Goal: Task Accomplishment & Management: Use online tool/utility

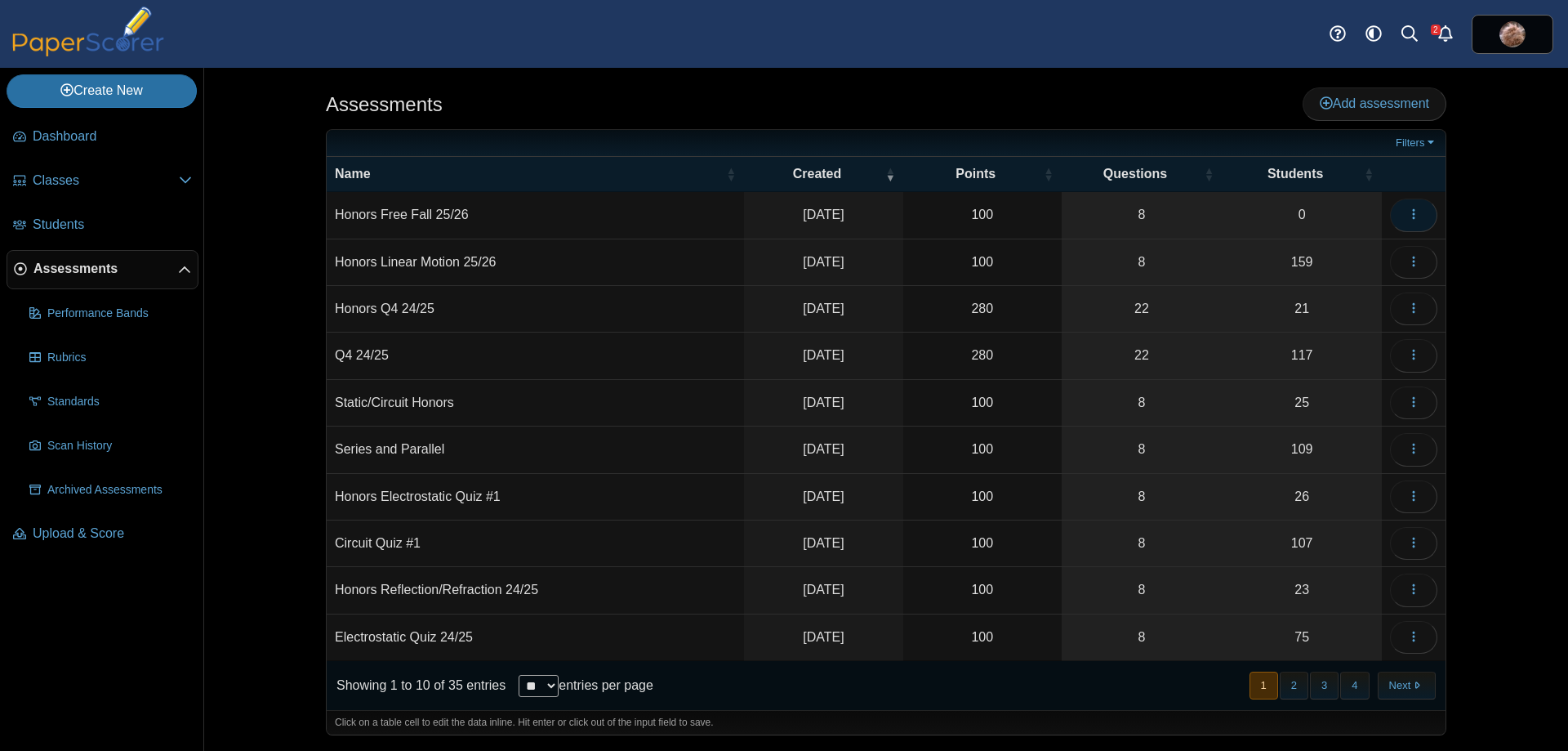
click at [1420, 210] on icon "button" at bounding box center [1414, 214] width 13 height 13
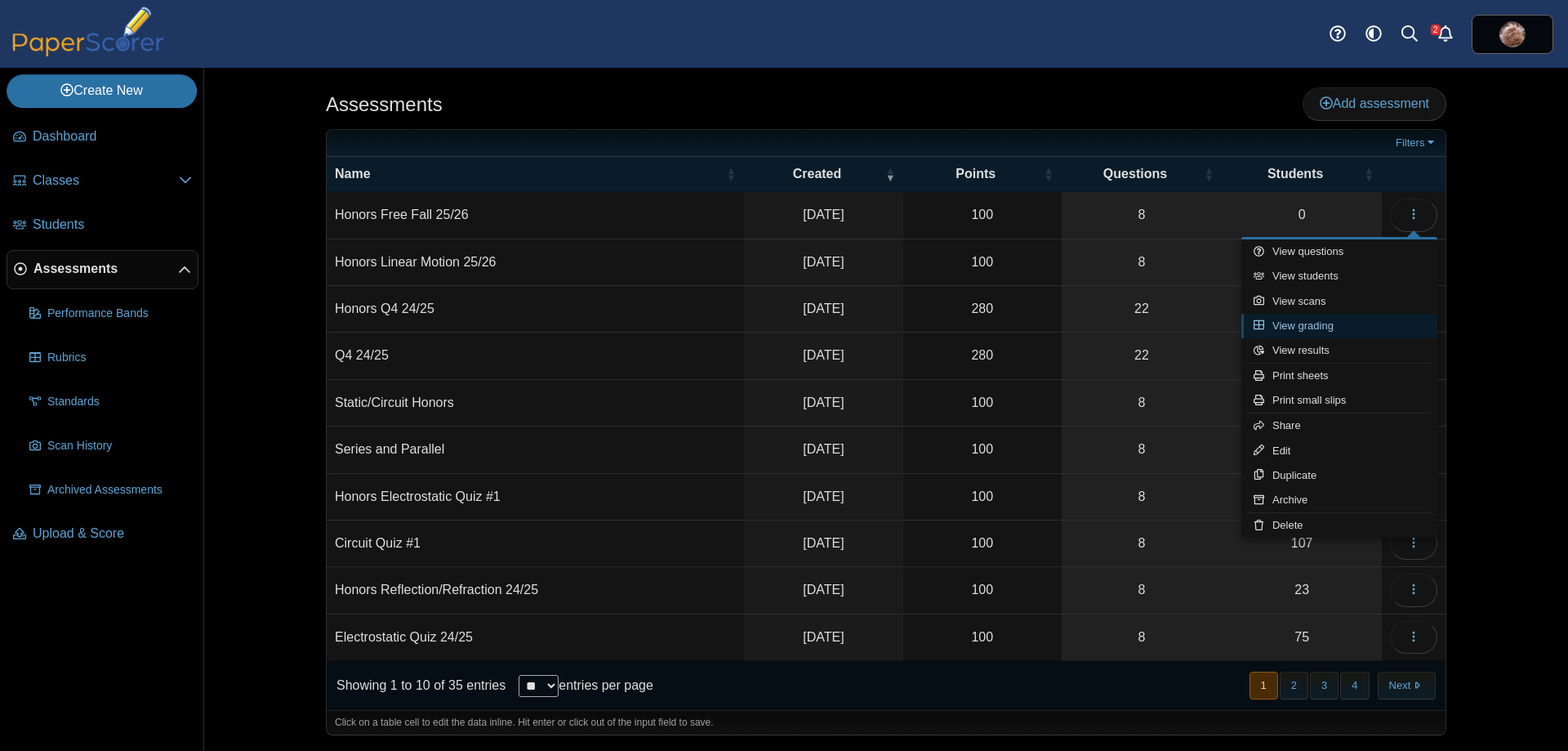
click at [1338, 321] on link "View grading" at bounding box center [1339, 326] width 196 height 24
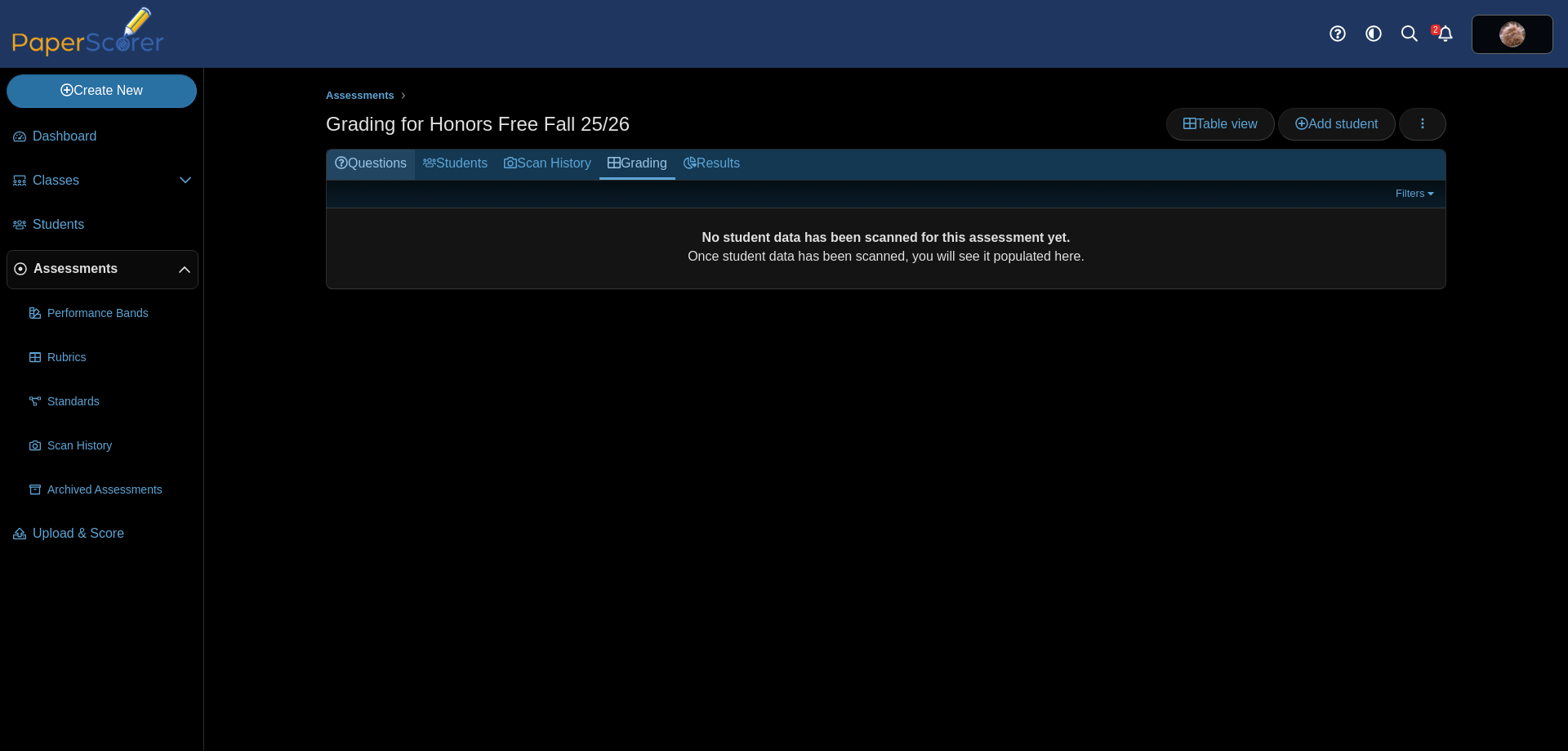
click at [341, 156] on icon at bounding box center [342, 162] width 13 height 13
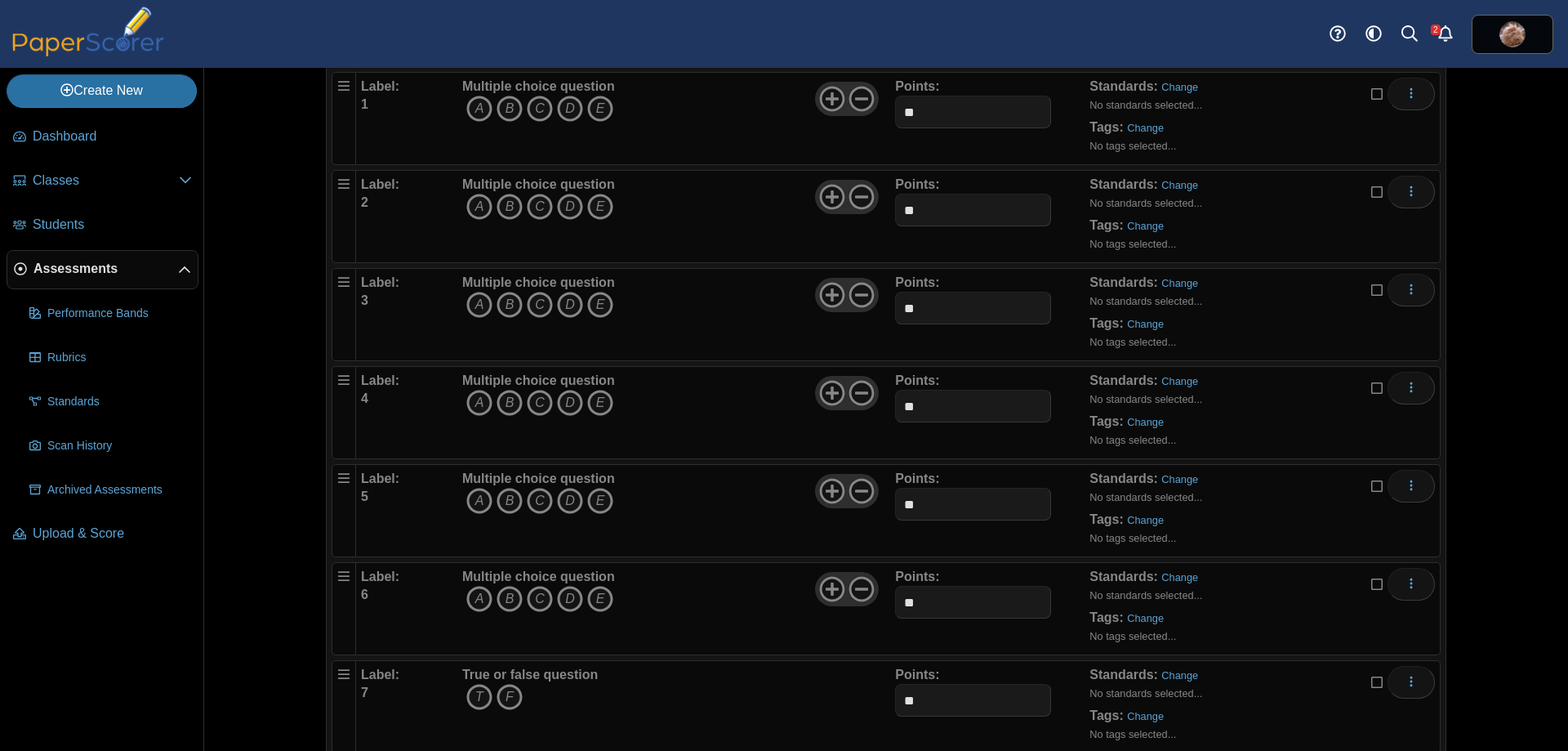
scroll to position [299, 0]
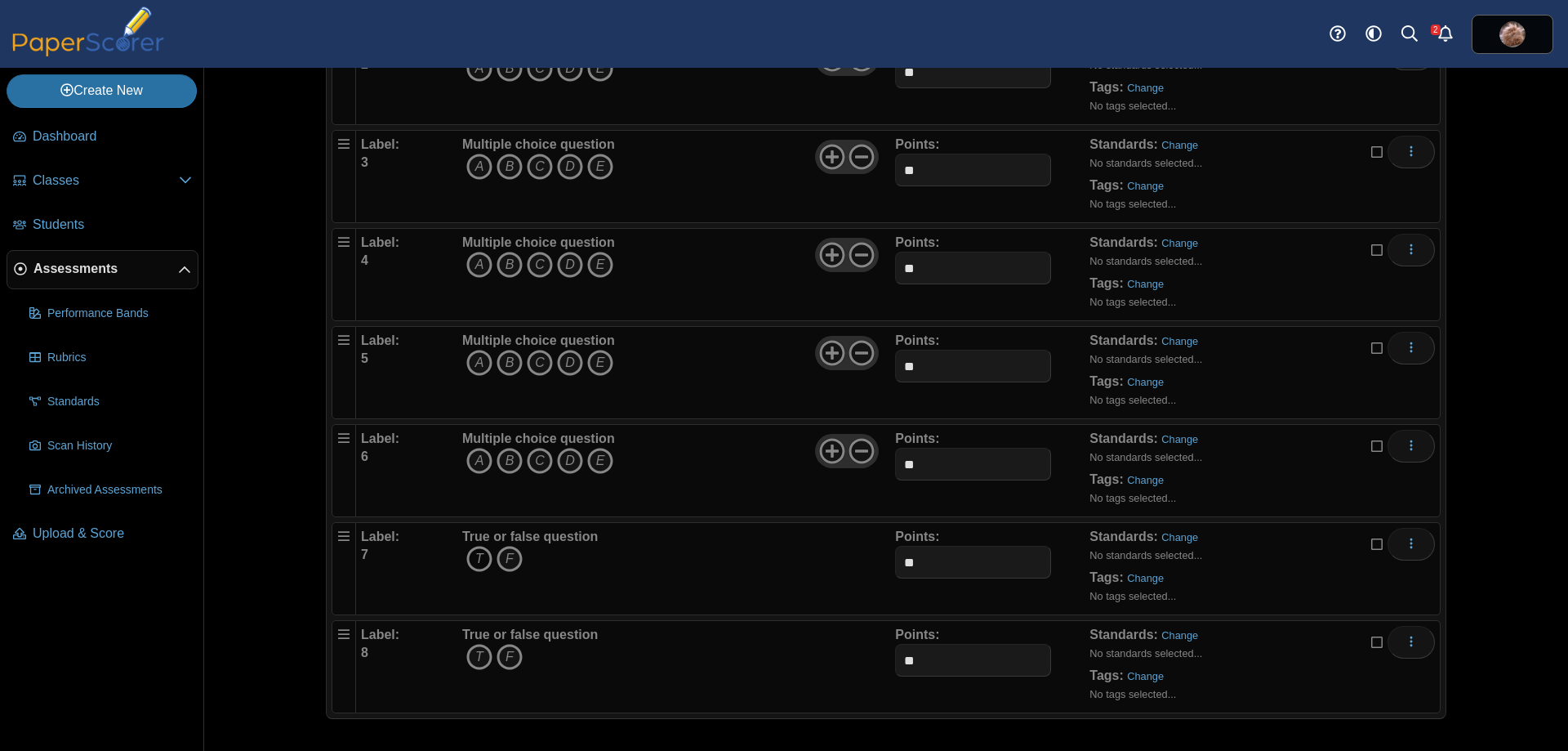
click at [467, 556] on icon "T" at bounding box center [480, 559] width 26 height 26
click at [503, 555] on icon "F" at bounding box center [510, 559] width 26 height 26
click at [476, 659] on icon "T" at bounding box center [480, 657] width 26 height 26
click at [507, 651] on icon "F" at bounding box center [510, 657] width 26 height 26
click at [501, 561] on icon "F" at bounding box center [510, 559] width 26 height 26
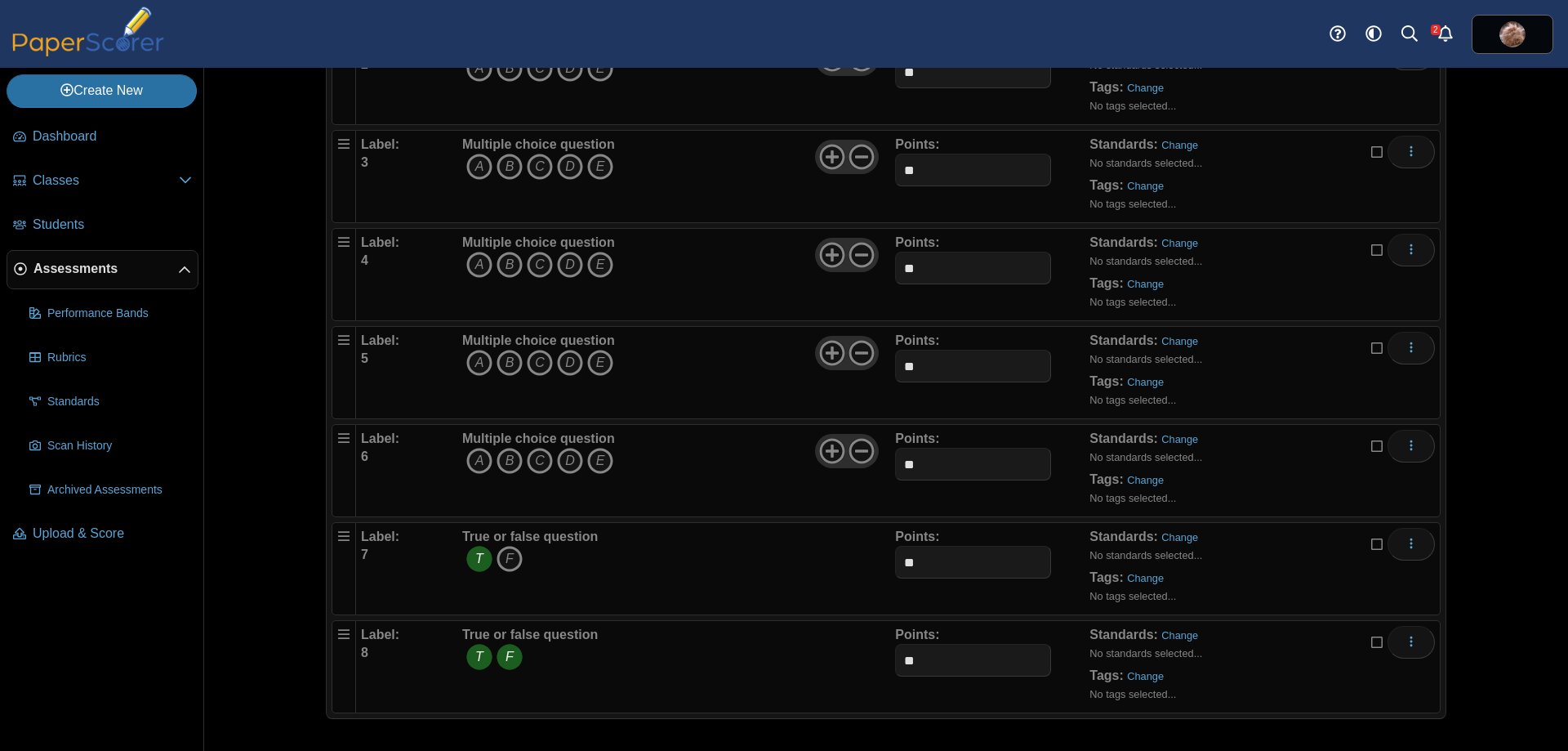
click at [502, 651] on icon "F" at bounding box center [510, 657] width 26 height 26
click at [469, 659] on icon "T" at bounding box center [480, 657] width 26 height 26
click at [478, 558] on icon "T" at bounding box center [480, 559] width 26 height 26
click at [256, 555] on div "Assessments Questions for Honors Free Fall 25/26 Auto label enabled Add a quest…" at bounding box center [885, 408] width 1364 height 682
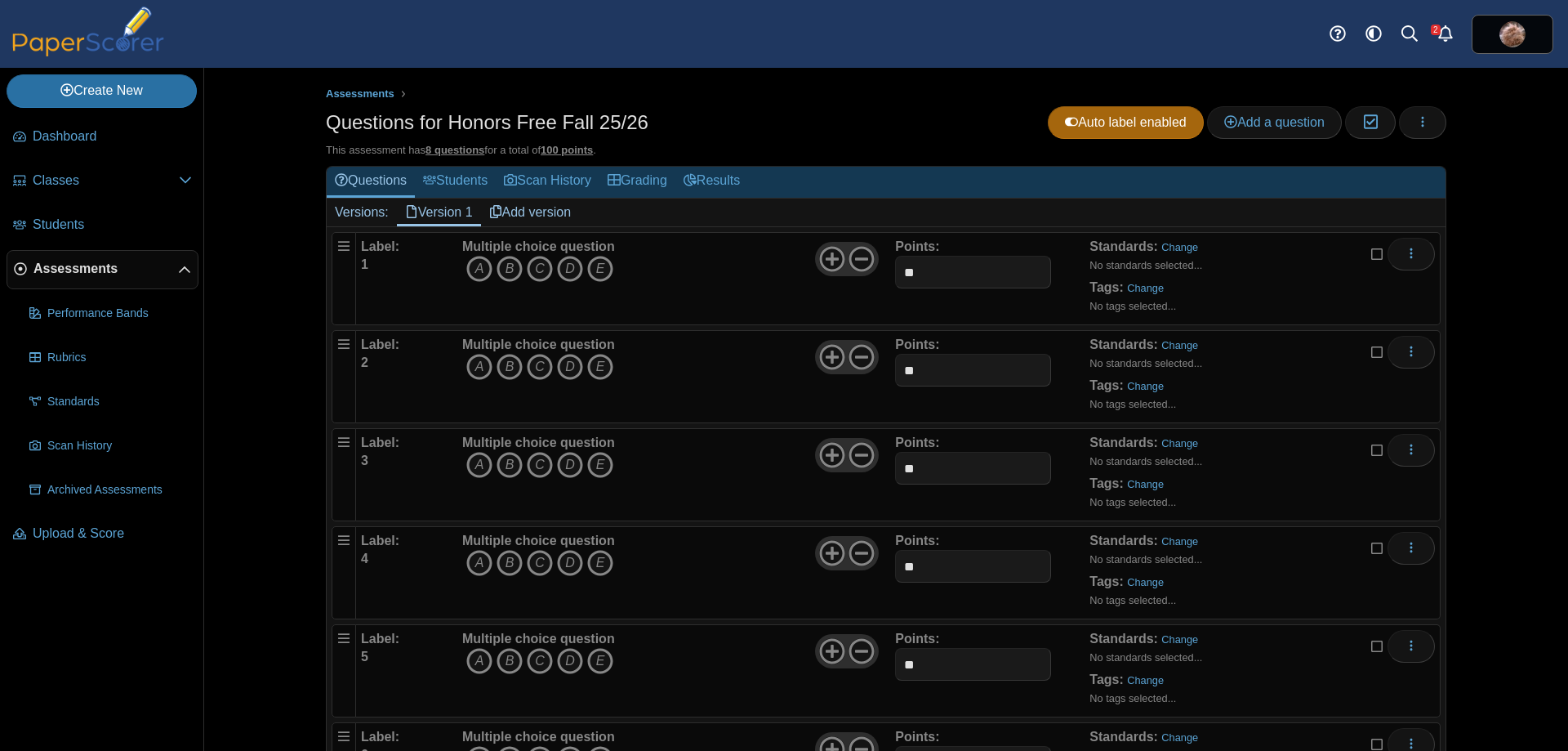
scroll to position [0, 0]
click at [474, 269] on icon "A" at bounding box center [480, 270] width 26 height 26
click at [514, 377] on icon "B" at bounding box center [510, 368] width 26 height 26
click at [529, 467] on icon "C" at bounding box center [540, 467] width 26 height 26
click at [527, 565] on icon "C" at bounding box center [540, 564] width 26 height 26
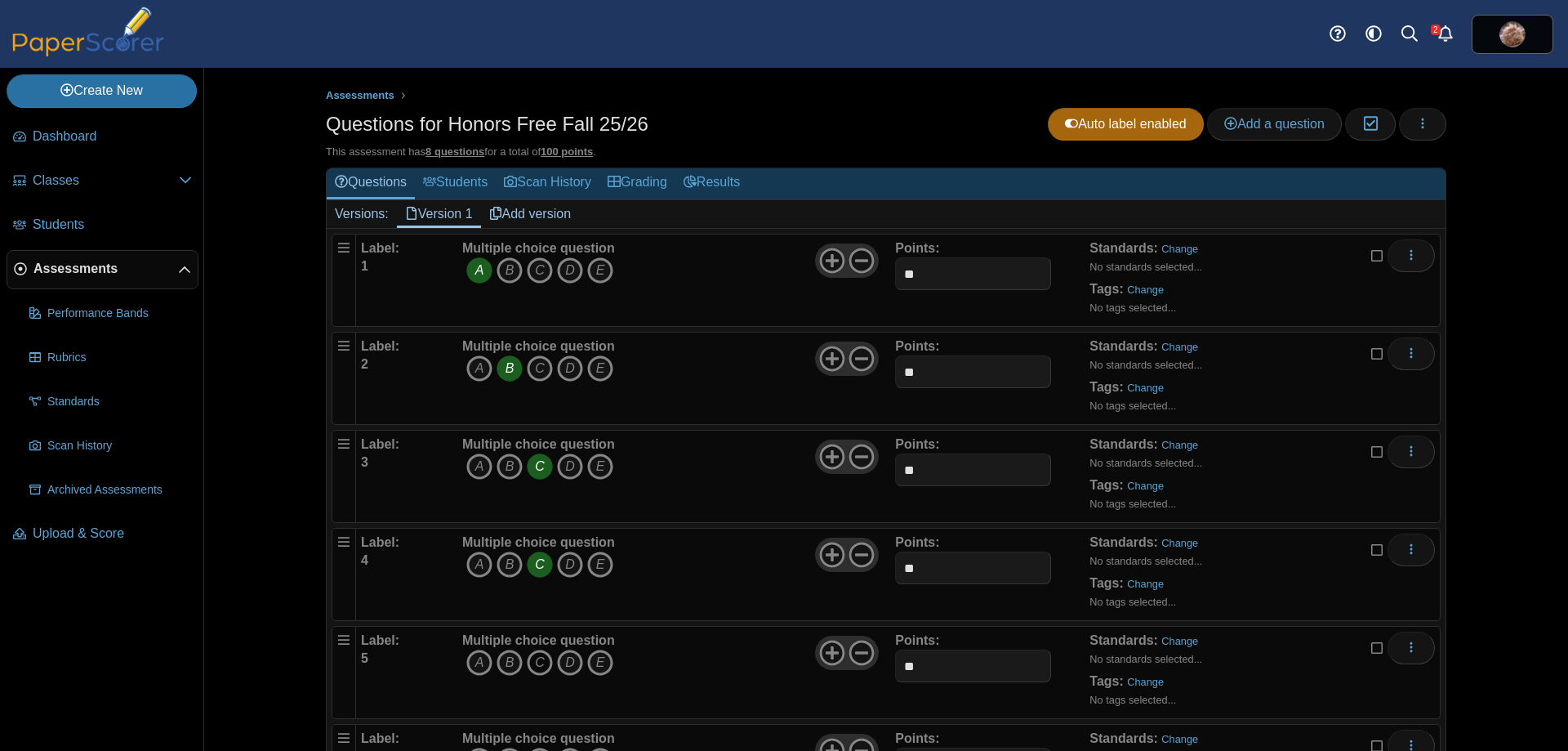
click at [542, 664] on icon "C" at bounding box center [540, 663] width 26 height 26
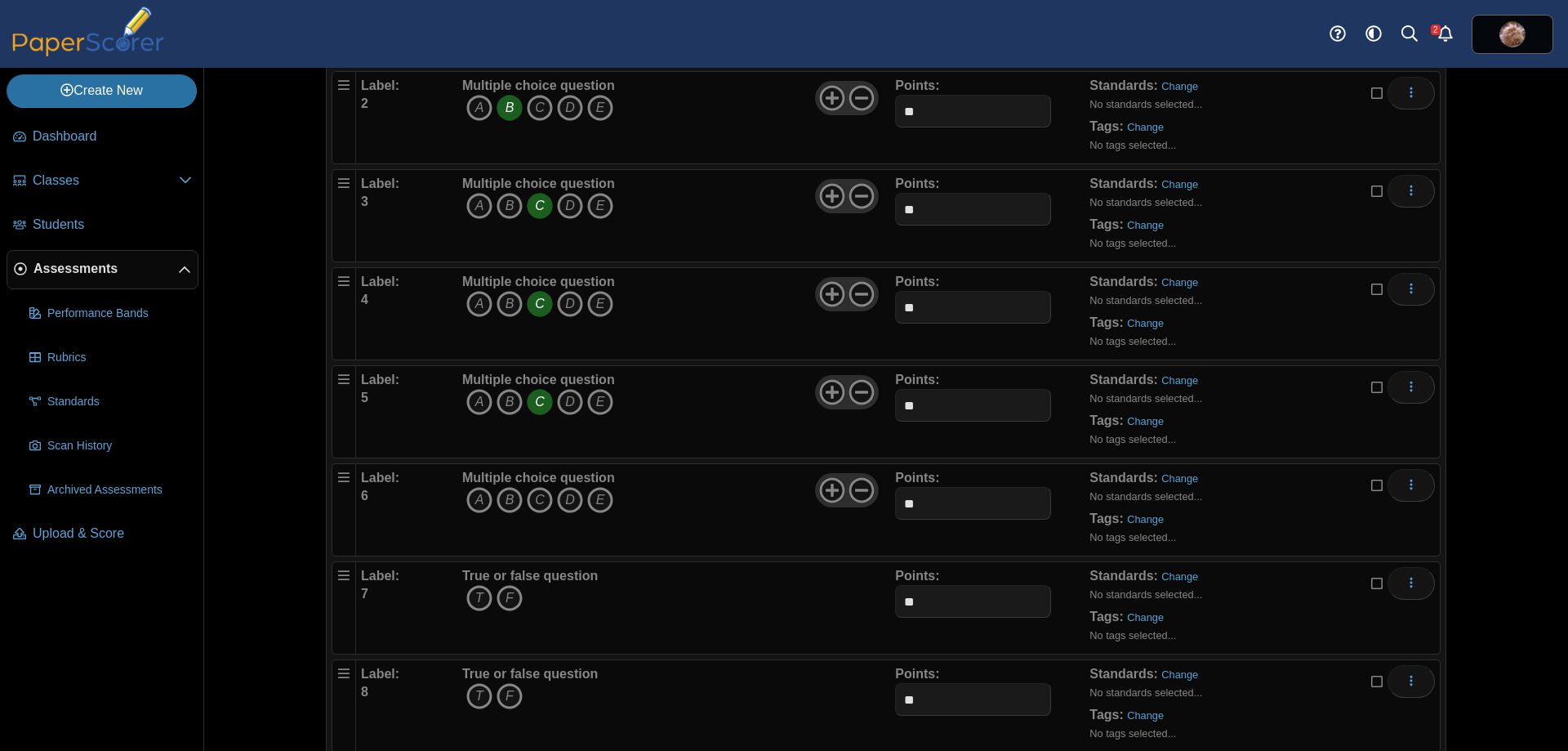
scroll to position [299, 0]
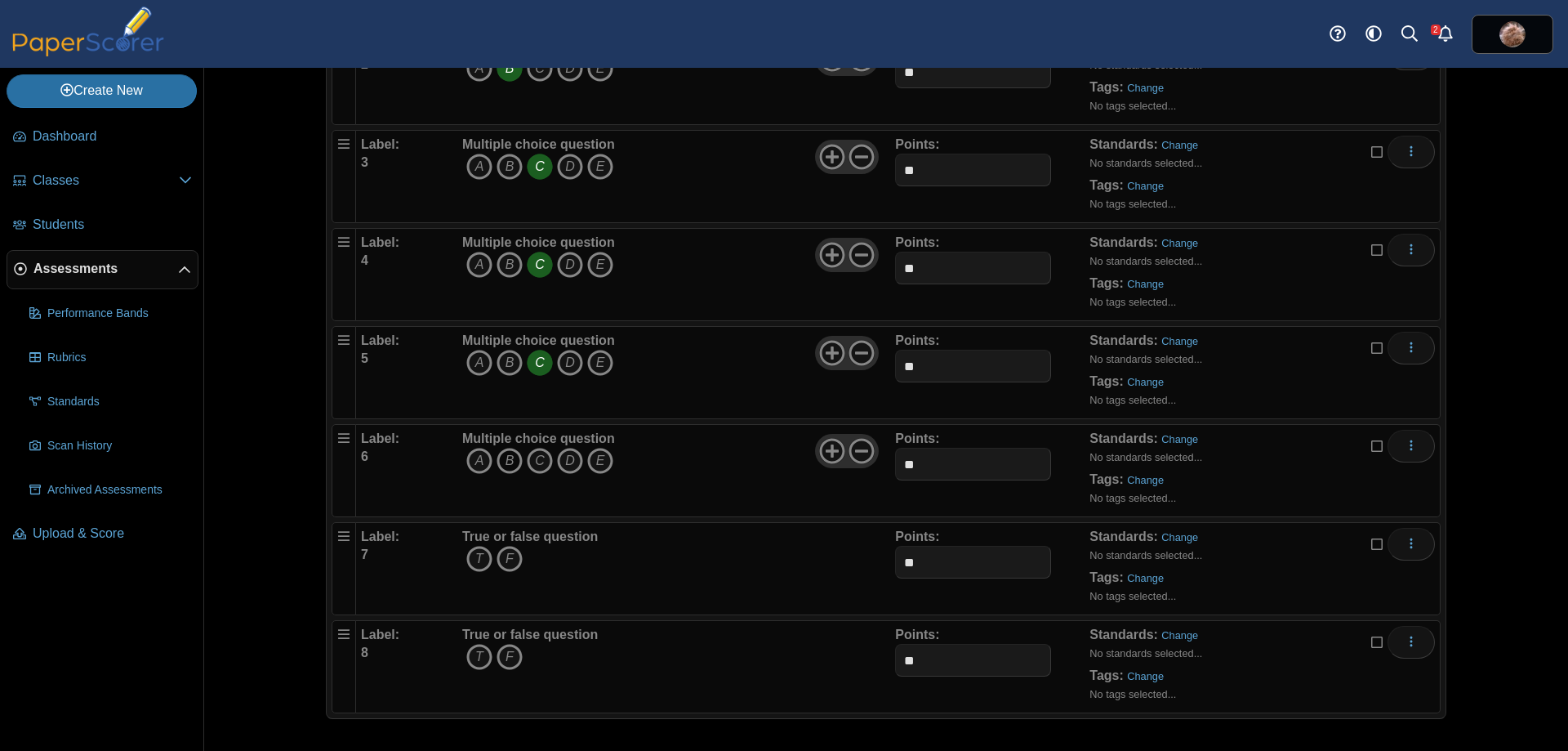
click at [502, 472] on icon "B" at bounding box center [510, 461] width 26 height 26
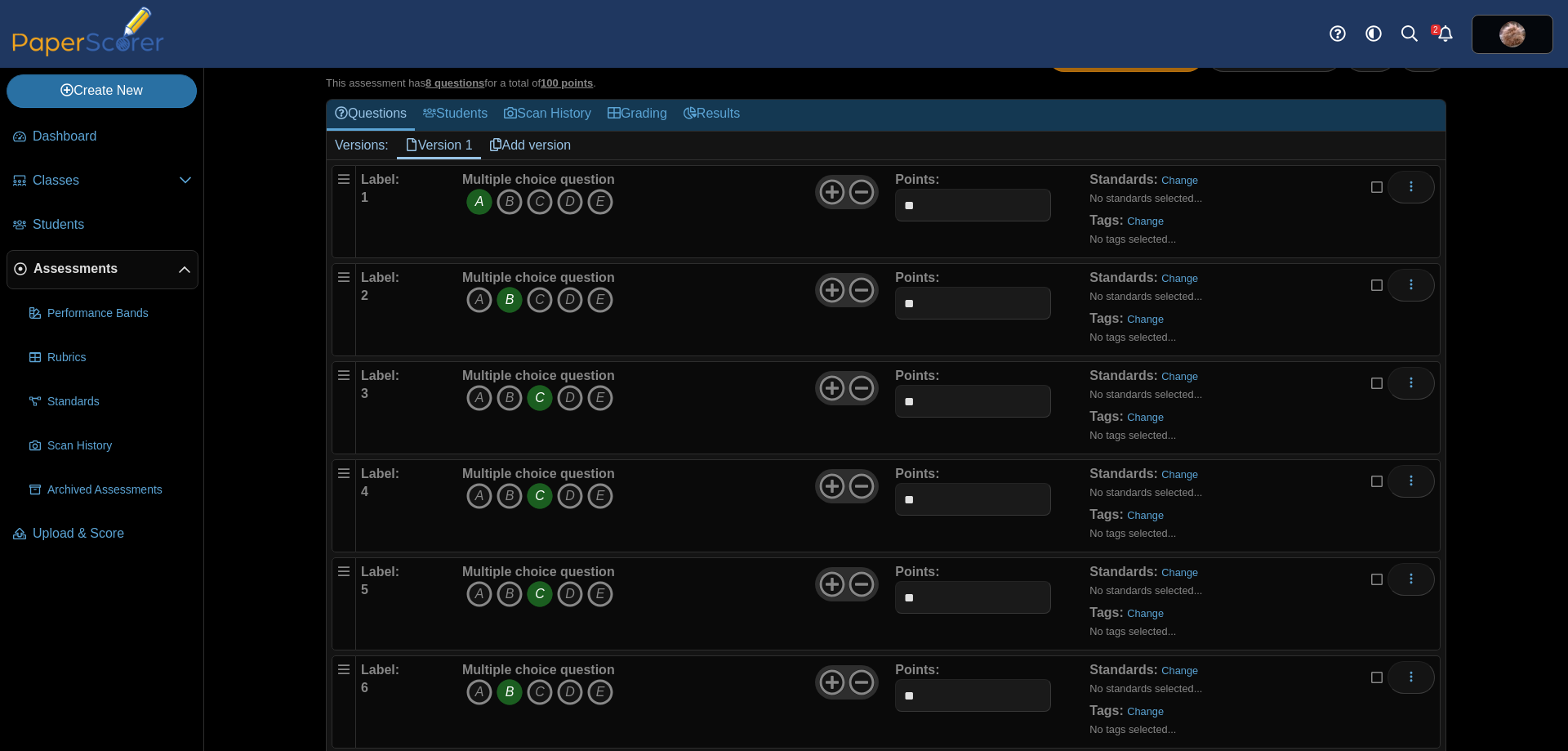
scroll to position [0, 0]
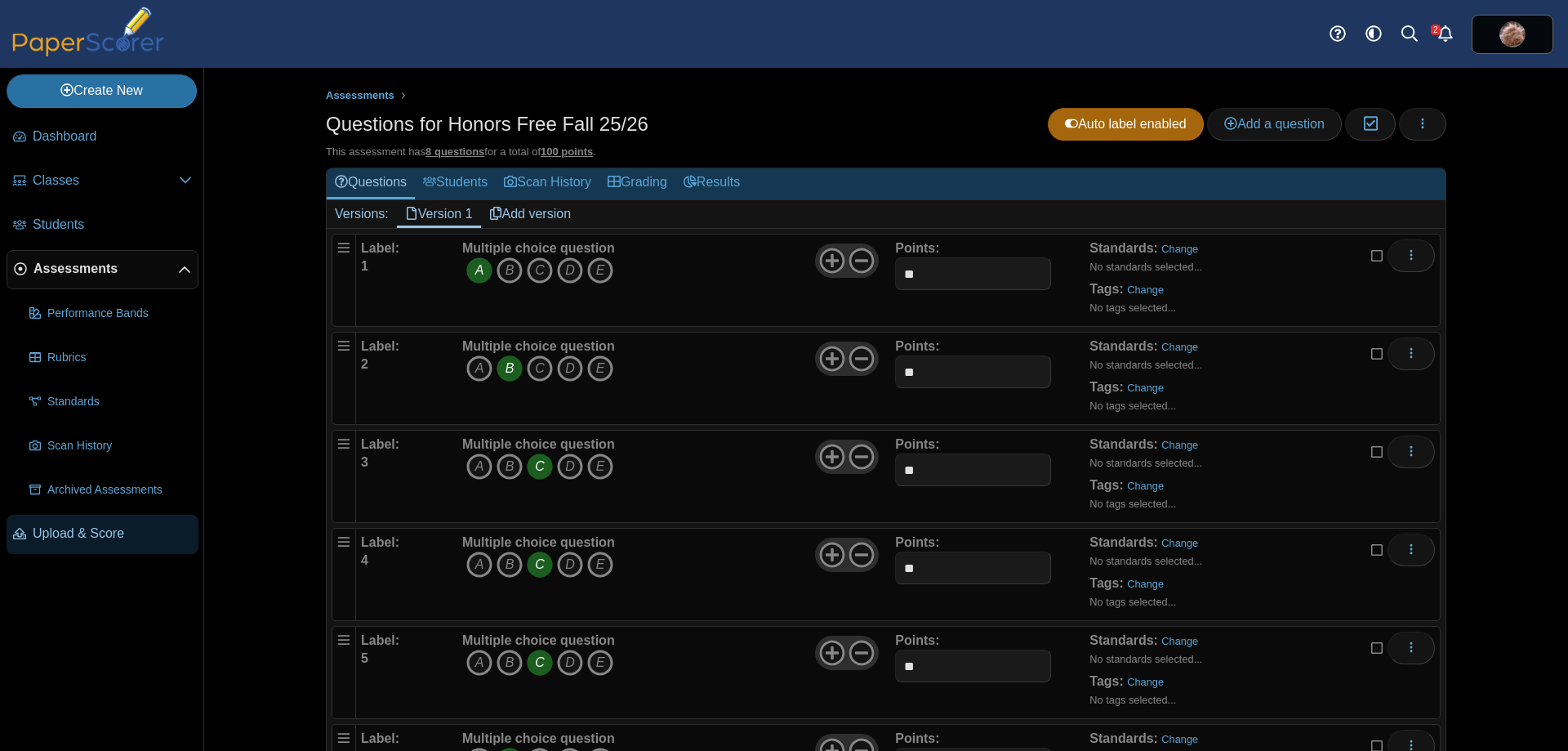
click at [107, 541] on span "Upload & Score" at bounding box center [113, 533] width 160 height 18
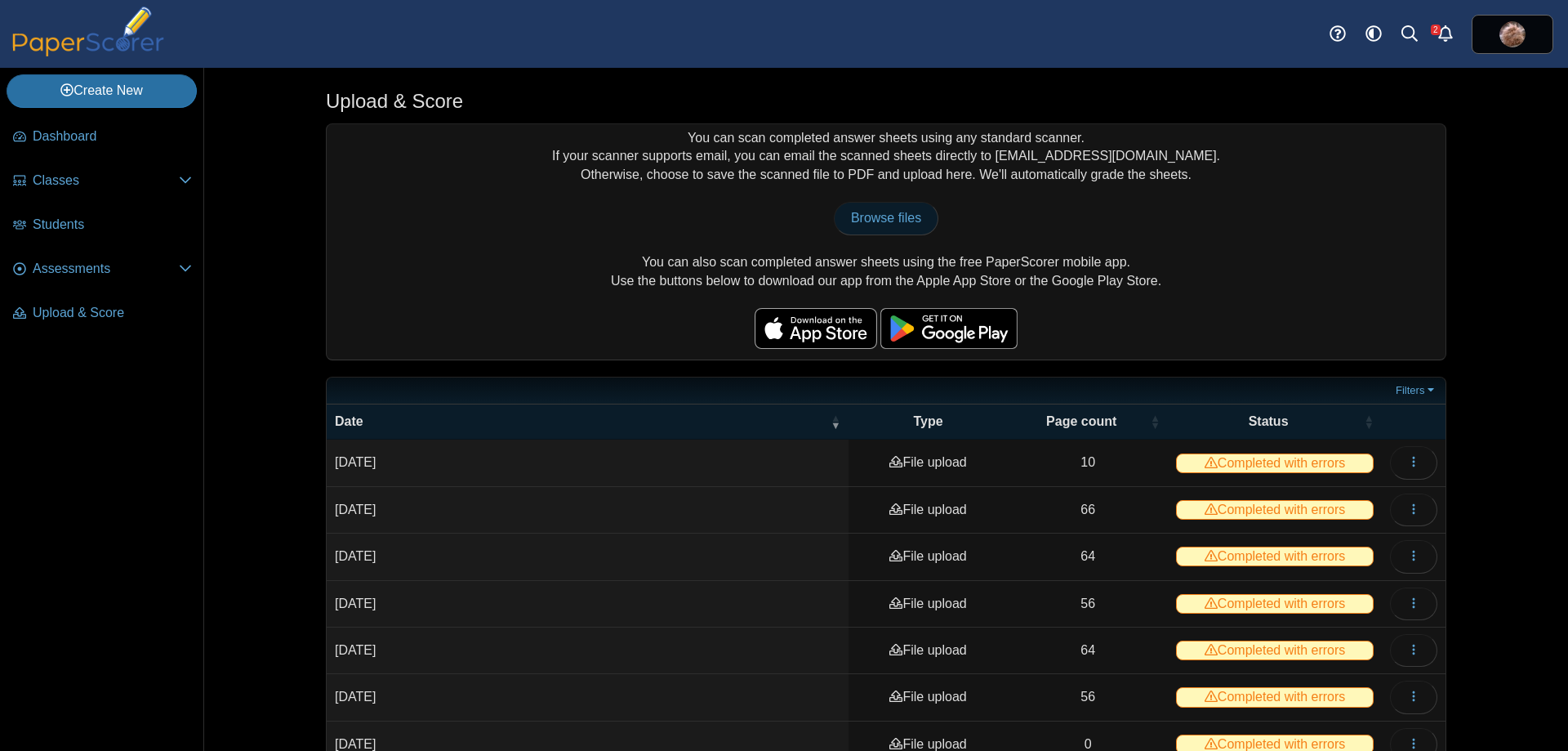
click at [868, 215] on span "Browse files" at bounding box center [886, 217] width 70 height 14
type input "**********"
click at [899, 231] on link "Browse files" at bounding box center [885, 218] width 104 height 33
type input "**********"
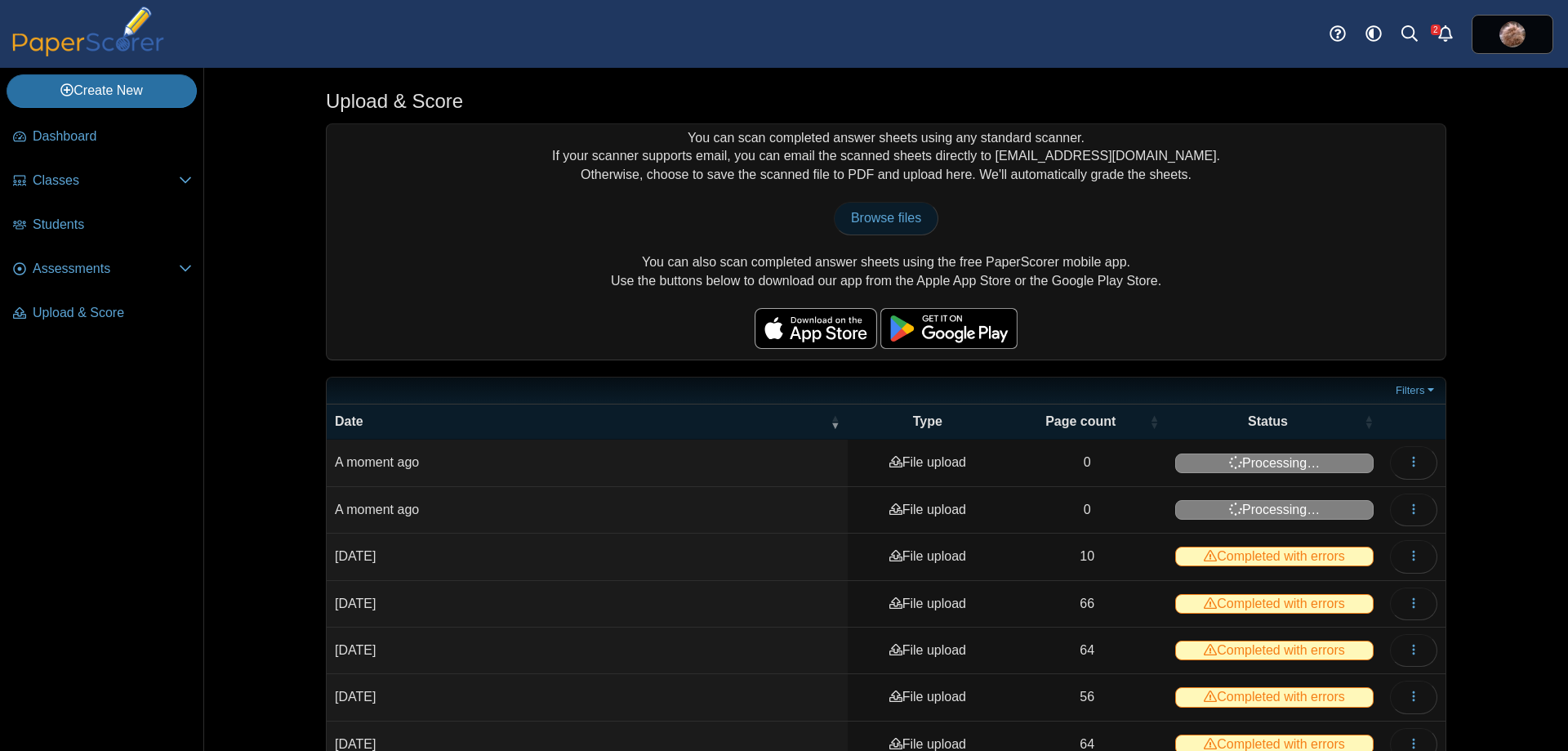
click at [859, 219] on span "Browse files" at bounding box center [886, 217] width 70 height 14
type input "**********"
click at [884, 213] on span "Browse files" at bounding box center [886, 217] width 70 height 14
type input "**********"
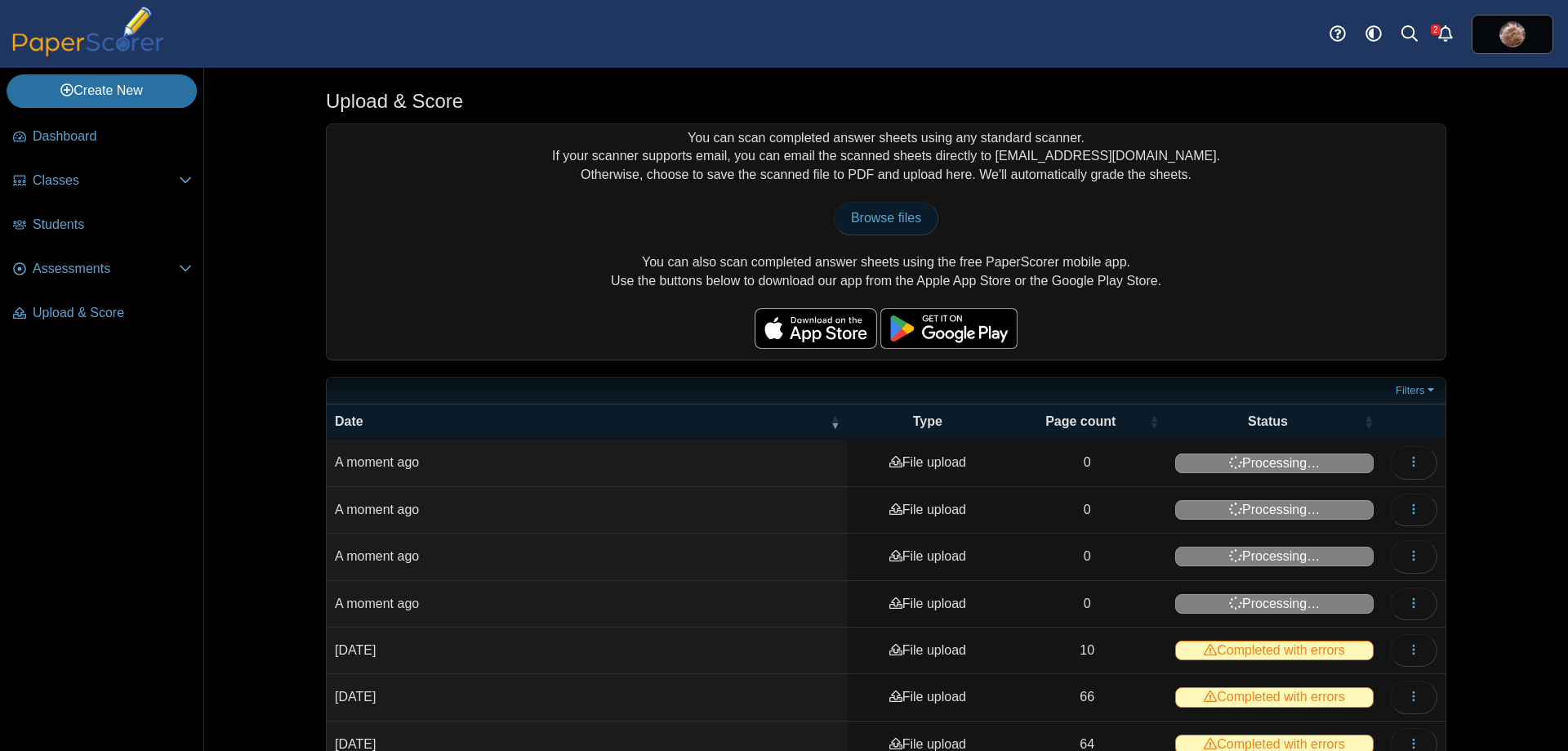
click at [871, 210] on span "Browse files" at bounding box center [886, 217] width 70 height 14
type input "**********"
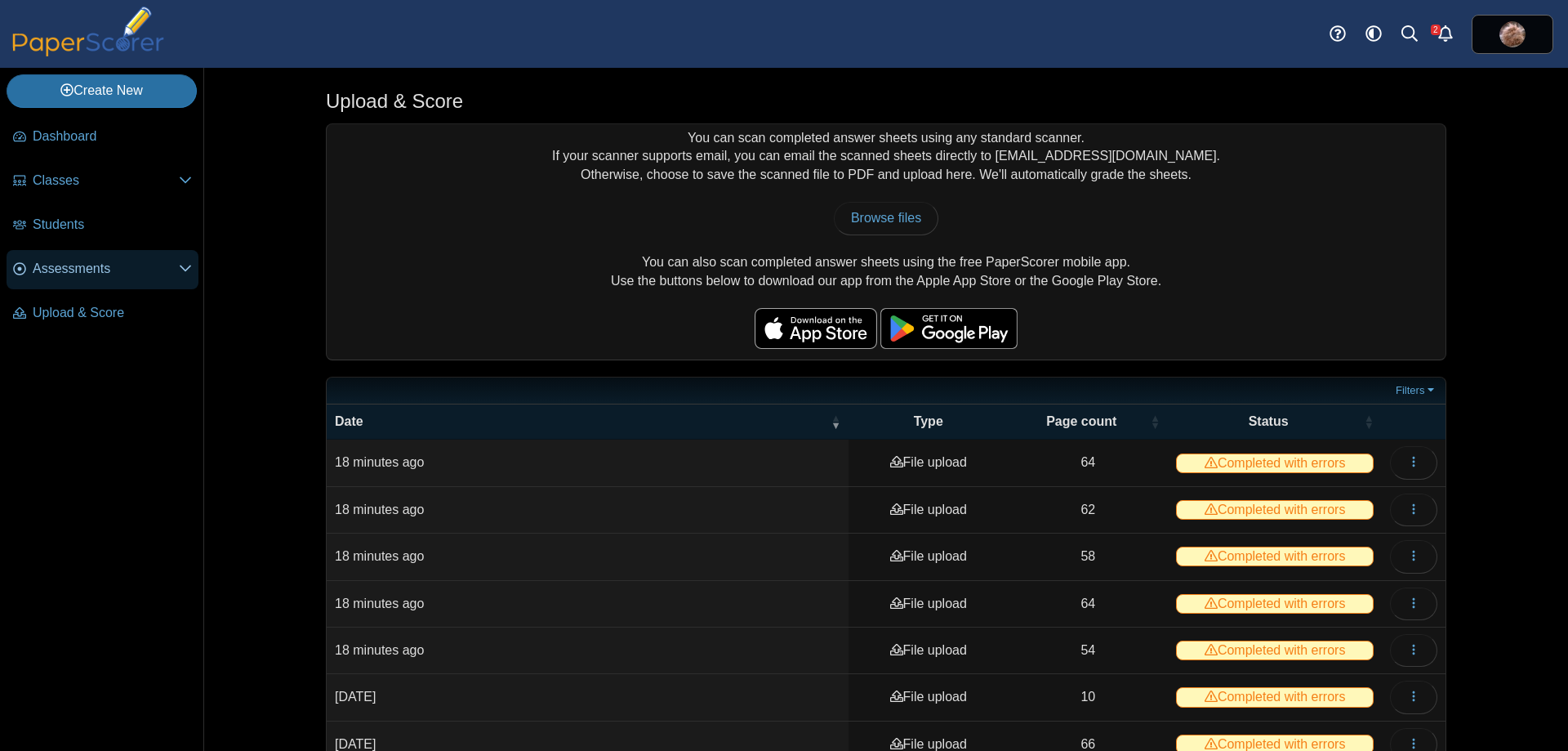
click at [86, 275] on span "Assessments" at bounding box center [106, 268] width 146 height 18
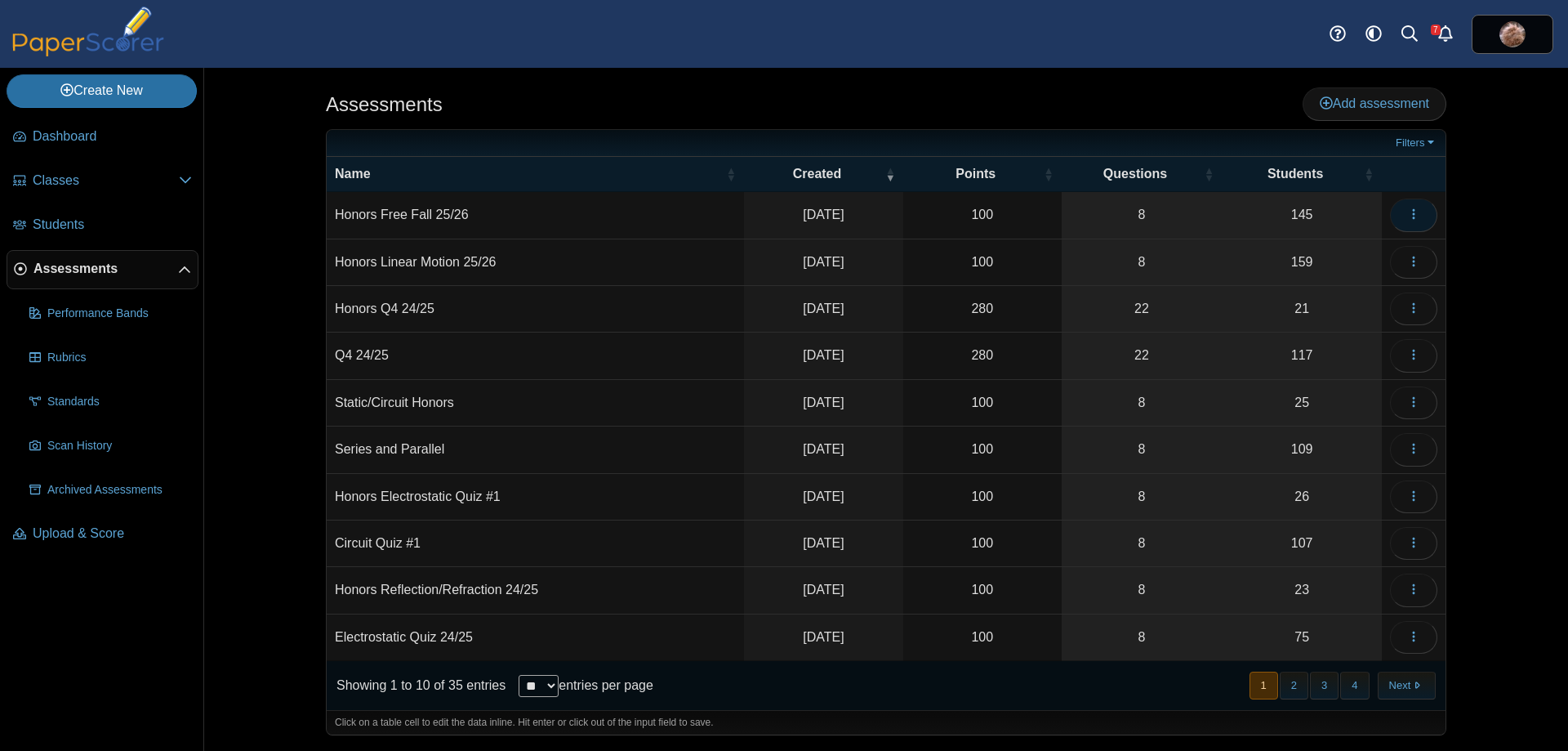
click at [1412, 217] on icon "button" at bounding box center [1414, 214] width 13 height 13
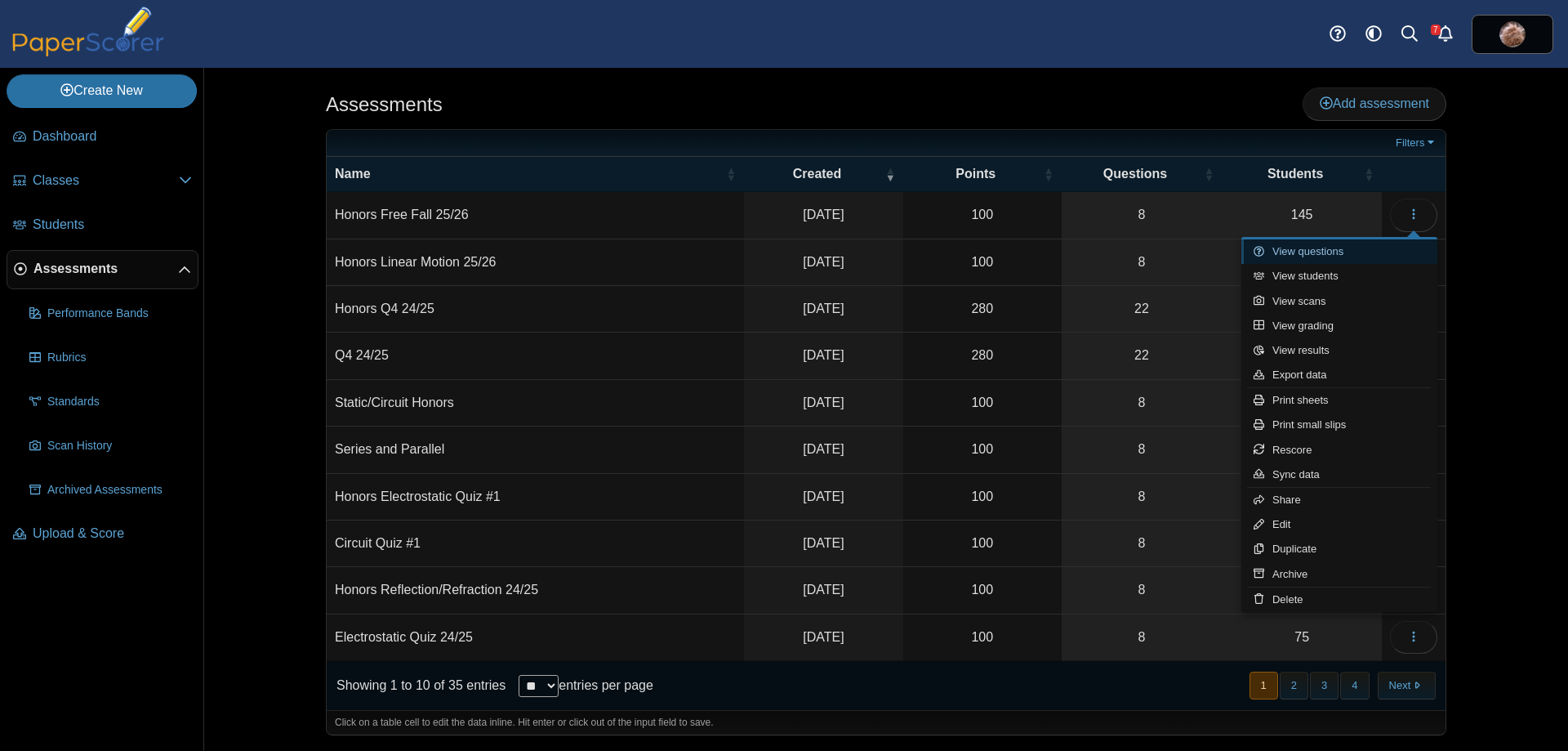
click at [1348, 254] on link "View questions" at bounding box center [1339, 252] width 196 height 24
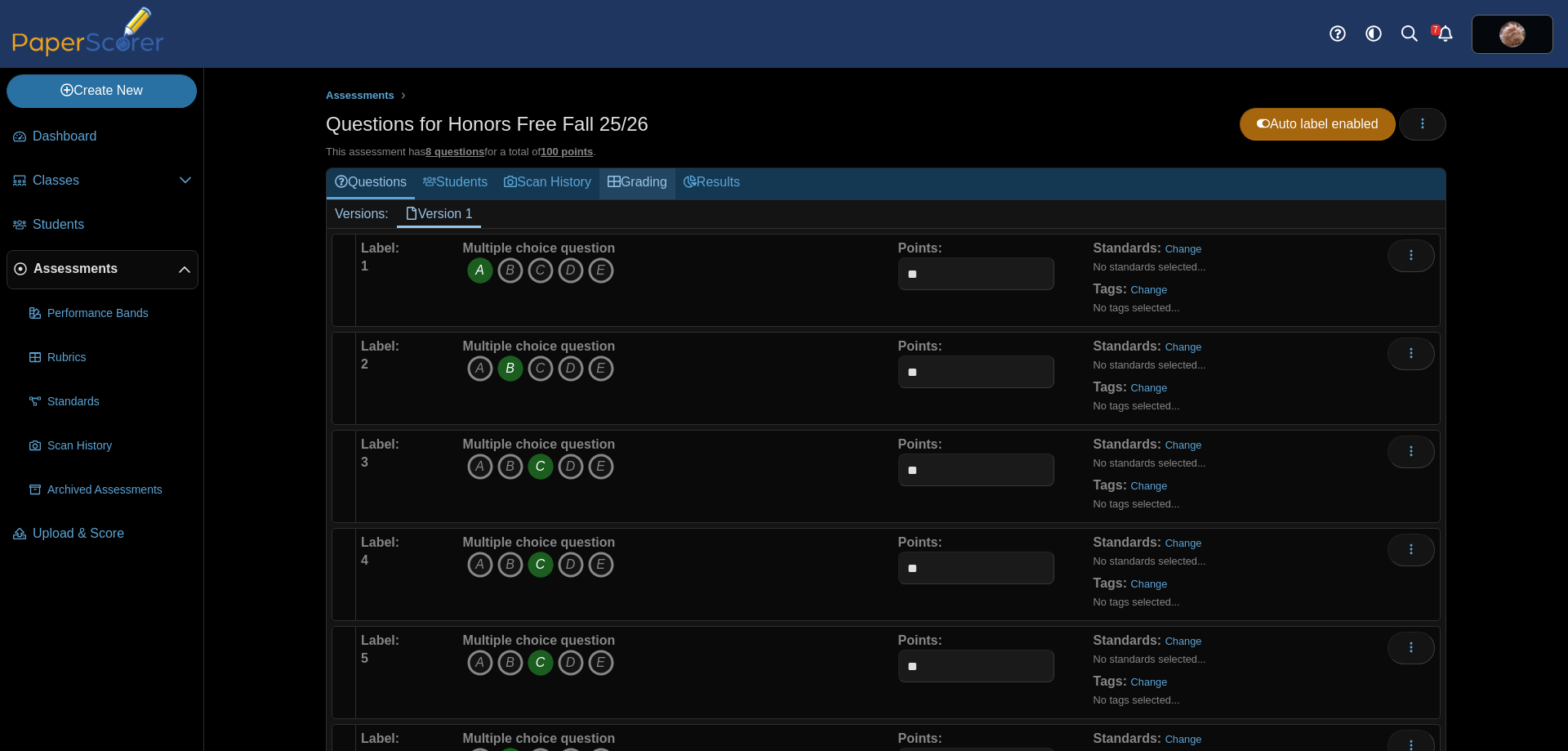
click at [660, 182] on link "Grading" at bounding box center [638, 183] width 76 height 30
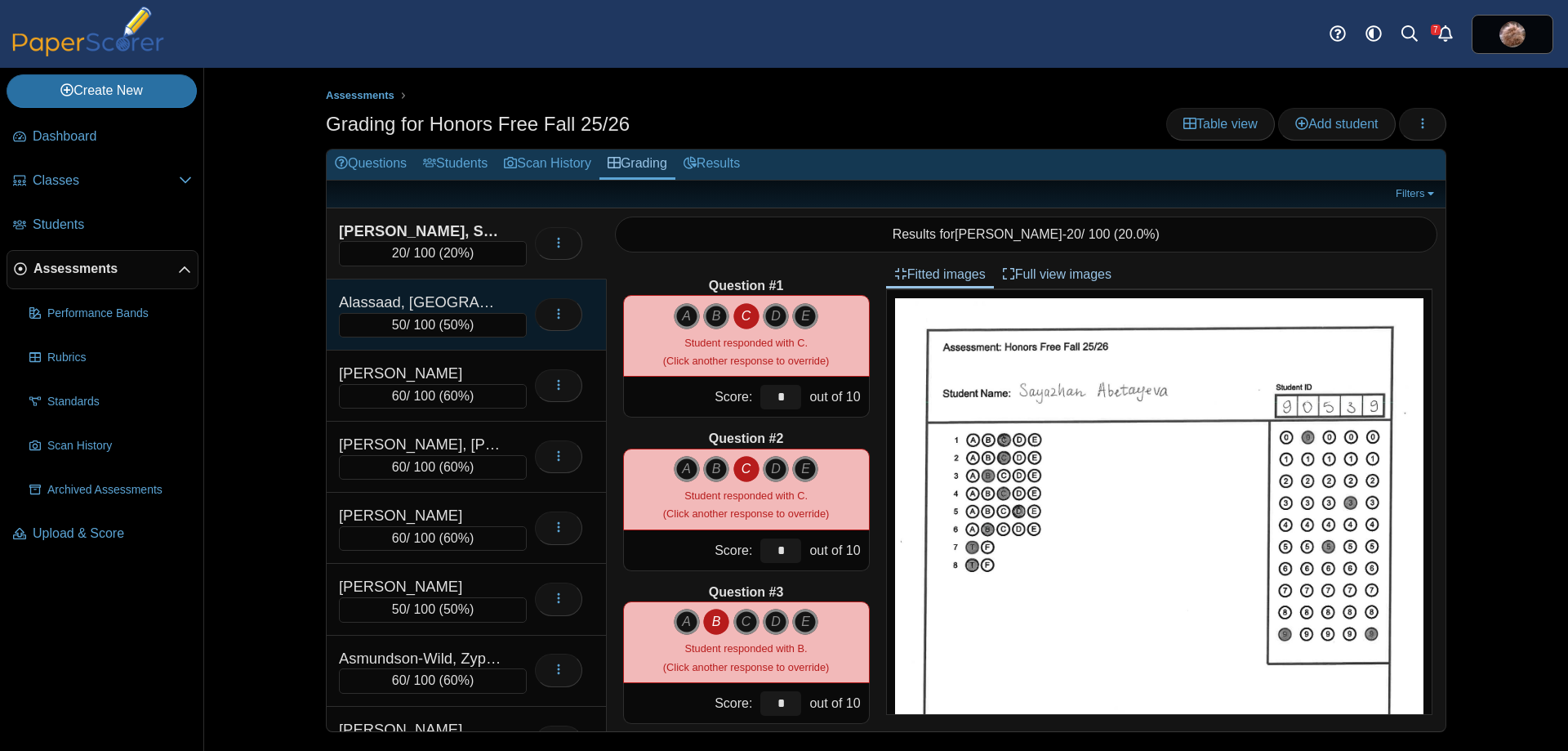
click at [493, 298] on div "Alassaad, [GEOGRAPHIC_DATA]" at bounding box center [421, 302] width 163 height 22
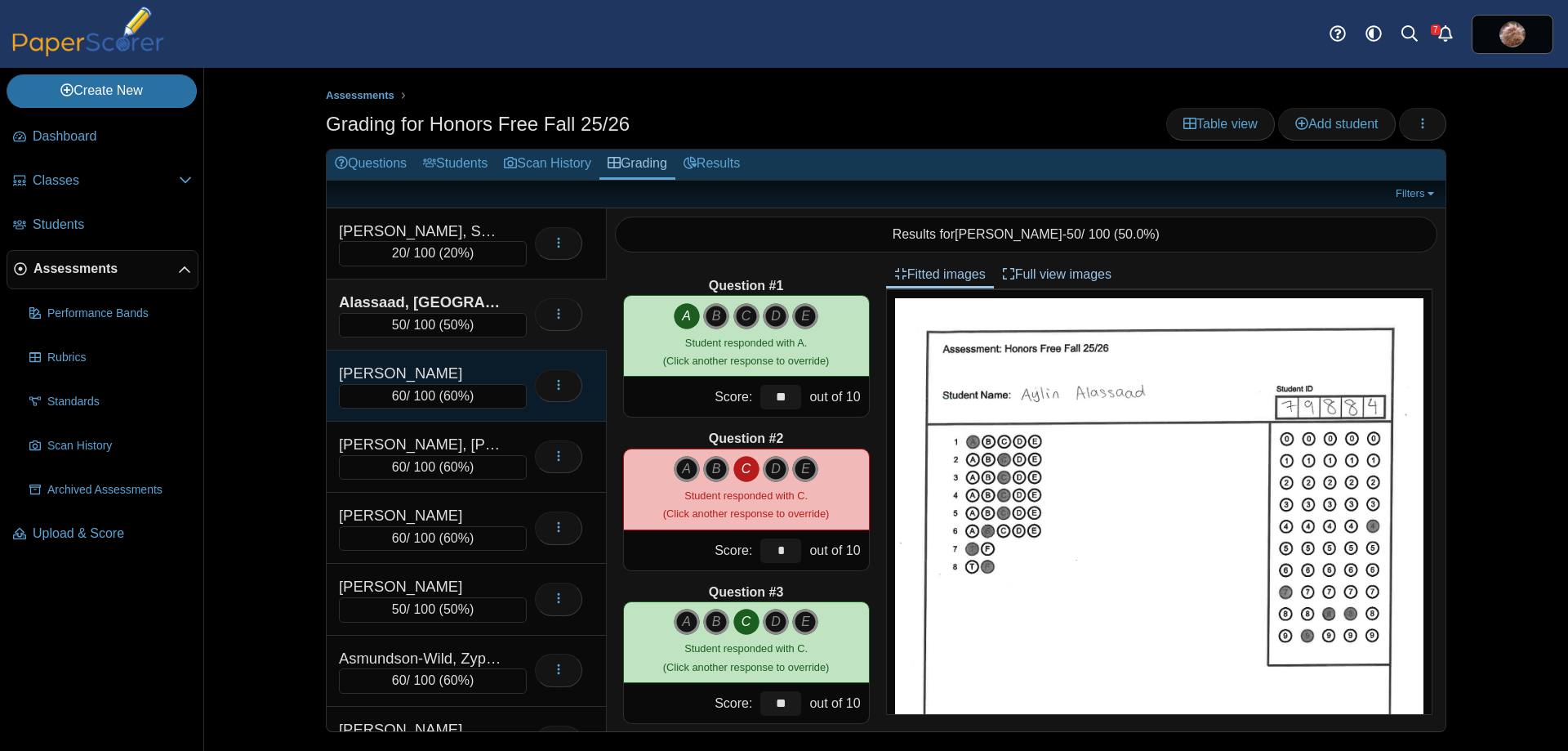
click at [474, 366] on div "[PERSON_NAME]" at bounding box center [421, 373] width 163 height 22
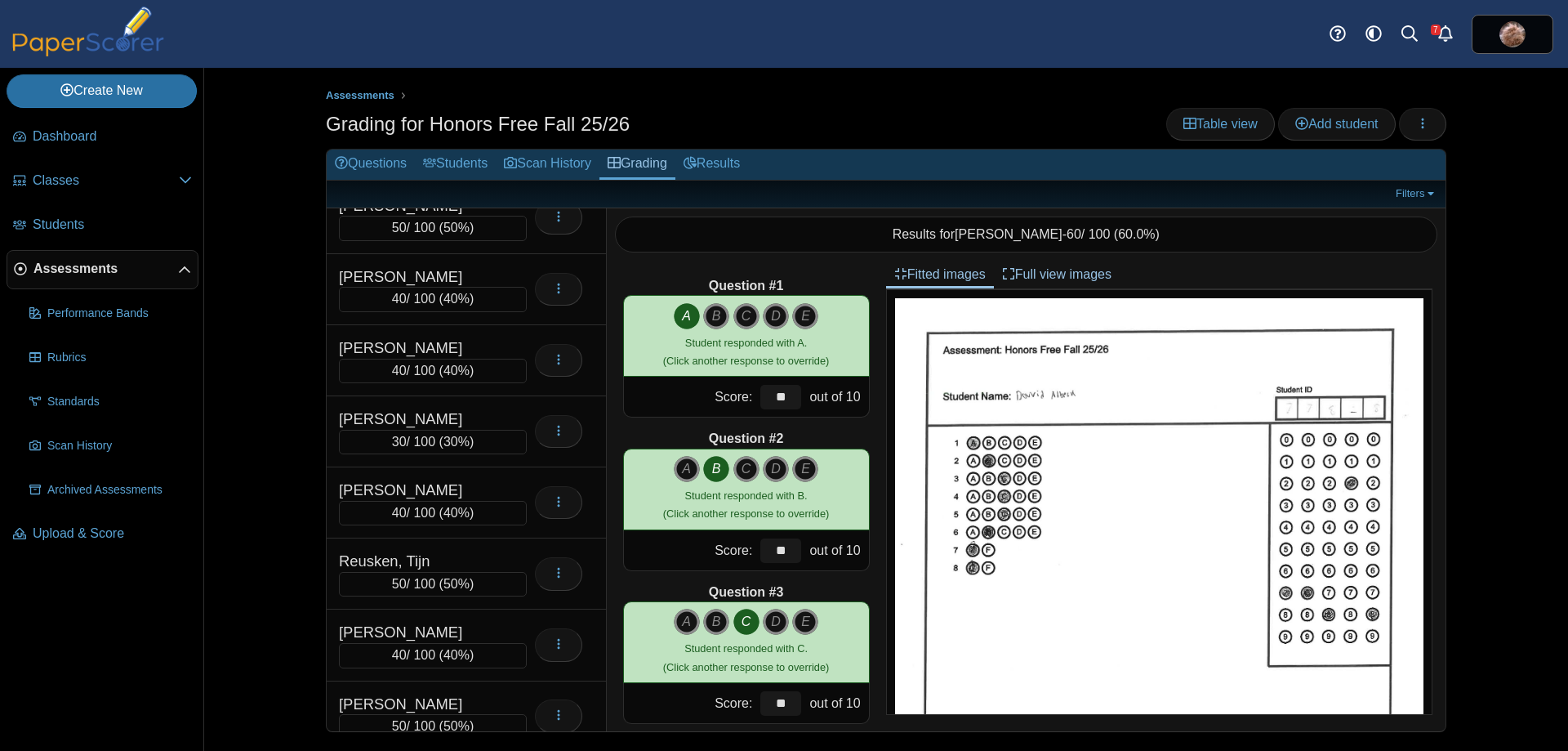
scroll to position [6822, 0]
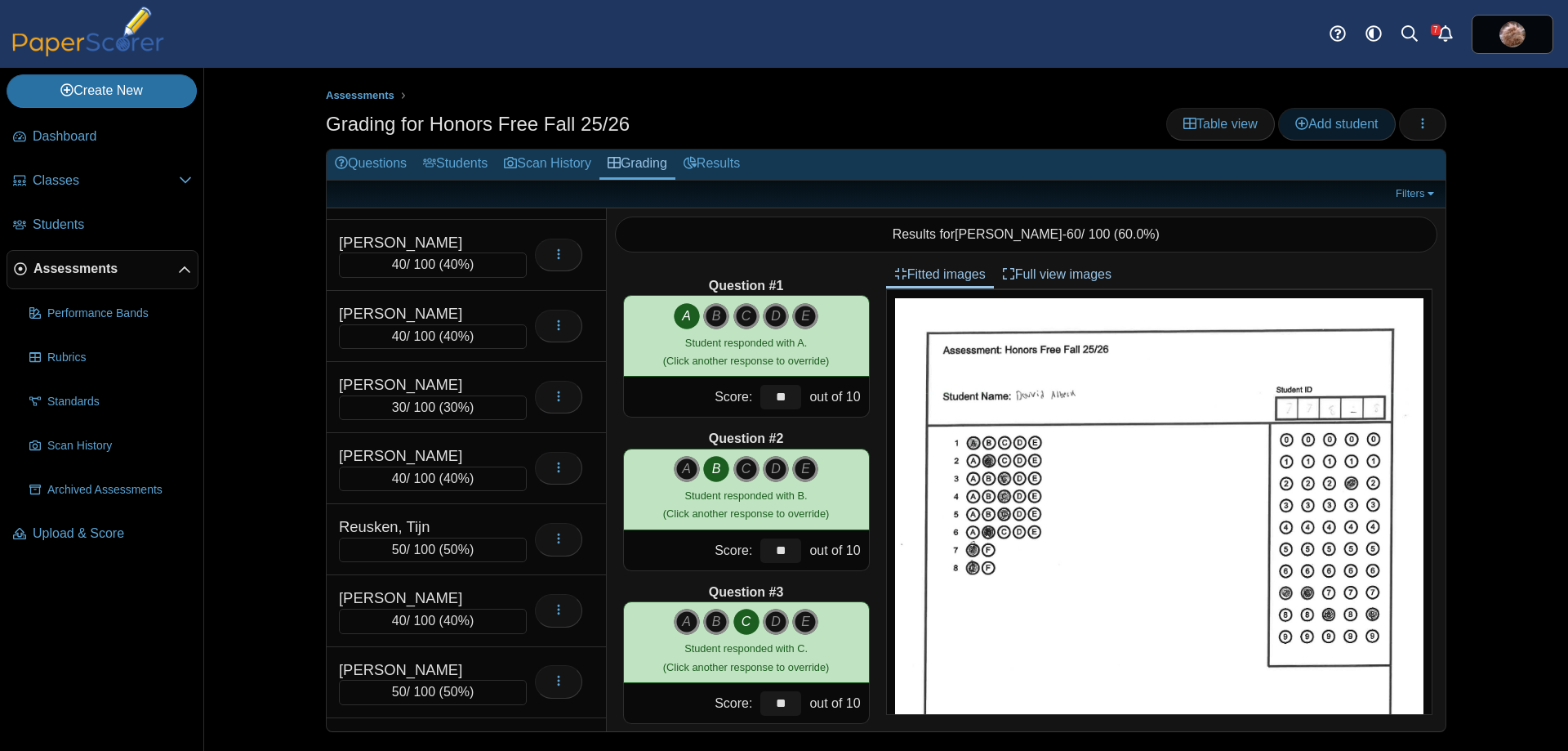
click at [1328, 116] on span "Add student" at bounding box center [1337, 123] width 83 height 14
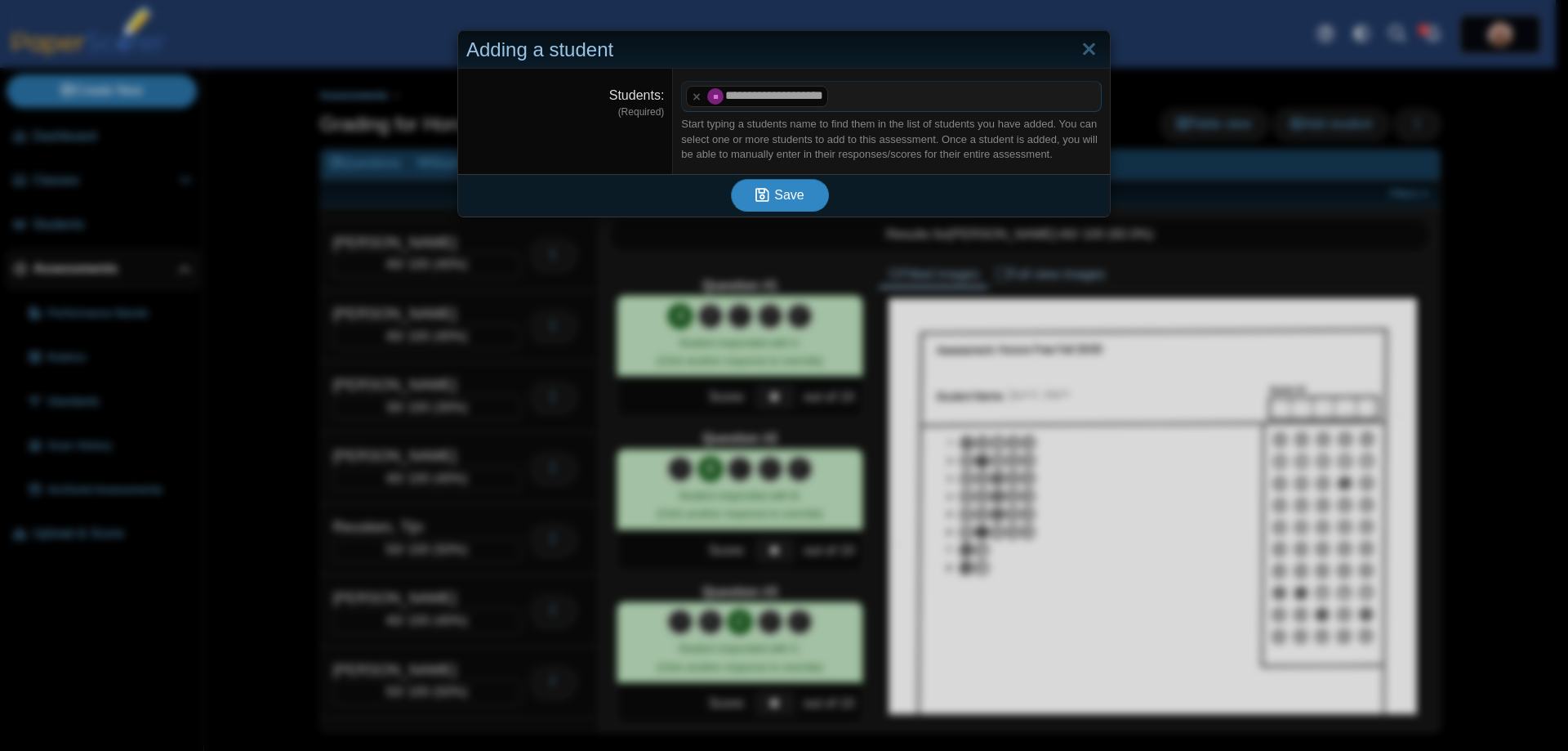
click at [776, 189] on span "Save" at bounding box center [789, 194] width 29 height 14
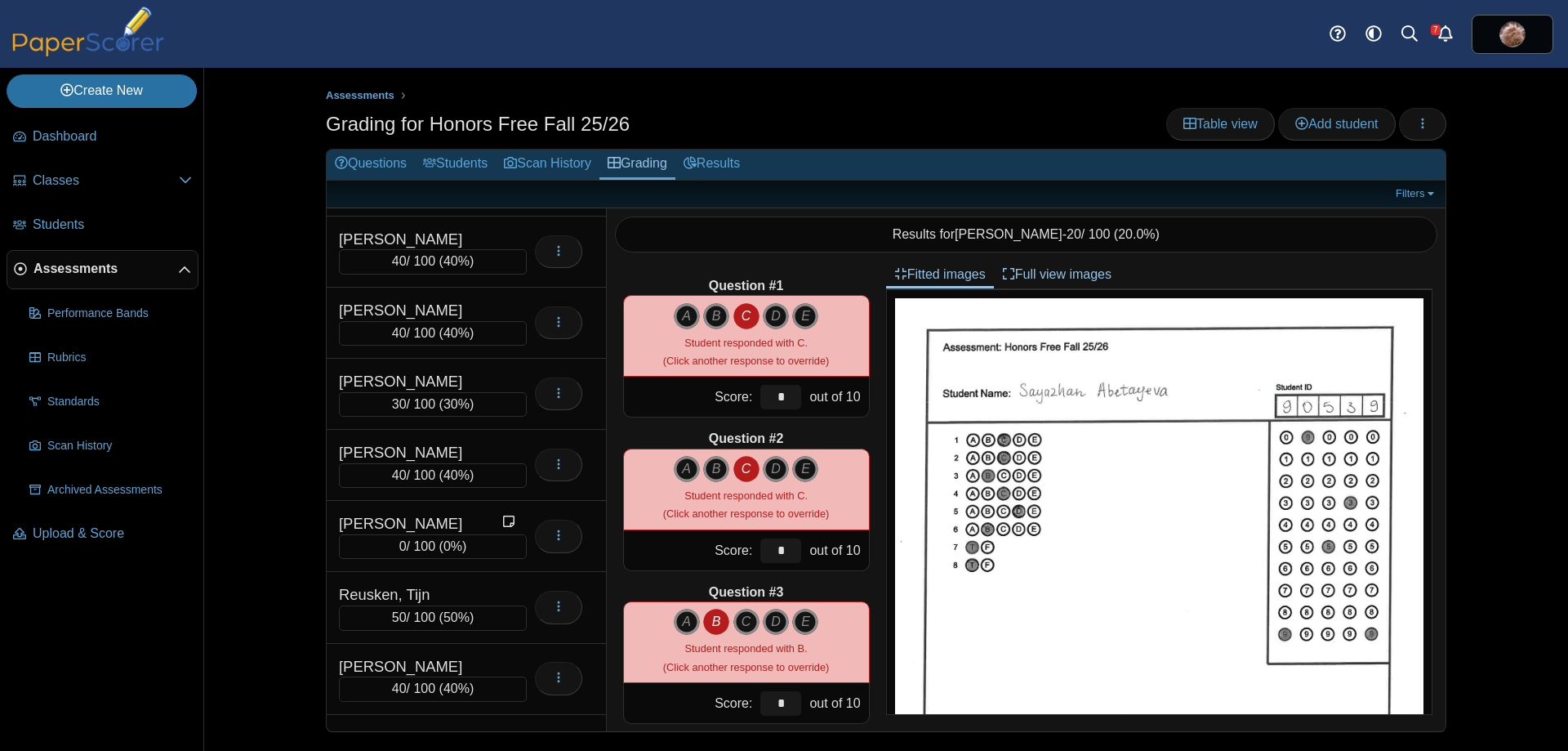
scroll to position [6843, 0]
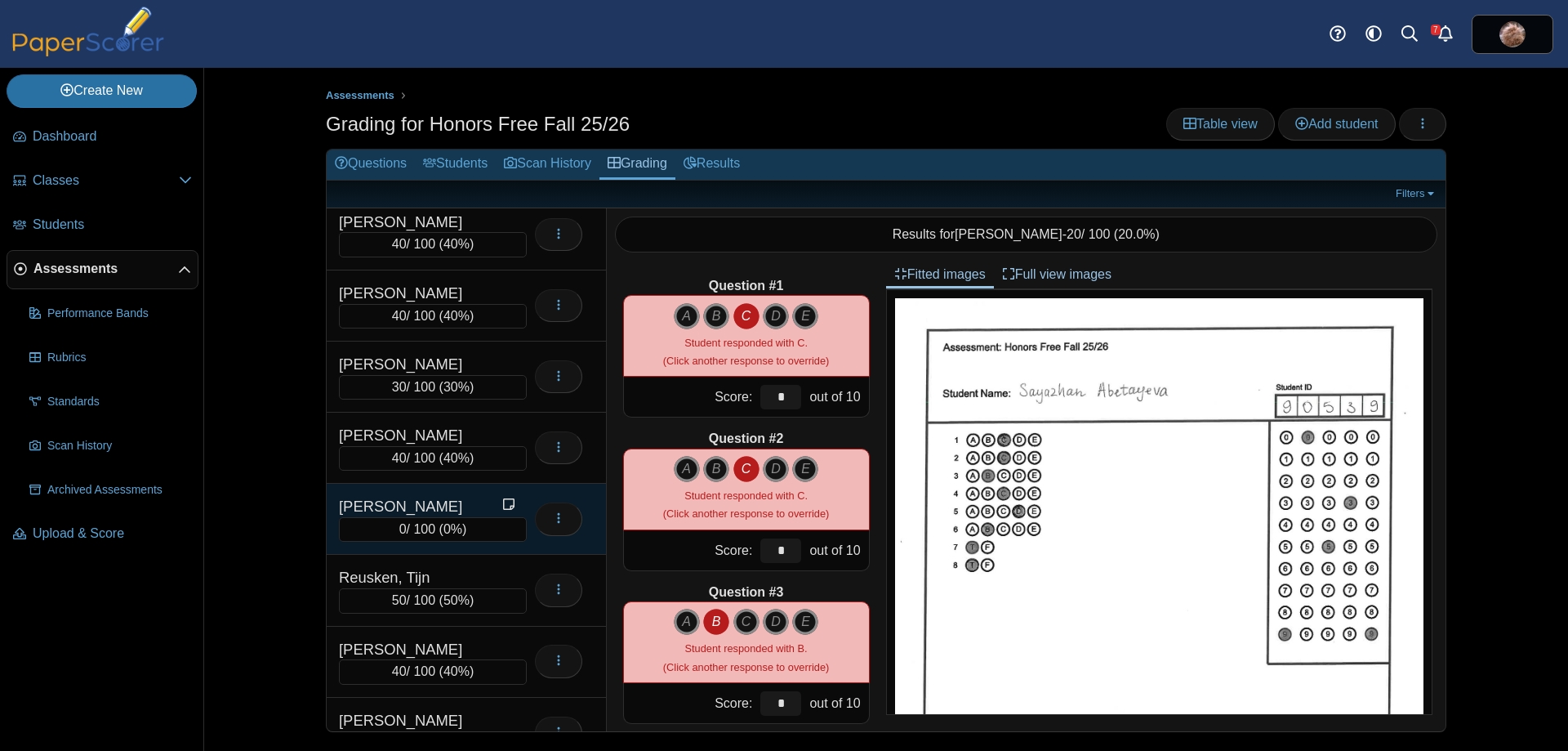
click at [444, 502] on div "Regmi, Aavash" at bounding box center [421, 506] width 163 height 22
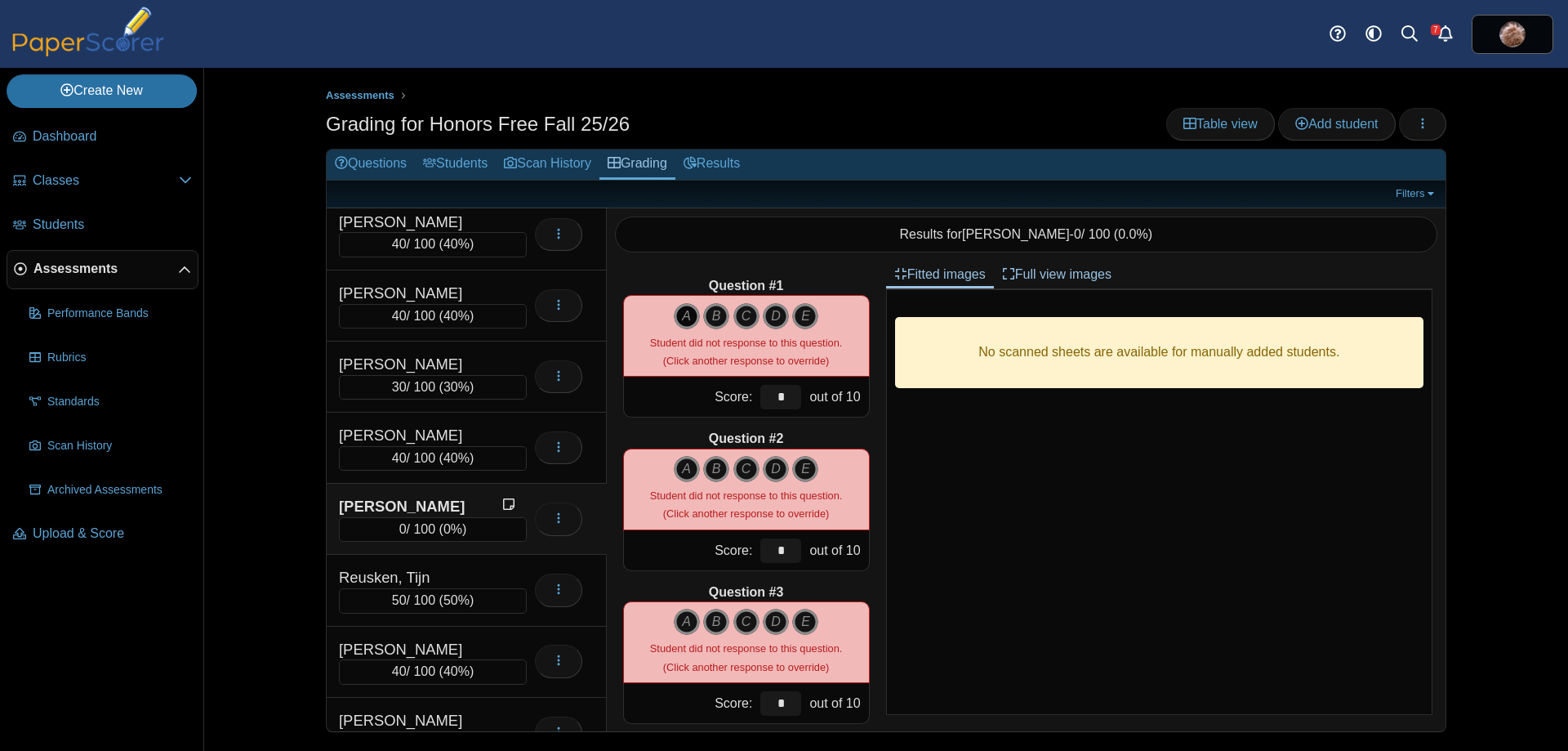
click at [682, 314] on icon "A" at bounding box center [687, 316] width 26 height 26
type input "**"
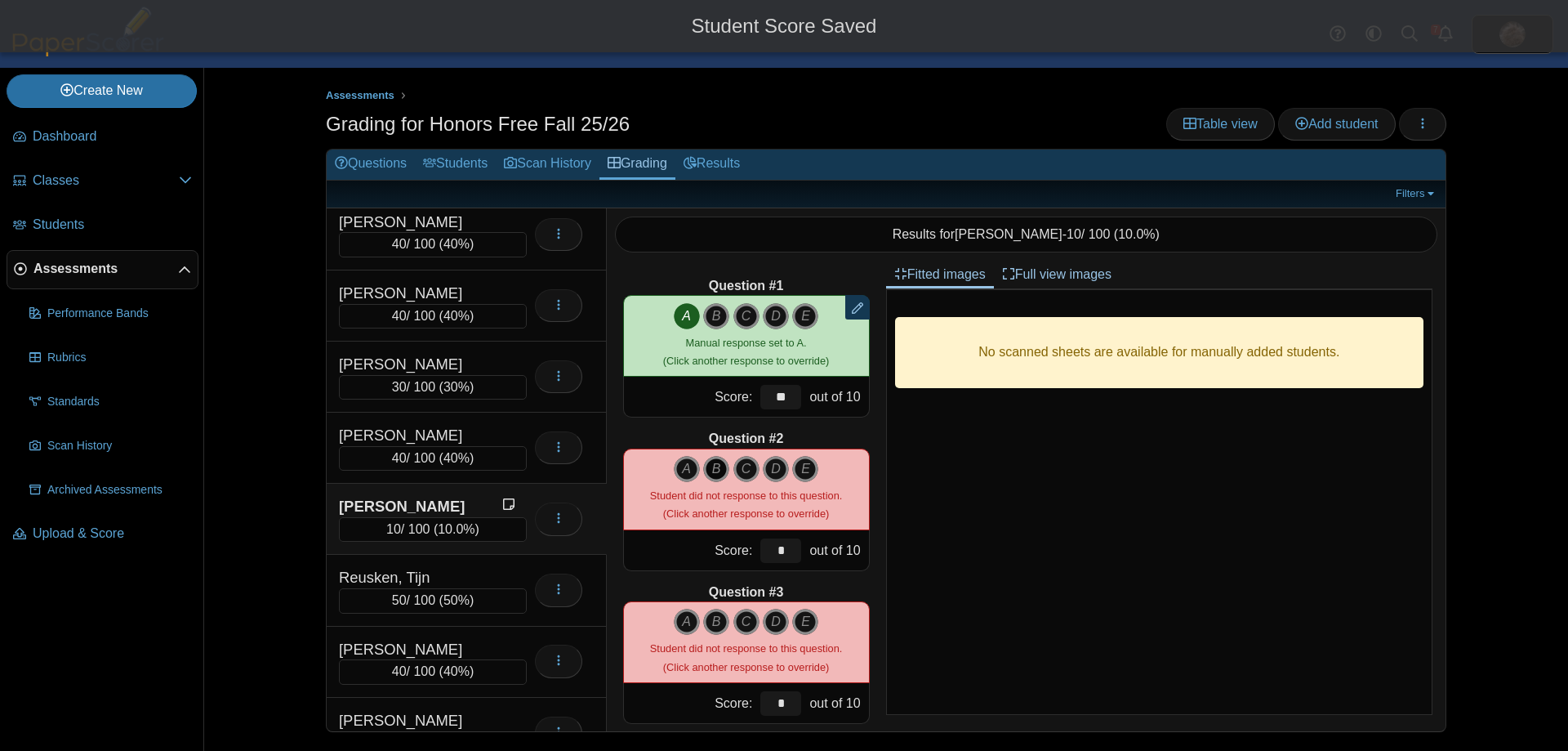
click at [711, 474] on icon "B" at bounding box center [716, 468] width 26 height 26
type input "**"
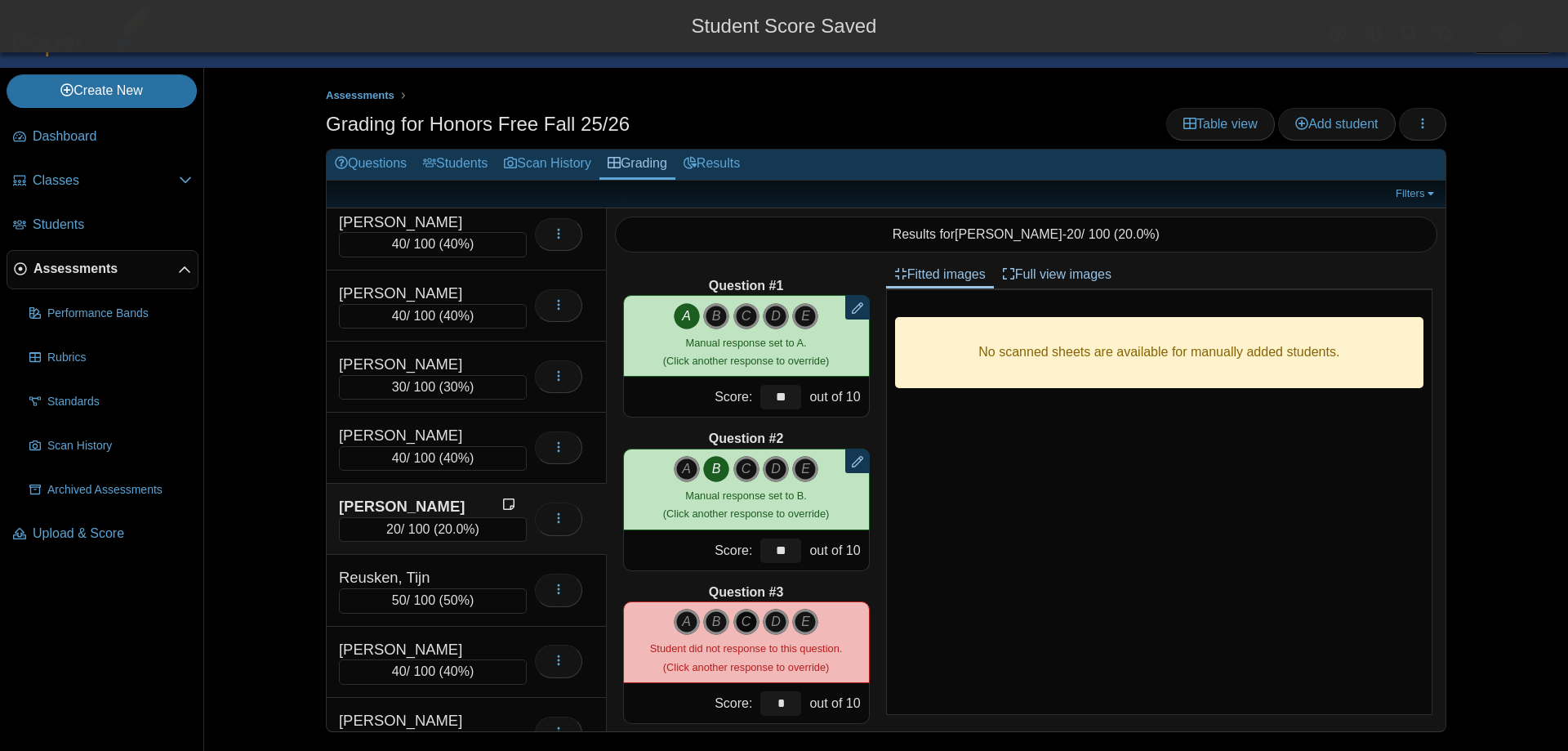
click at [740, 618] on icon "C" at bounding box center [746, 621] width 26 height 26
type input "**"
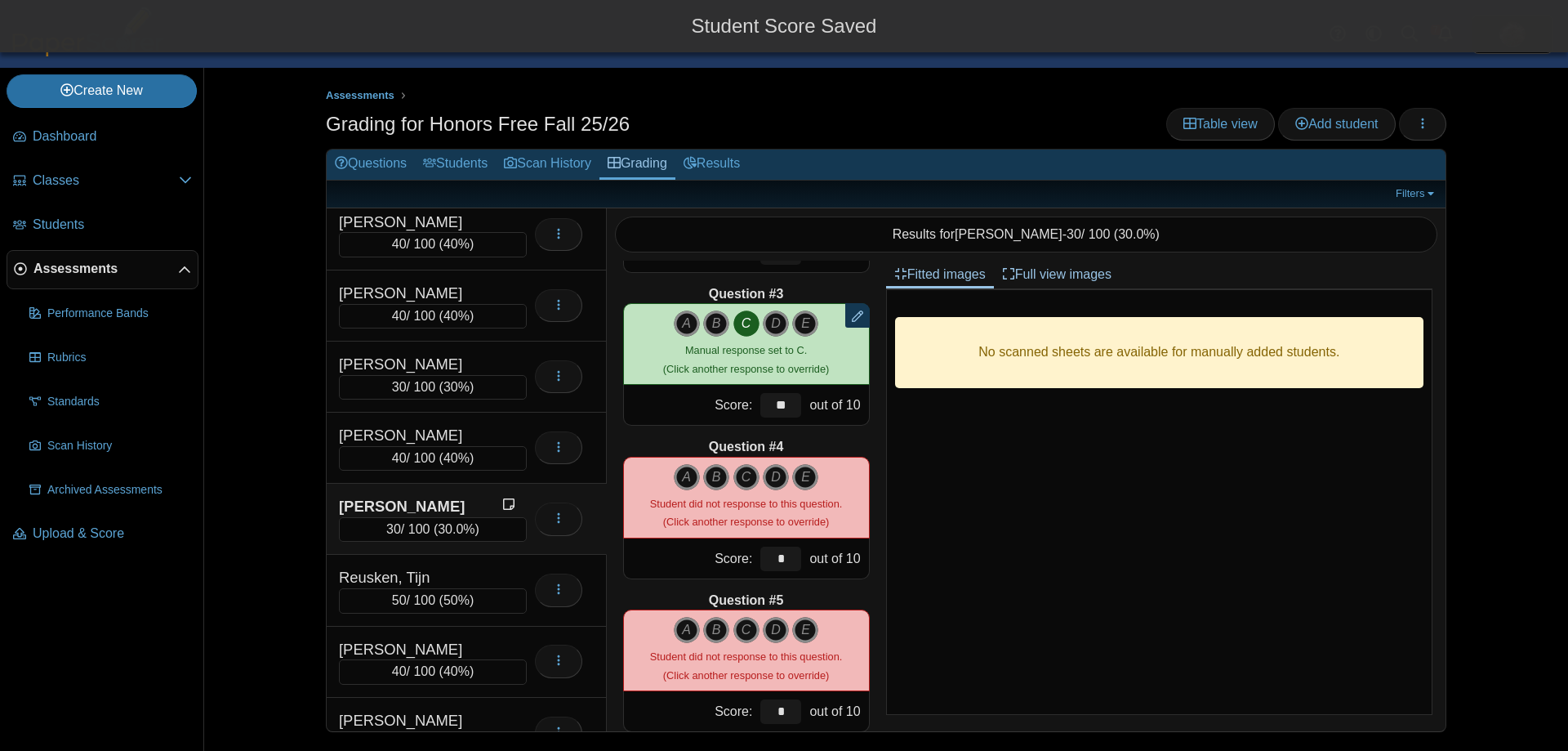
scroll to position [327, 0]
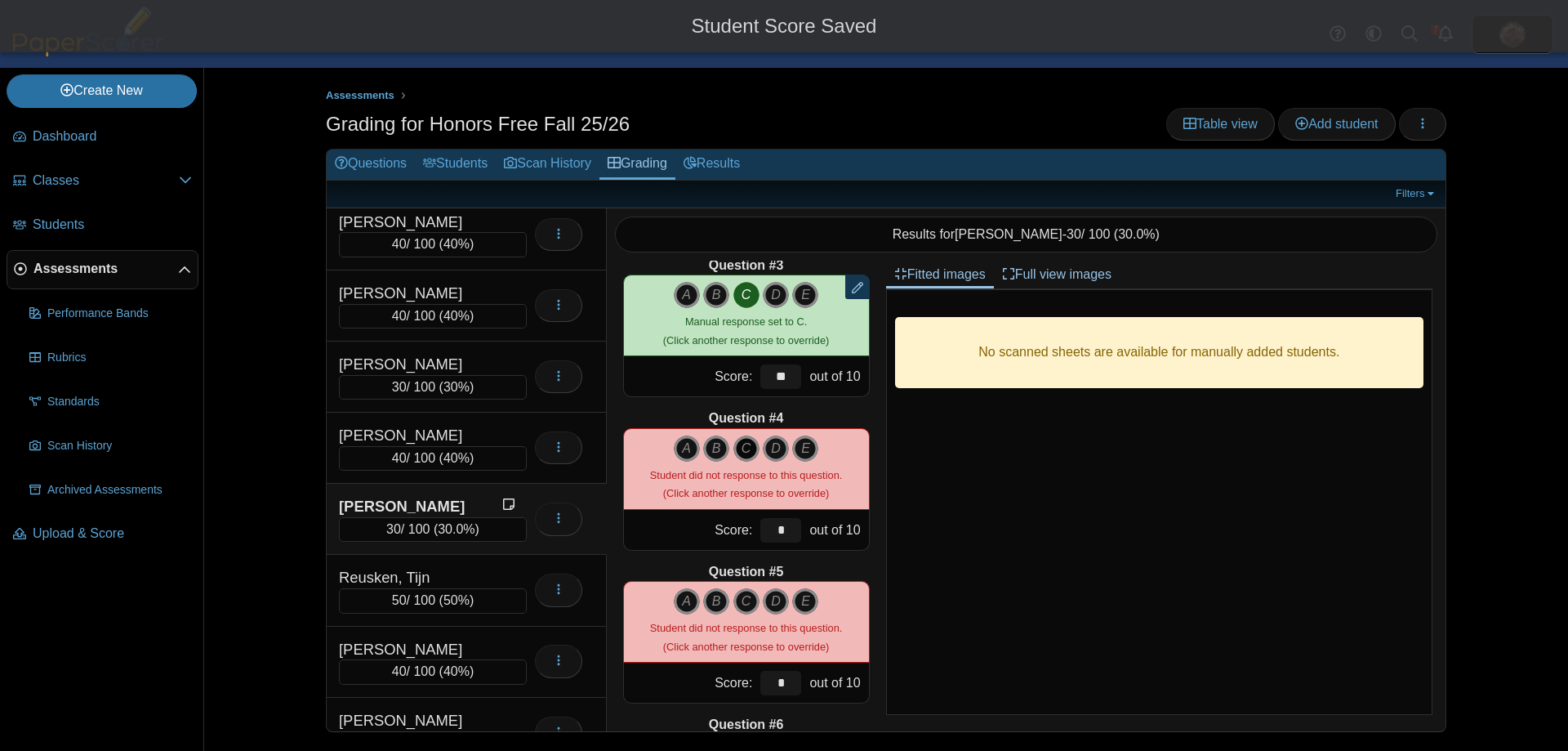
click at [733, 440] on icon "C" at bounding box center [746, 449] width 26 height 26
type input "**"
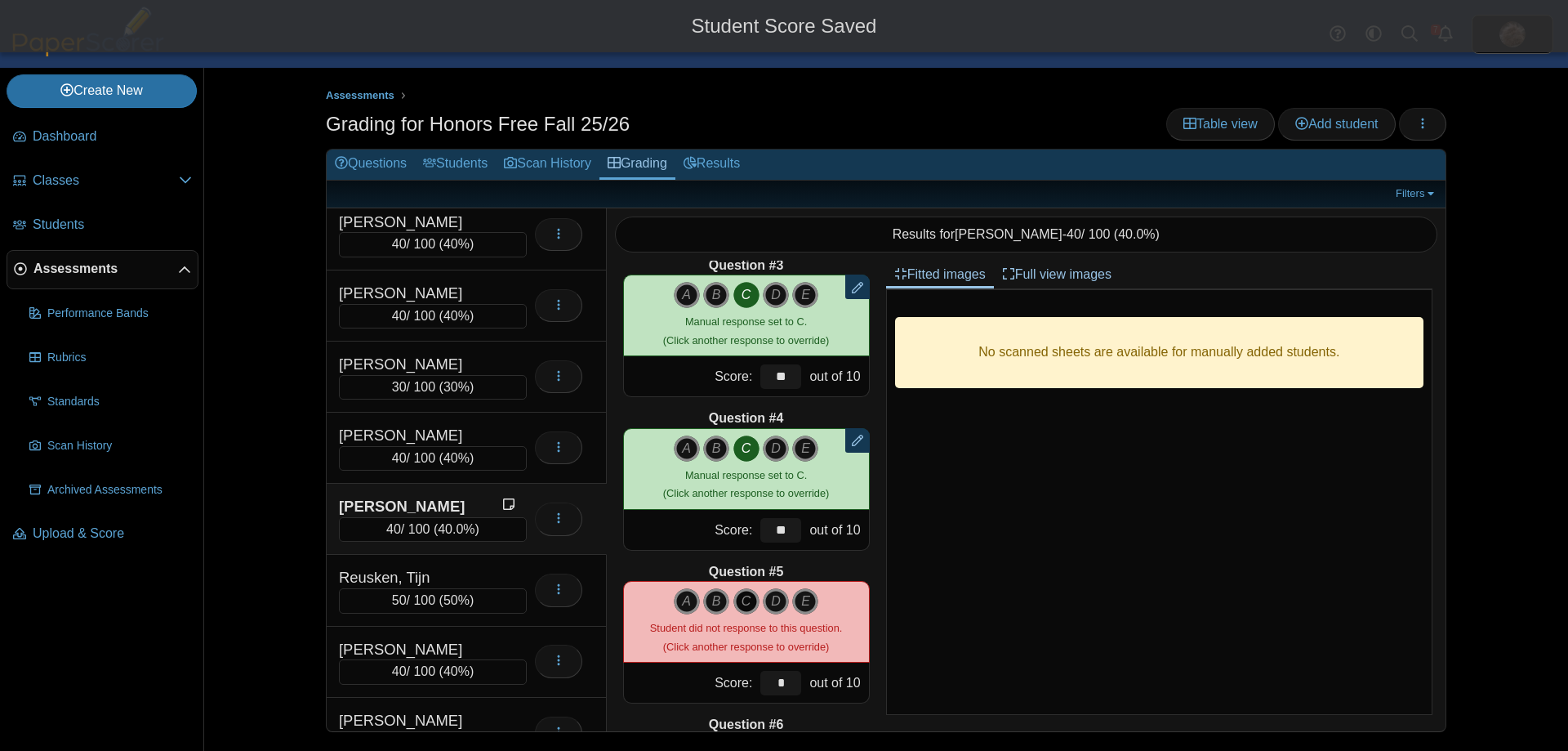
click at [738, 600] on icon "C" at bounding box center [746, 601] width 26 height 26
type input "**"
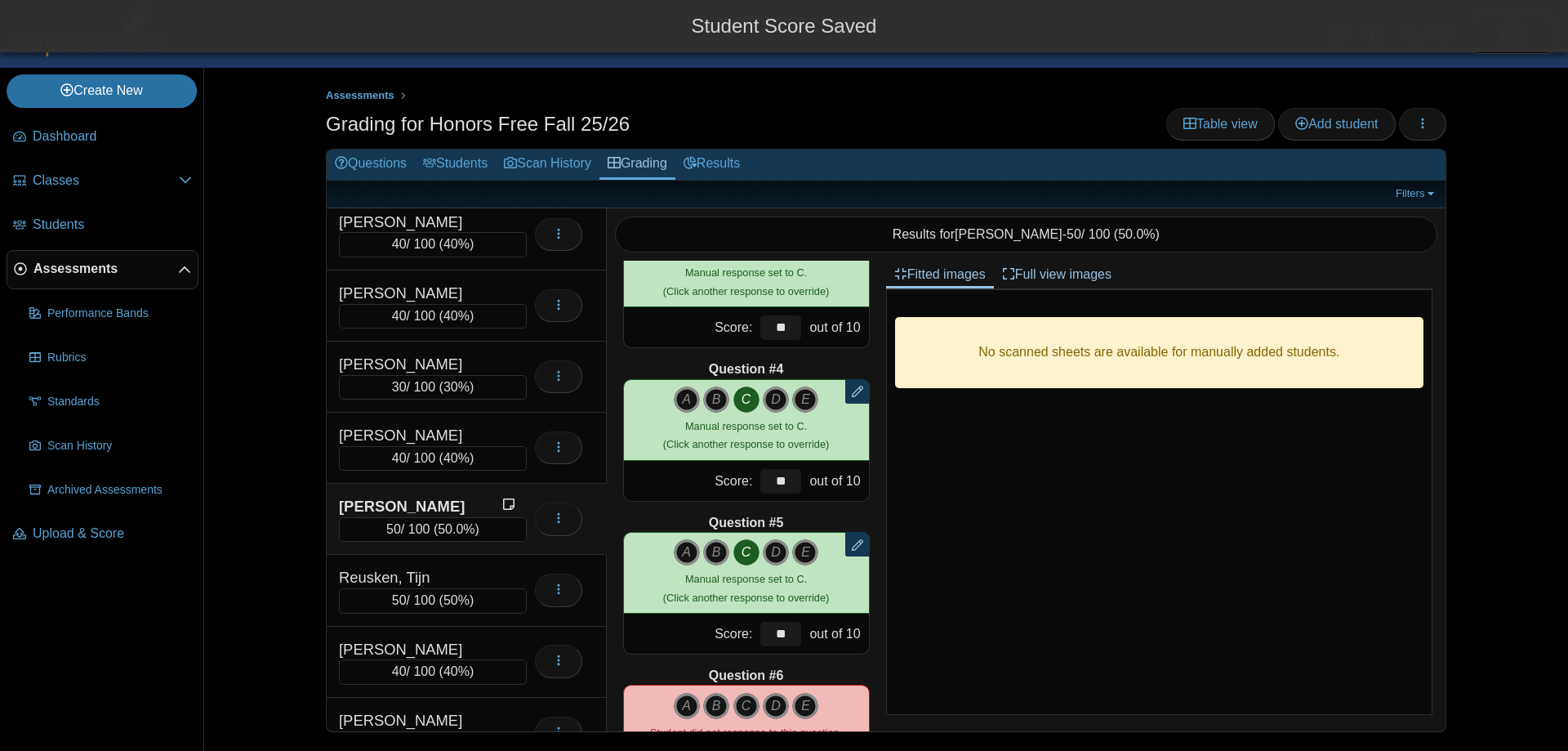
scroll to position [490, 0]
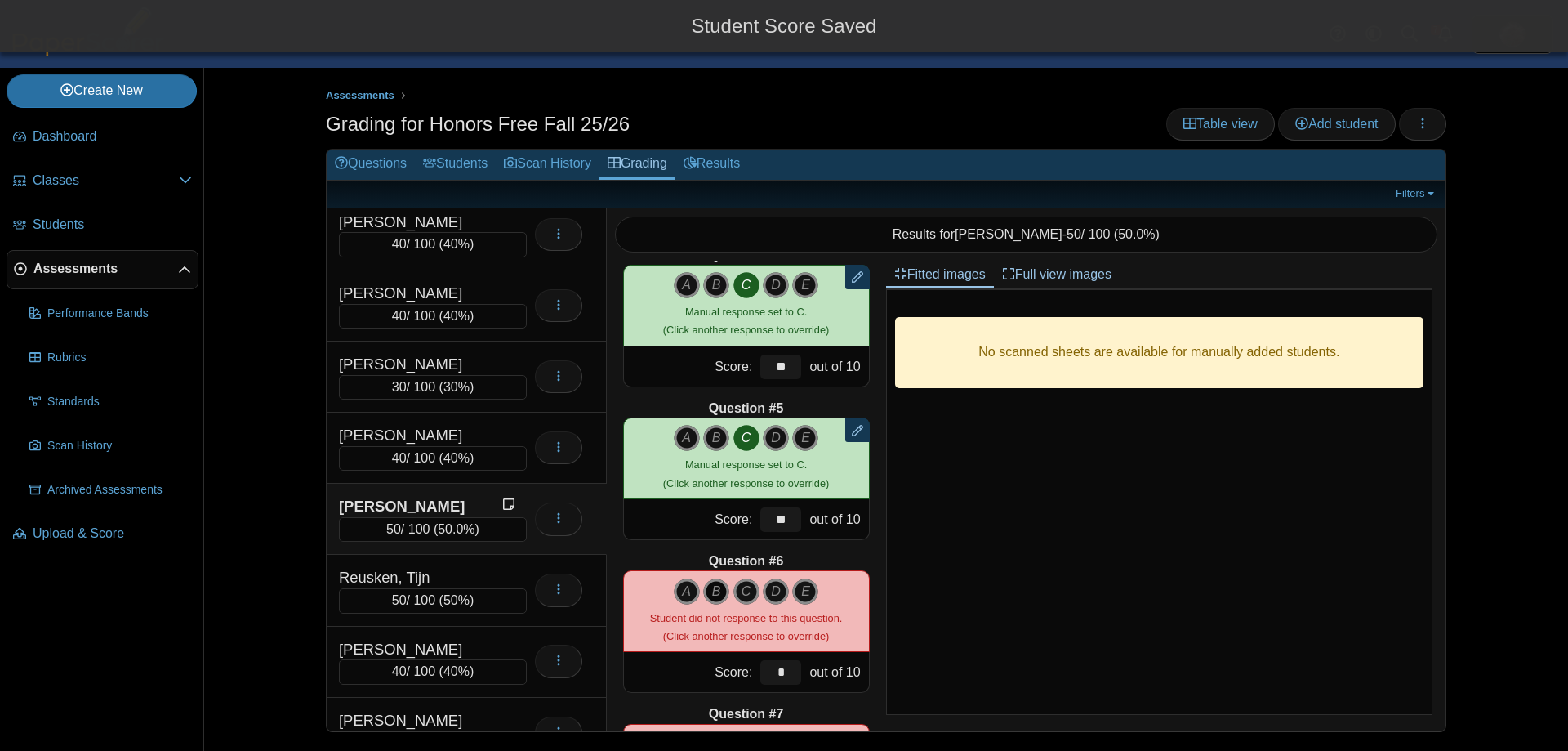
click at [707, 588] on icon "B" at bounding box center [716, 591] width 26 height 26
type input "**"
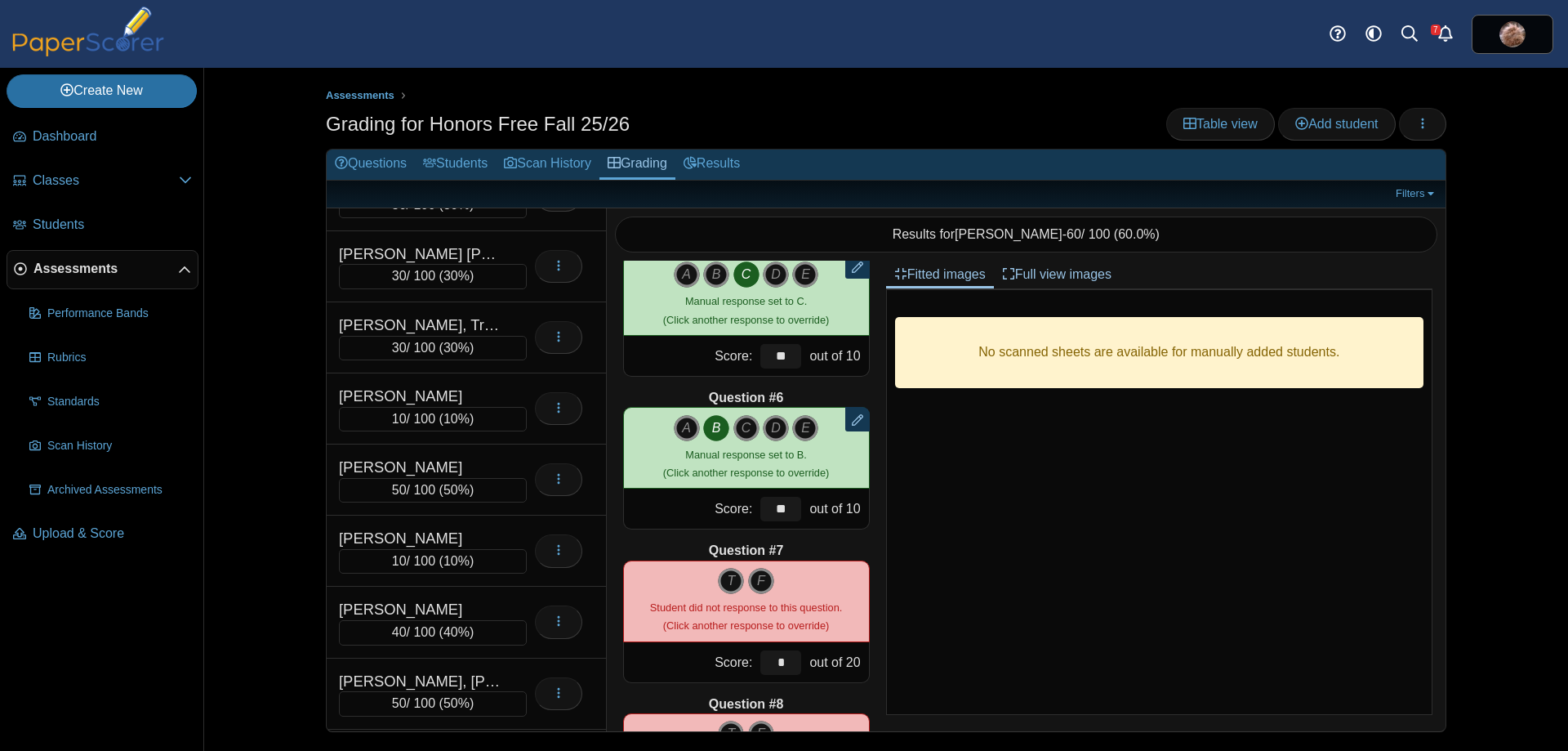
scroll to position [3146, 0]
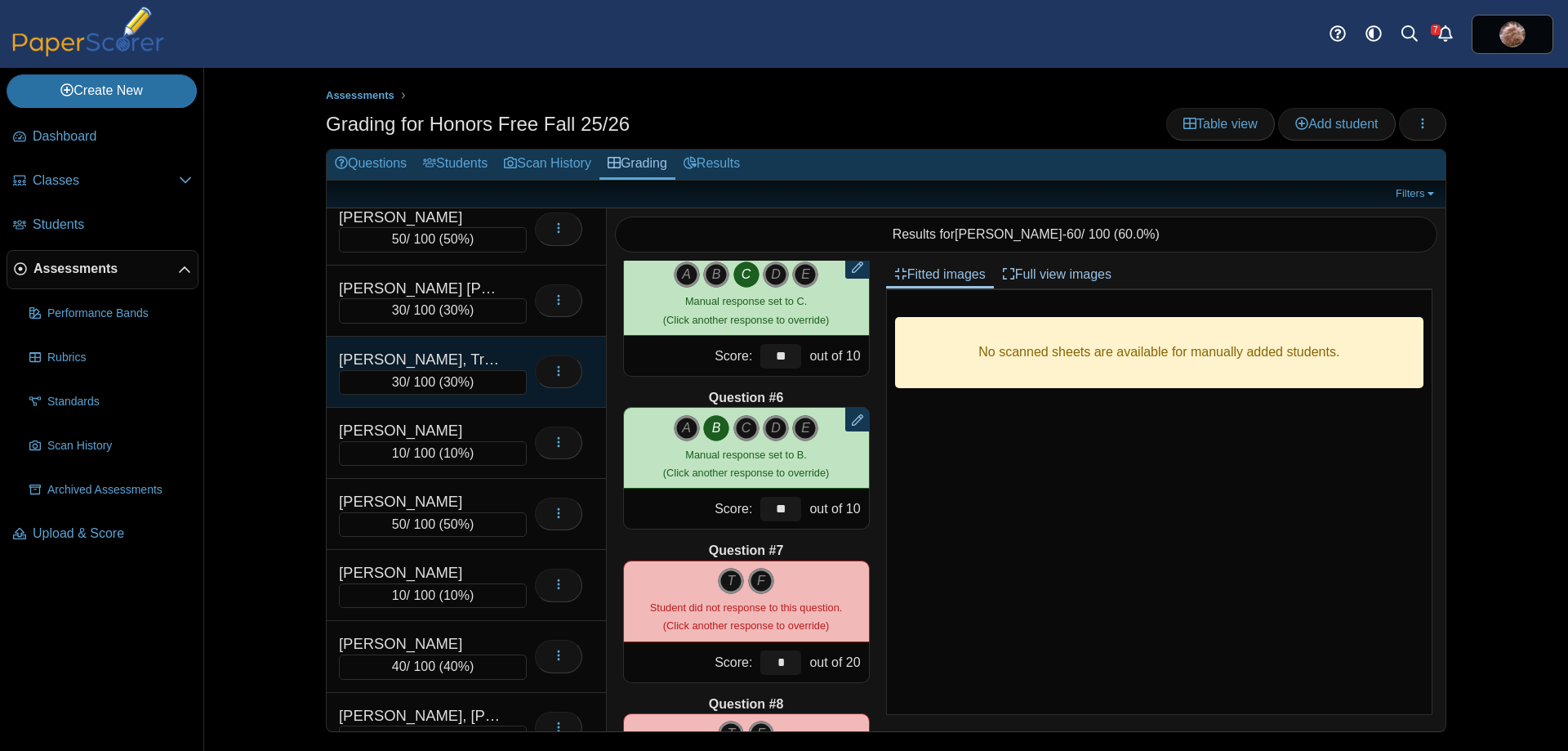
click at [405, 362] on div "[PERSON_NAME], Truth" at bounding box center [421, 359] width 163 height 22
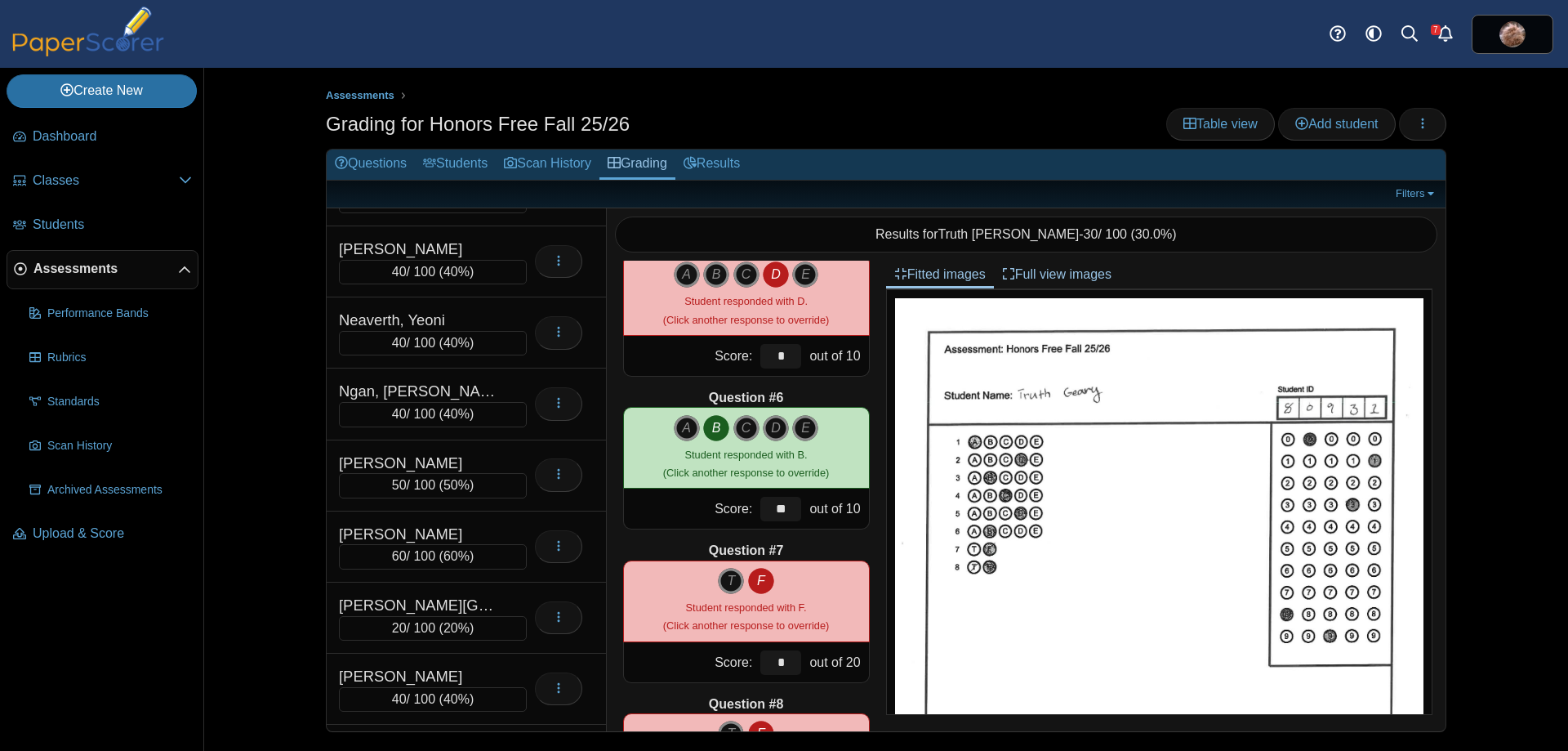
scroll to position [6069, 0]
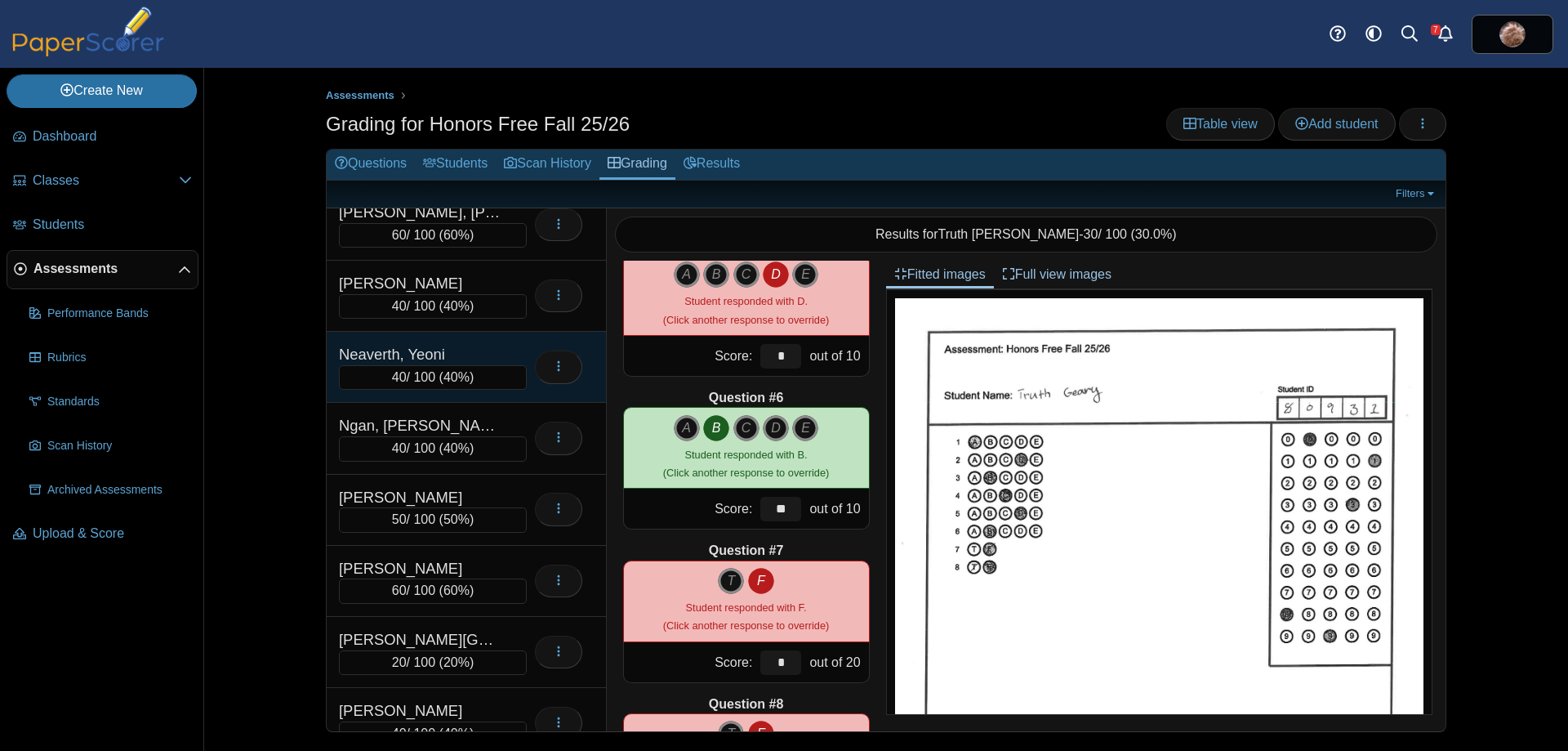
click at [392, 348] on div "Neaverth, Yeoni" at bounding box center [421, 354] width 163 height 22
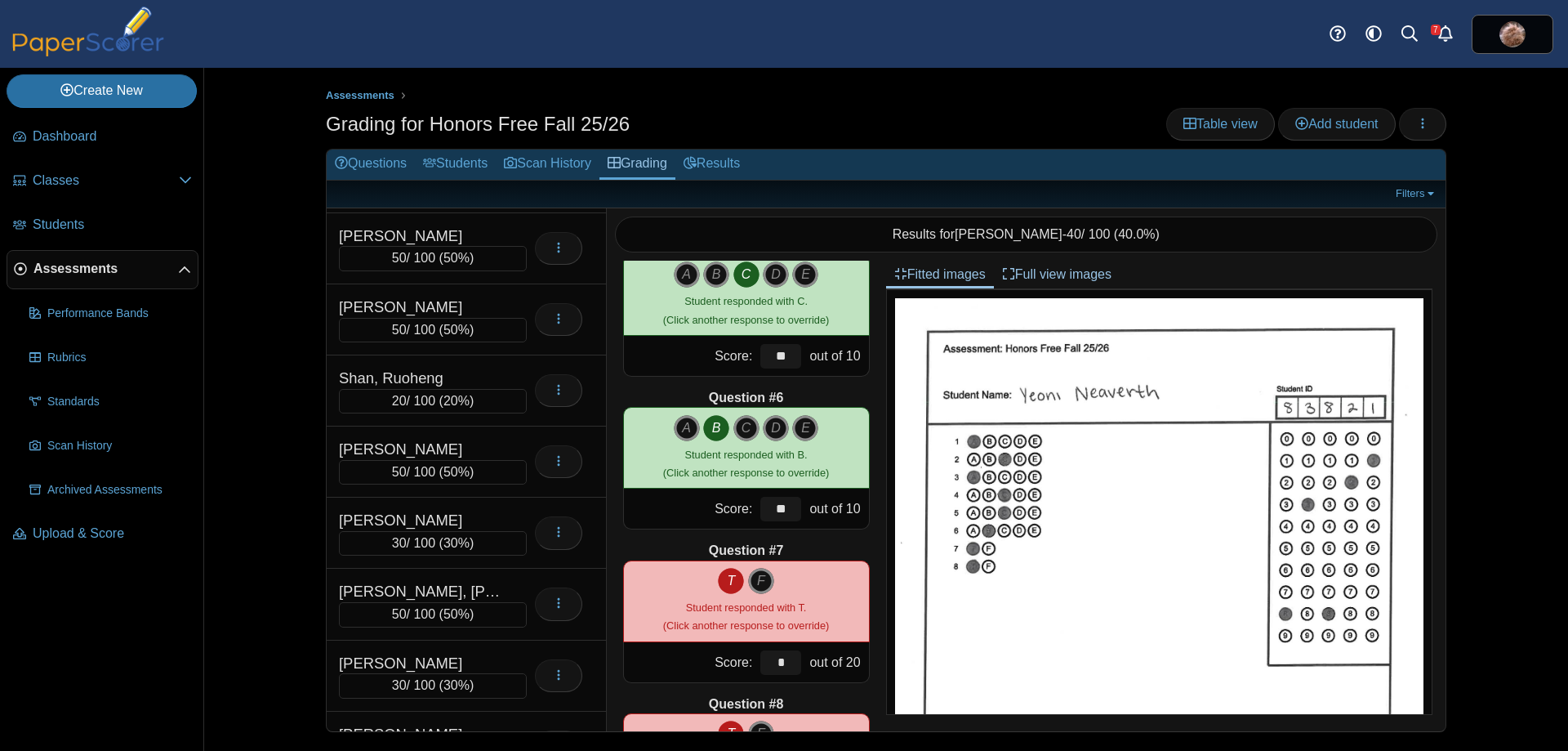
scroll to position [7719, 0]
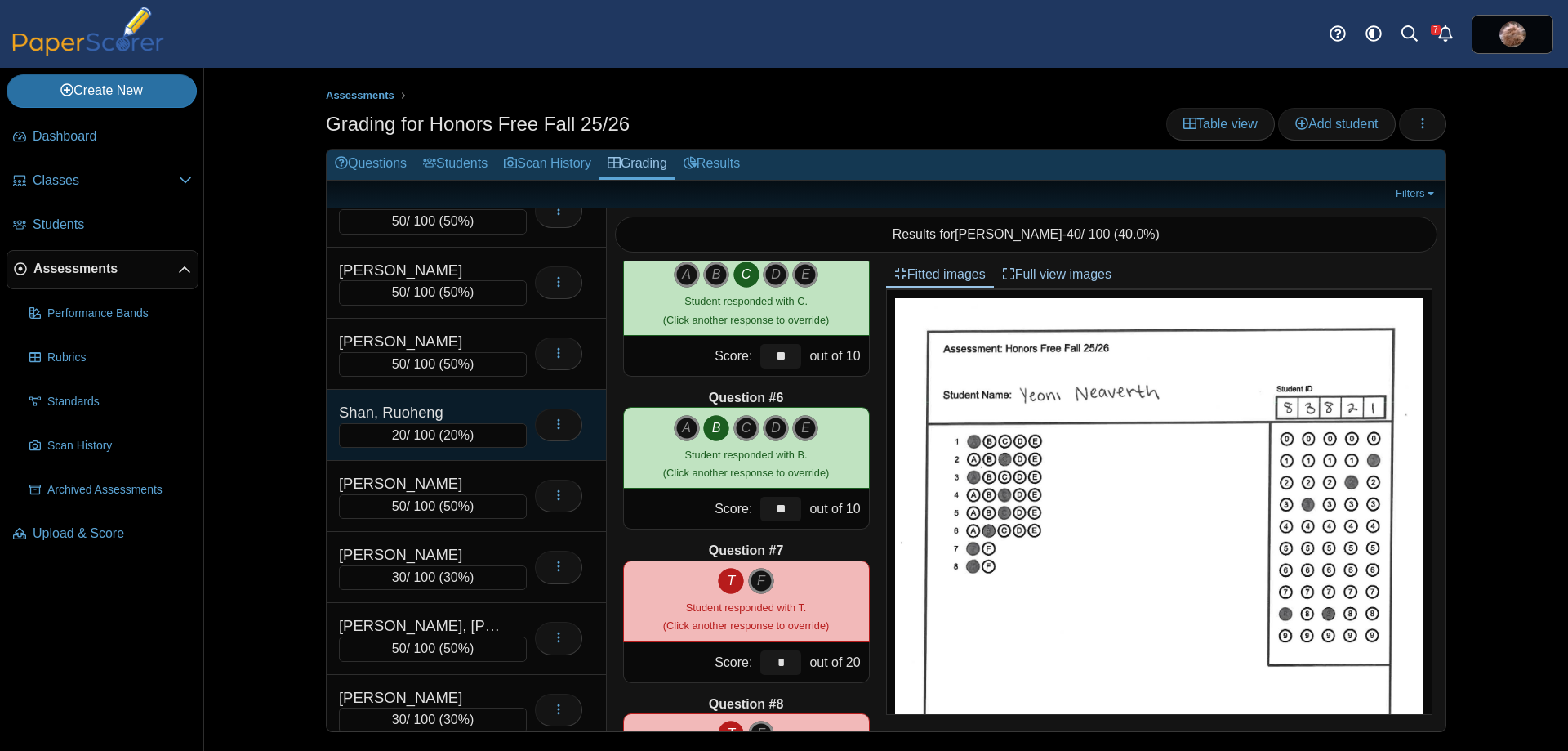
click at [396, 412] on div "Shan, Ruoheng" at bounding box center [421, 412] width 163 height 22
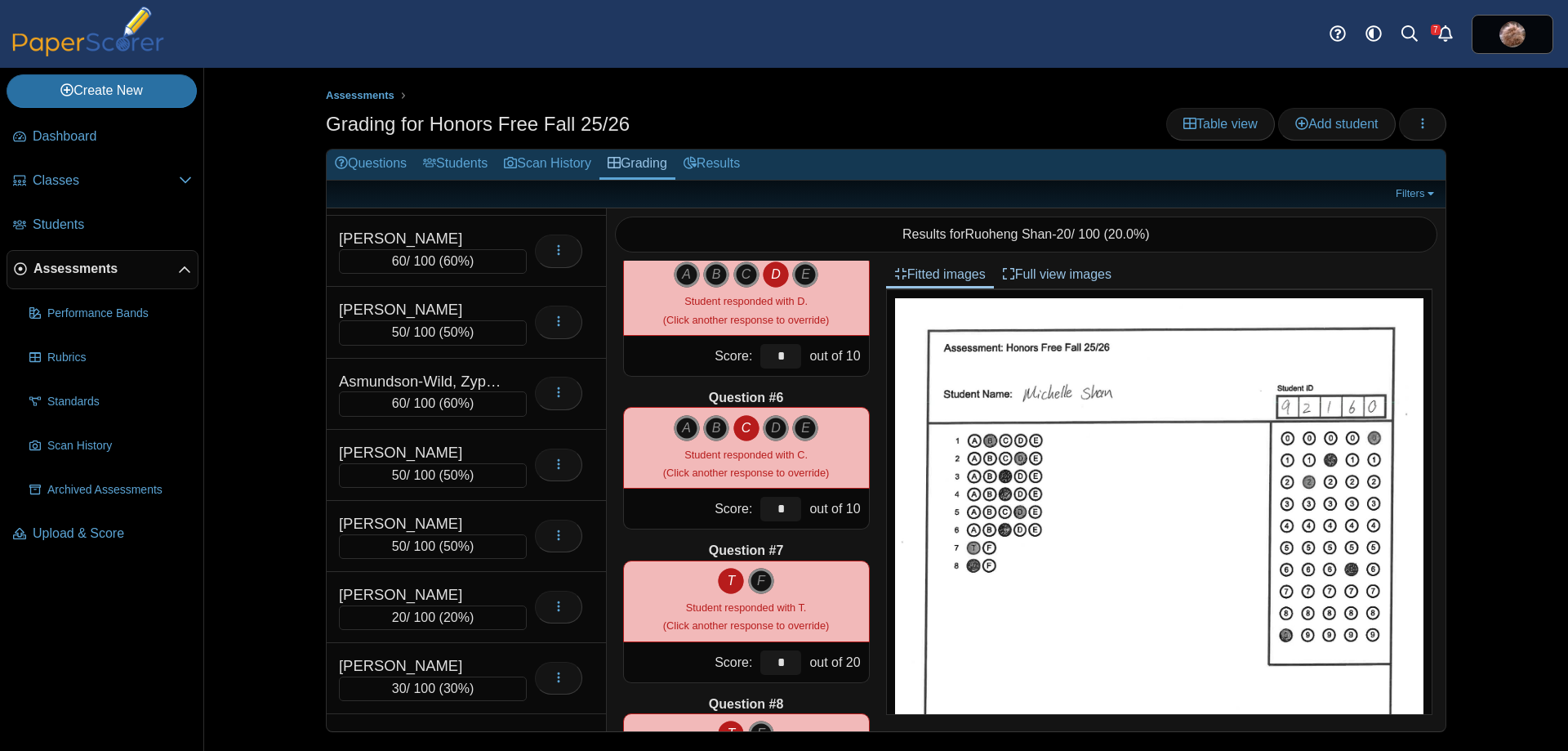
scroll to position [327, 0]
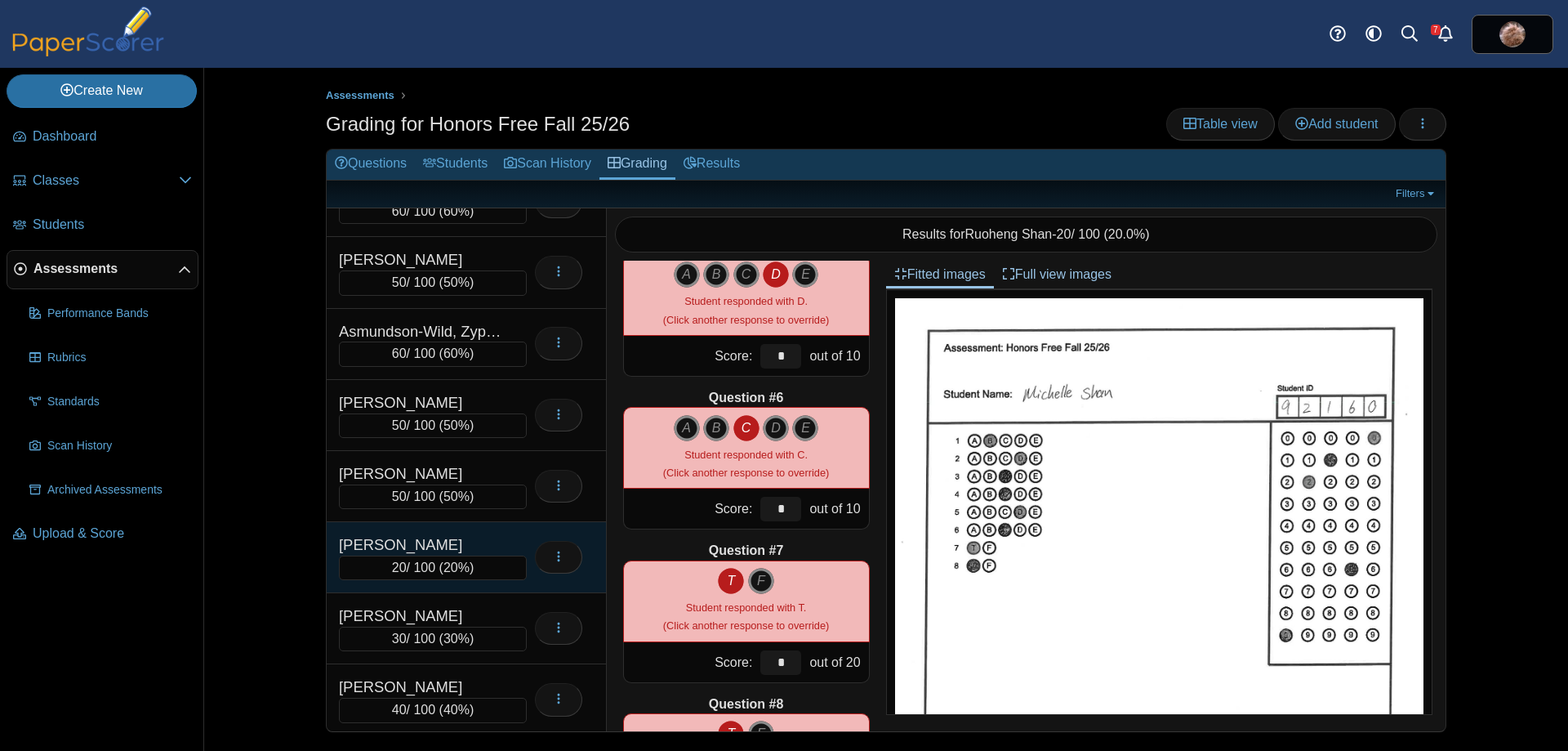
click at [463, 546] on div "[PERSON_NAME]" at bounding box center [421, 544] width 163 height 22
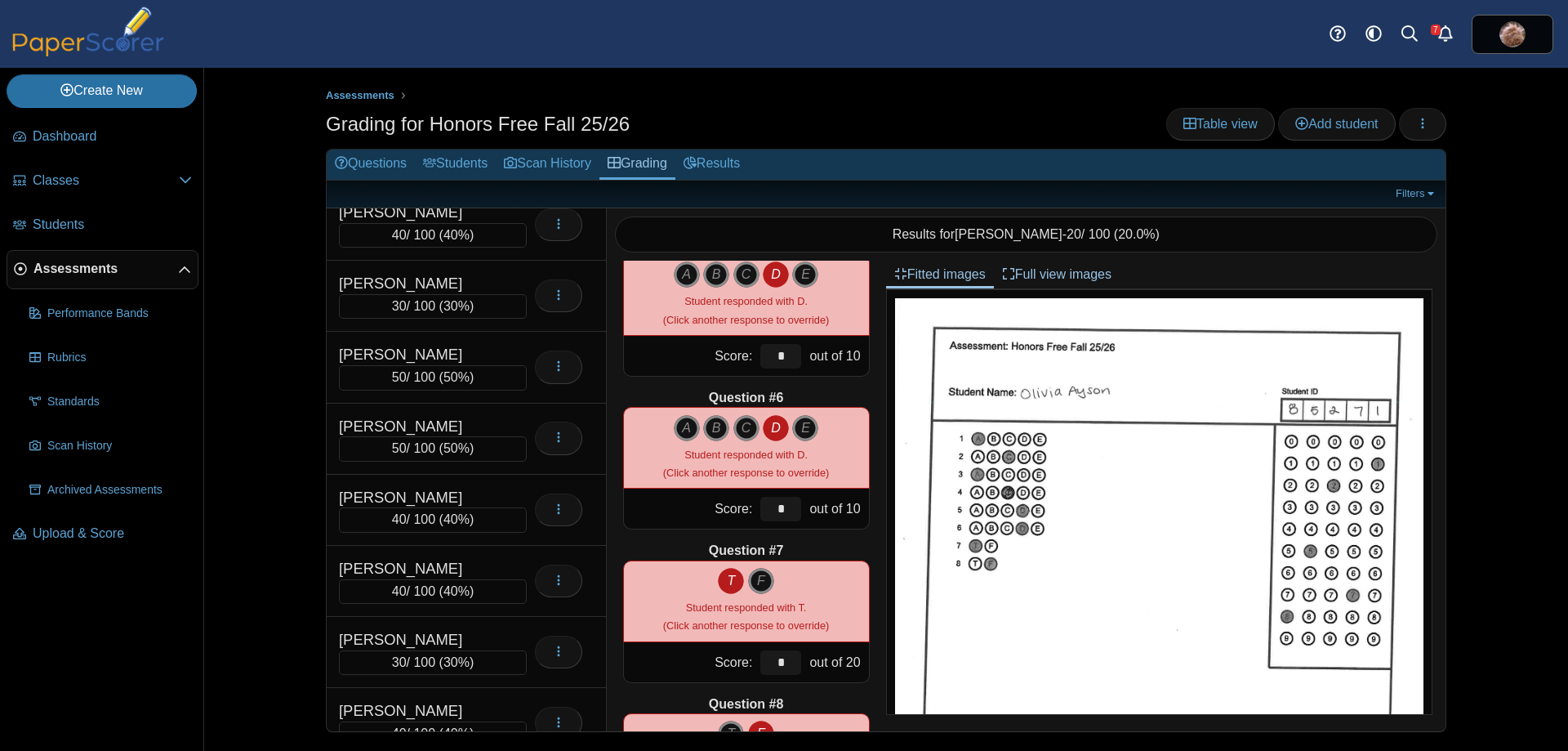
scroll to position [6618, 0]
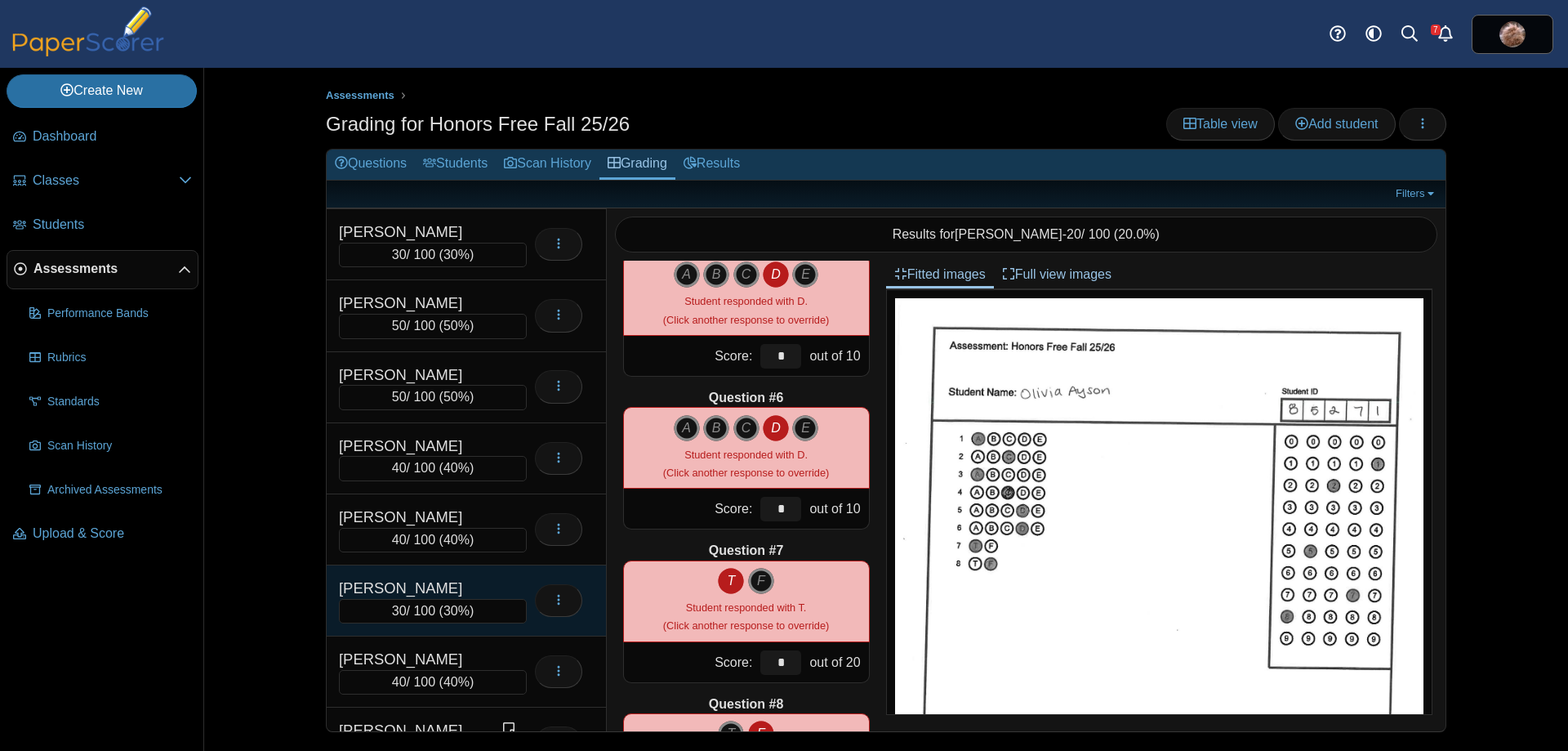
click at [461, 578] on div "[PERSON_NAME]" at bounding box center [421, 588] width 163 height 22
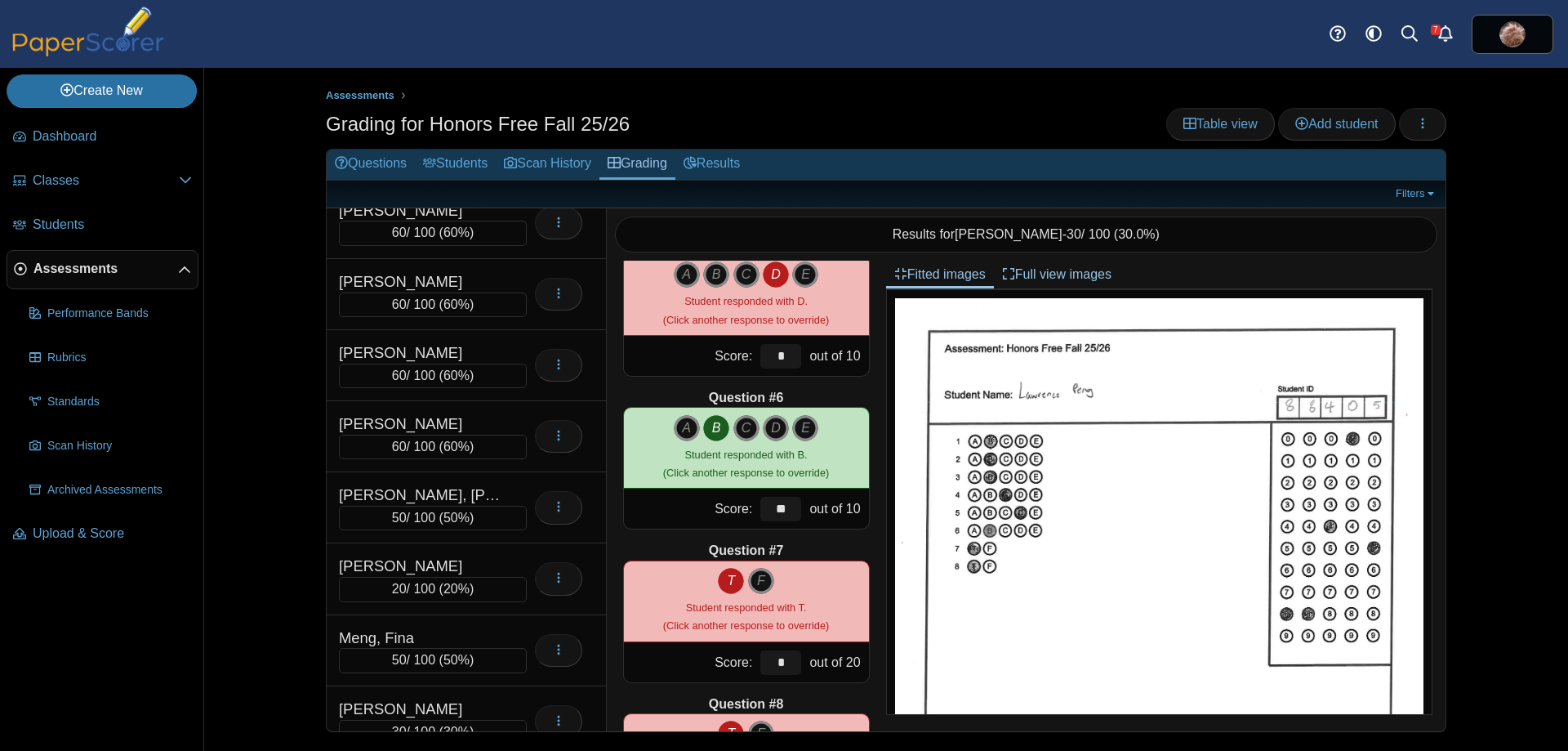
scroll to position [5622, 0]
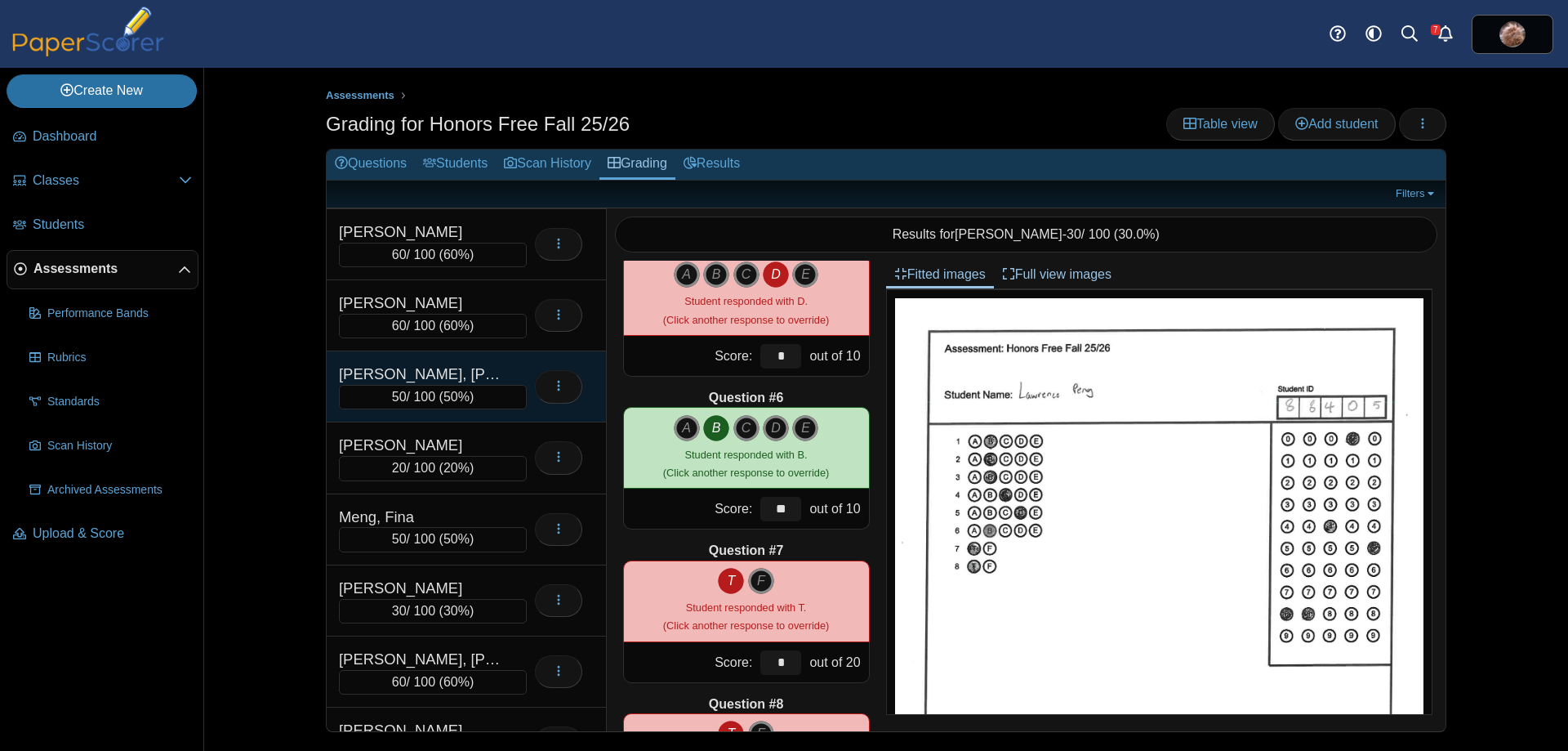
click at [437, 379] on div "[PERSON_NAME], [PERSON_NAME]" at bounding box center [421, 374] width 163 height 22
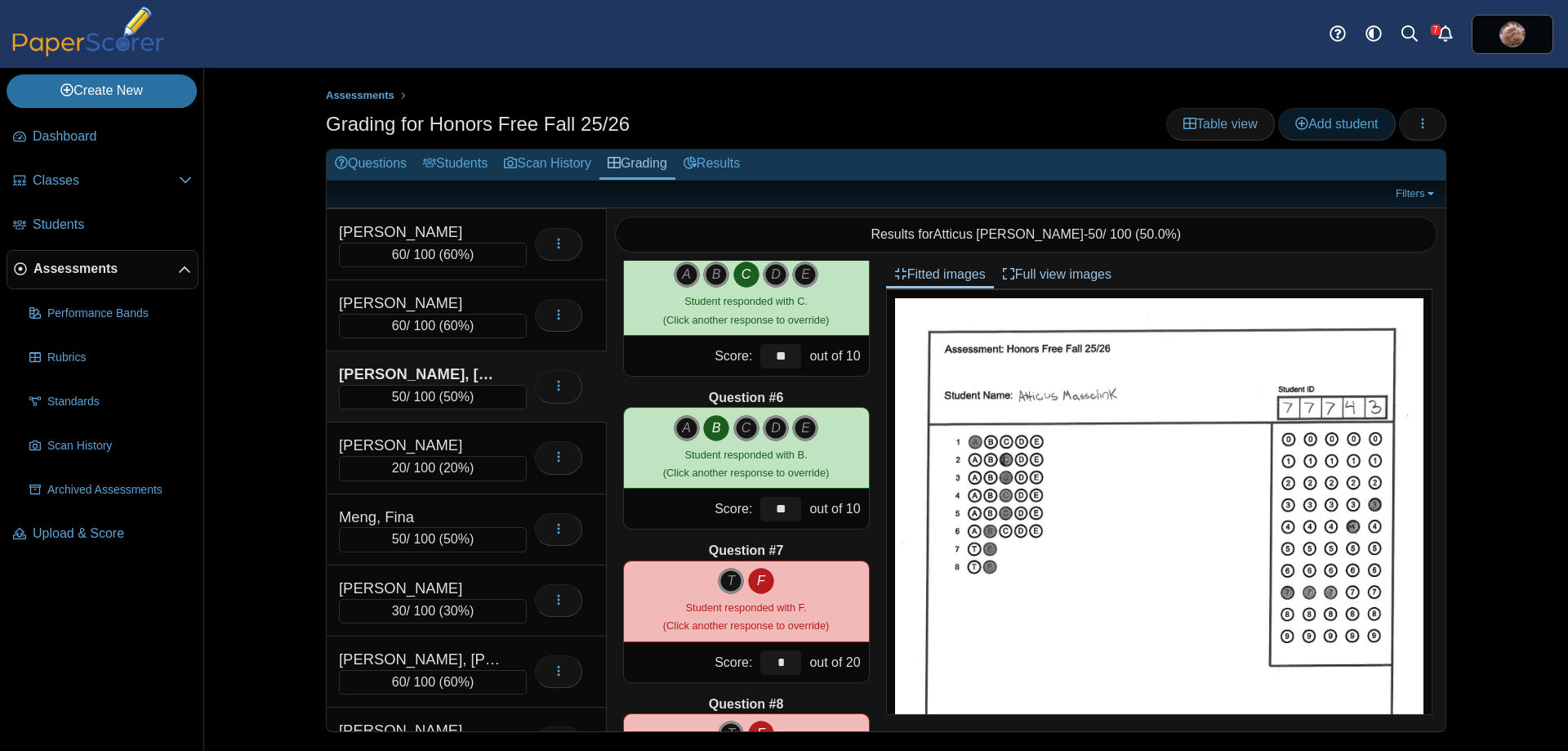
click at [1330, 130] on span "Add student" at bounding box center [1337, 123] width 83 height 14
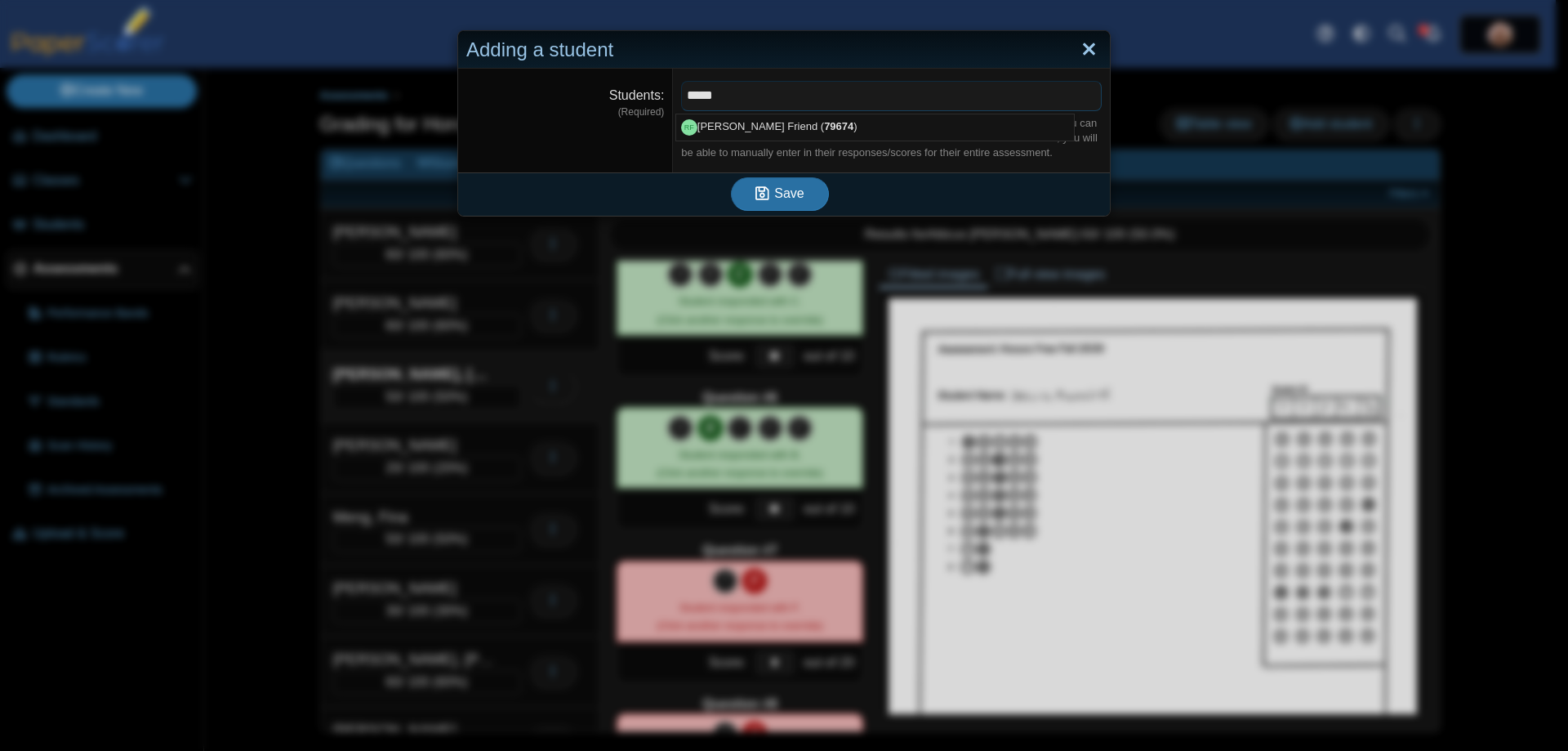
click at [1084, 48] on link "Close" at bounding box center [1089, 50] width 25 height 28
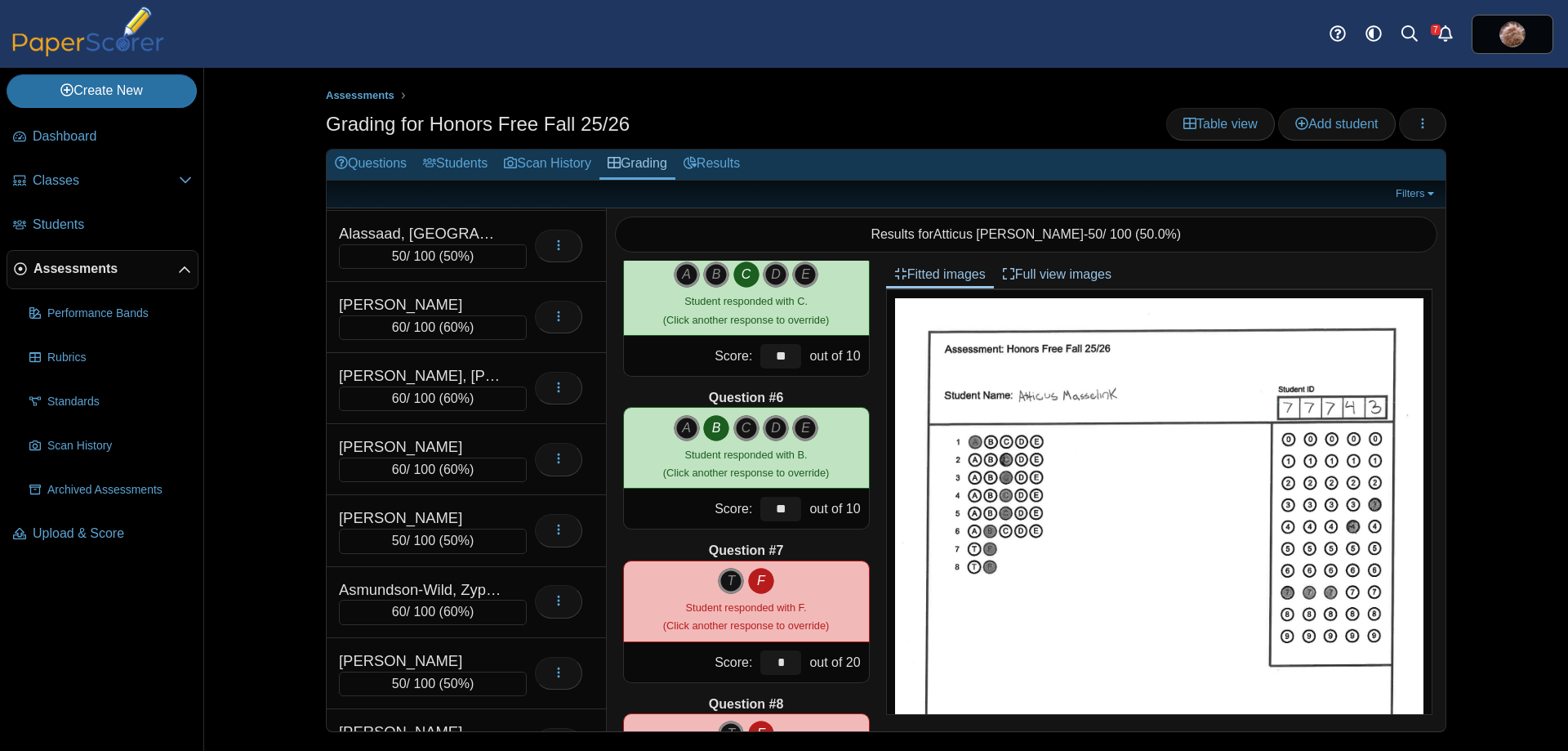
scroll to position [137, 0]
click at [1323, 130] on span "Add student" at bounding box center [1337, 123] width 83 height 14
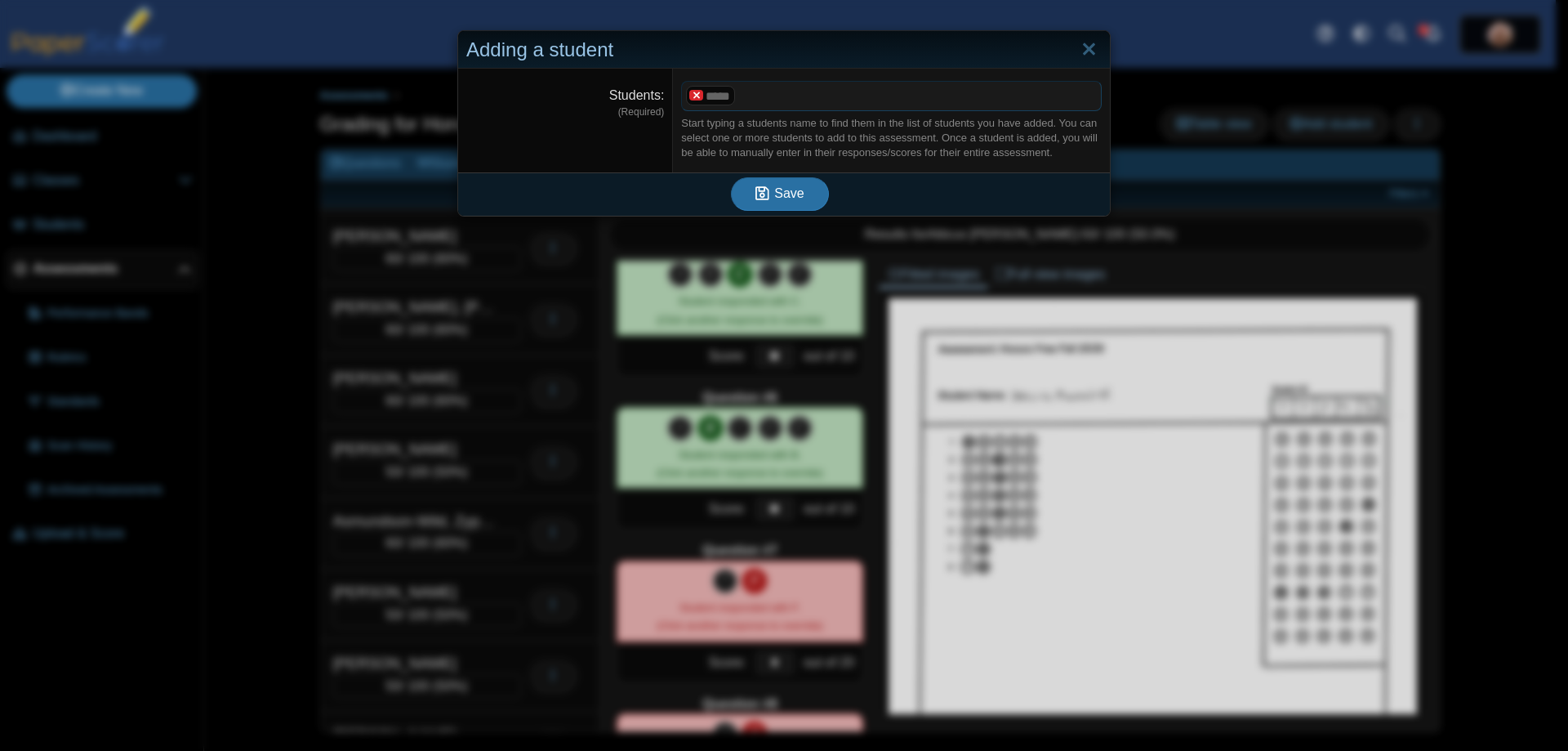
click at [695, 98] on x "remove tag" at bounding box center [696, 95] width 14 height 10
click at [697, 95] on span at bounding box center [891, 96] width 419 height 28
drag, startPoint x: 736, startPoint y: 96, endPoint x: 673, endPoint y: 96, distance: 63.0
click at [673, 96] on dd "***** ​ Start typing a students name to find them in the list of students you h…" at bounding box center [891, 120] width 437 height 103
click at [1084, 54] on link "Close" at bounding box center [1089, 50] width 25 height 28
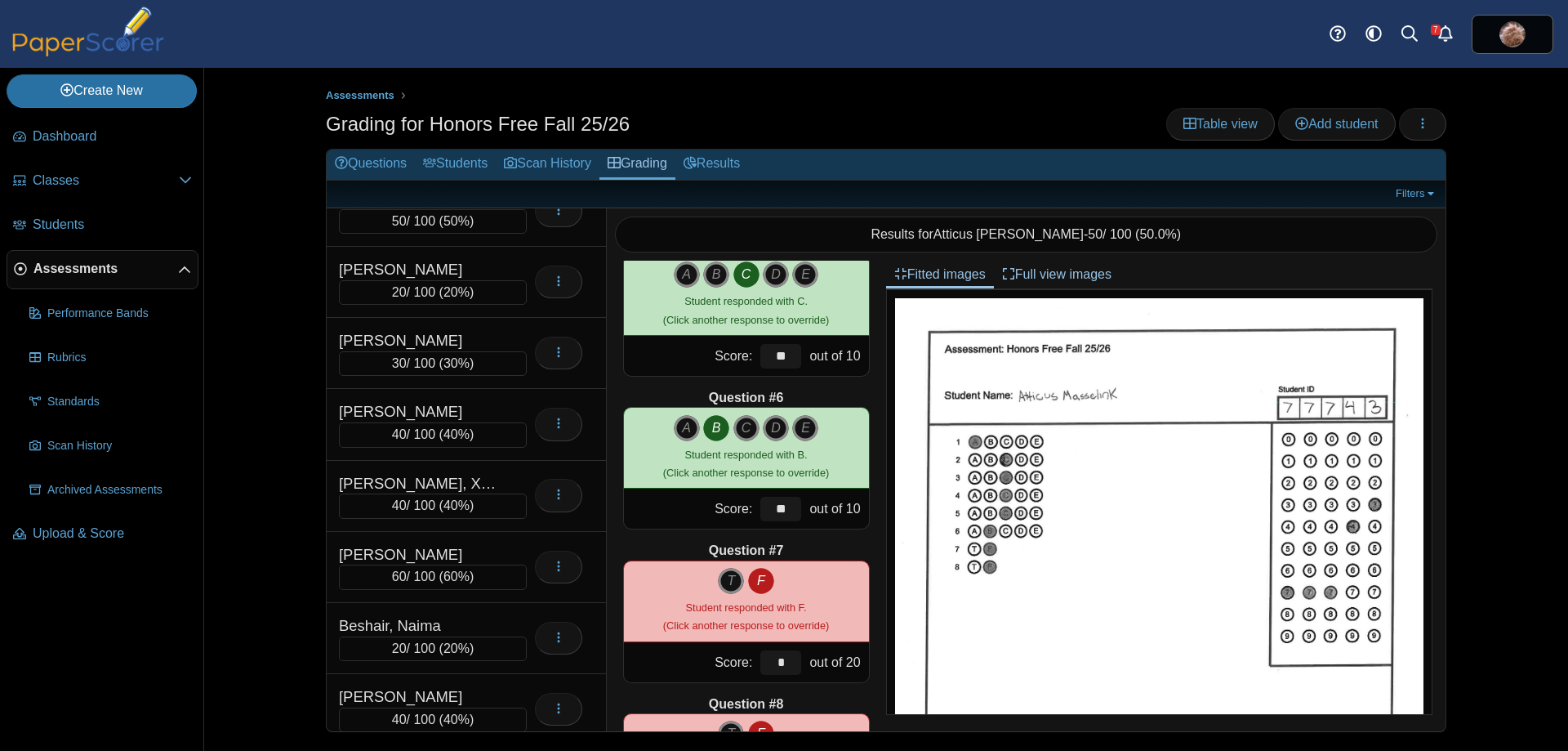
scroll to position [653, 0]
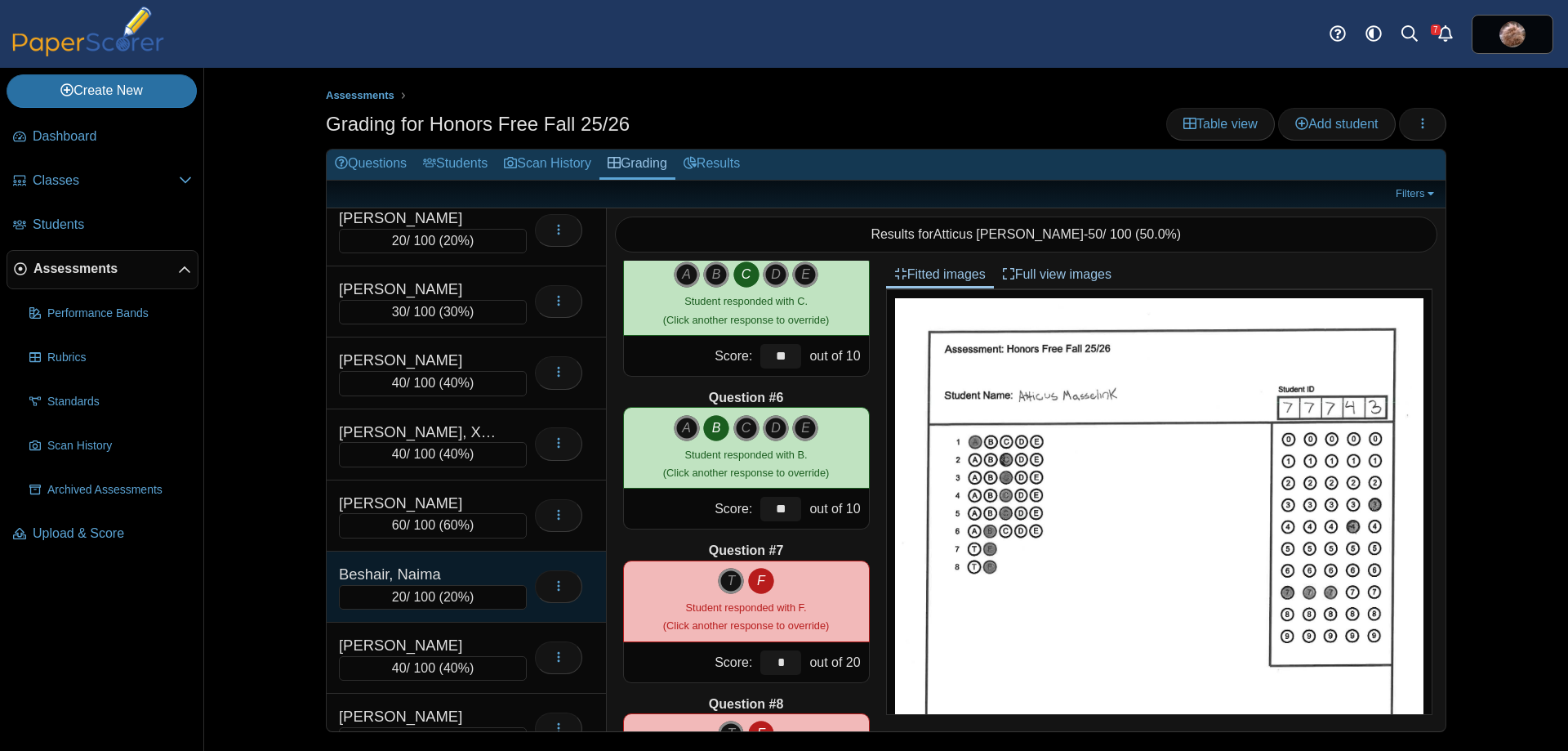
click at [467, 575] on div "Beshair, Naima" at bounding box center [421, 574] width 163 height 22
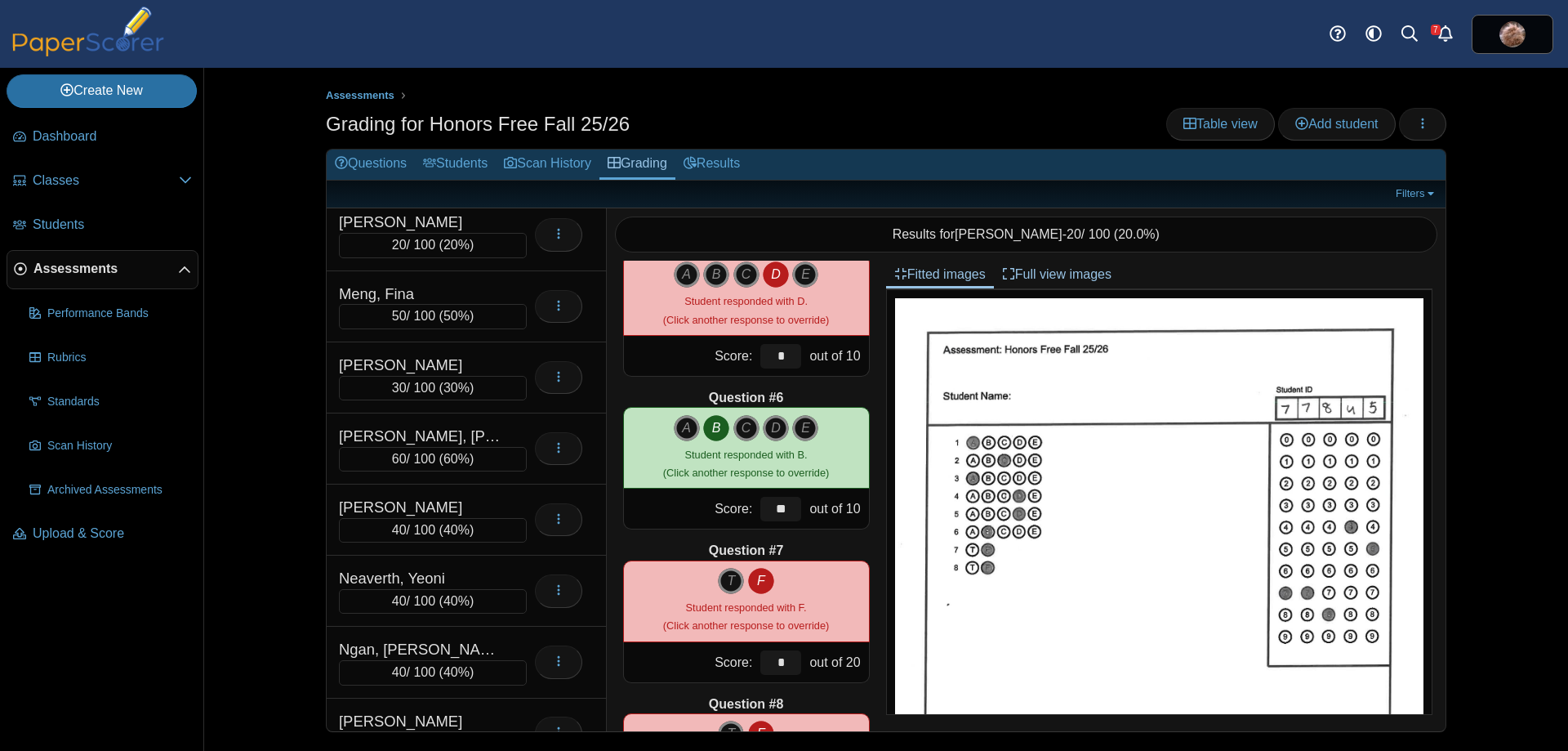
scroll to position [5862, 0]
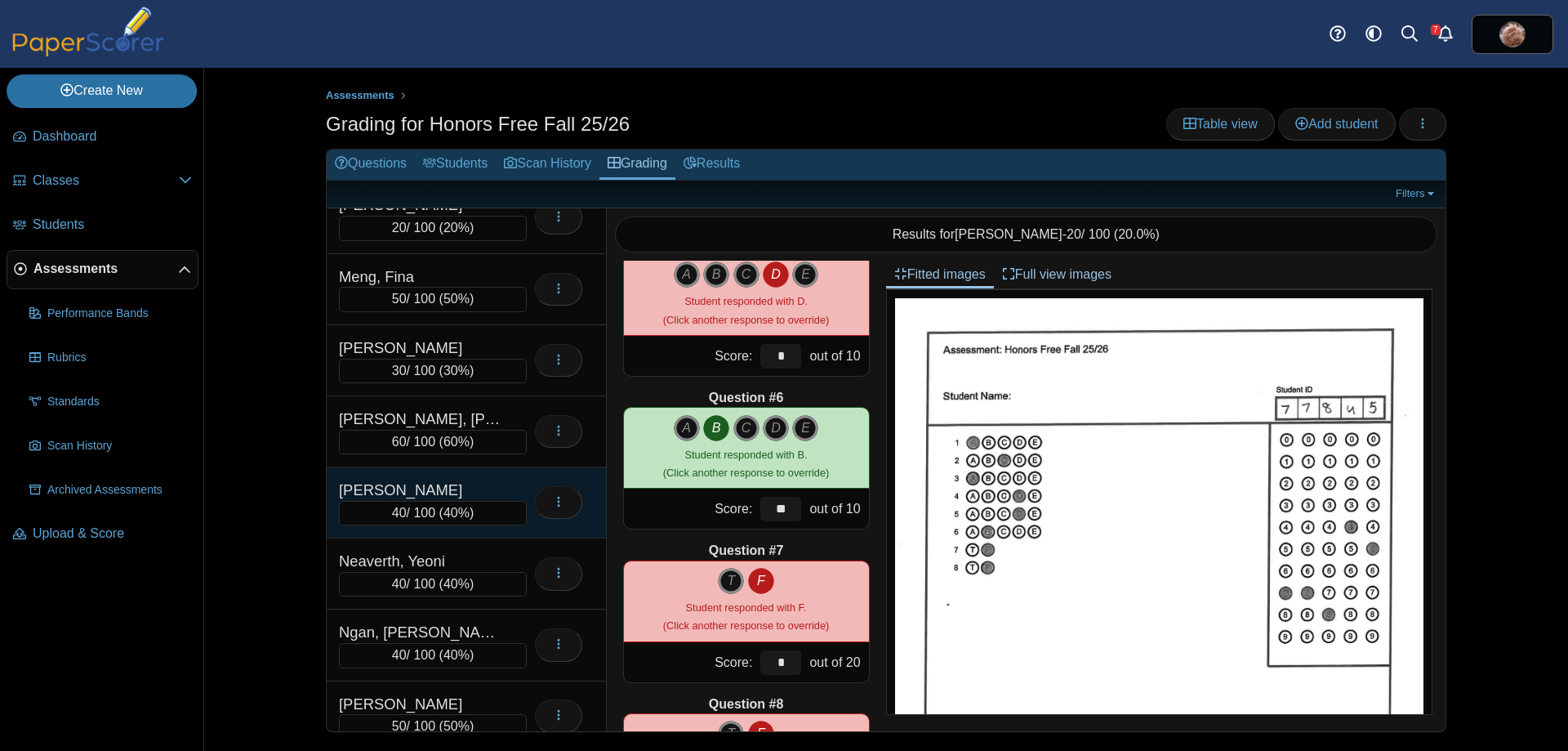
click at [449, 487] on div "[PERSON_NAME]" at bounding box center [421, 490] width 163 height 22
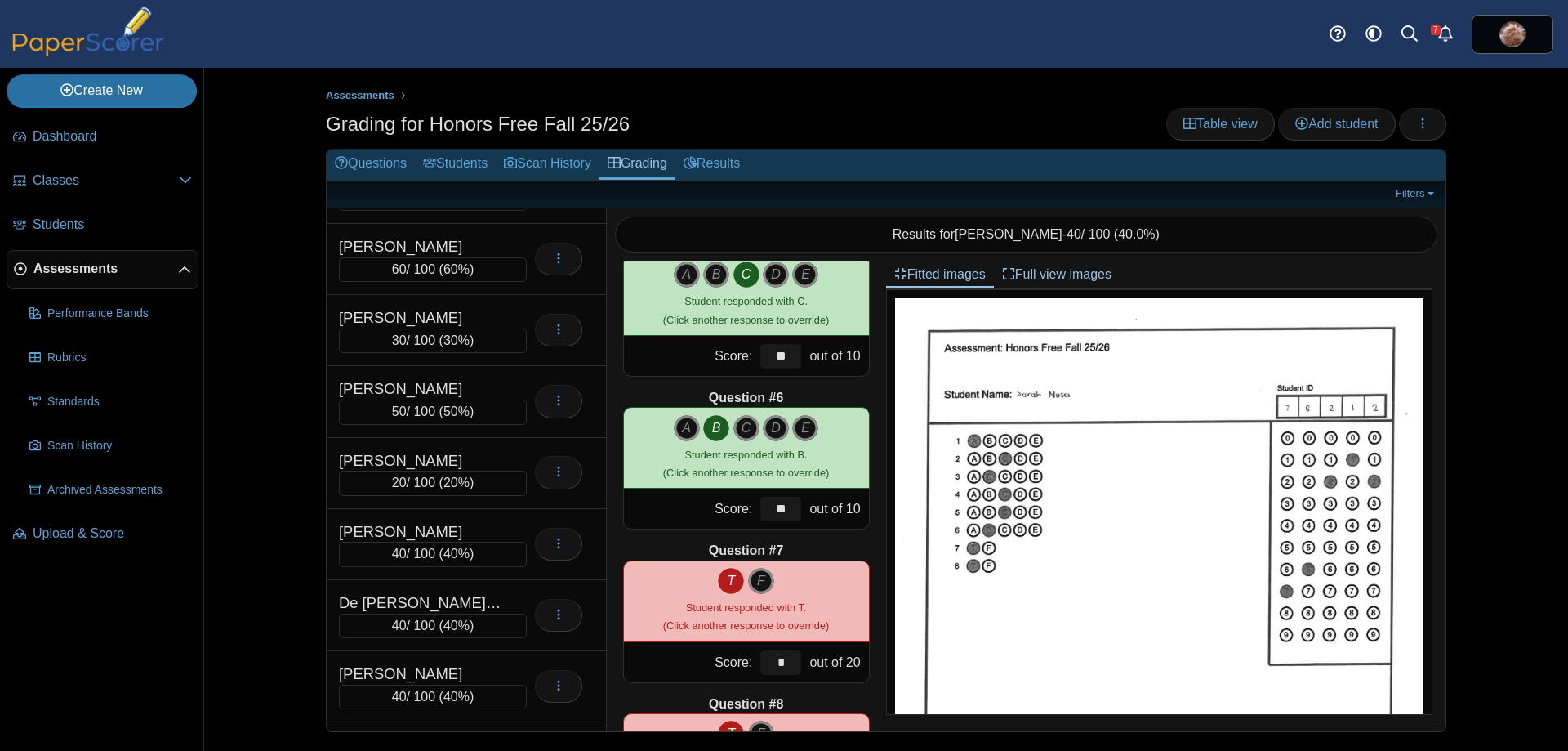
scroll to position [2046, 0]
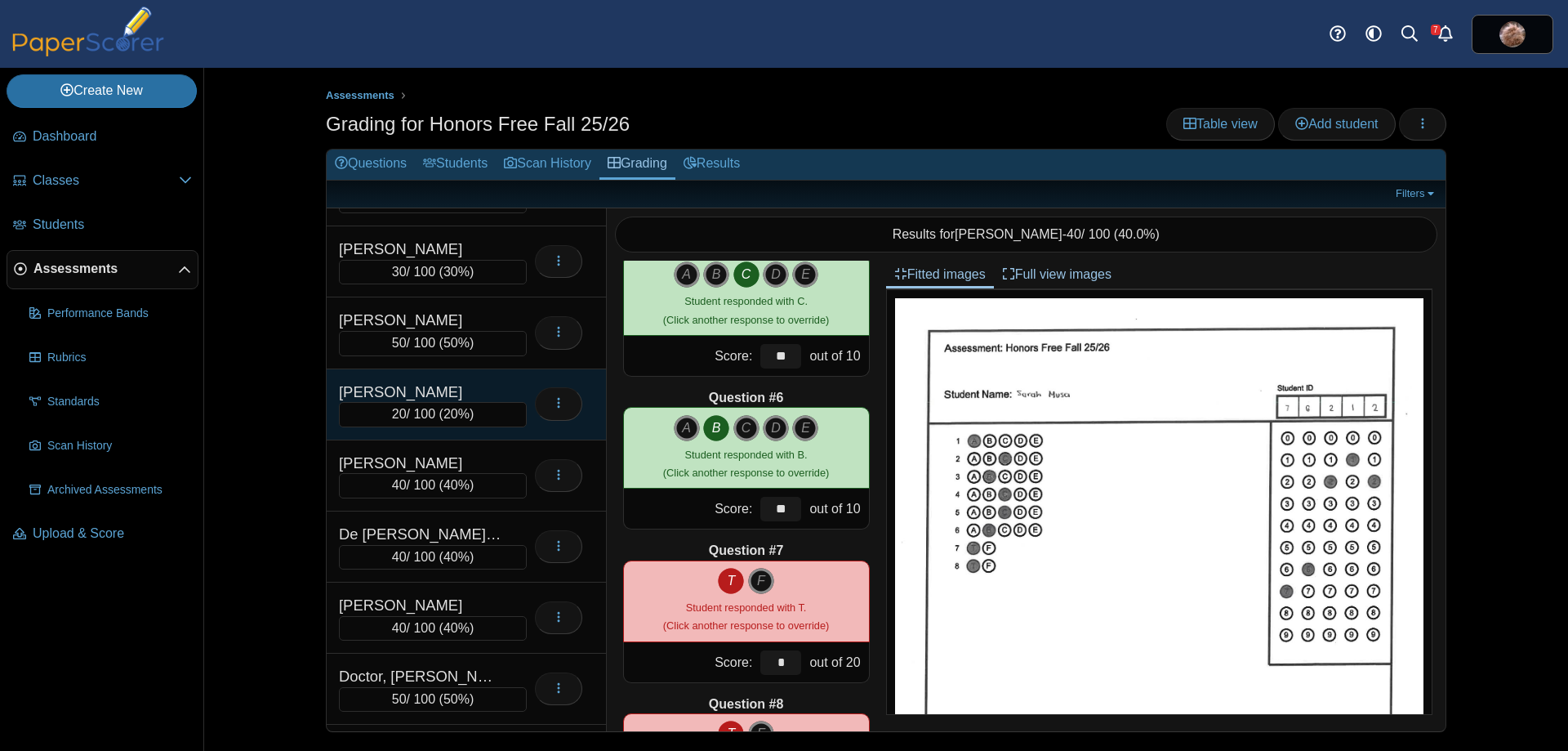
click at [432, 383] on div "[PERSON_NAME]" at bounding box center [421, 391] width 163 height 22
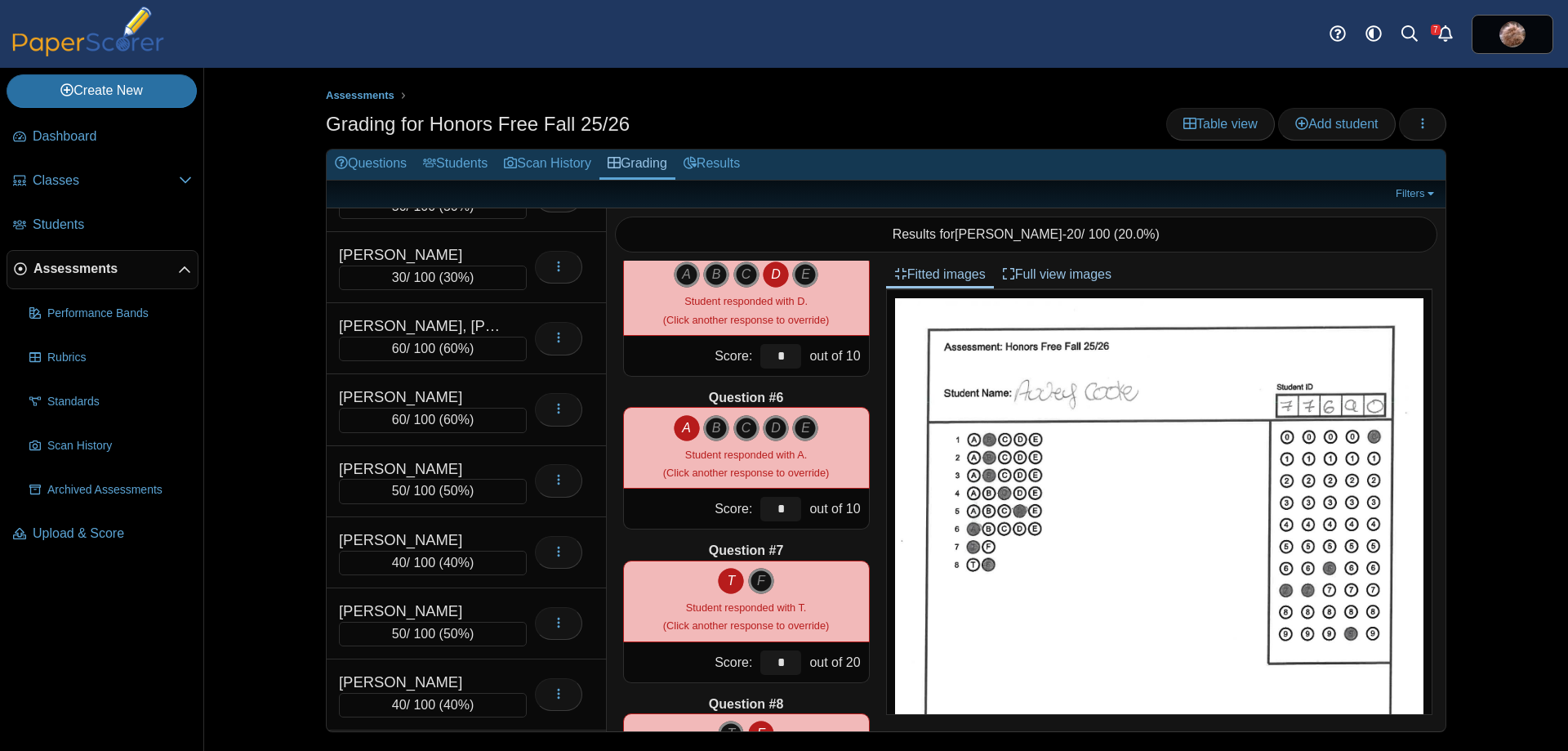
scroll to position [4899, 0]
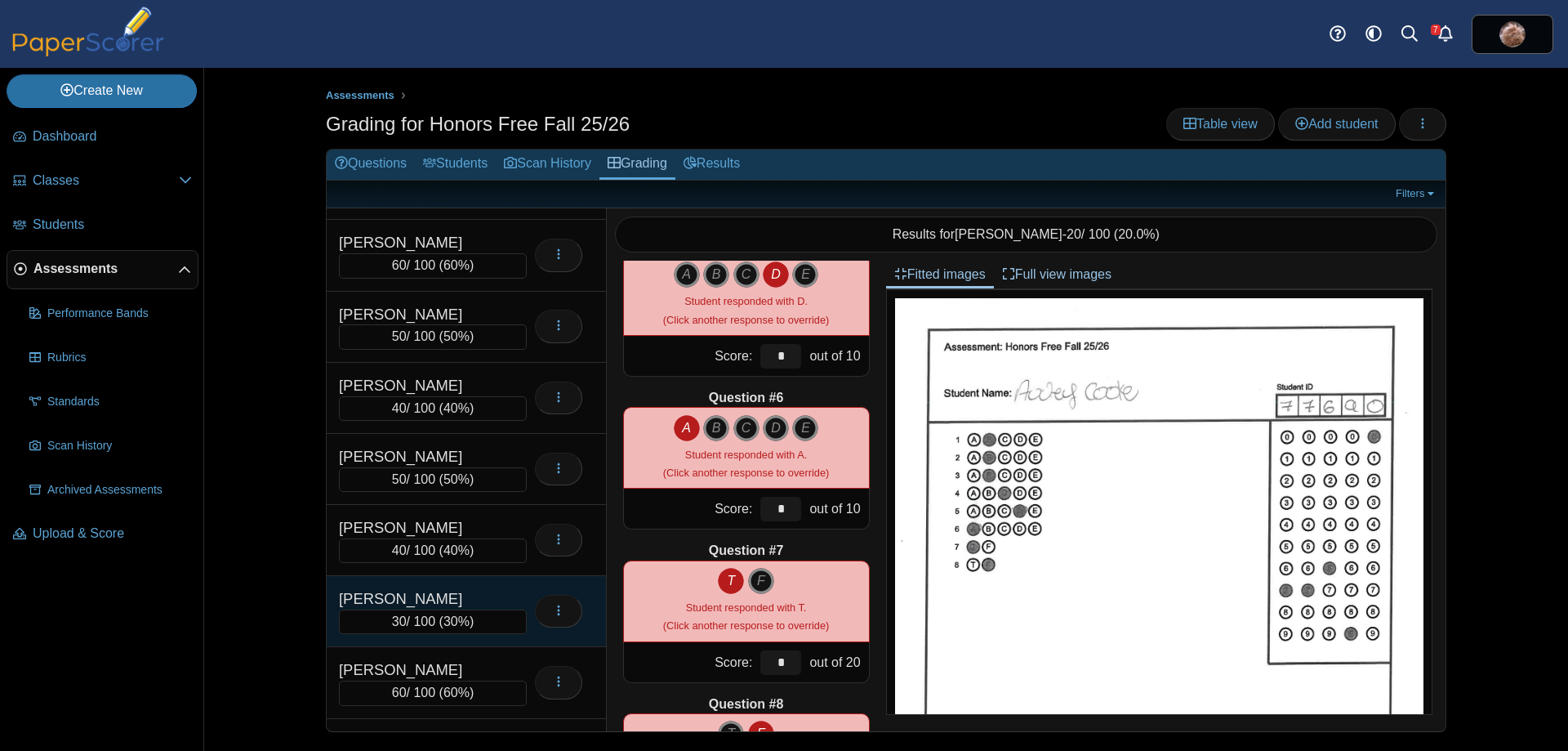
click at [437, 590] on div "[PERSON_NAME]" at bounding box center [421, 598] width 163 height 22
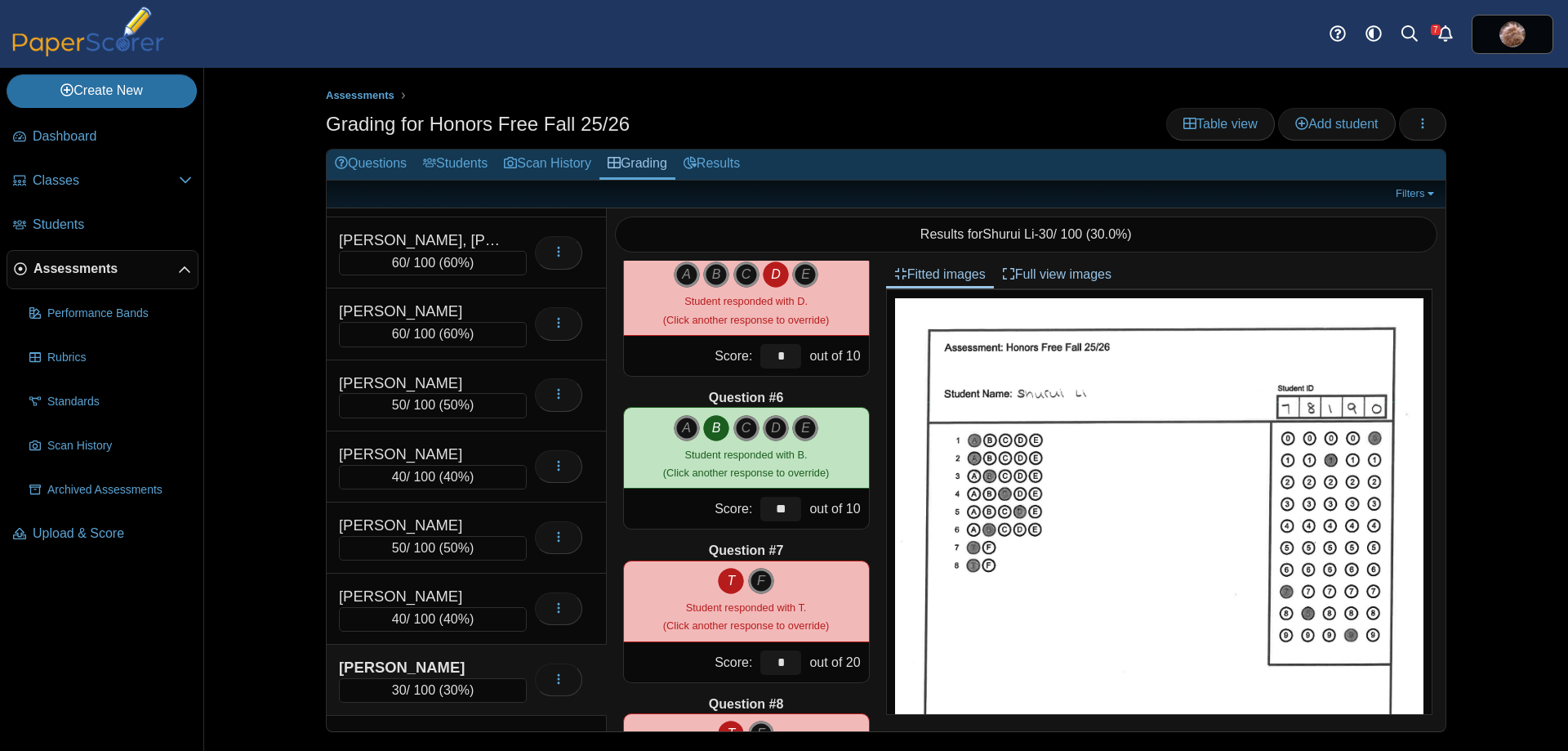
scroll to position [4762, 0]
click at [1316, 127] on span "Add student" at bounding box center [1337, 123] width 83 height 14
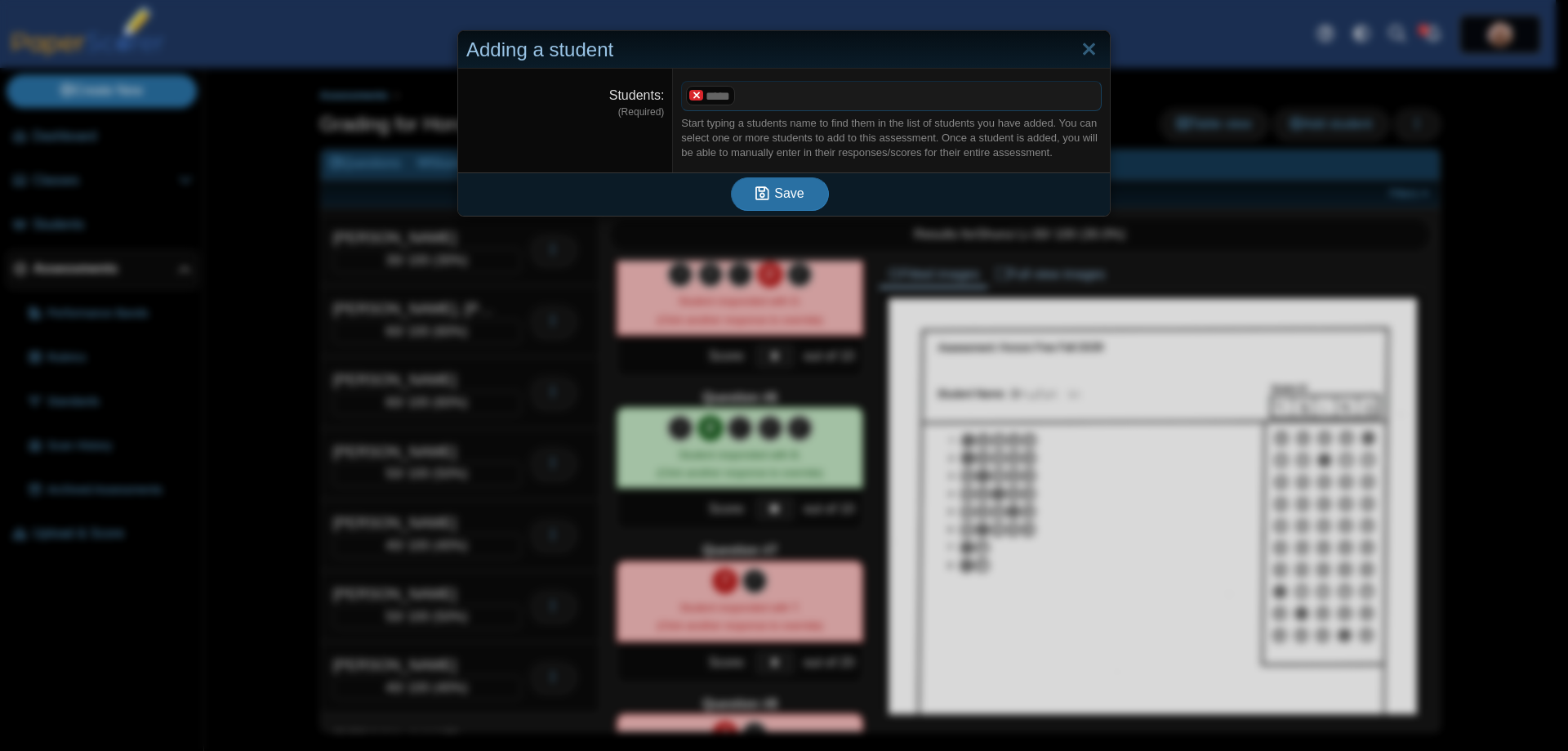
click at [689, 96] on x "remove tag" at bounding box center [696, 95] width 14 height 10
click at [711, 101] on span at bounding box center [891, 96] width 419 height 28
click at [1085, 53] on link "Close" at bounding box center [1089, 50] width 25 height 28
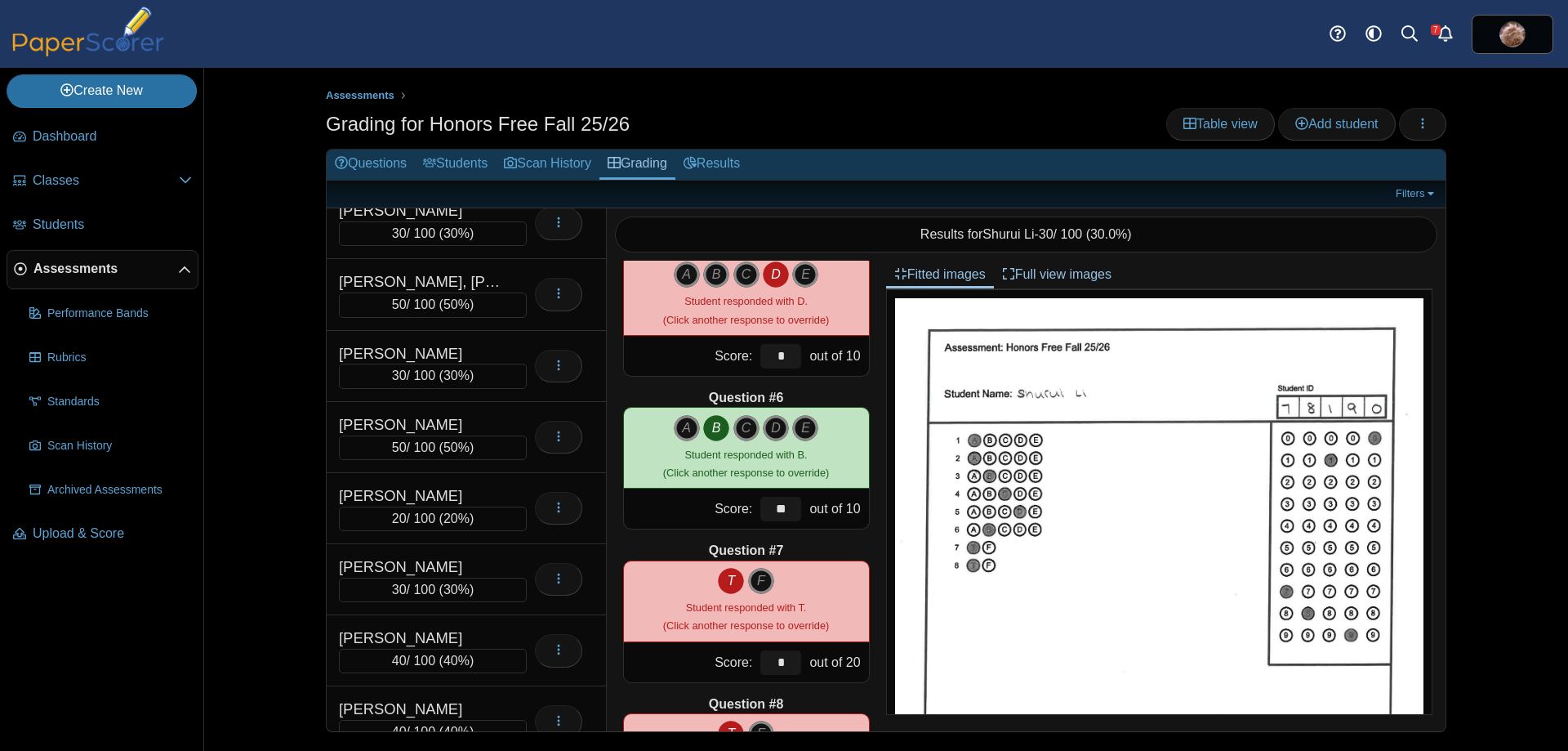
scroll to position [8115, 0]
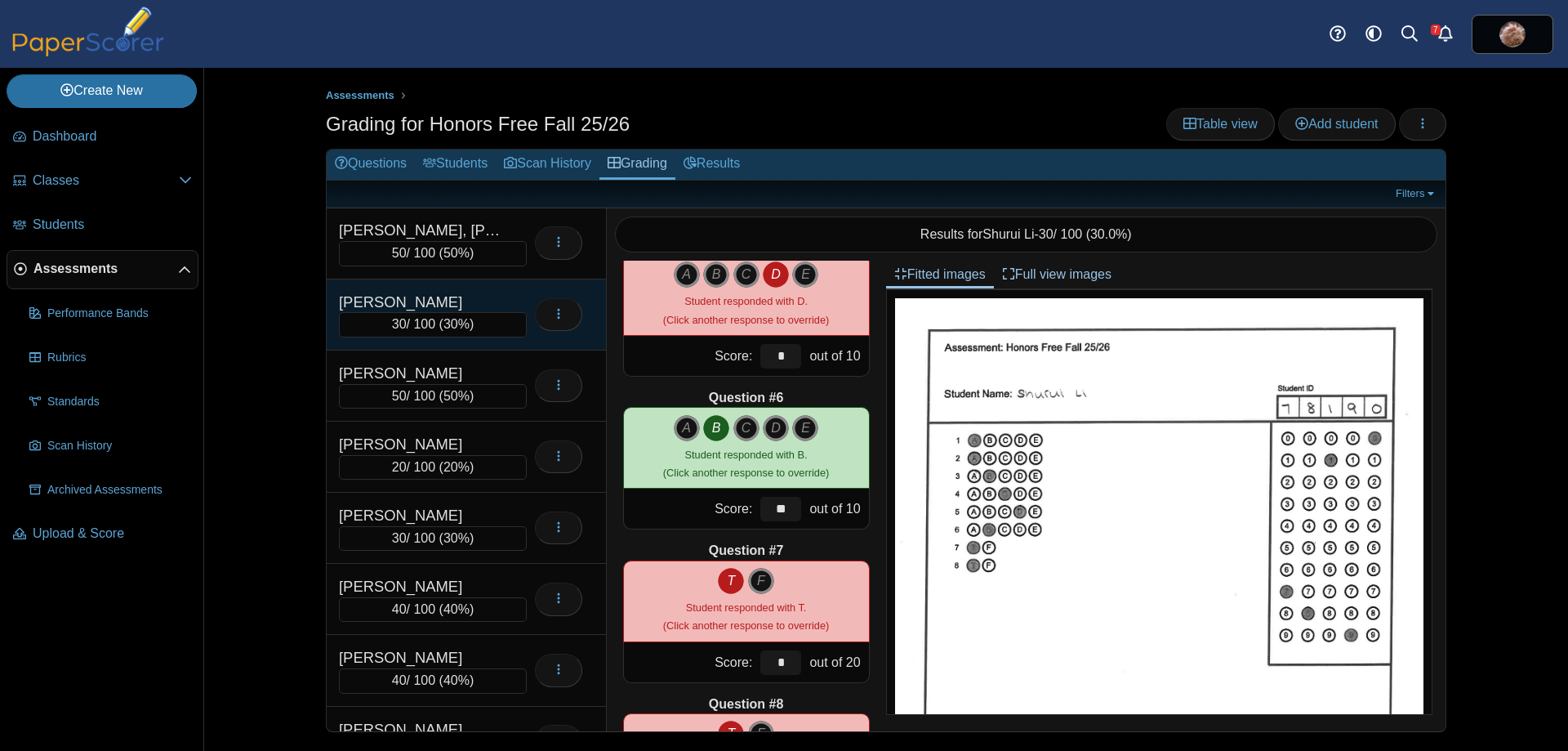
click at [424, 294] on div "[PERSON_NAME]" at bounding box center [421, 302] width 163 height 22
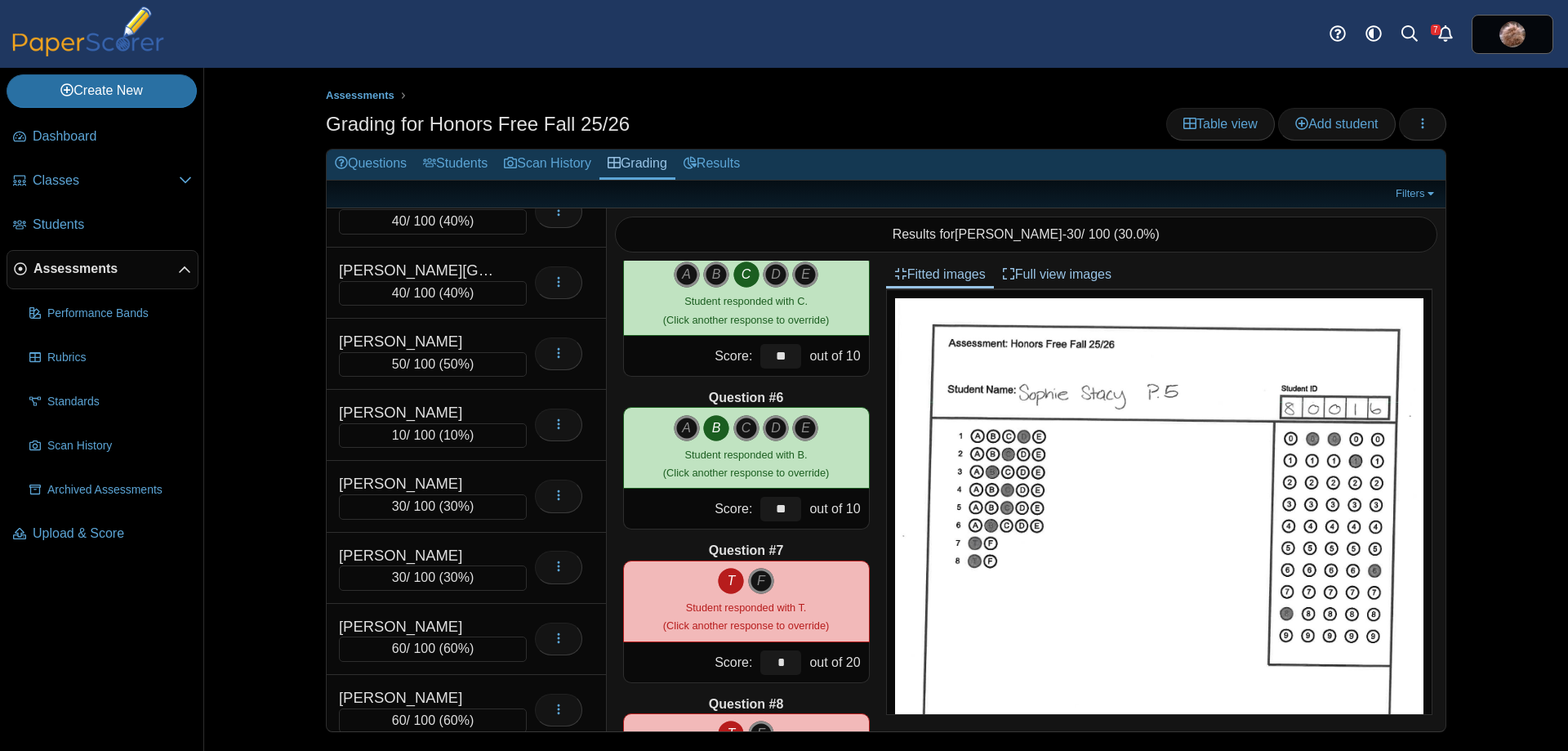
scroll to position [4212, 0]
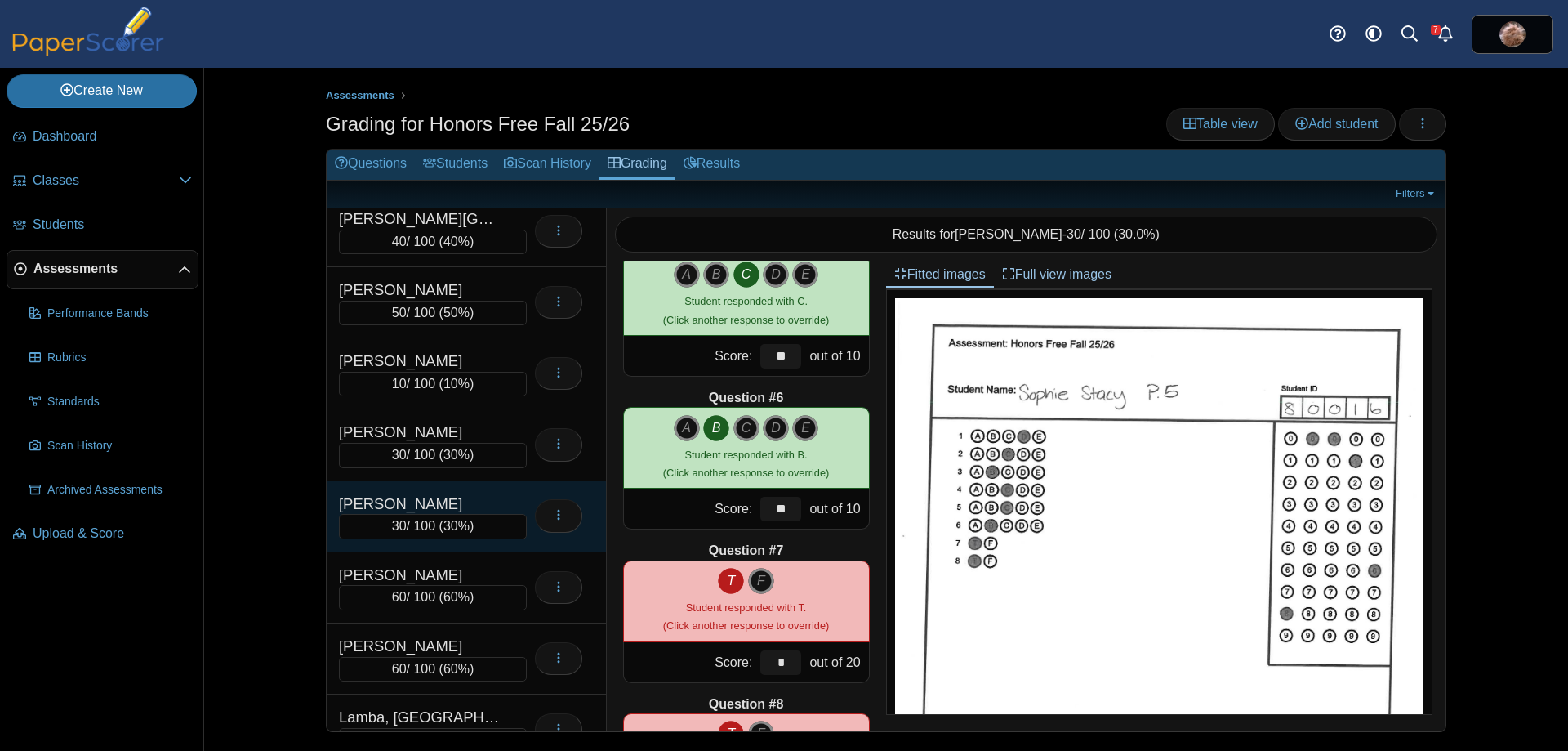
click at [464, 493] on div "[PERSON_NAME]" at bounding box center [421, 503] width 163 height 22
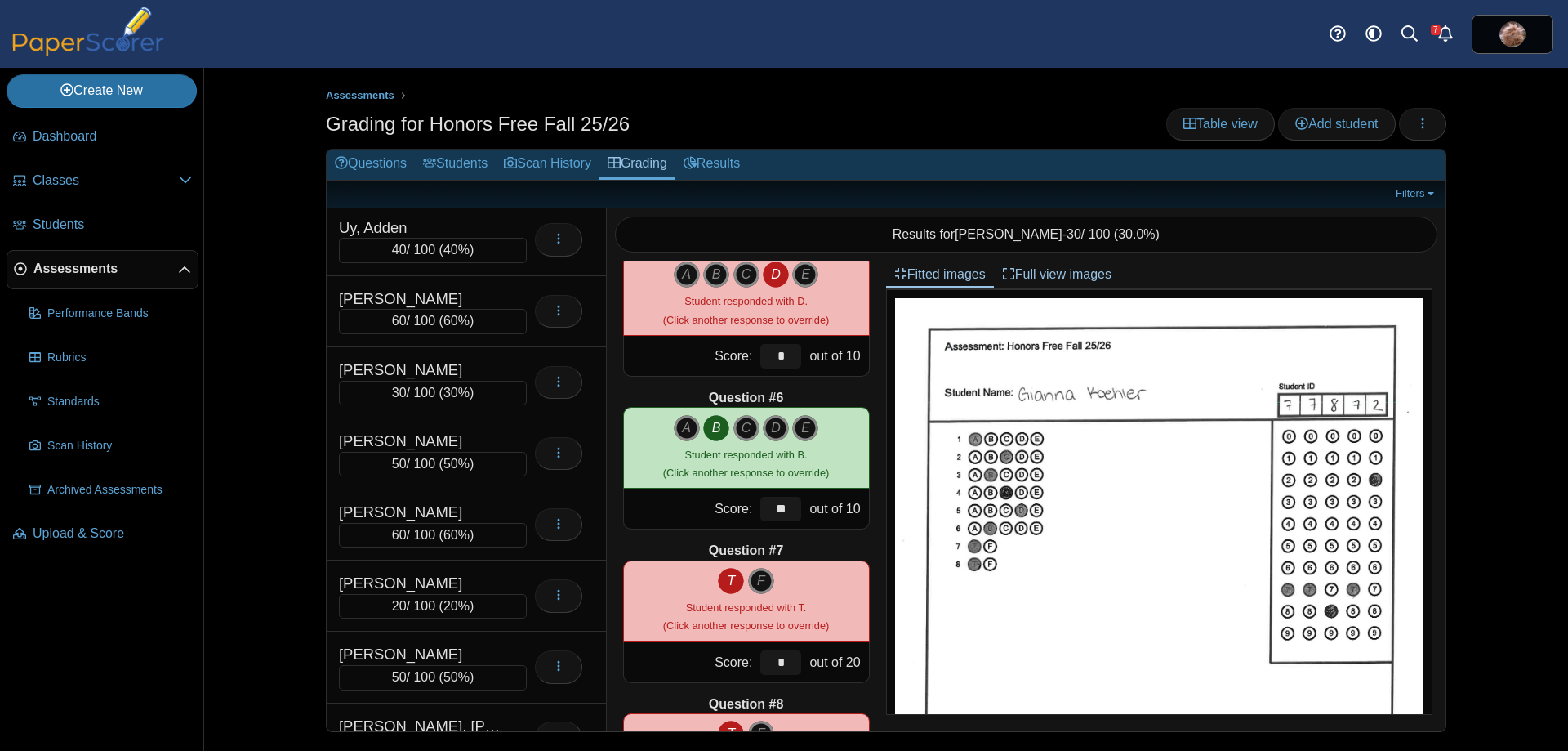
scroll to position [8991, 0]
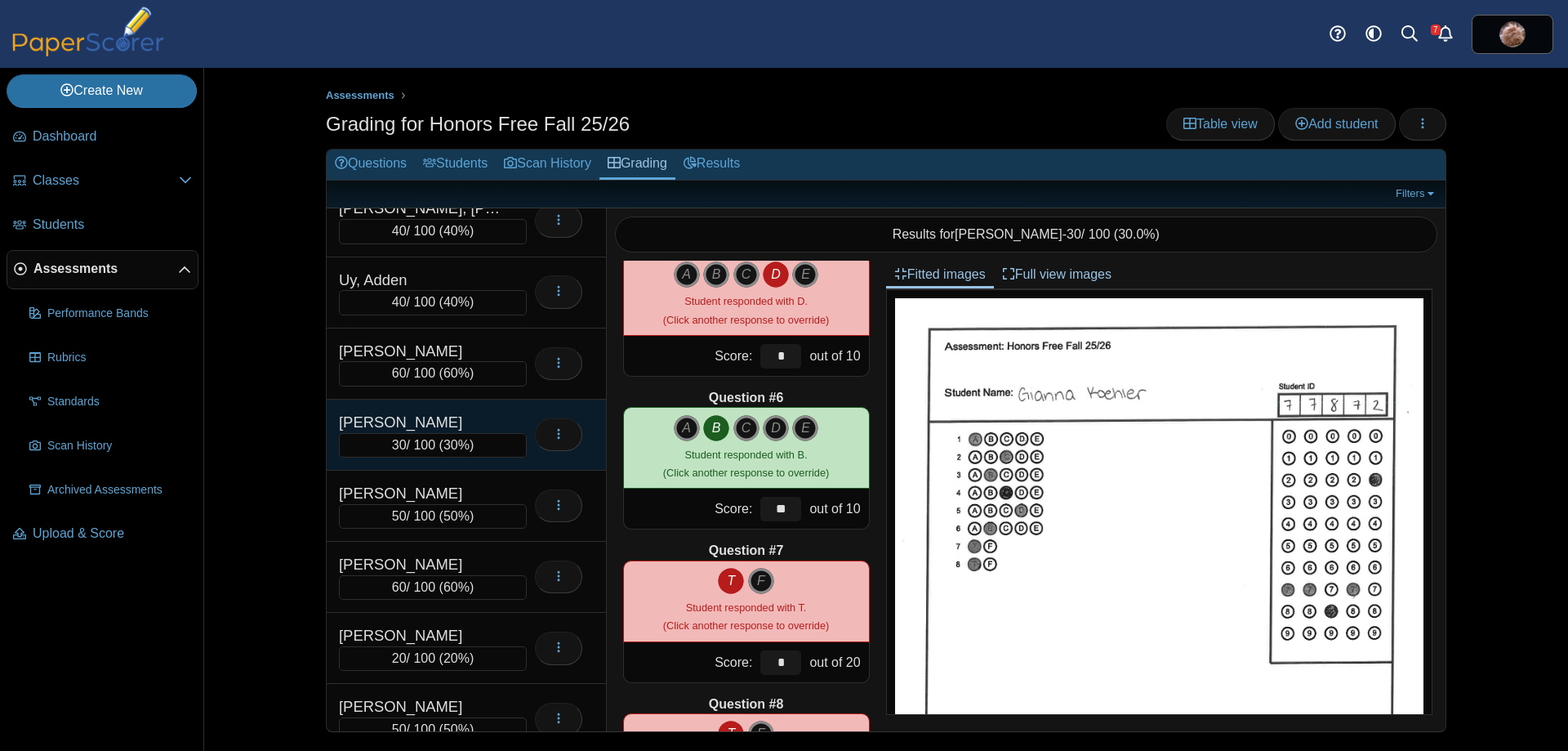
click at [421, 425] on div "[PERSON_NAME]" at bounding box center [421, 421] width 163 height 22
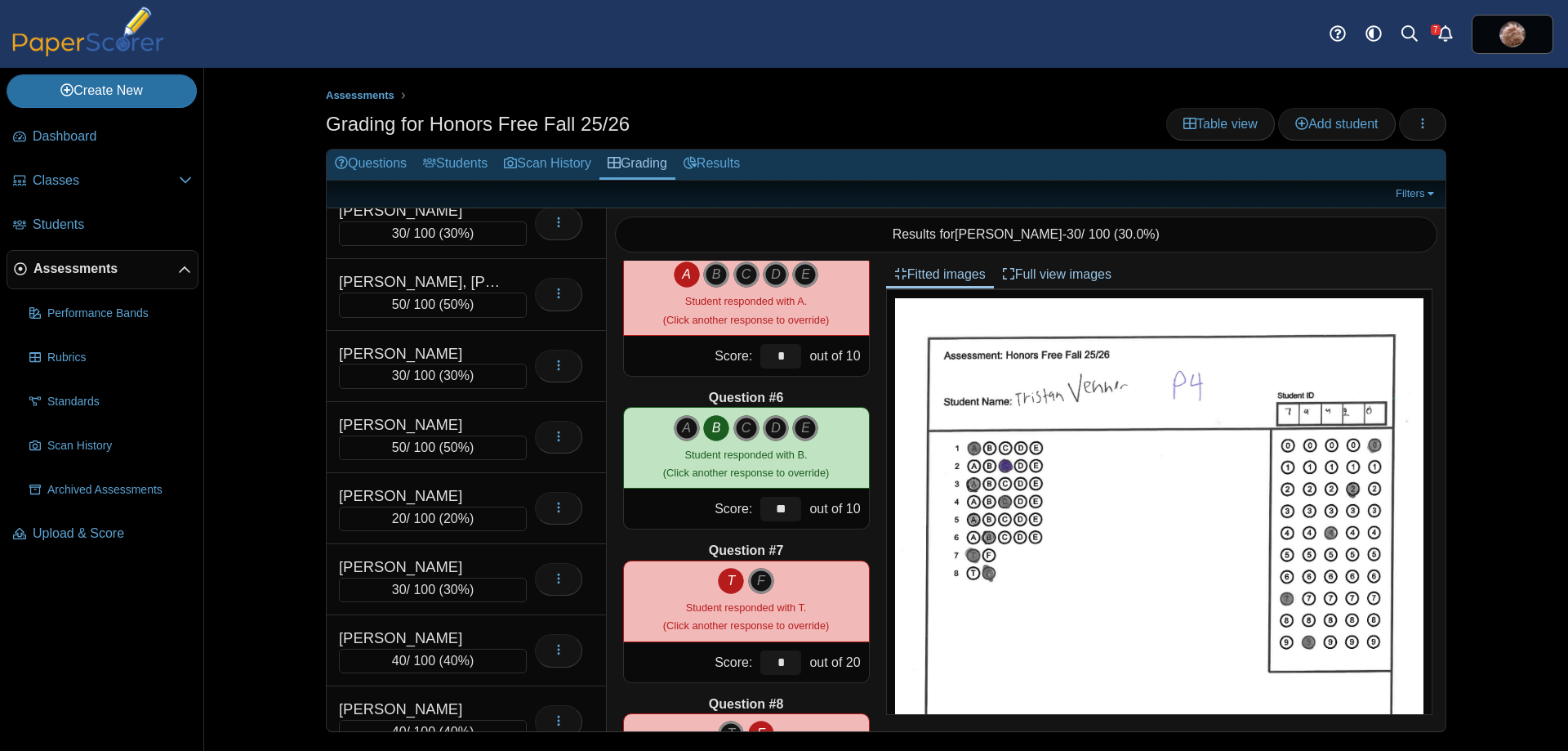
scroll to position [8046, 0]
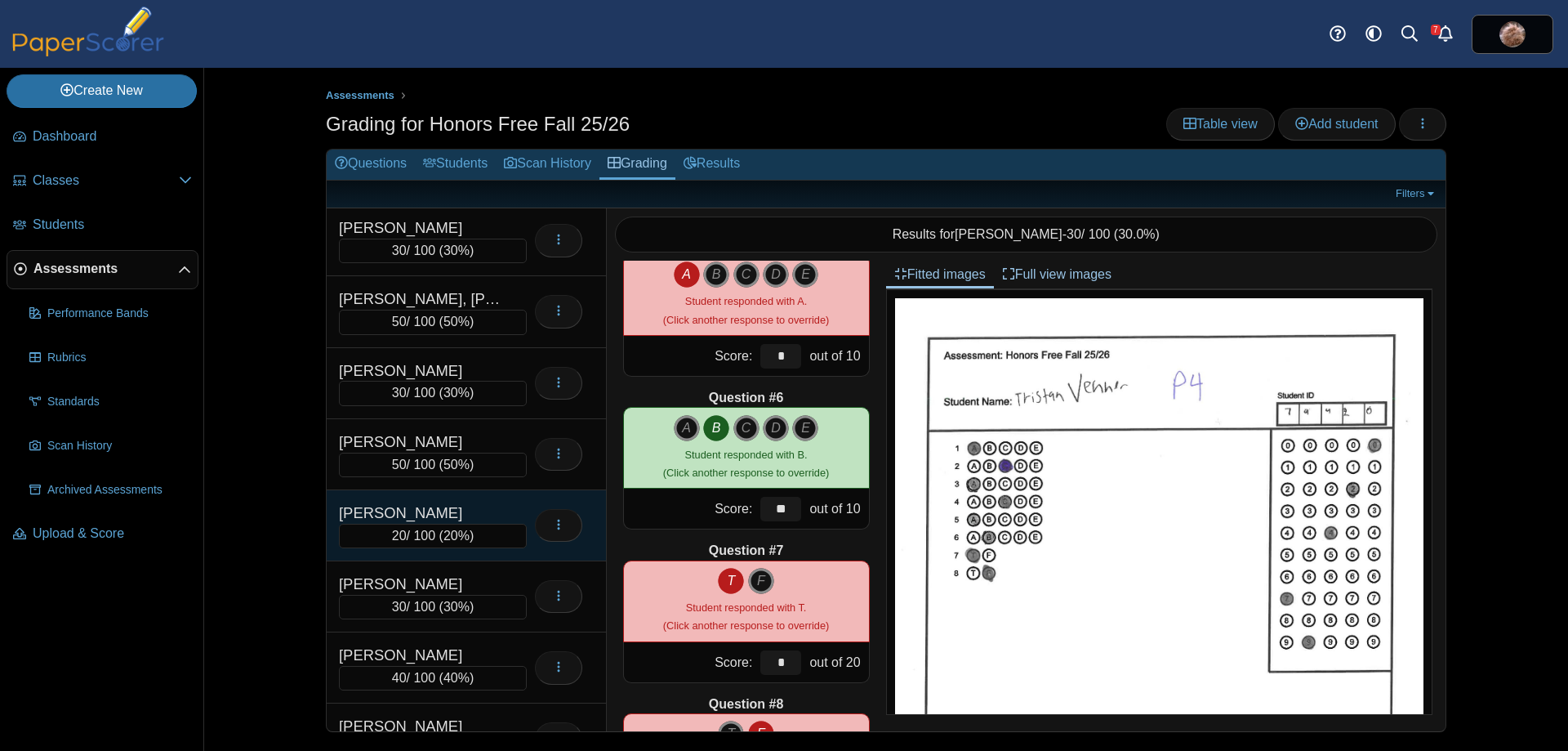
click at [494, 514] on div "[PERSON_NAME]" at bounding box center [421, 513] width 163 height 22
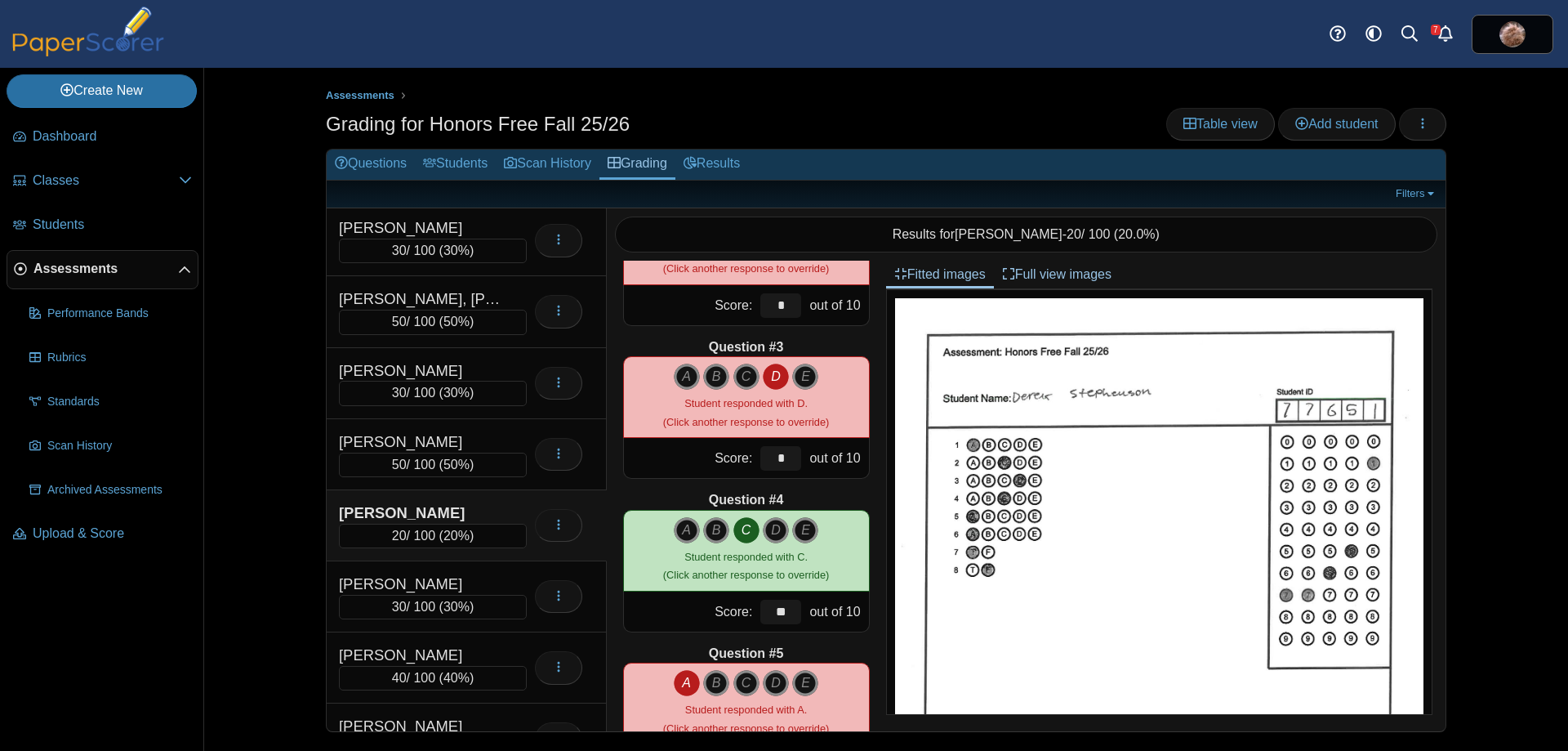
scroll to position [9868, 0]
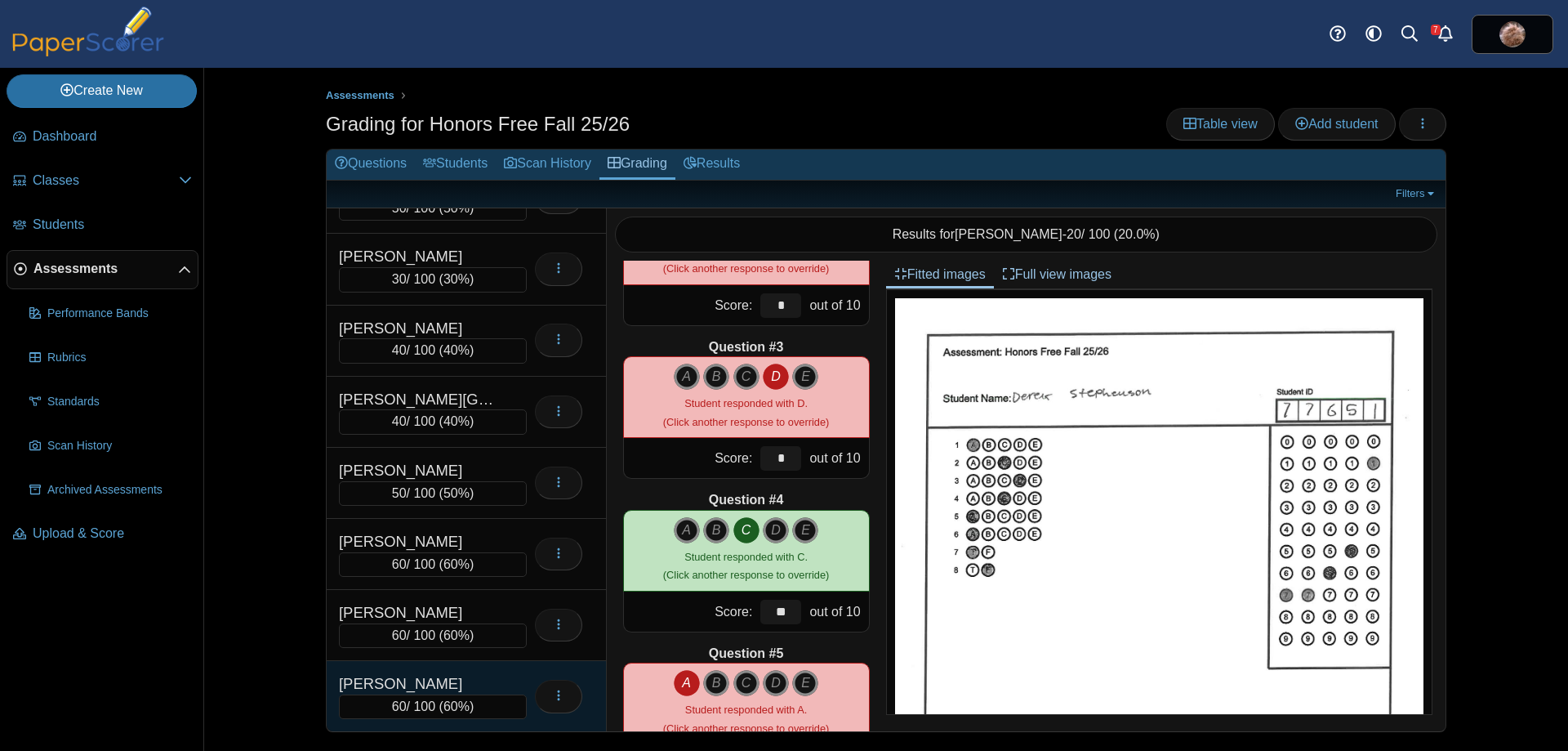
click at [451, 687] on div "[PERSON_NAME]" at bounding box center [421, 683] width 163 height 22
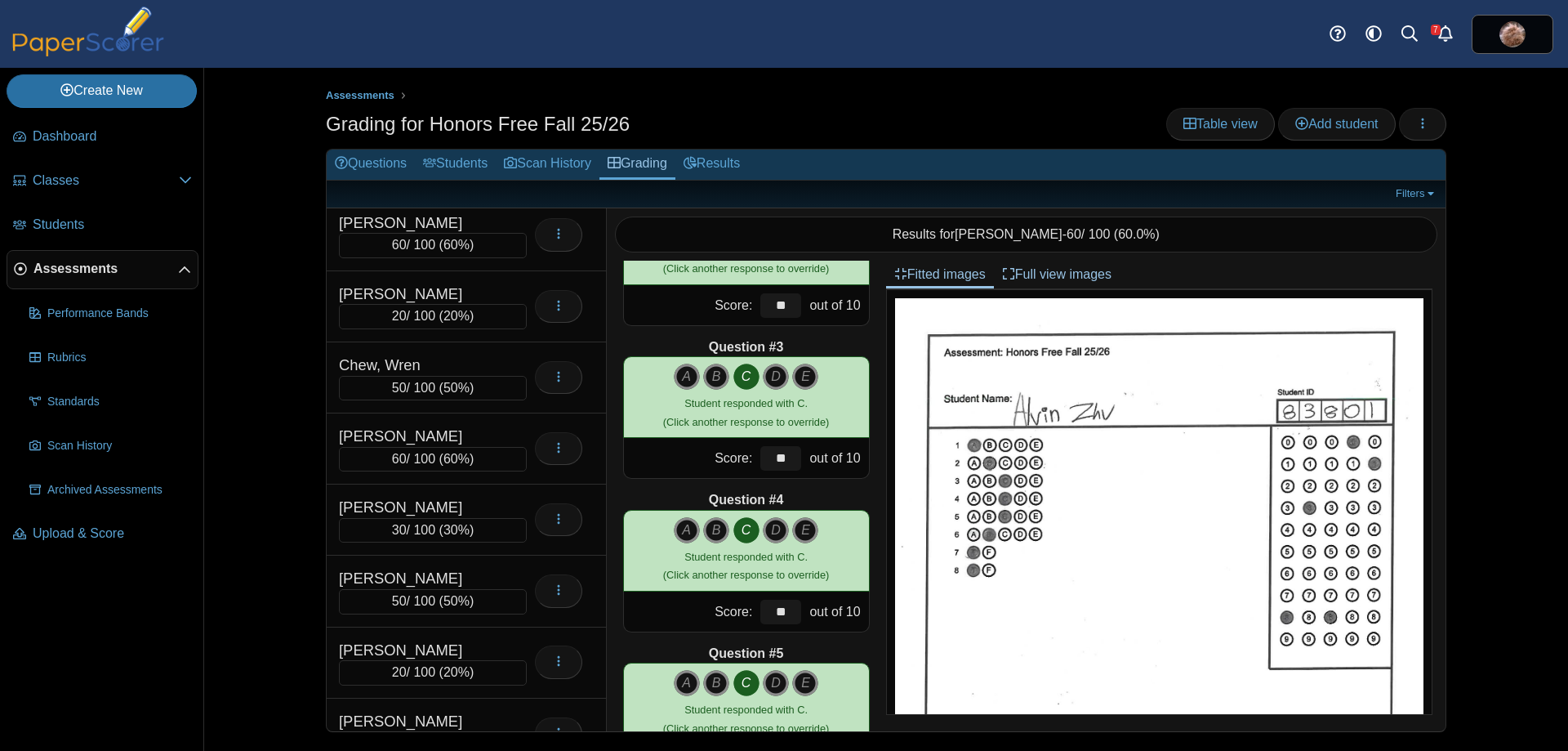
scroll to position [0, 0]
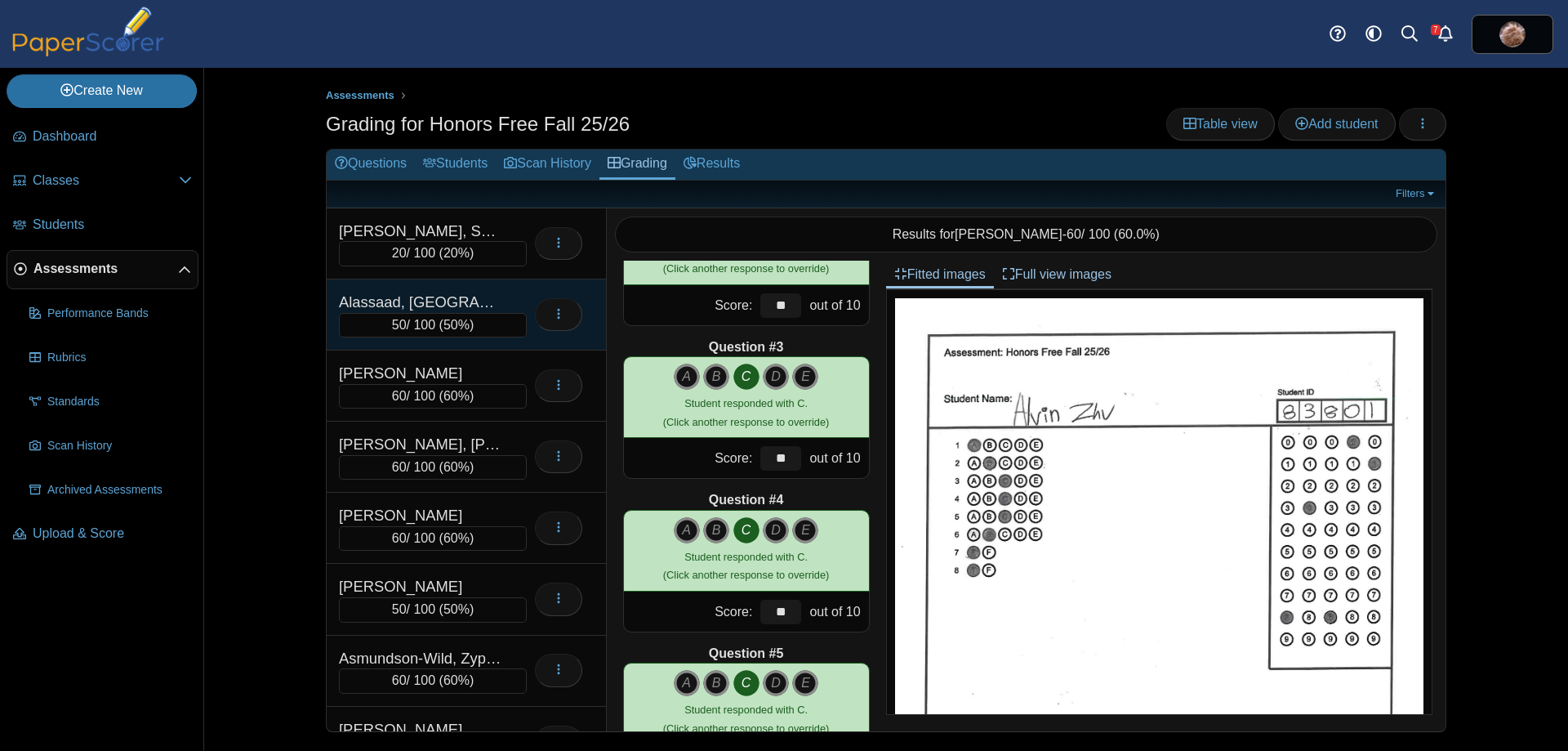
click at [434, 292] on div "Alassaad, [GEOGRAPHIC_DATA]" at bounding box center [421, 302] width 163 height 22
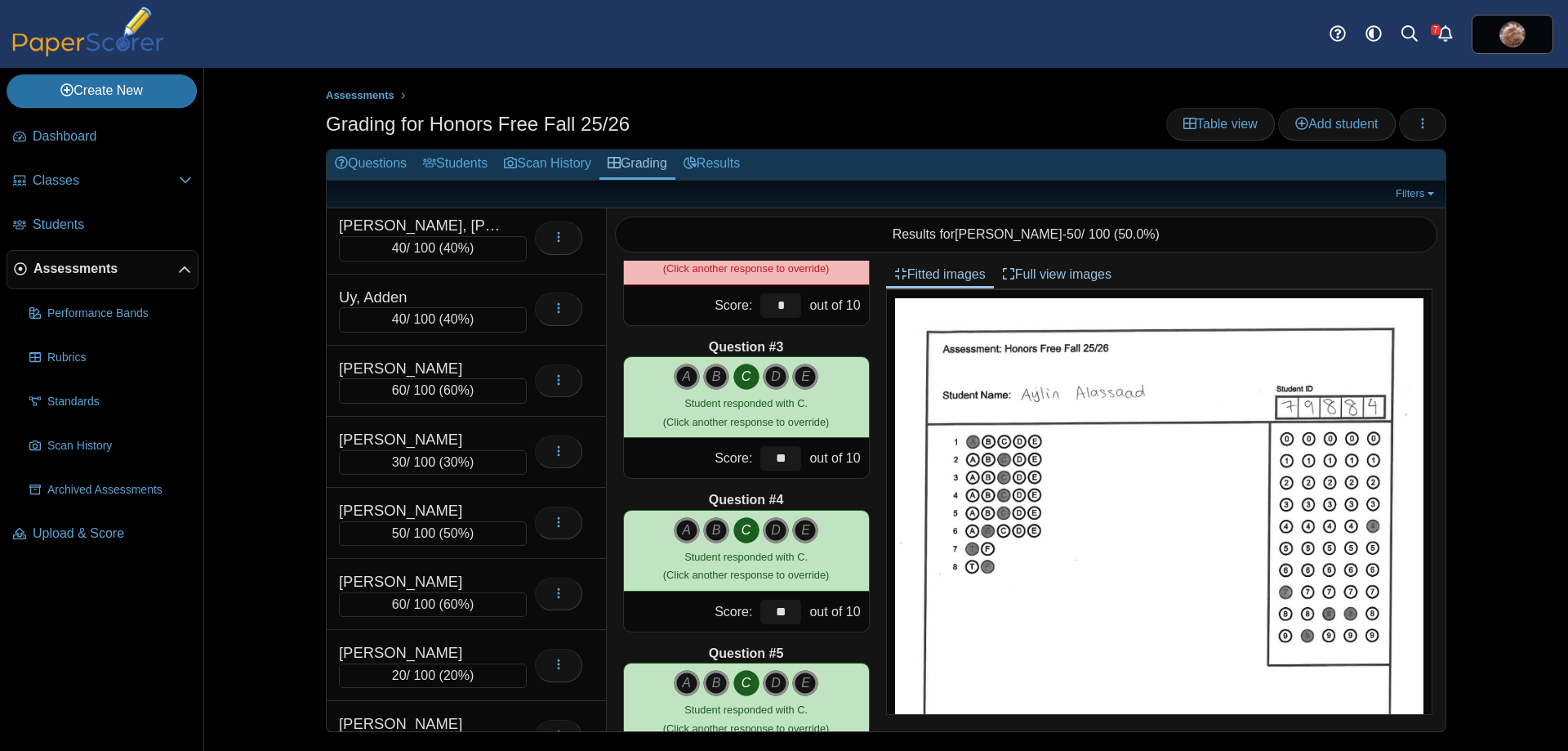
scroll to position [9043, 0]
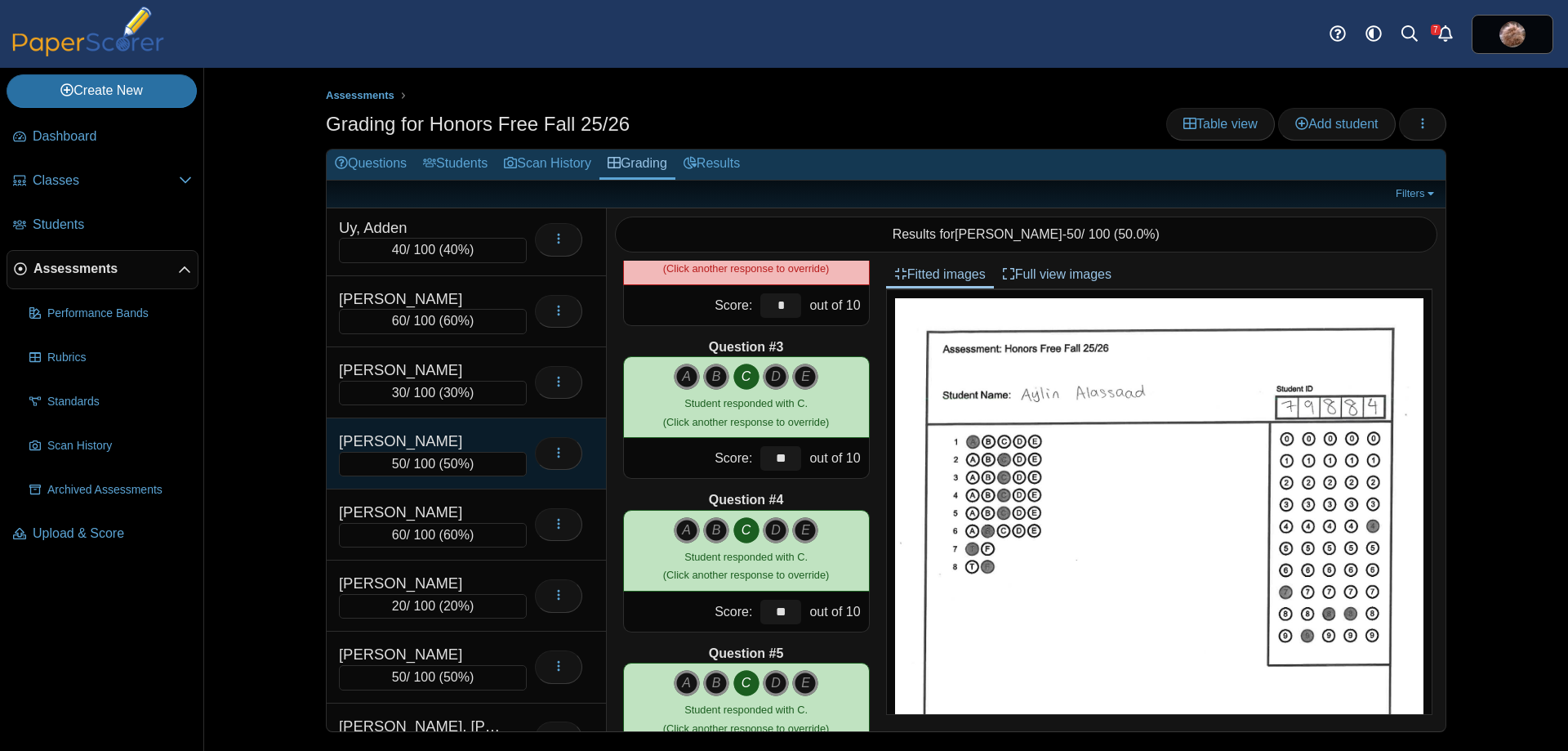
click at [423, 441] on div "[PERSON_NAME]" at bounding box center [421, 440] width 163 height 22
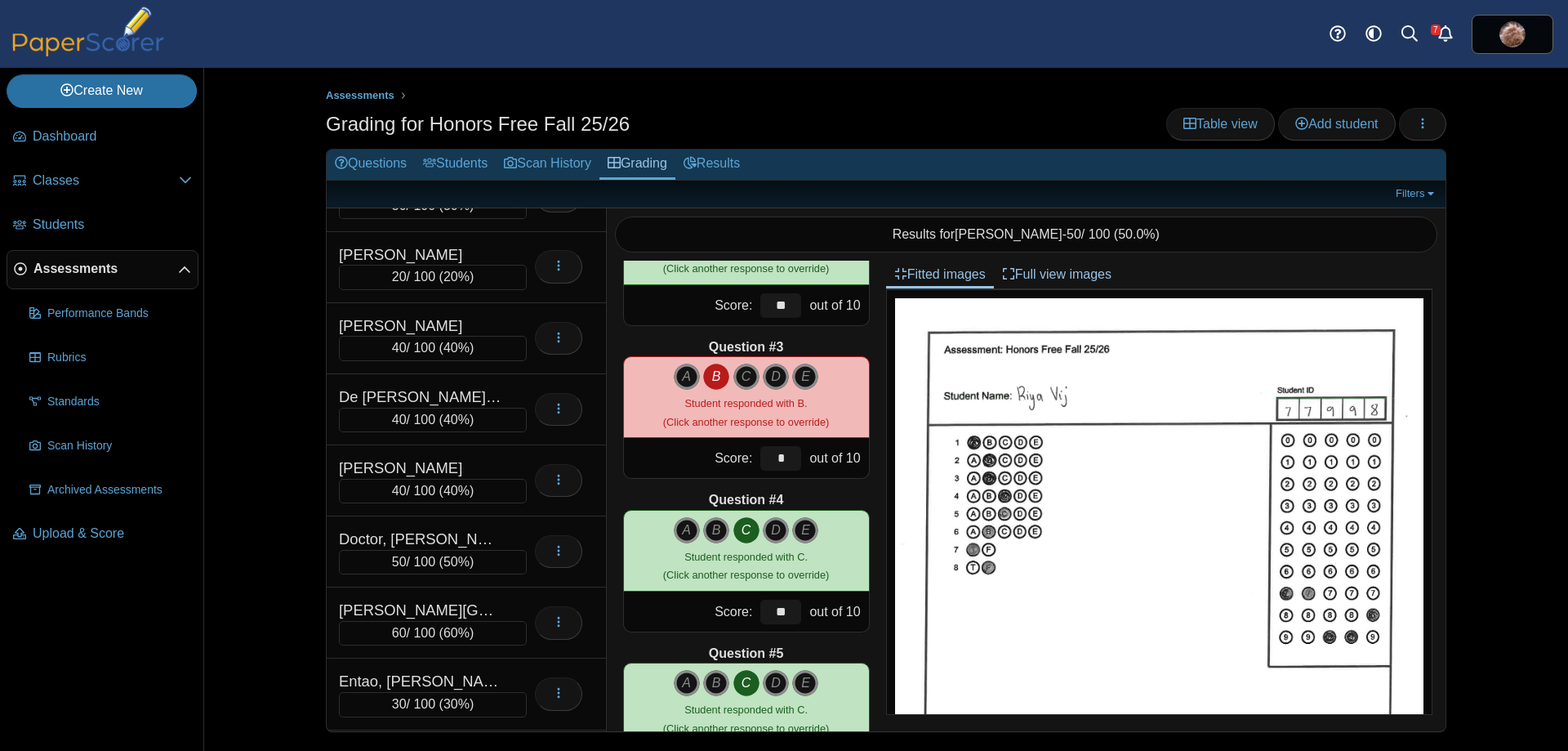
scroll to position [1255, 0]
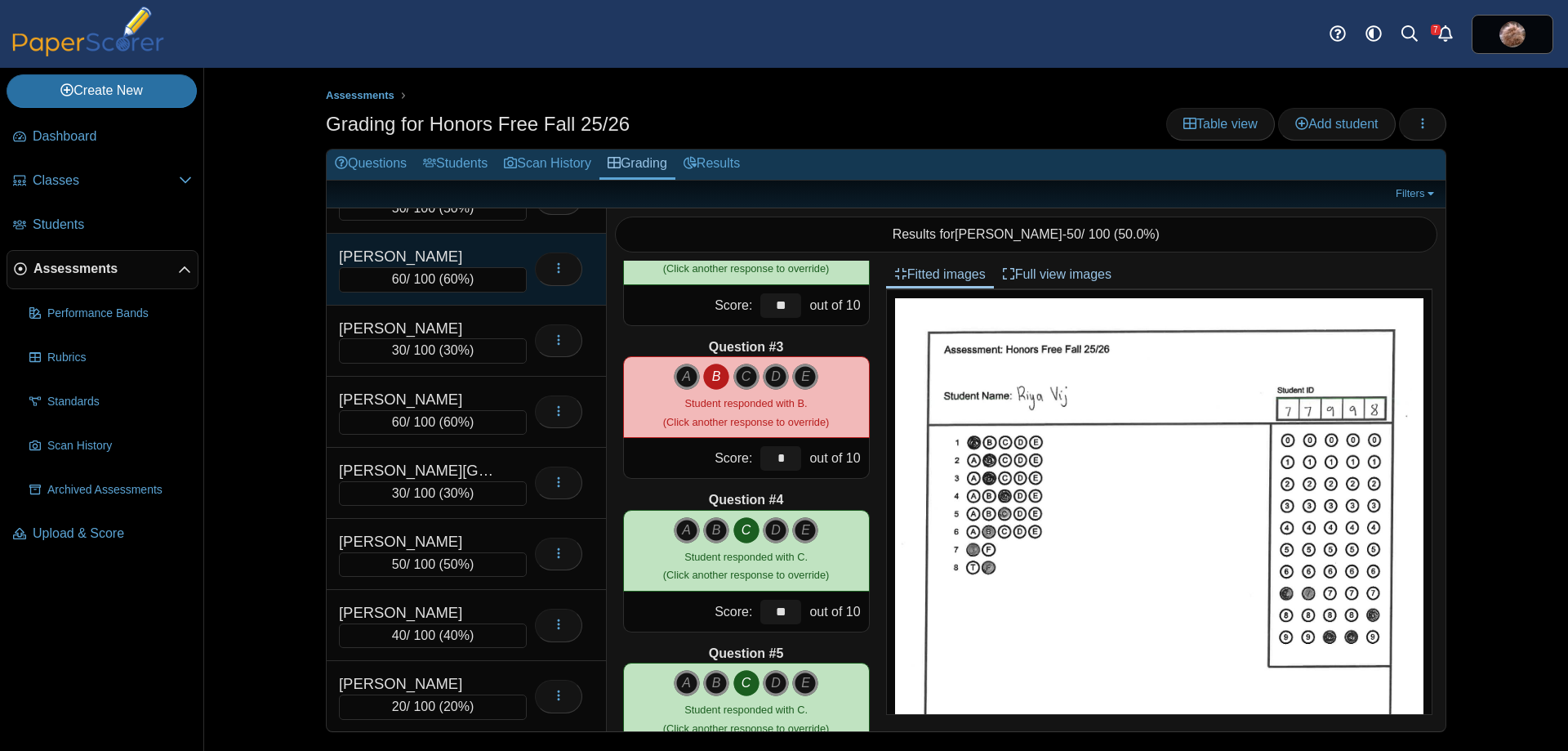
click at [425, 249] on div "[PERSON_NAME]" at bounding box center [421, 256] width 163 height 22
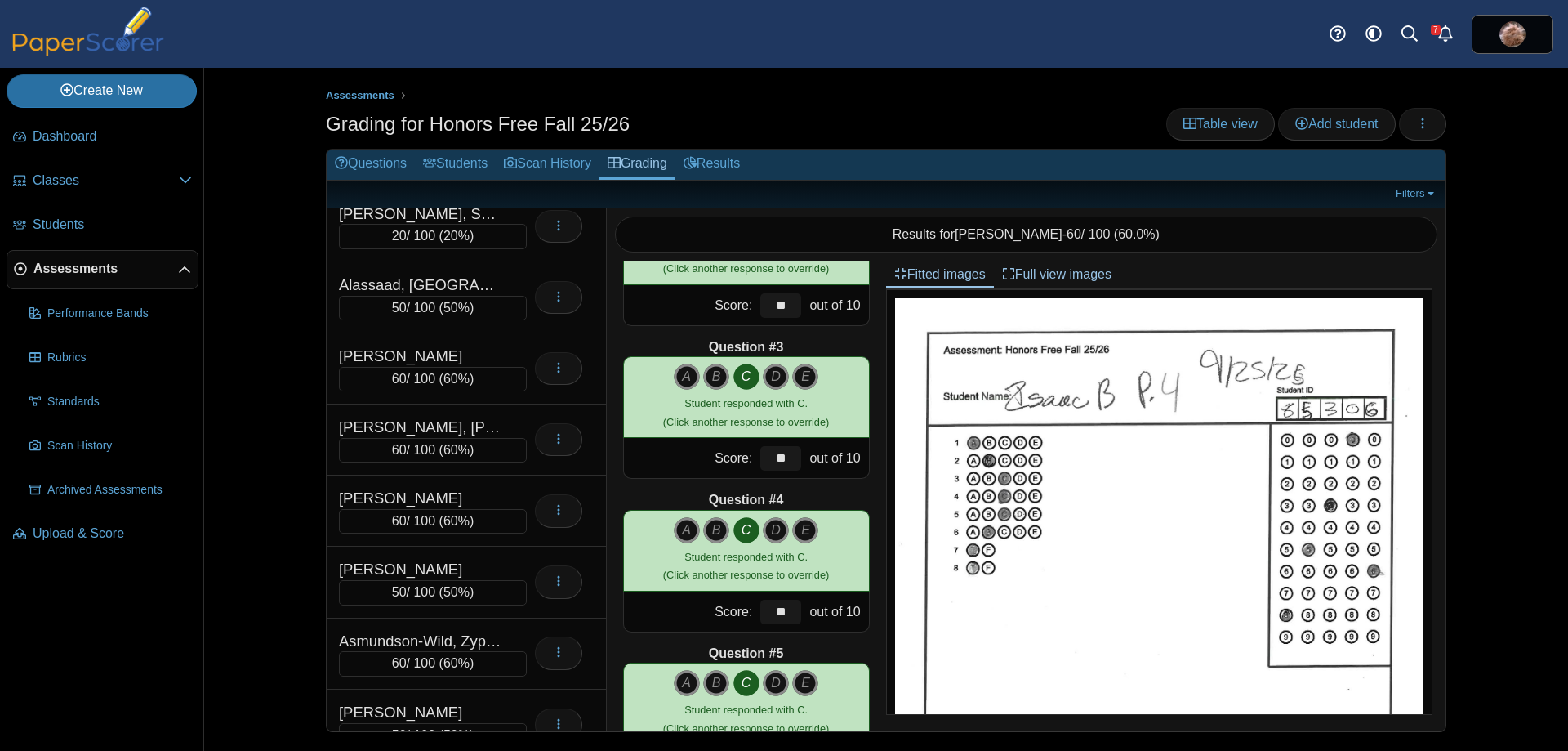
scroll to position [0, 0]
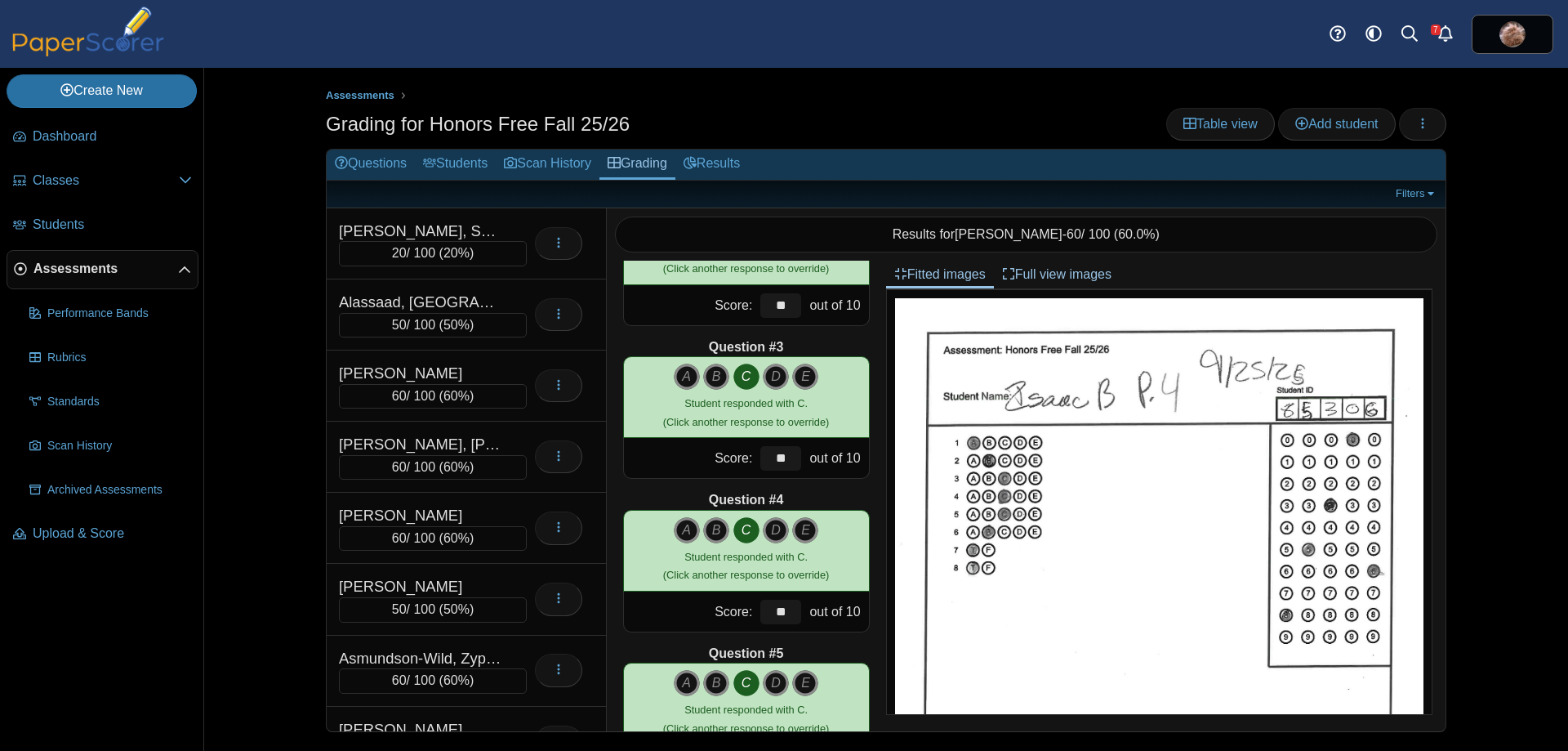
click at [297, 229] on div "Assessments Grading for Honors Free Fall 25/26 Table view Add student Loading… …" at bounding box center [885, 408] width 1225 height 682
click at [291, 222] on div "Assessments Grading for Honors Free Fall 25/26 Table view Add student Loading… …" at bounding box center [885, 408] width 1225 height 682
click at [1305, 116] on span "Add student" at bounding box center [1337, 123] width 83 height 14
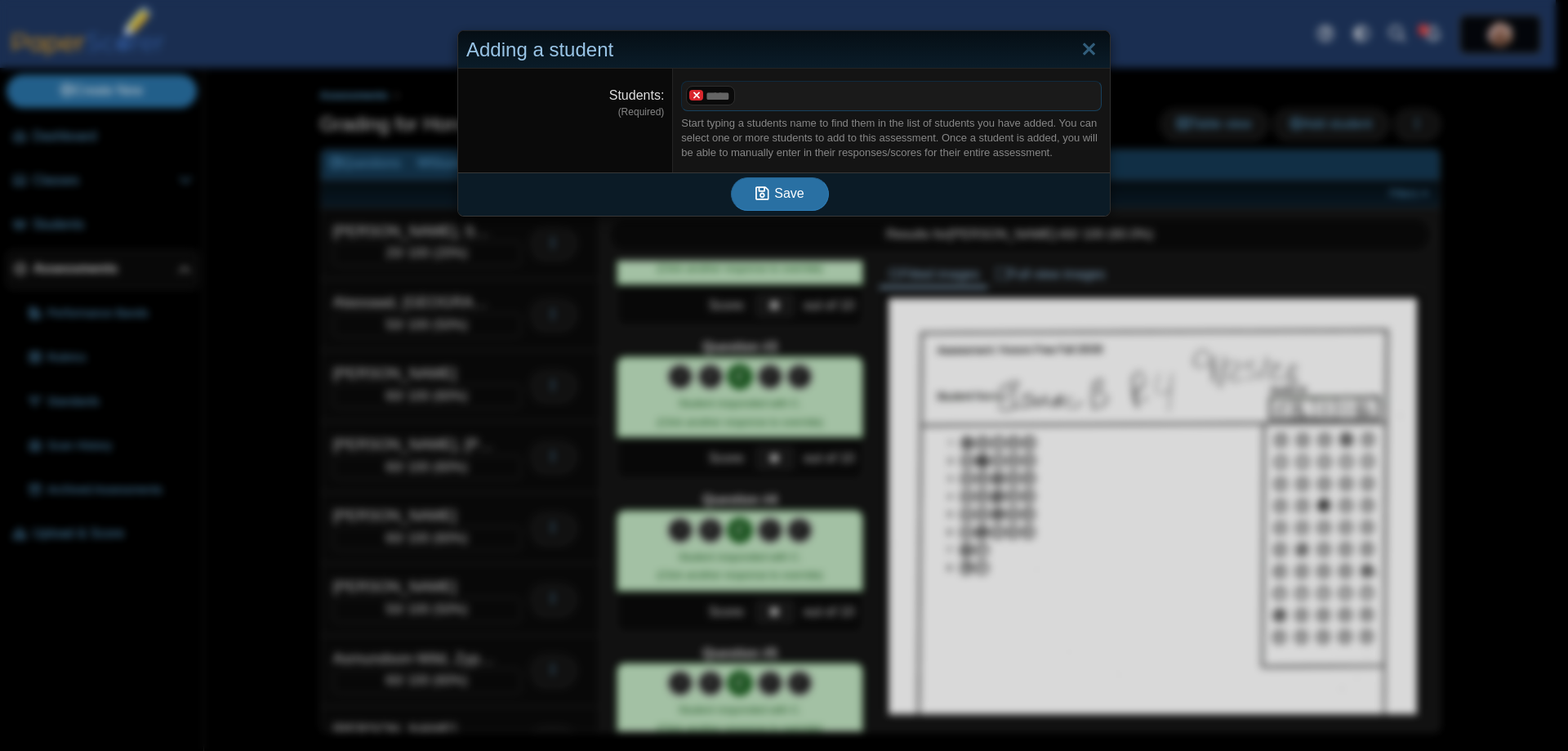
click at [689, 95] on x "remove tag" at bounding box center [696, 95] width 14 height 10
click at [720, 100] on span at bounding box center [891, 96] width 419 height 28
click at [763, 198] on use "submit" at bounding box center [762, 194] width 14 height 14
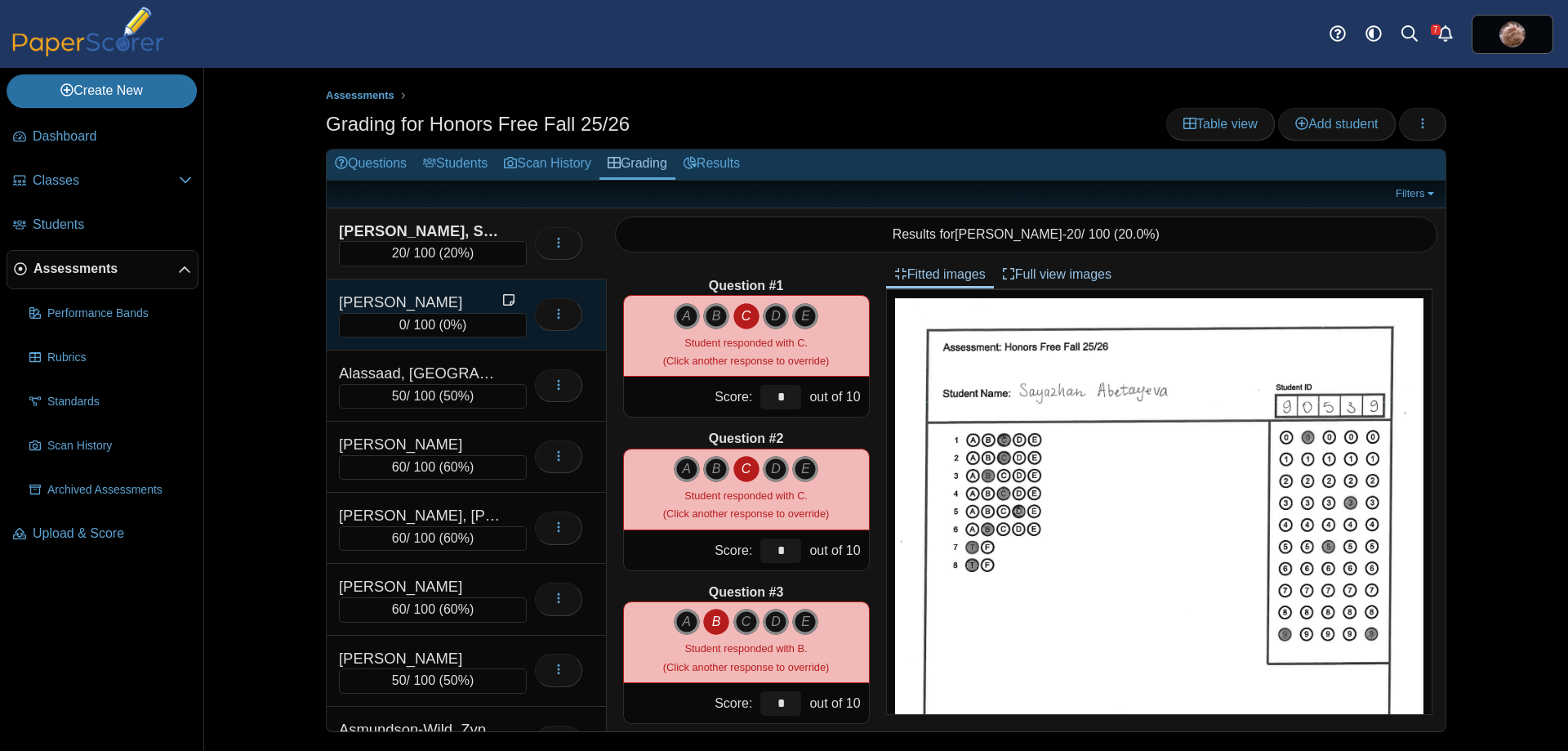
click at [427, 303] on div "Aguilar-Correa, Fernando" at bounding box center [421, 302] width 163 height 22
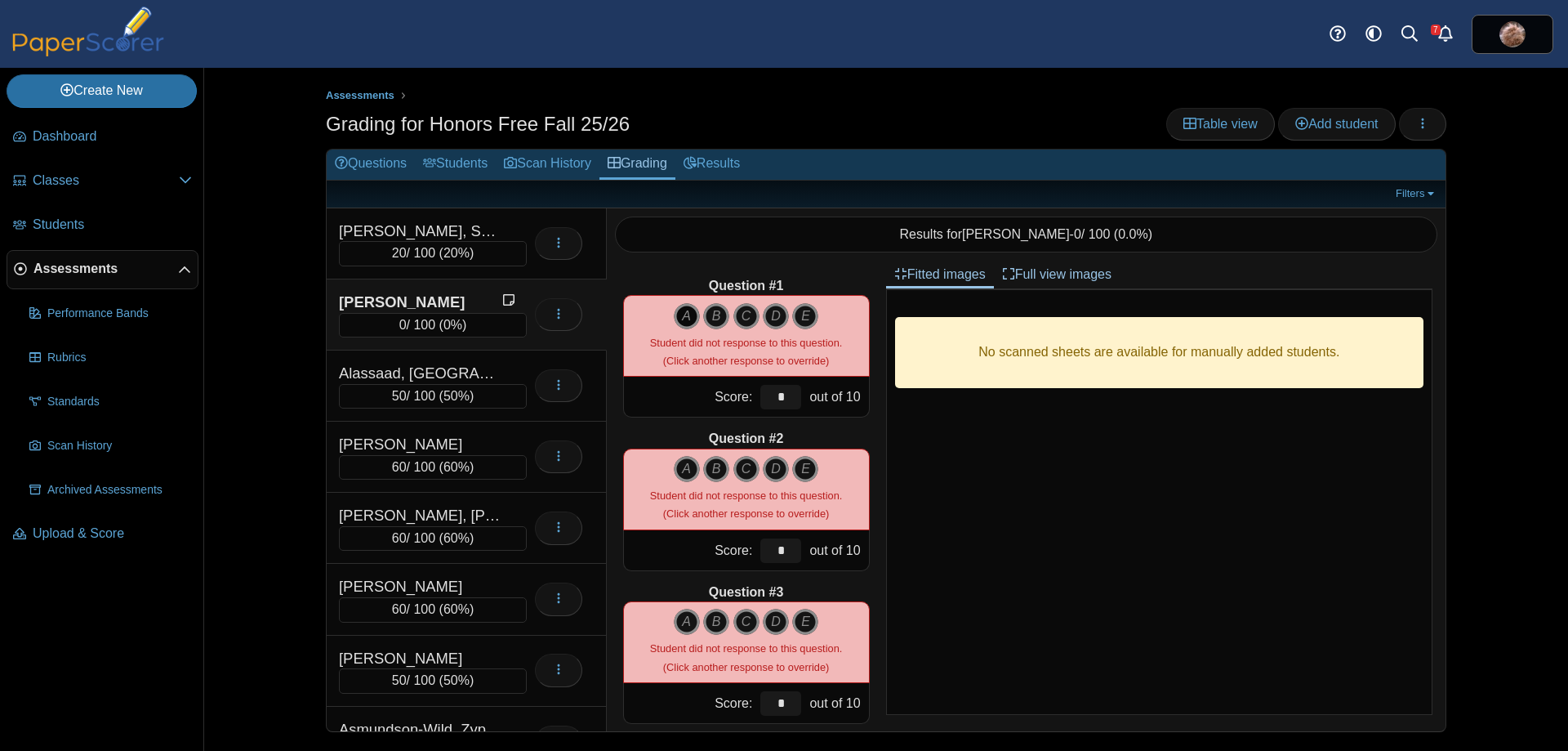
click at [682, 322] on icon "A" at bounding box center [687, 316] width 26 height 26
type input "**"
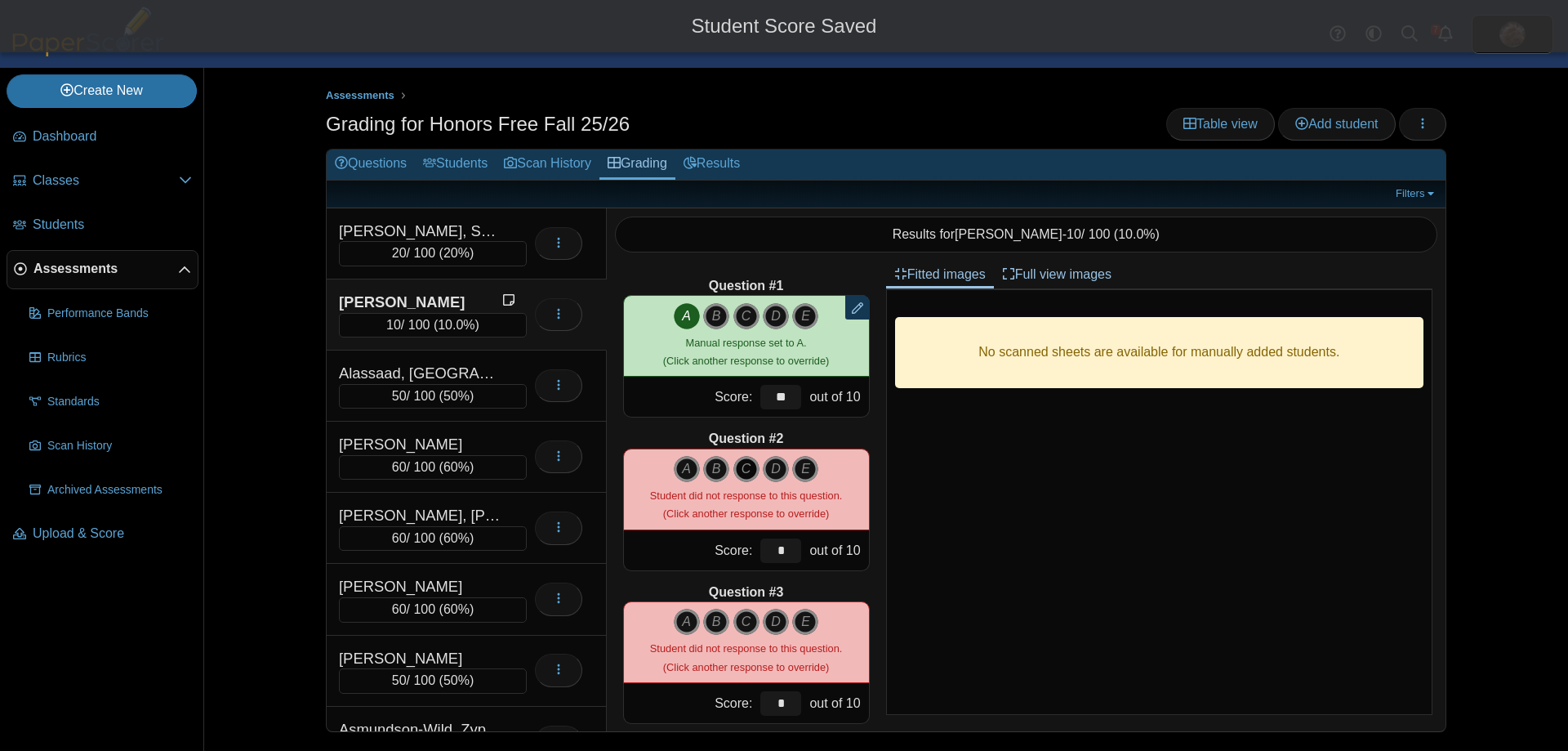
click at [746, 470] on icon "C" at bounding box center [746, 468] width 26 height 26
click at [737, 625] on icon "C" at bounding box center [746, 621] width 26 height 26
type input "**"
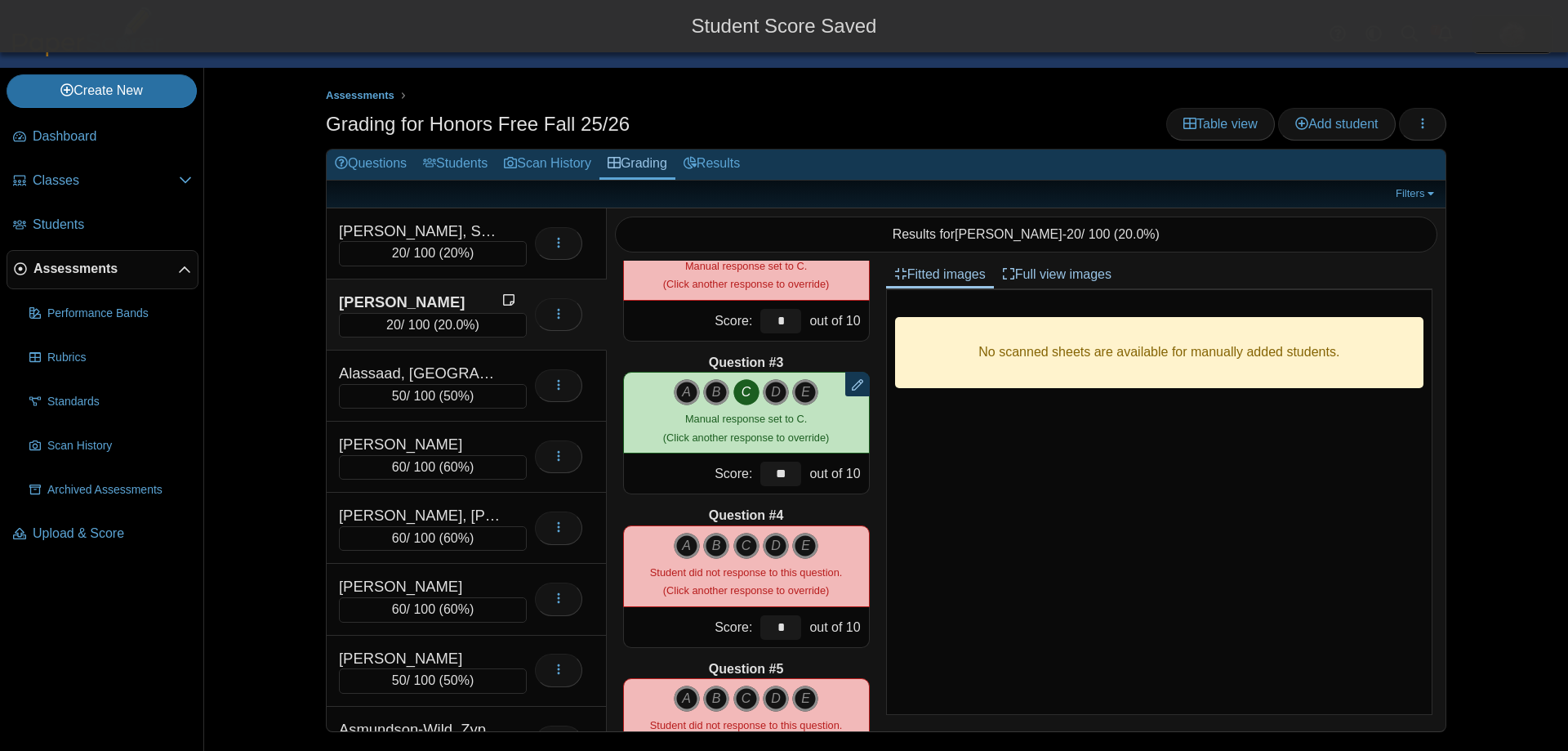
scroll to position [408, 0]
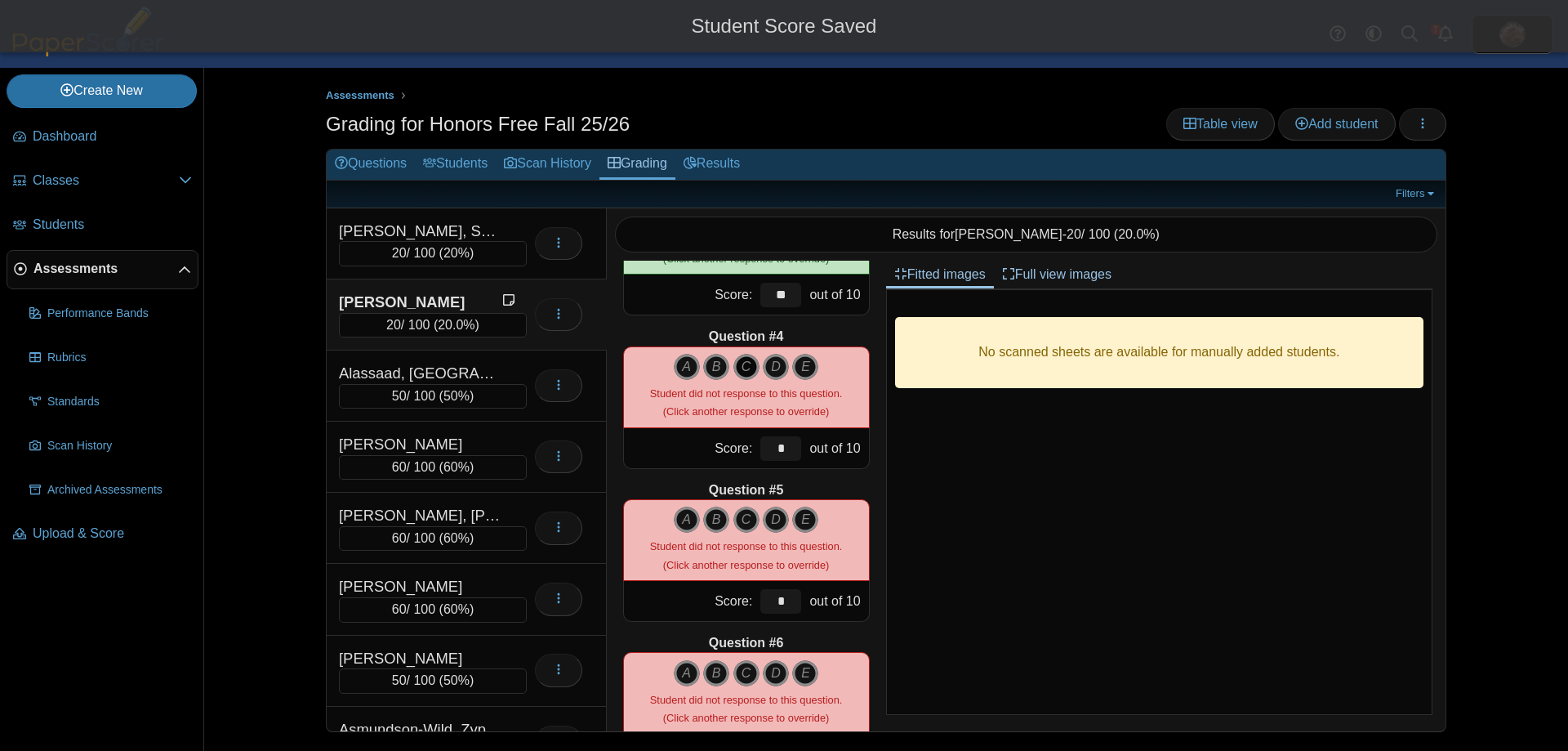
click at [741, 365] on icon "C" at bounding box center [746, 367] width 26 height 26
type input "**"
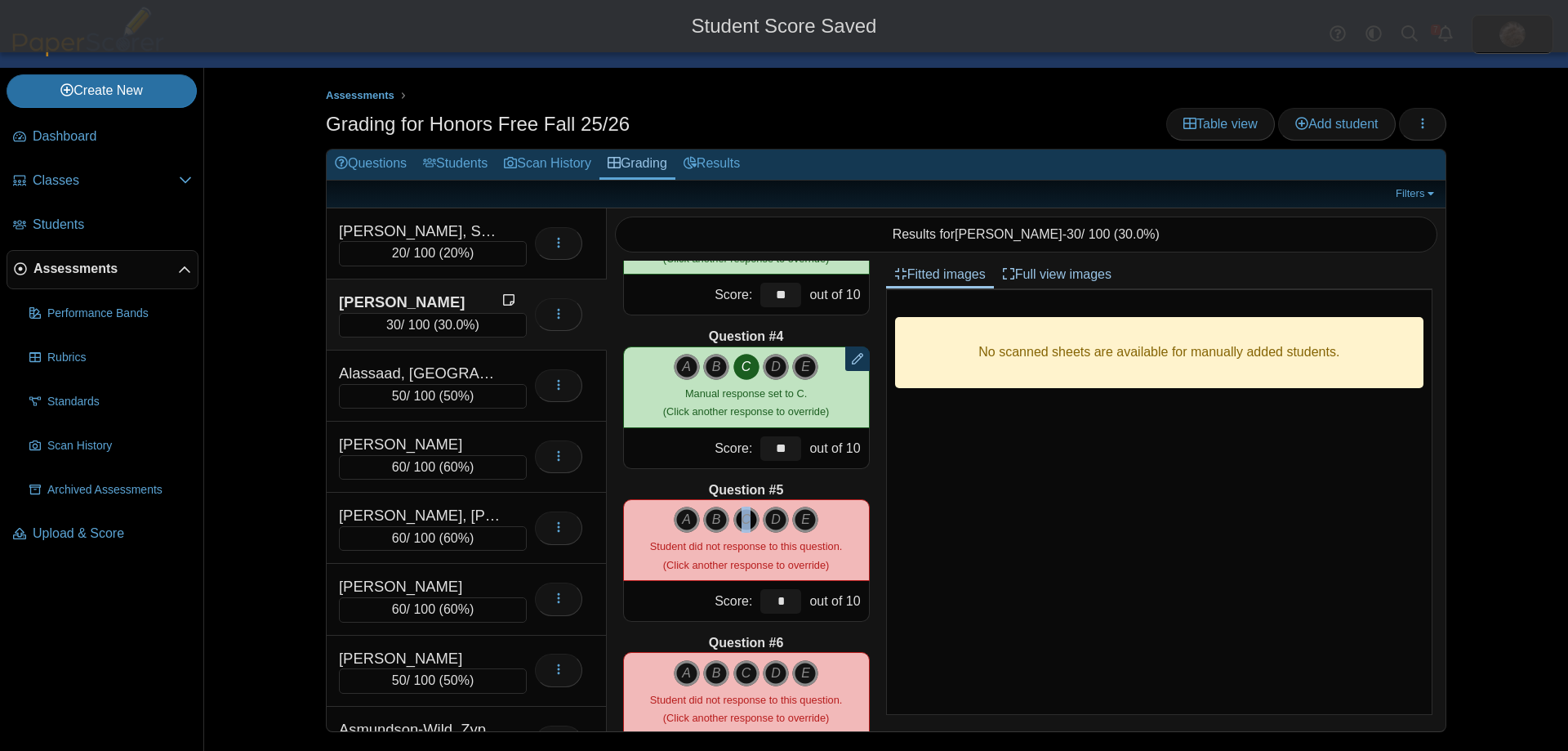
click at [741, 529] on icon "C" at bounding box center [746, 519] width 26 height 26
type input "**"
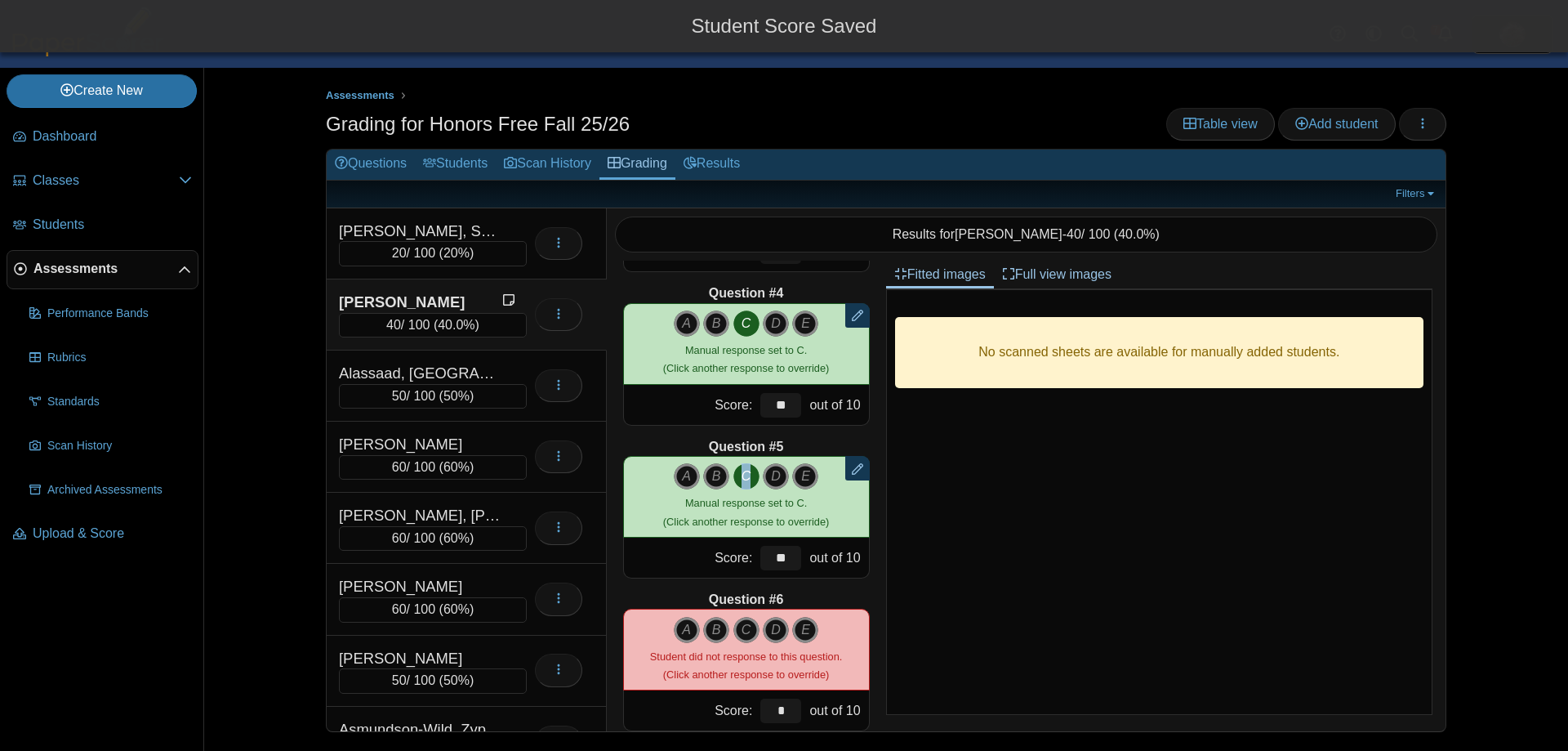
scroll to position [490, 0]
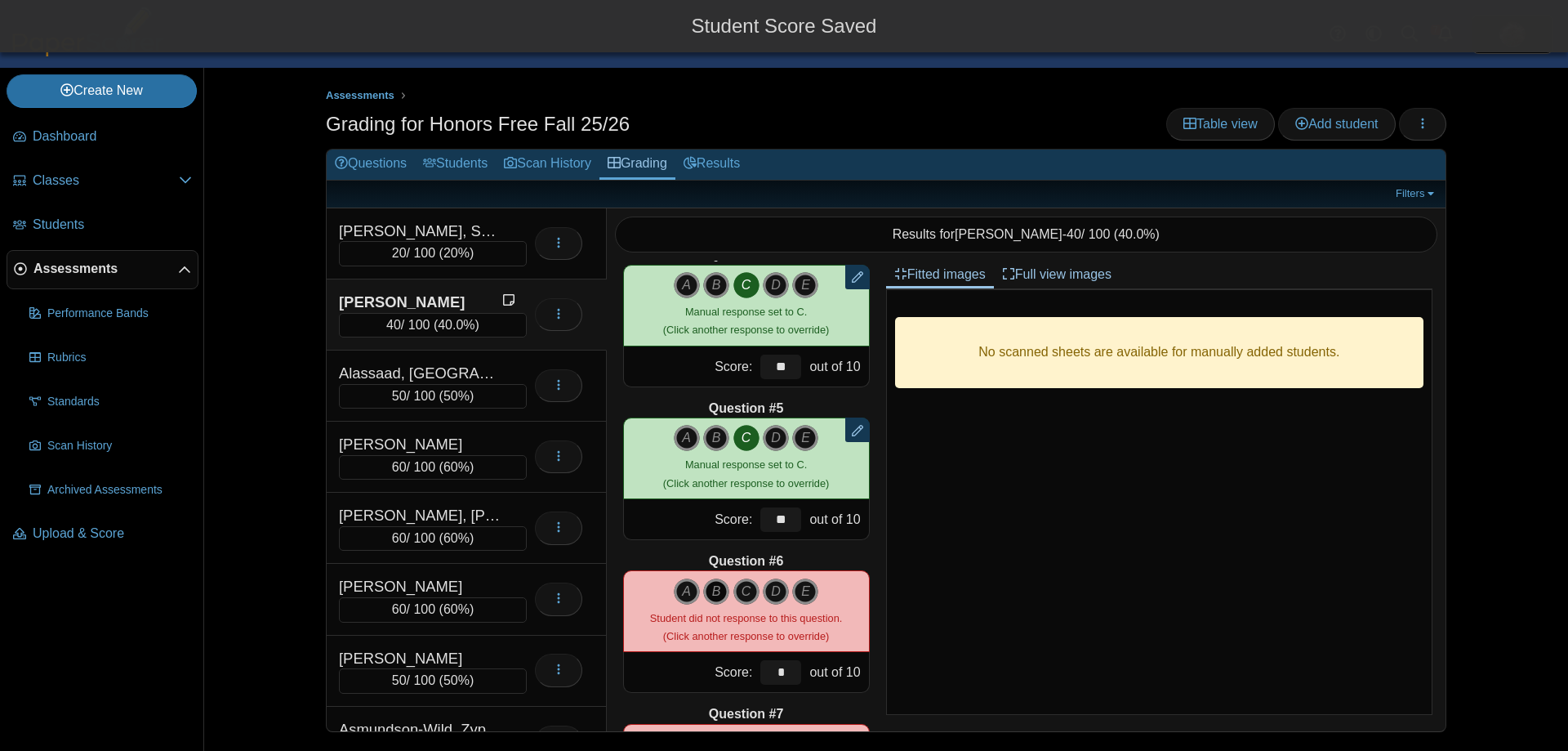
click at [706, 594] on icon "B" at bounding box center [716, 591] width 26 height 26
type input "**"
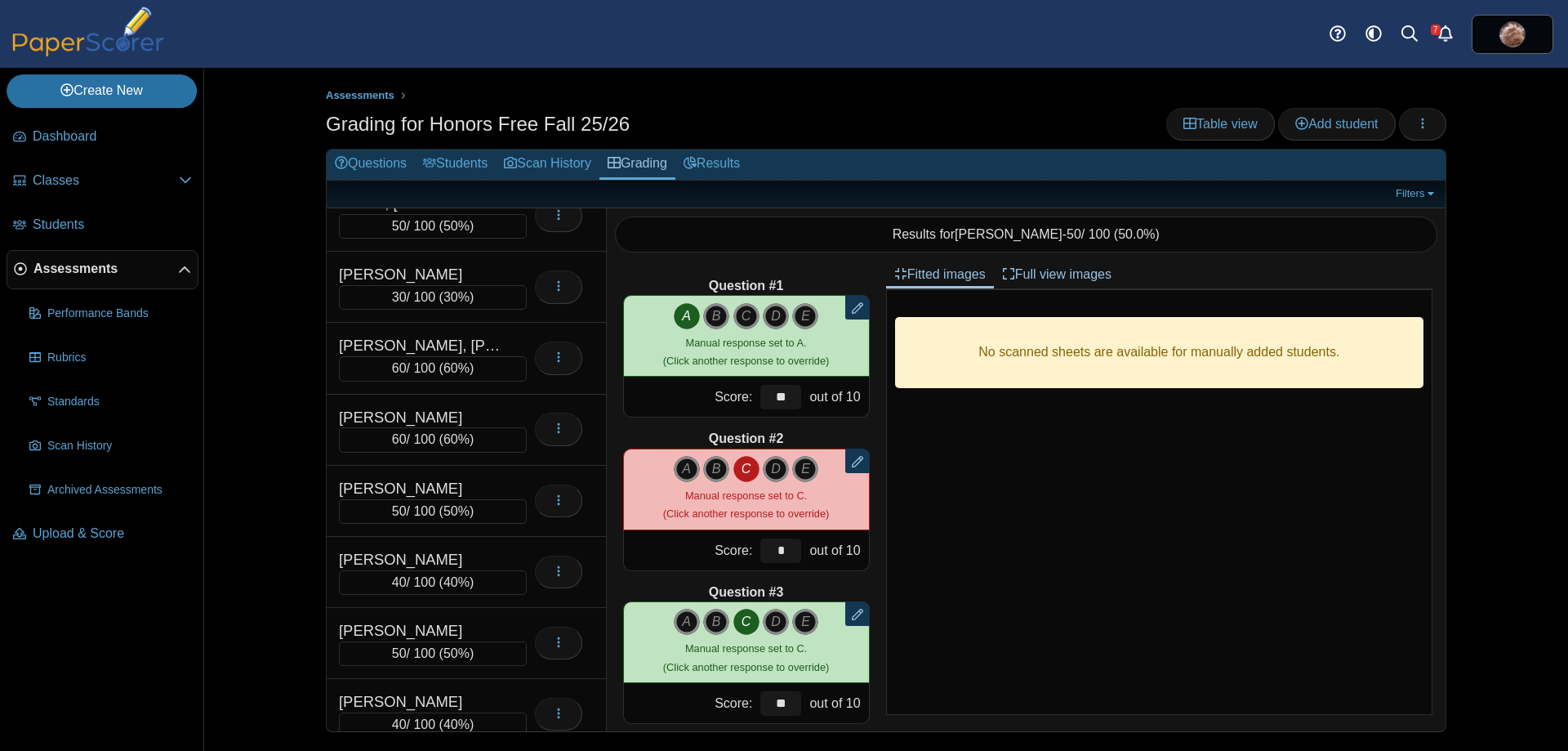
scroll to position [4918, 0]
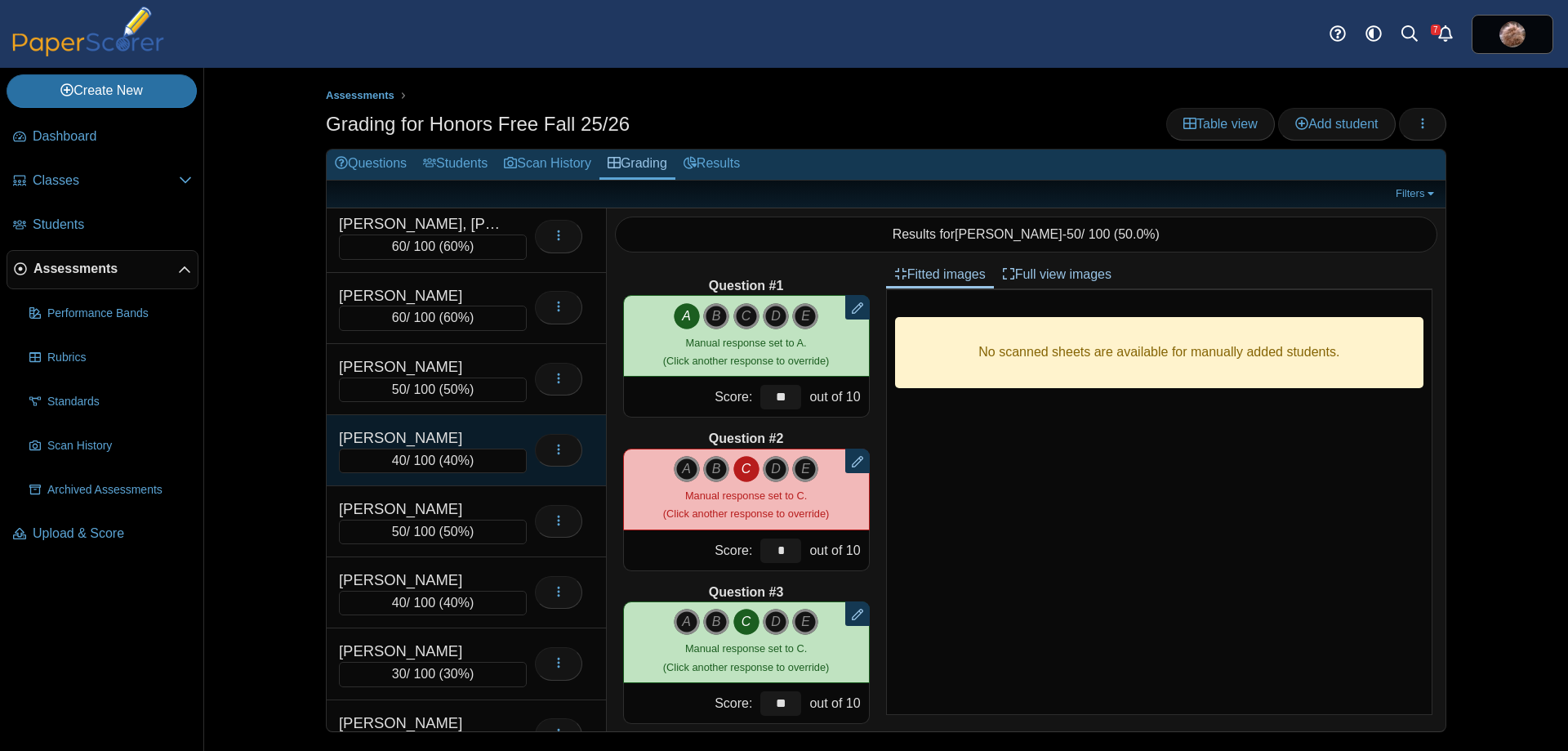
click at [439, 437] on div "[PERSON_NAME]" at bounding box center [421, 437] width 163 height 22
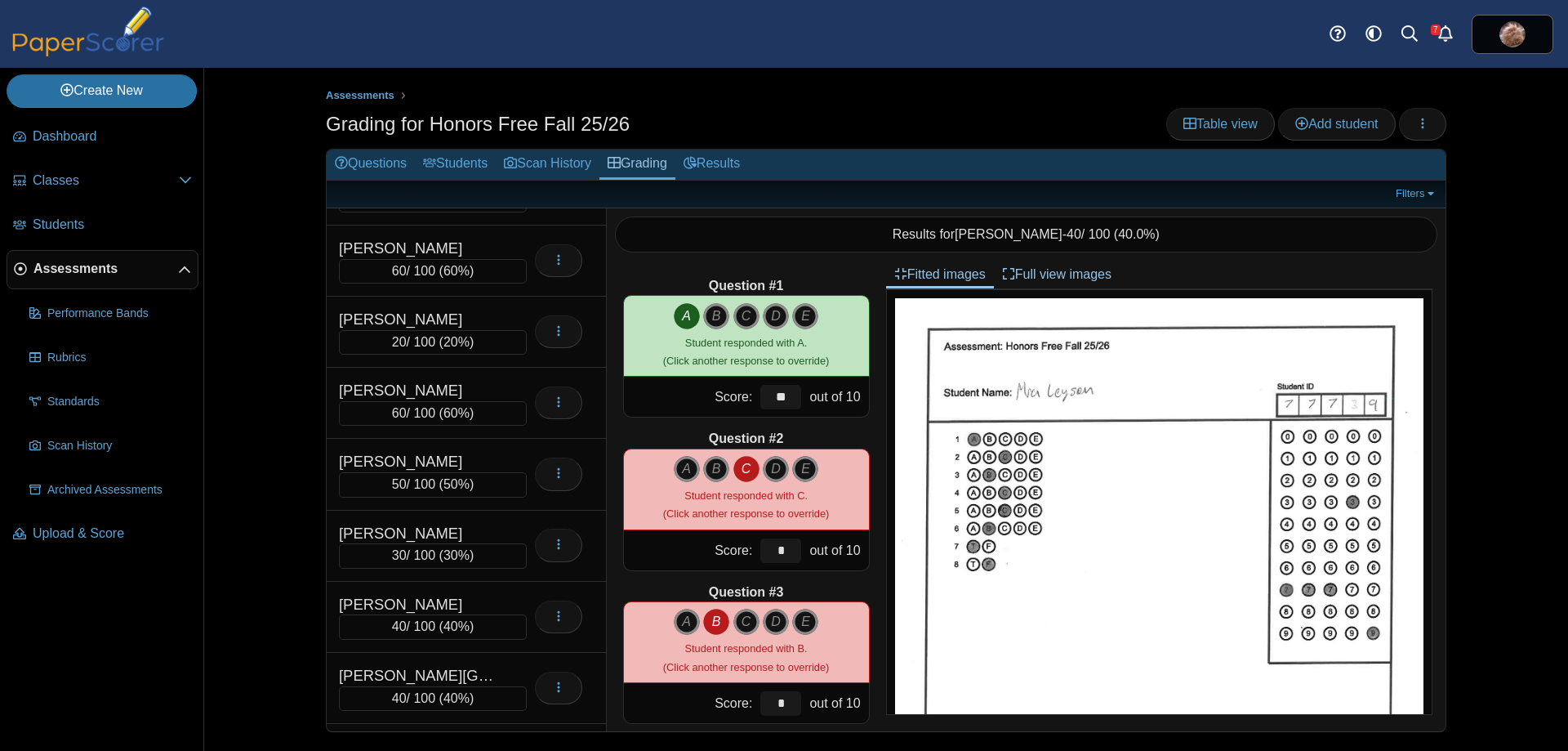
scroll to position [9940, 0]
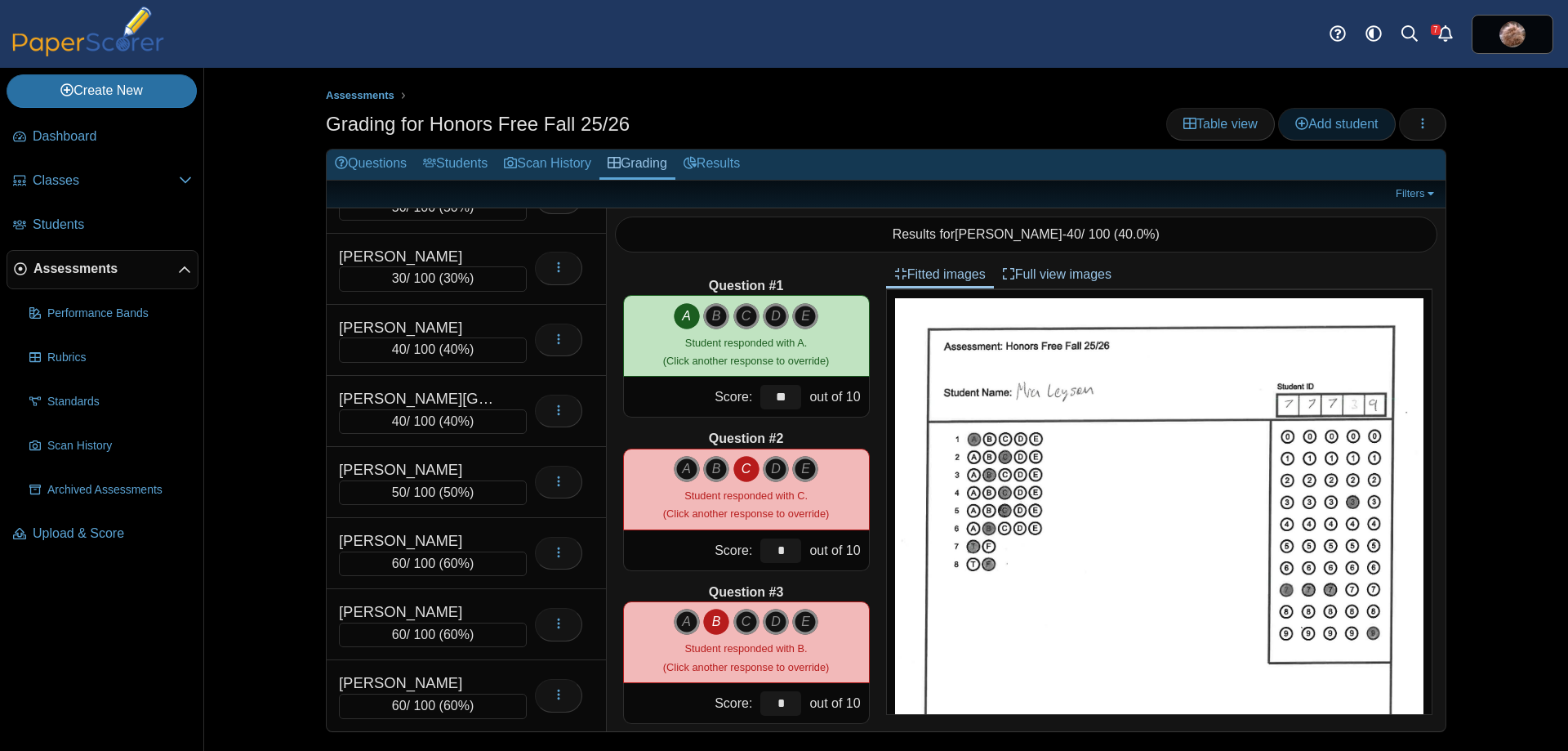
click at [1360, 134] on link "Add student" at bounding box center [1337, 124] width 116 height 33
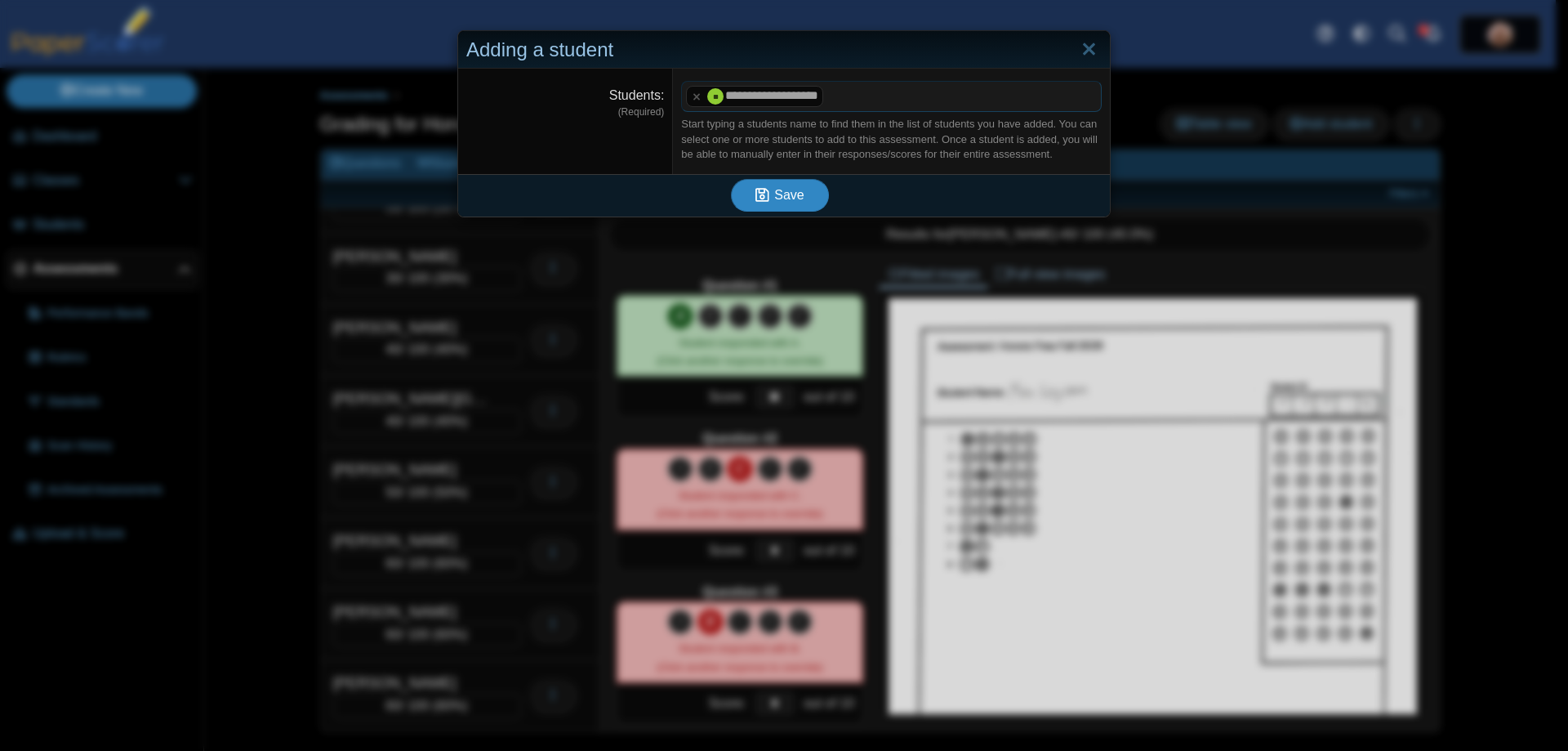
click at [776, 196] on span "Save" at bounding box center [789, 194] width 29 height 14
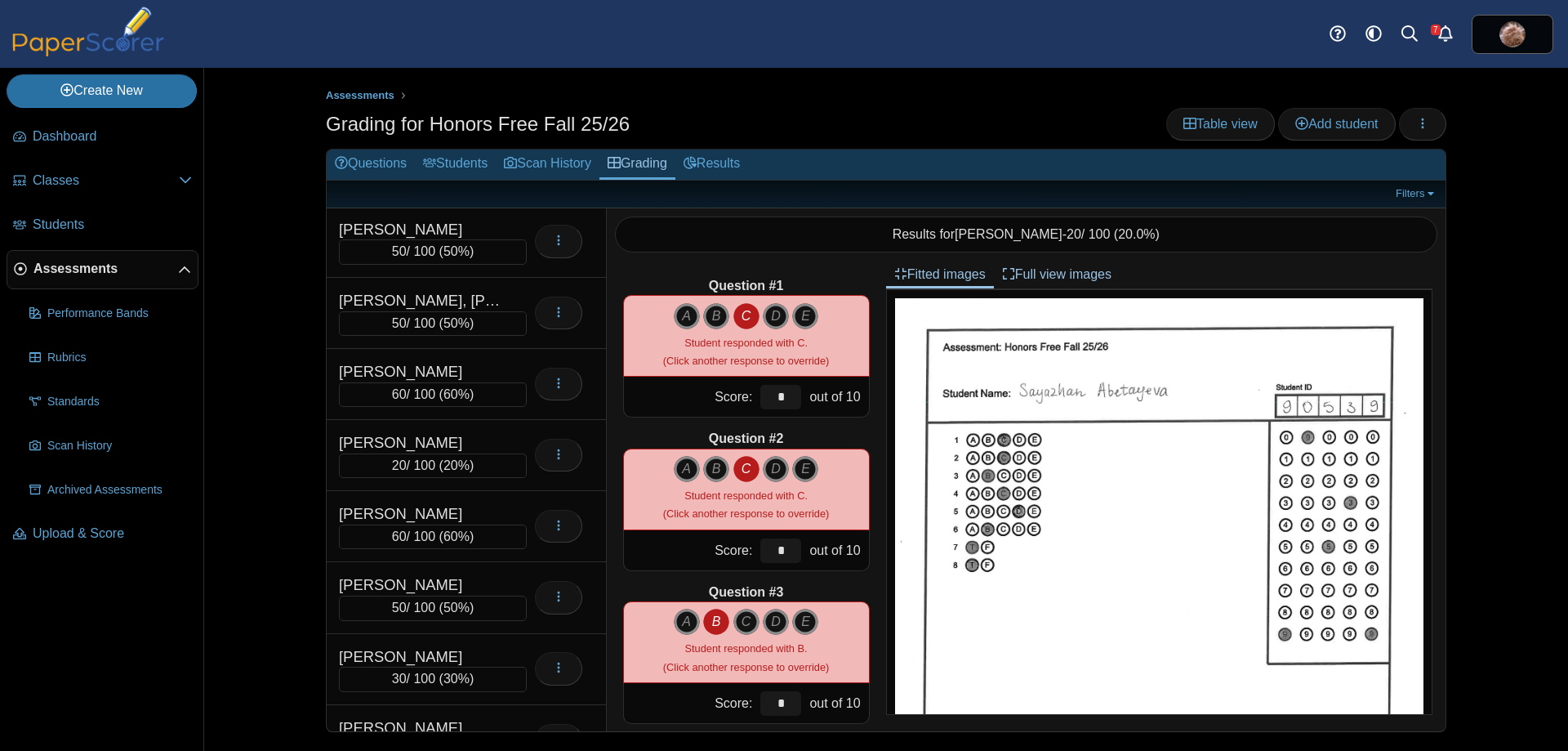
scroll to position [10011, 0]
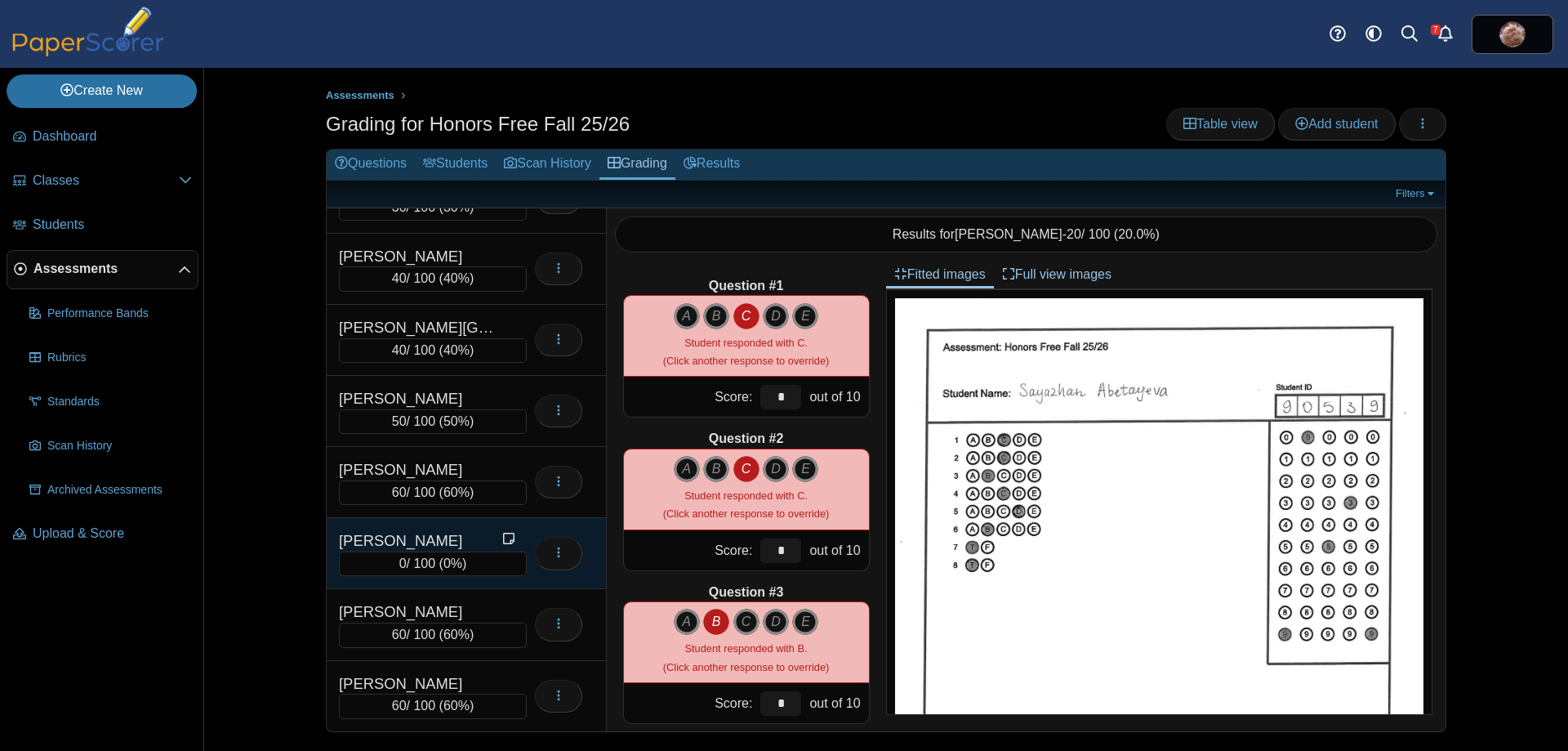
click at [437, 538] on div "Zhang, Linda" at bounding box center [421, 541] width 163 height 22
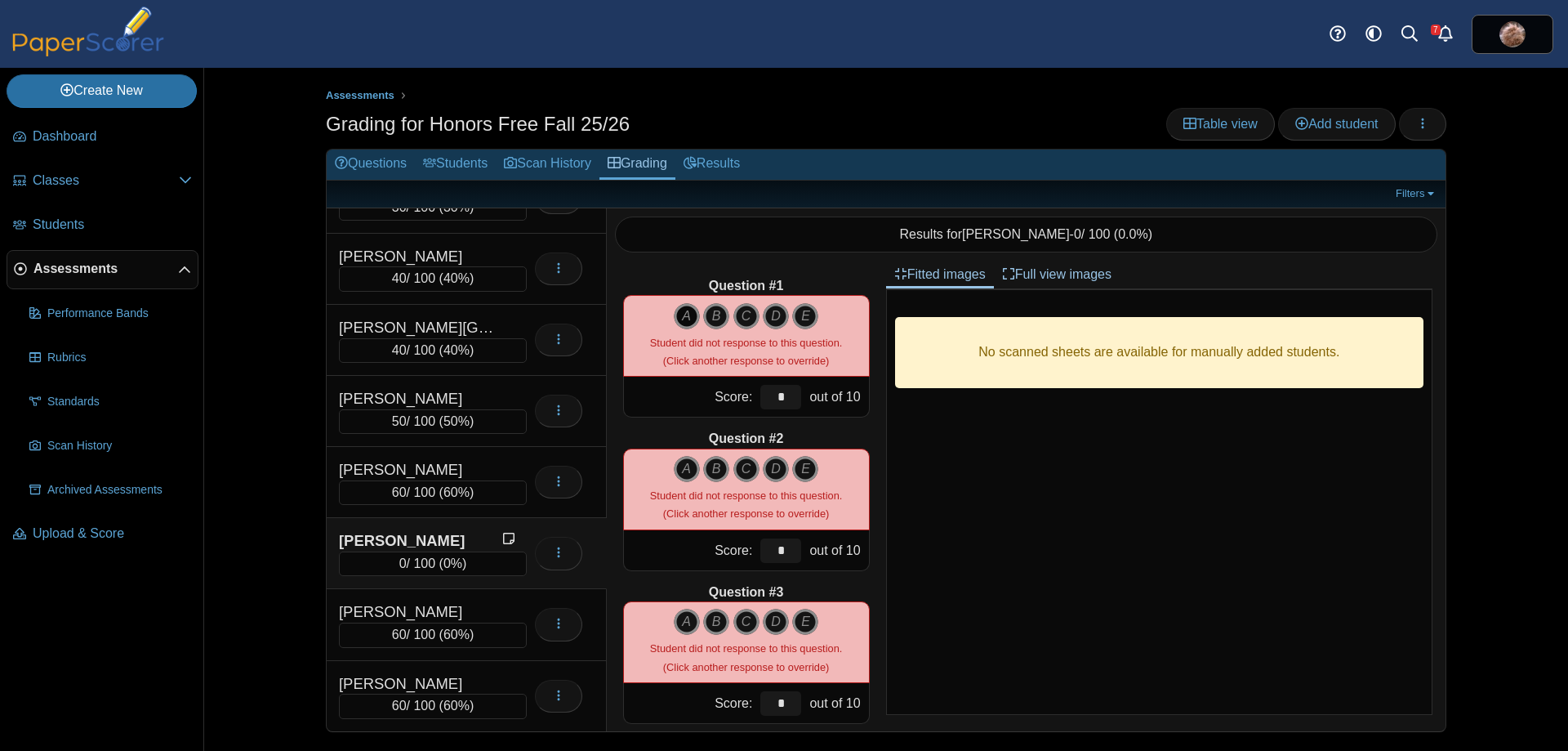
click at [674, 314] on icon "A" at bounding box center [687, 316] width 26 height 26
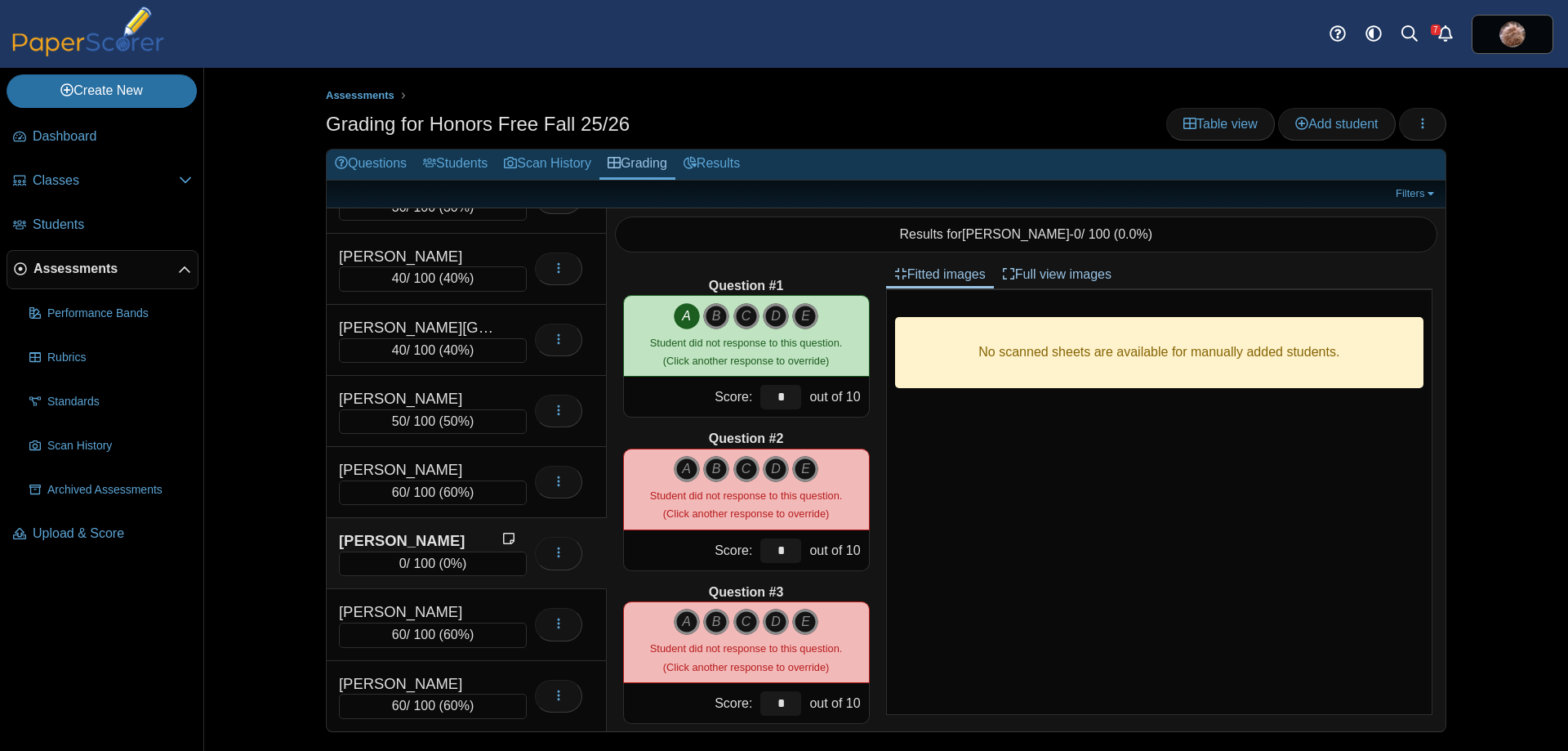
drag, startPoint x: 726, startPoint y: 462, endPoint x: 744, endPoint y: 470, distance: 19.7
click at [726, 462] on div "A B C D E" at bounding box center [746, 468] width 146 height 26
click at [742, 467] on icon "C" at bounding box center [746, 468] width 26 height 26
click at [733, 625] on icon "C" at bounding box center [746, 621] width 26 height 26
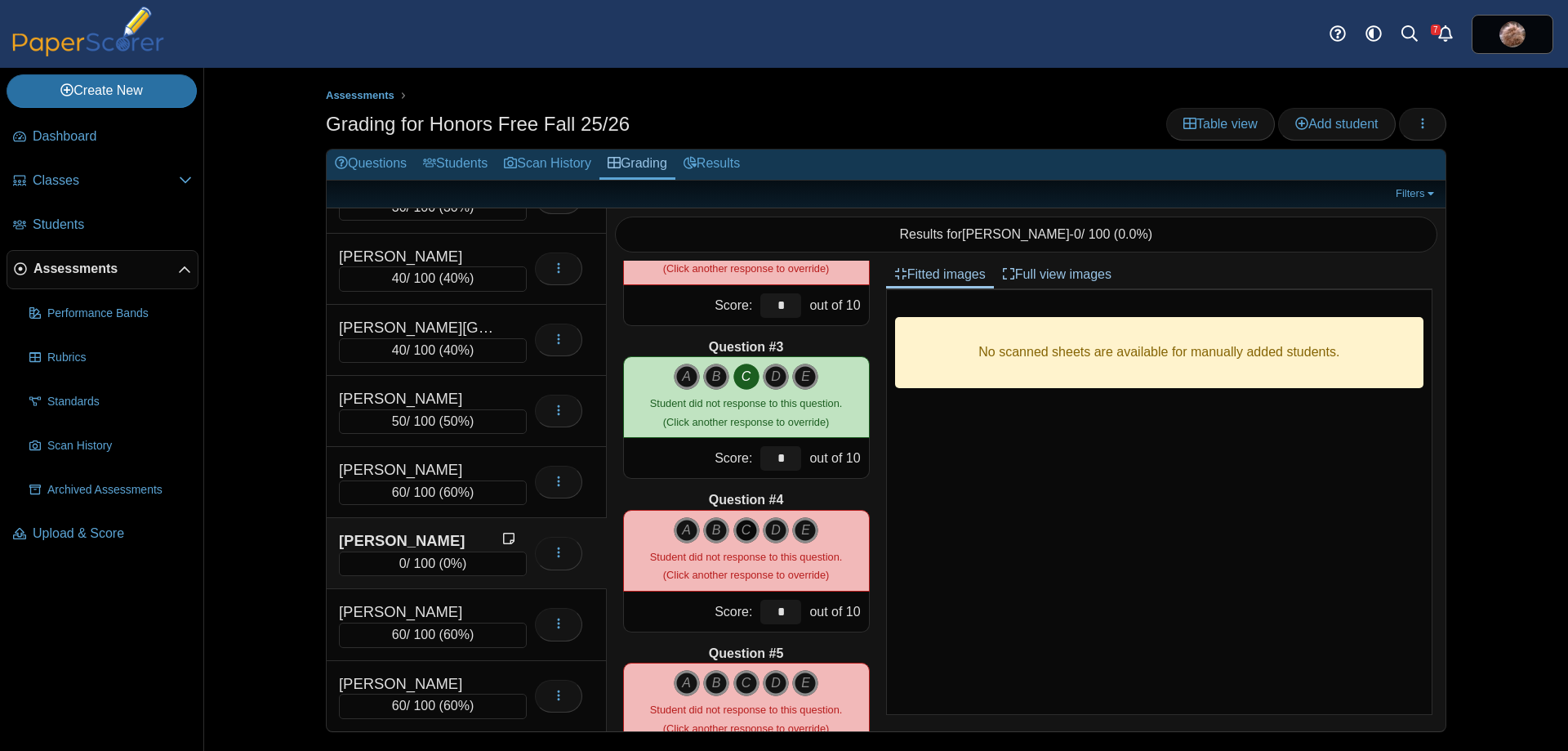
click at [742, 525] on icon "C" at bounding box center [746, 530] width 26 height 26
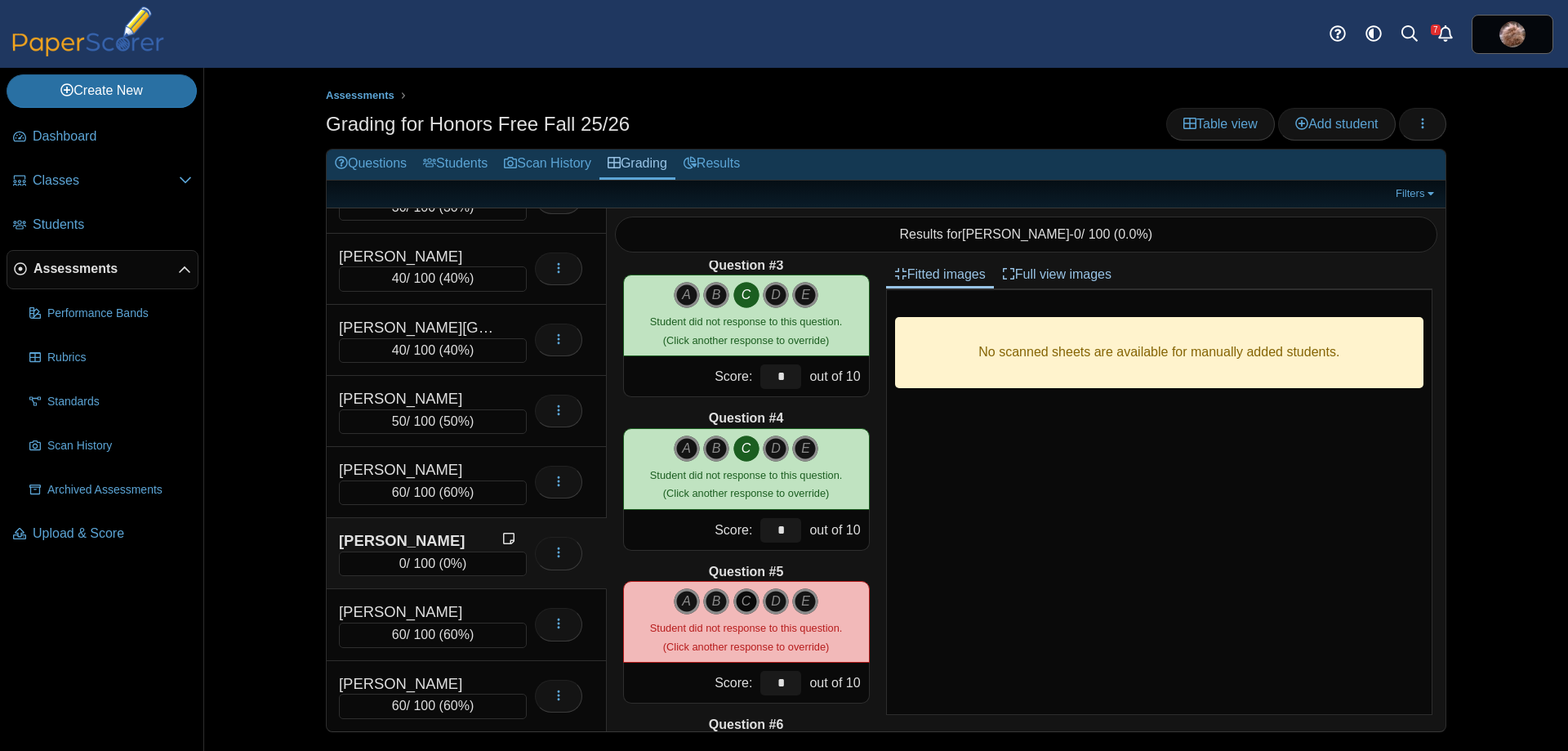
click at [742, 607] on icon "C" at bounding box center [746, 601] width 26 height 26
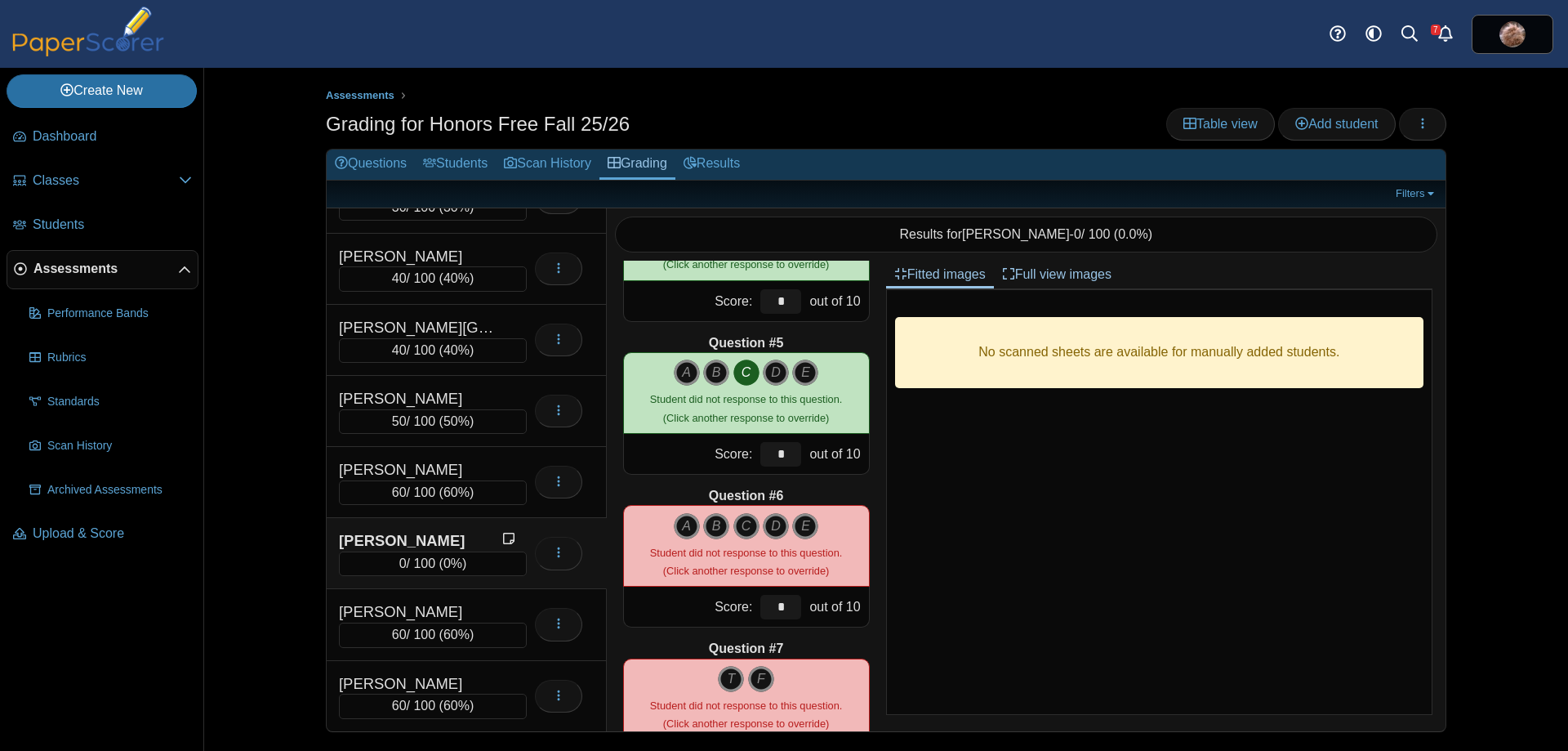
scroll to position [572, 0]
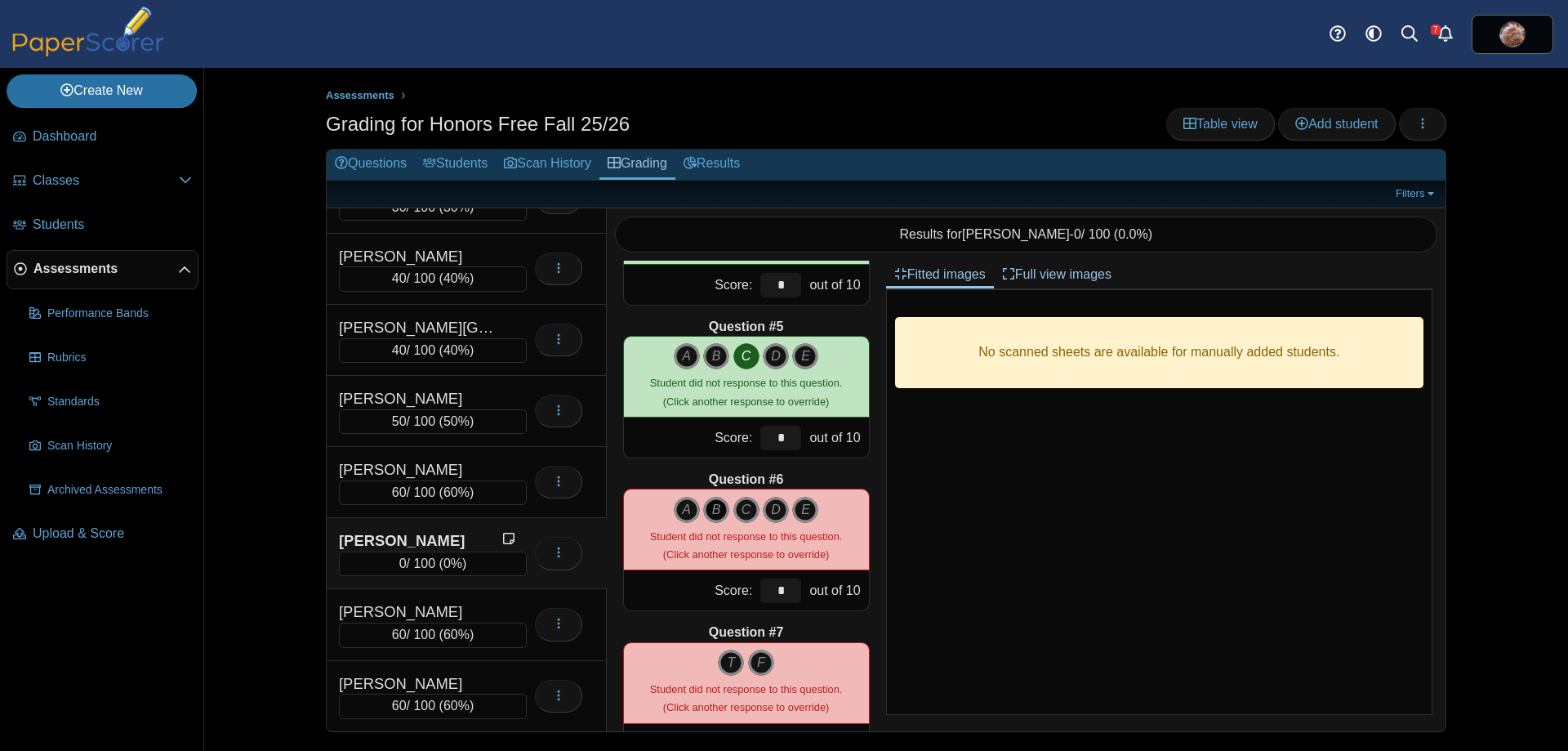
click at [715, 506] on icon "B" at bounding box center [716, 510] width 26 height 26
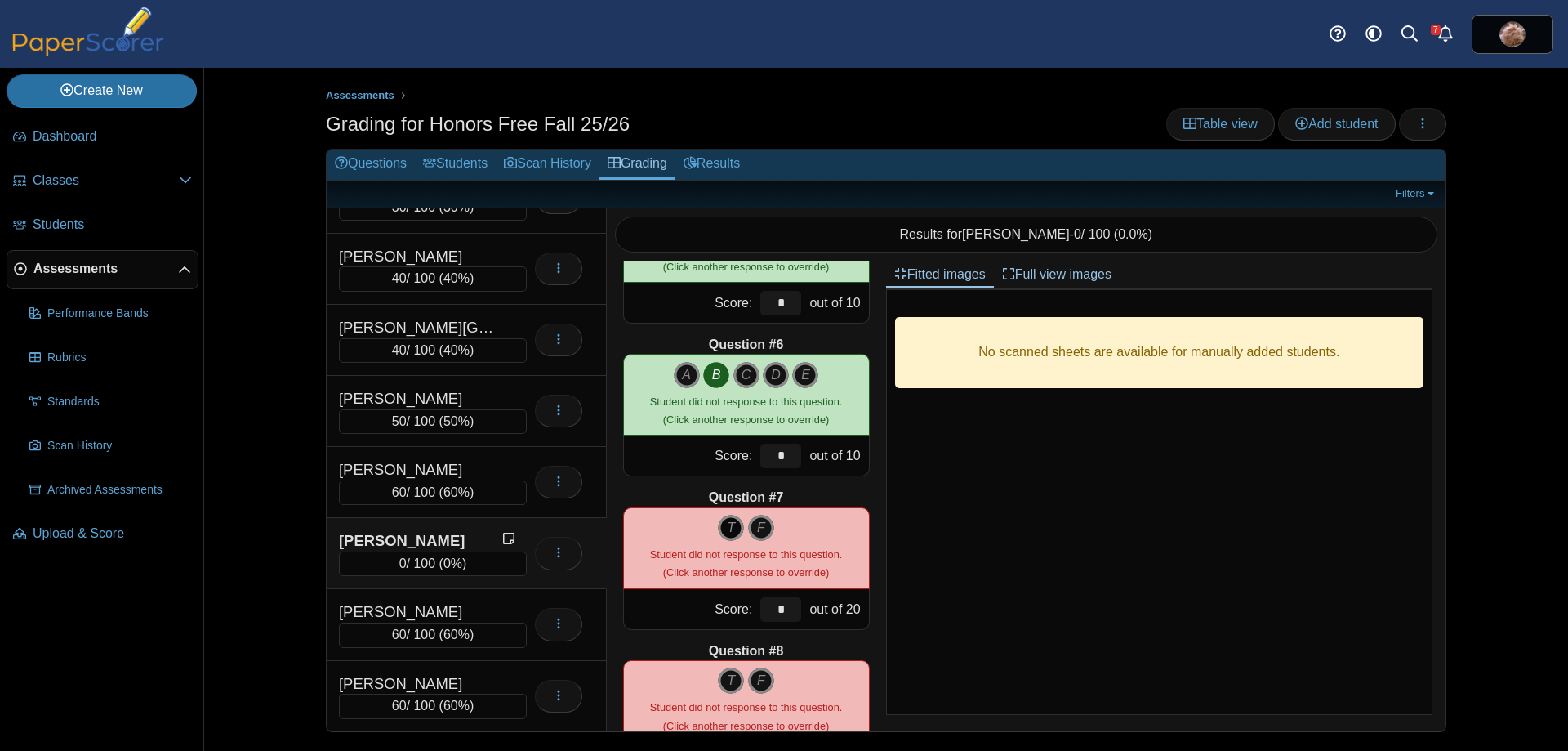
scroll to position [735, 0]
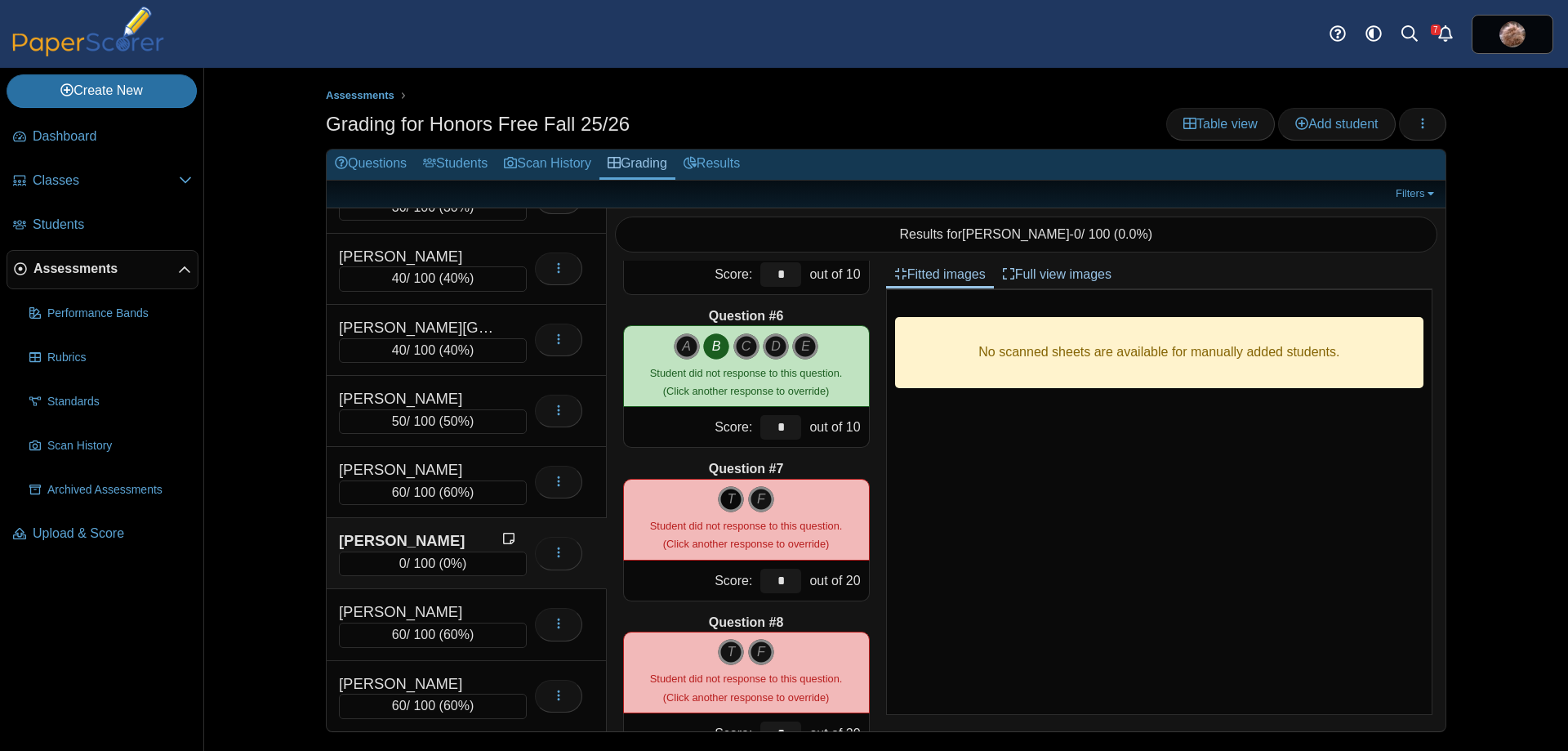
click at [723, 501] on icon "T" at bounding box center [731, 499] width 26 height 26
click at [757, 651] on icon "F" at bounding box center [761, 651] width 26 height 26
click at [665, 614] on div "Question #8" at bounding box center [746, 621] width 247 height 18
click at [761, 498] on icon "F" at bounding box center [761, 499] width 26 height 26
click at [759, 498] on icon "F" at bounding box center [761, 499] width 26 height 26
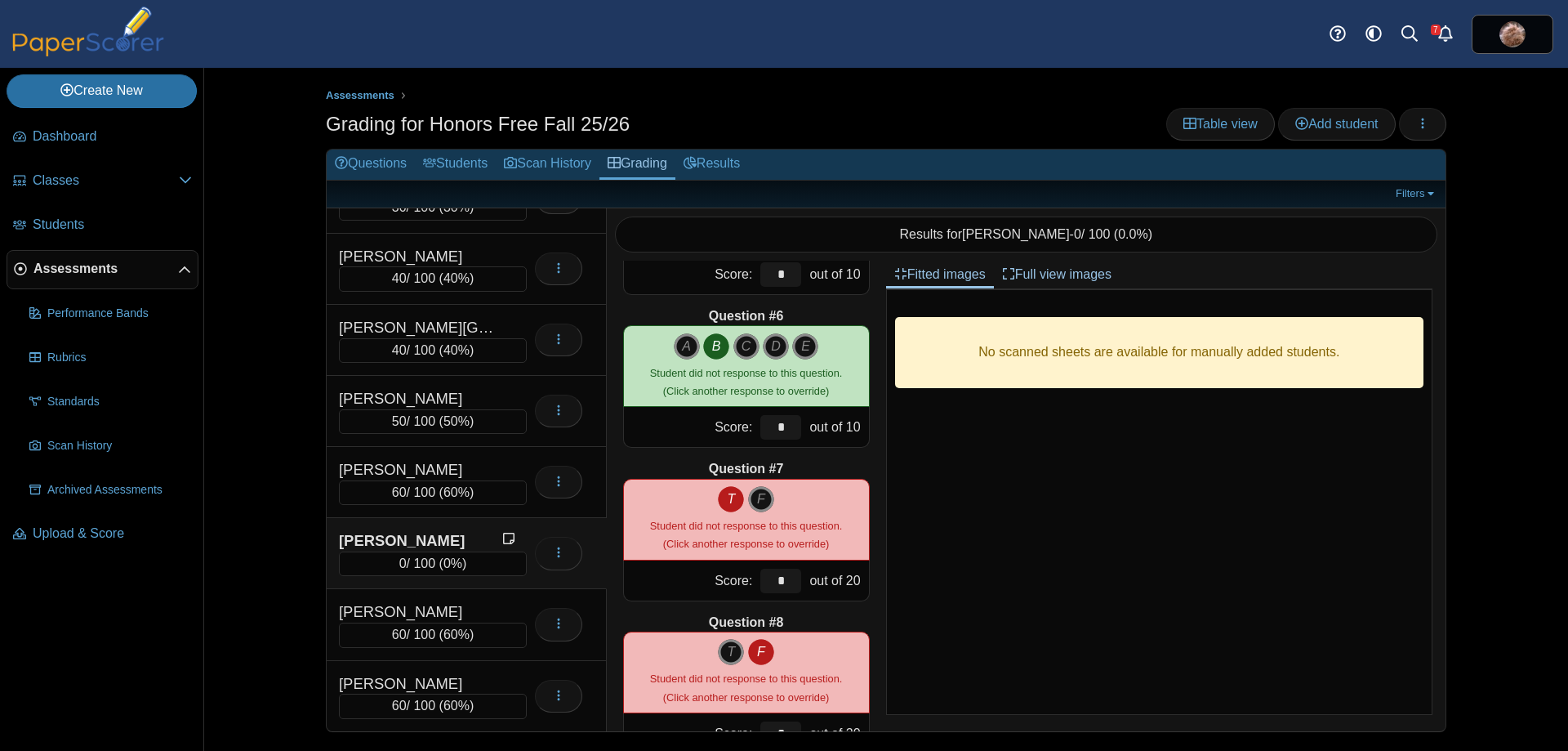
click at [645, 460] on div "Question #7" at bounding box center [746, 468] width 247 height 18
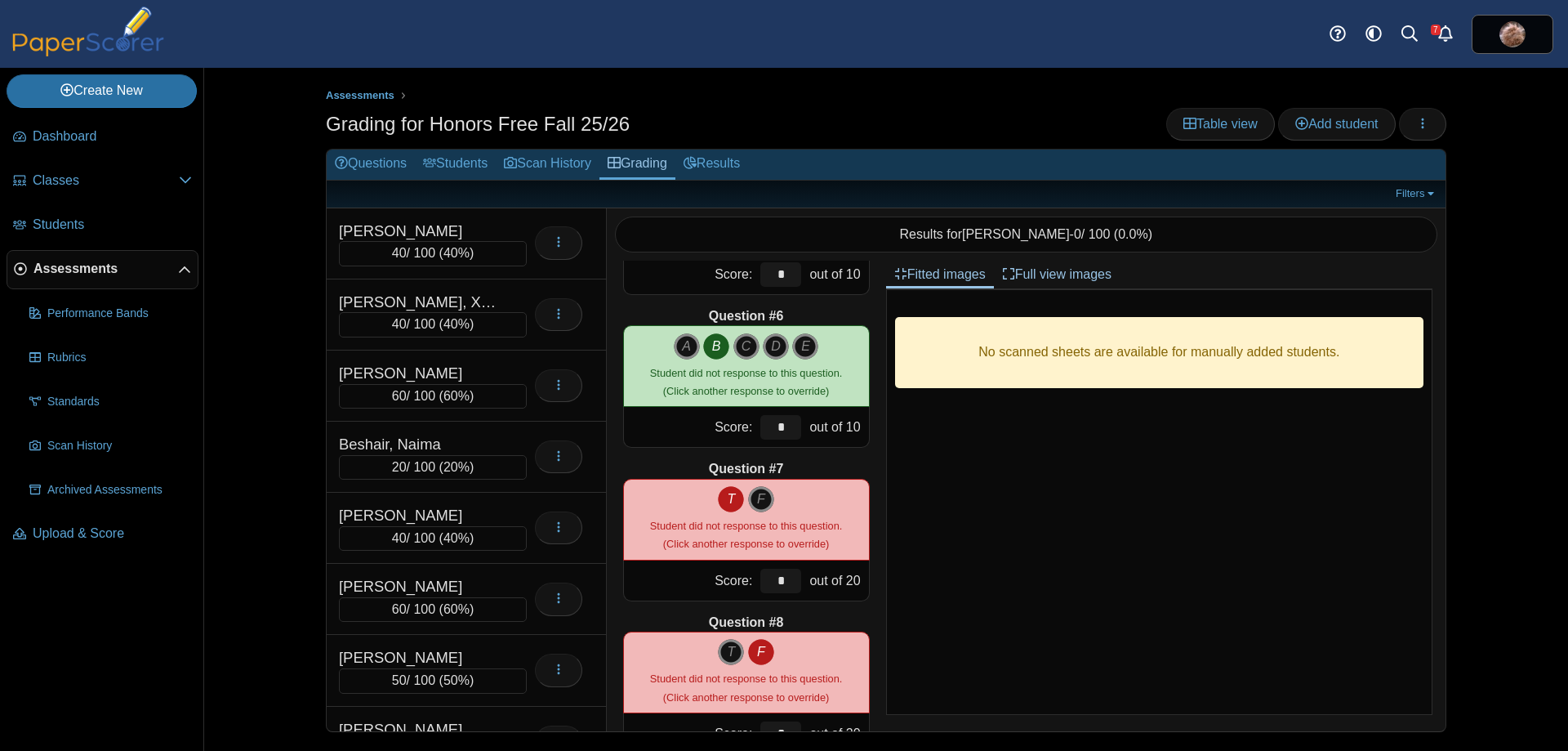
scroll to position [907, 0]
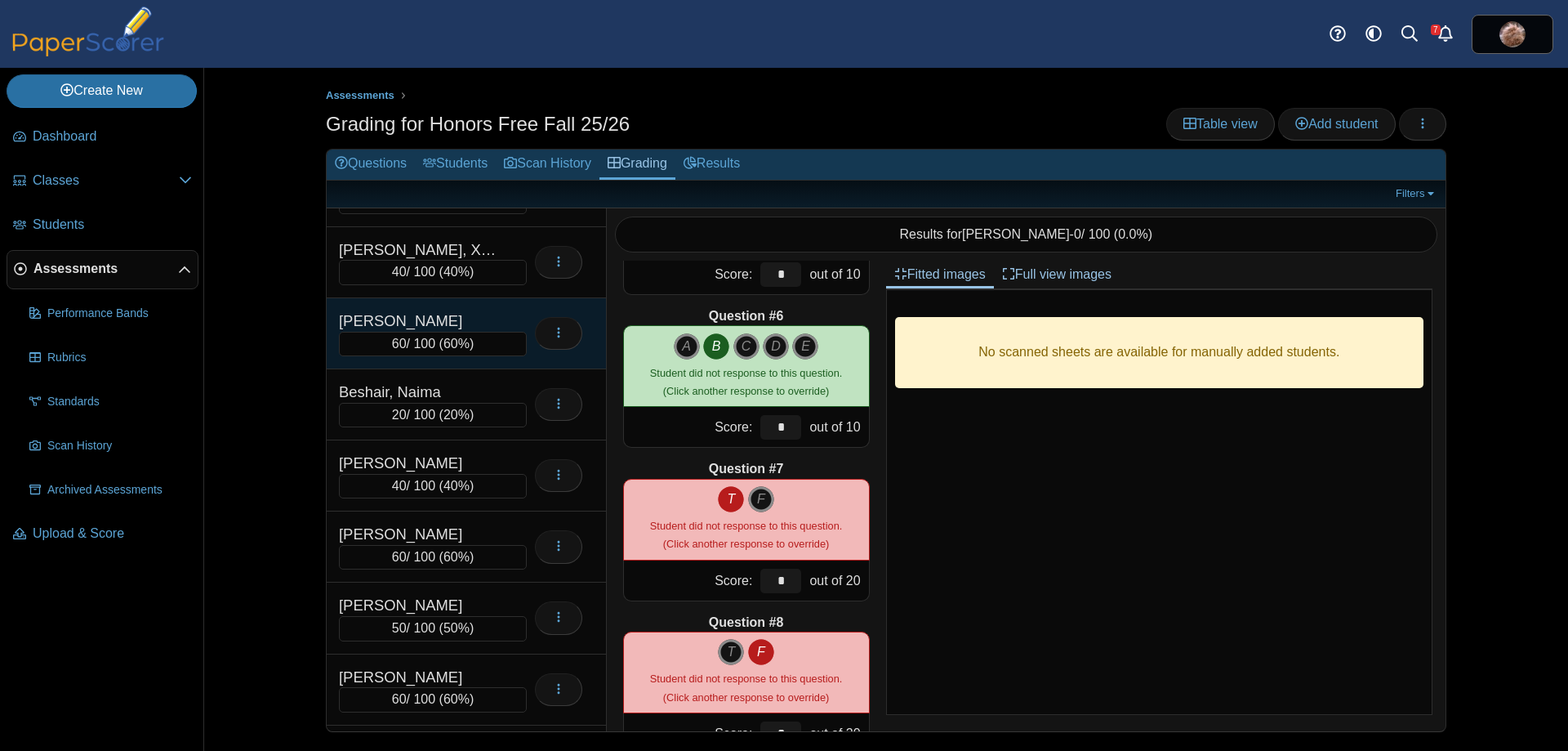
click at [423, 311] on div "[PERSON_NAME]" at bounding box center [421, 321] width 163 height 22
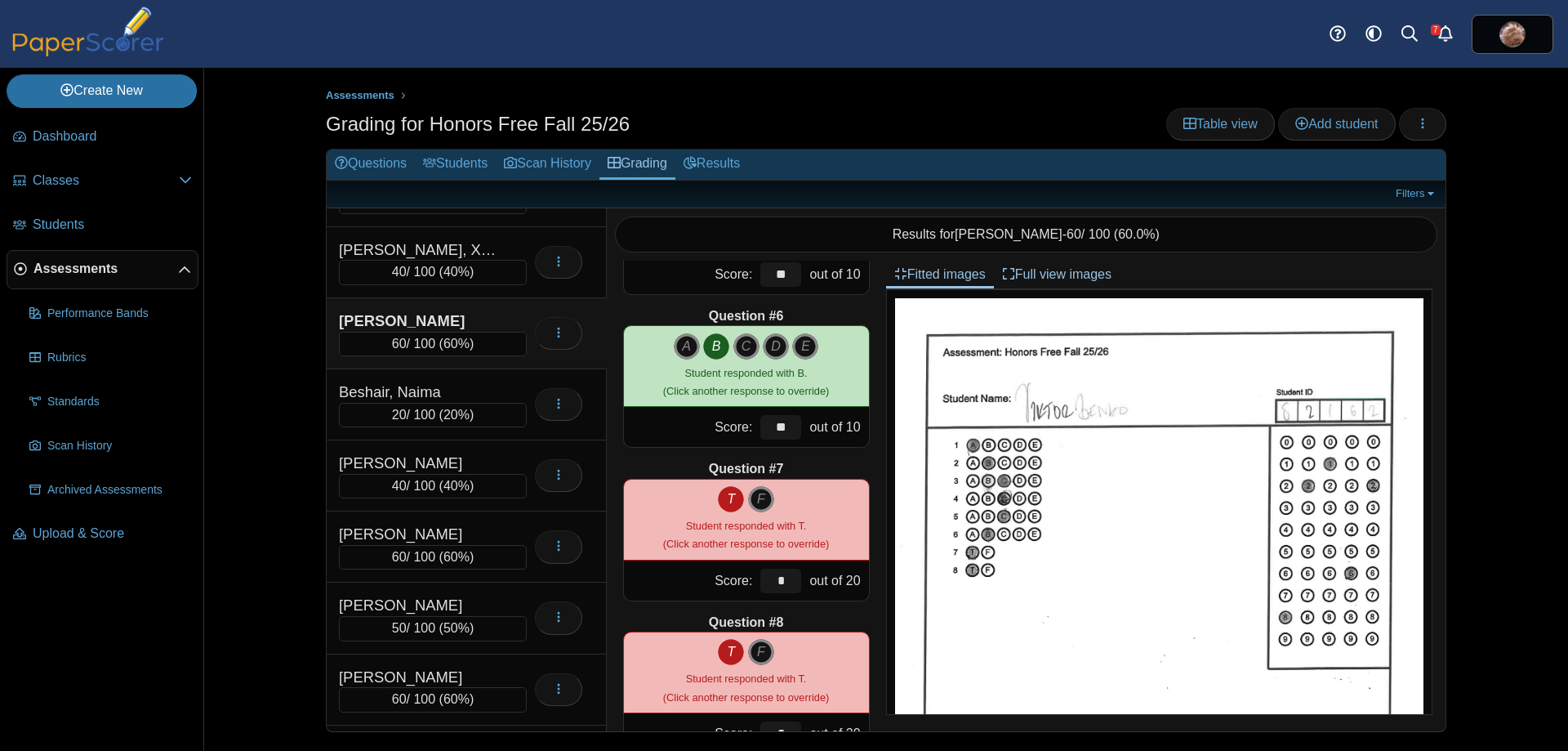
click at [462, 313] on div "[PERSON_NAME]" at bounding box center [421, 321] width 163 height 22
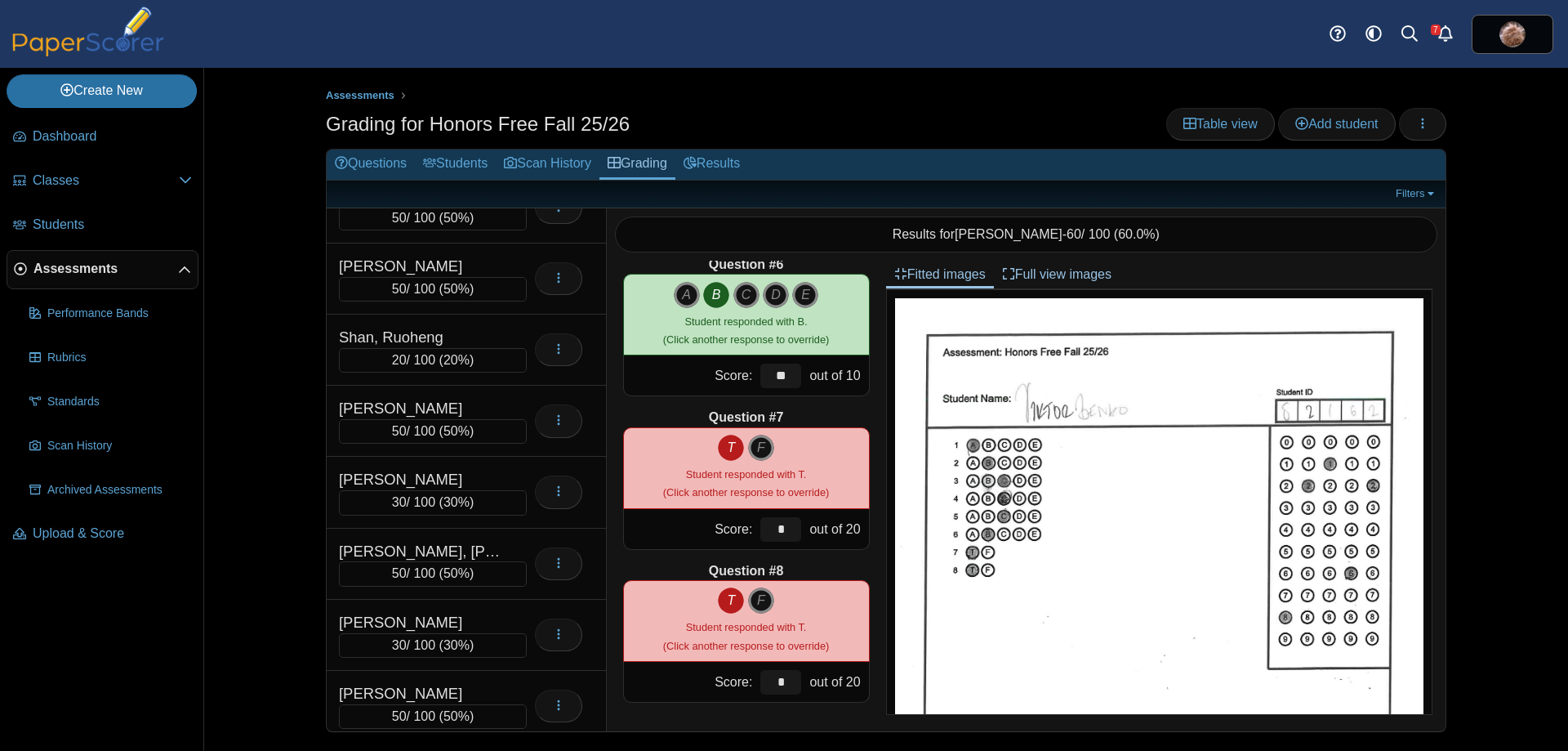
scroll to position [7901, 0]
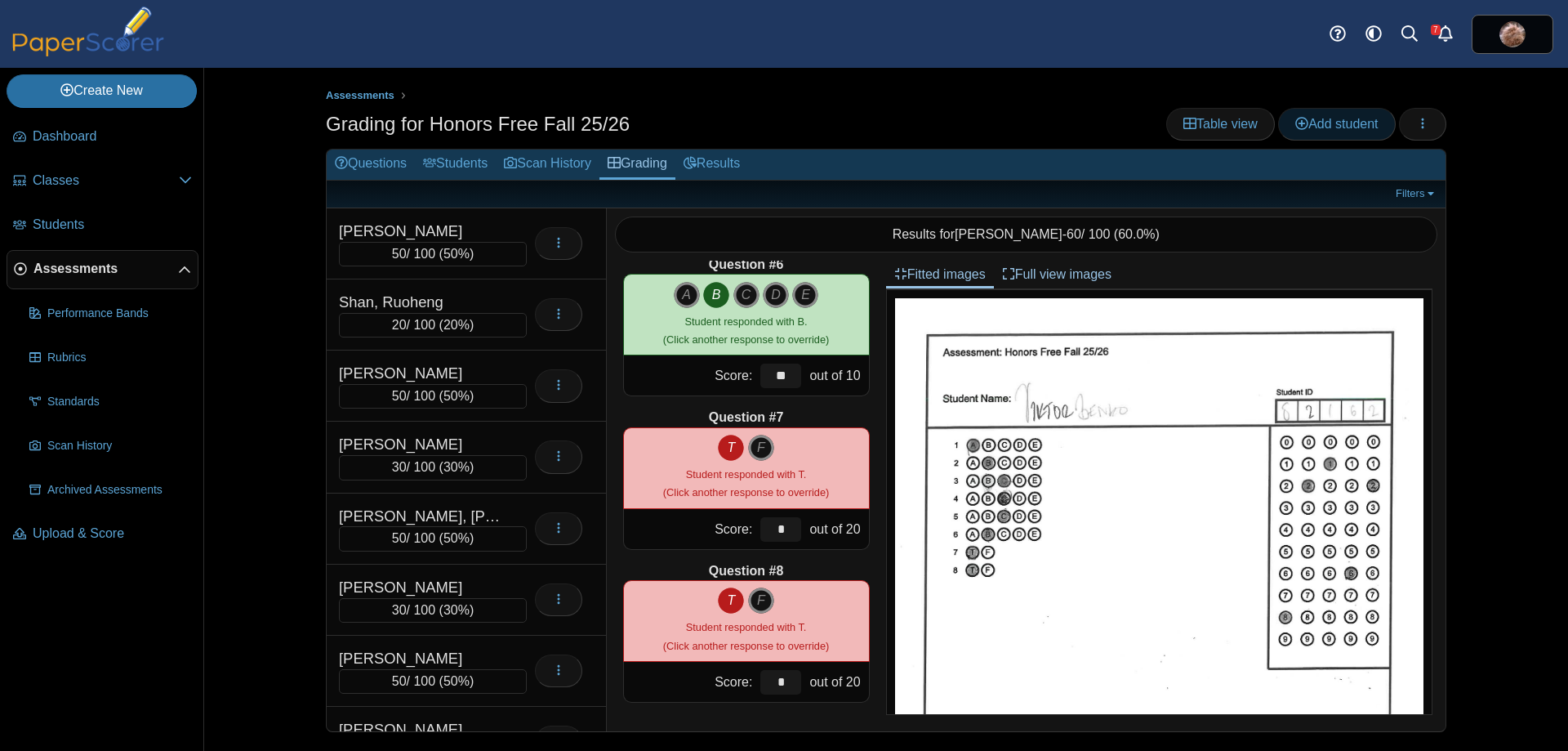
click at [1323, 135] on link "Add student" at bounding box center [1337, 124] width 116 height 33
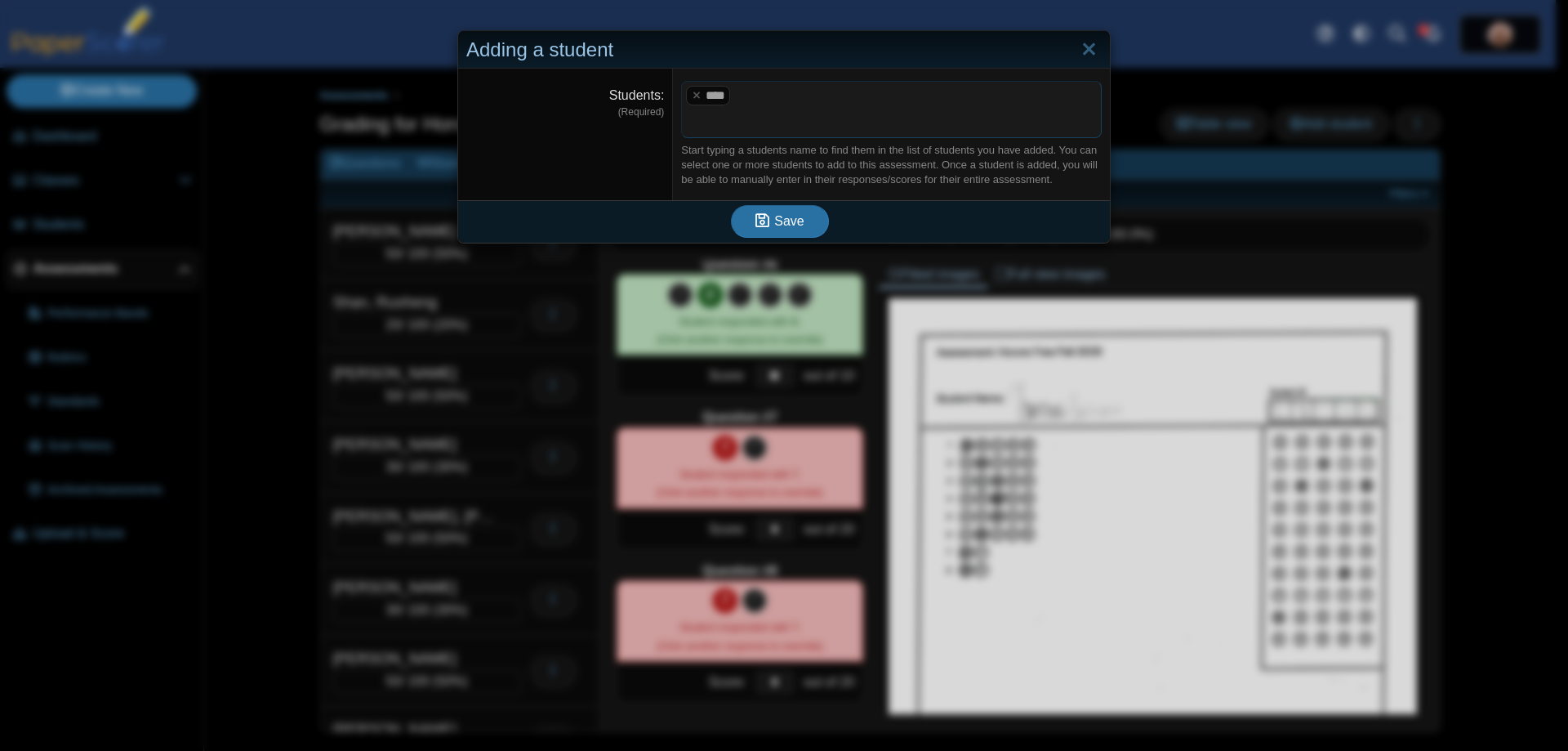
click at [299, 344] on div "Adding a student Students (Required) **** ​ Start typing a students name to fin…" at bounding box center [784, 376] width 1568 height 751
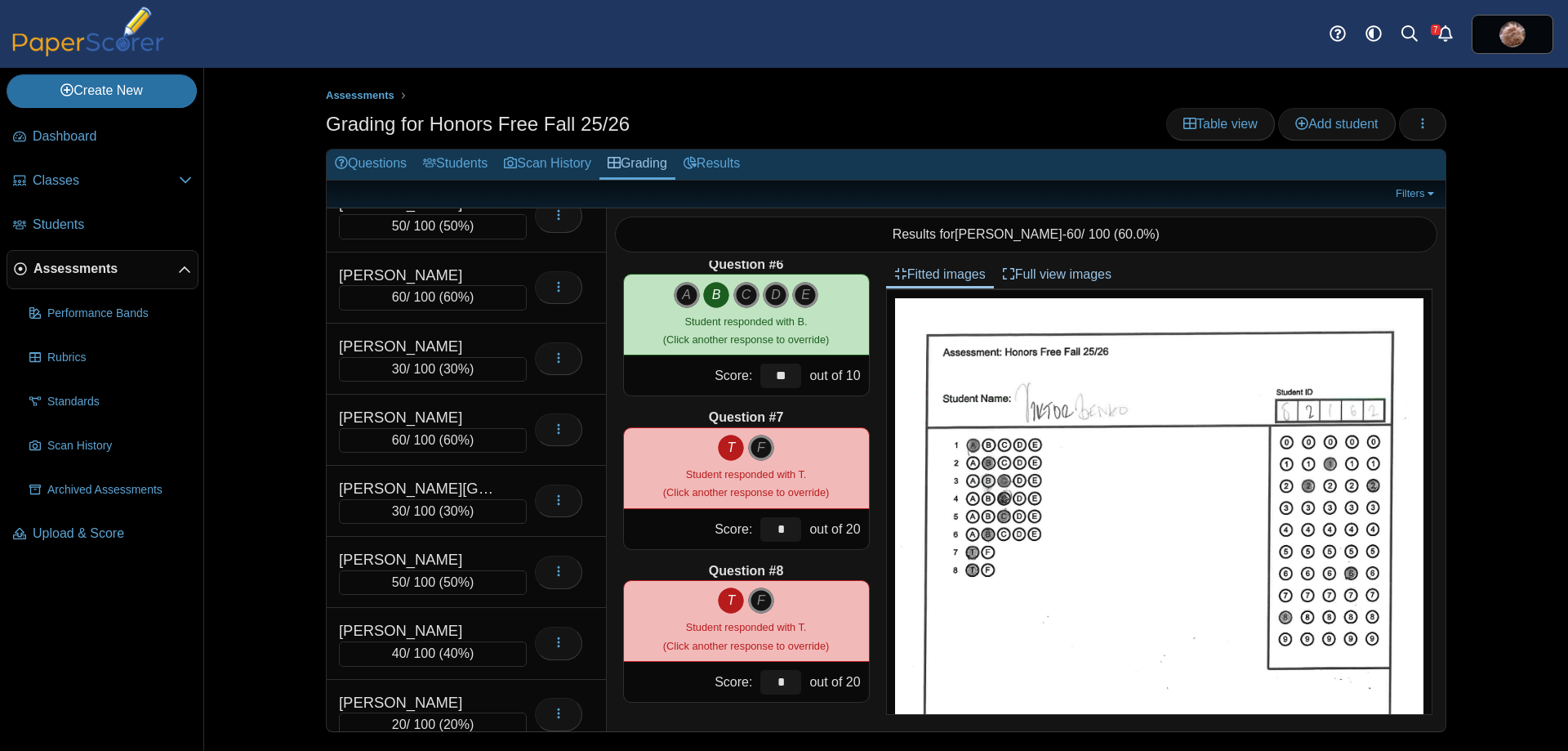
scroll to position [0, 0]
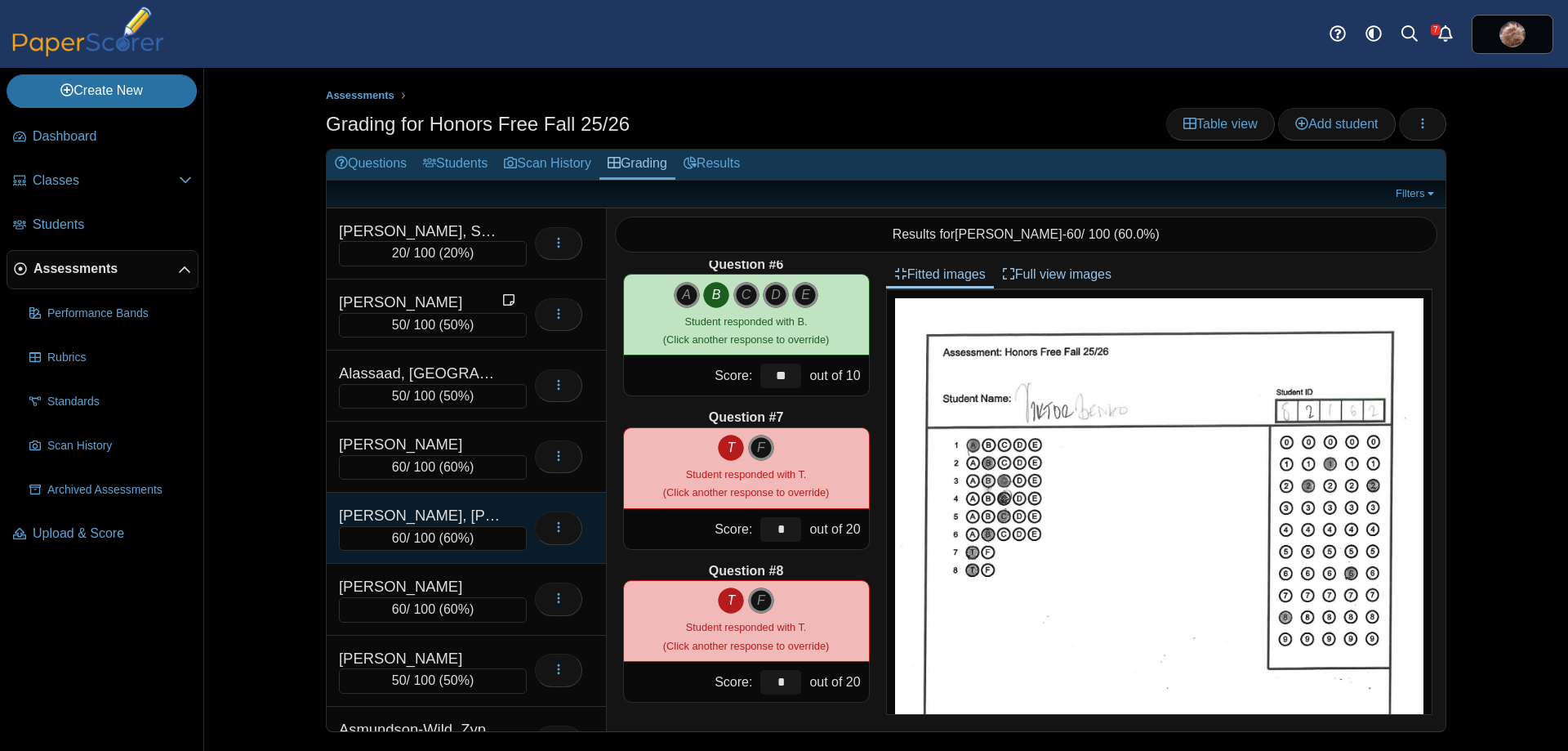
click at [469, 517] on div "[PERSON_NAME], [PERSON_NAME]" at bounding box center [421, 515] width 163 height 22
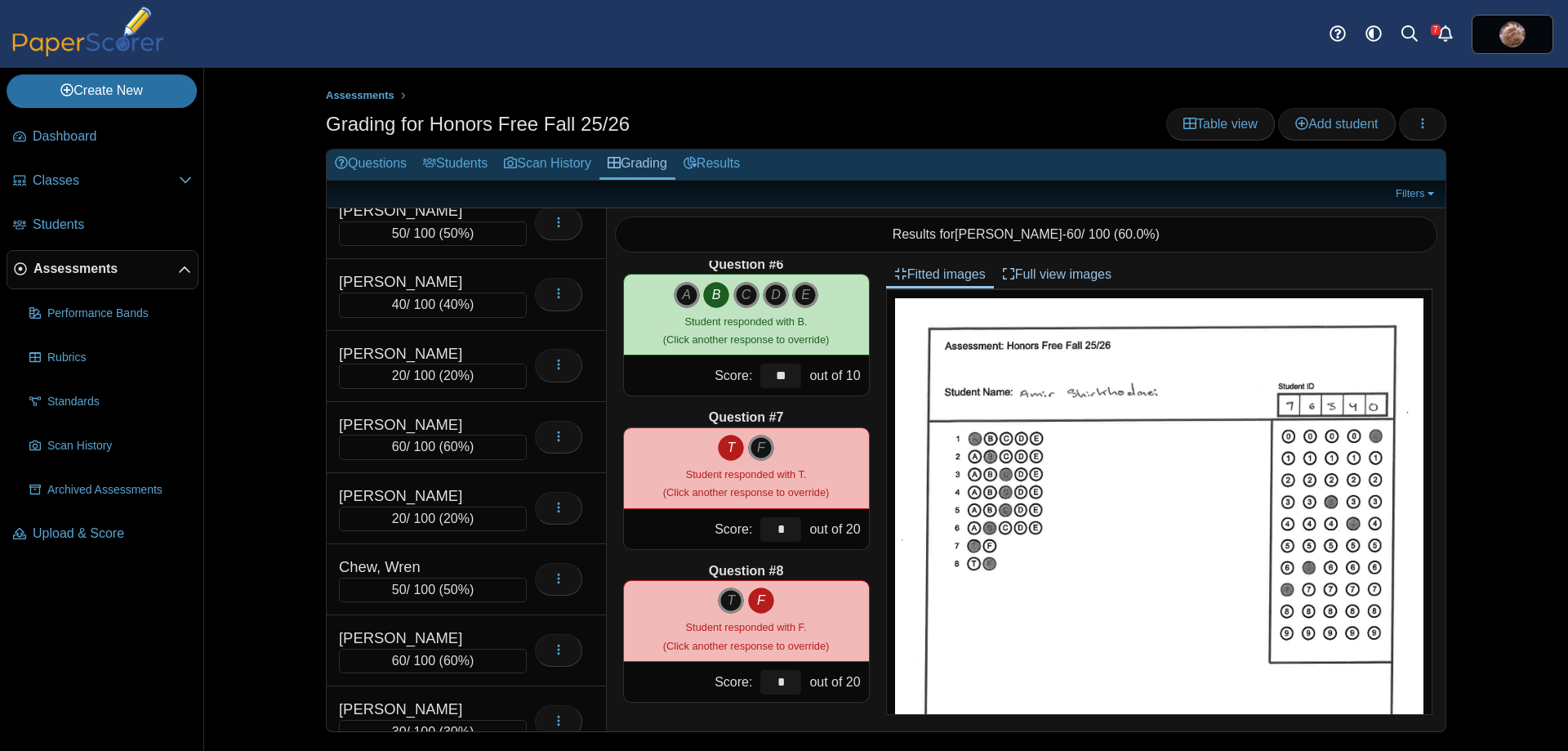
scroll to position [1674, 0]
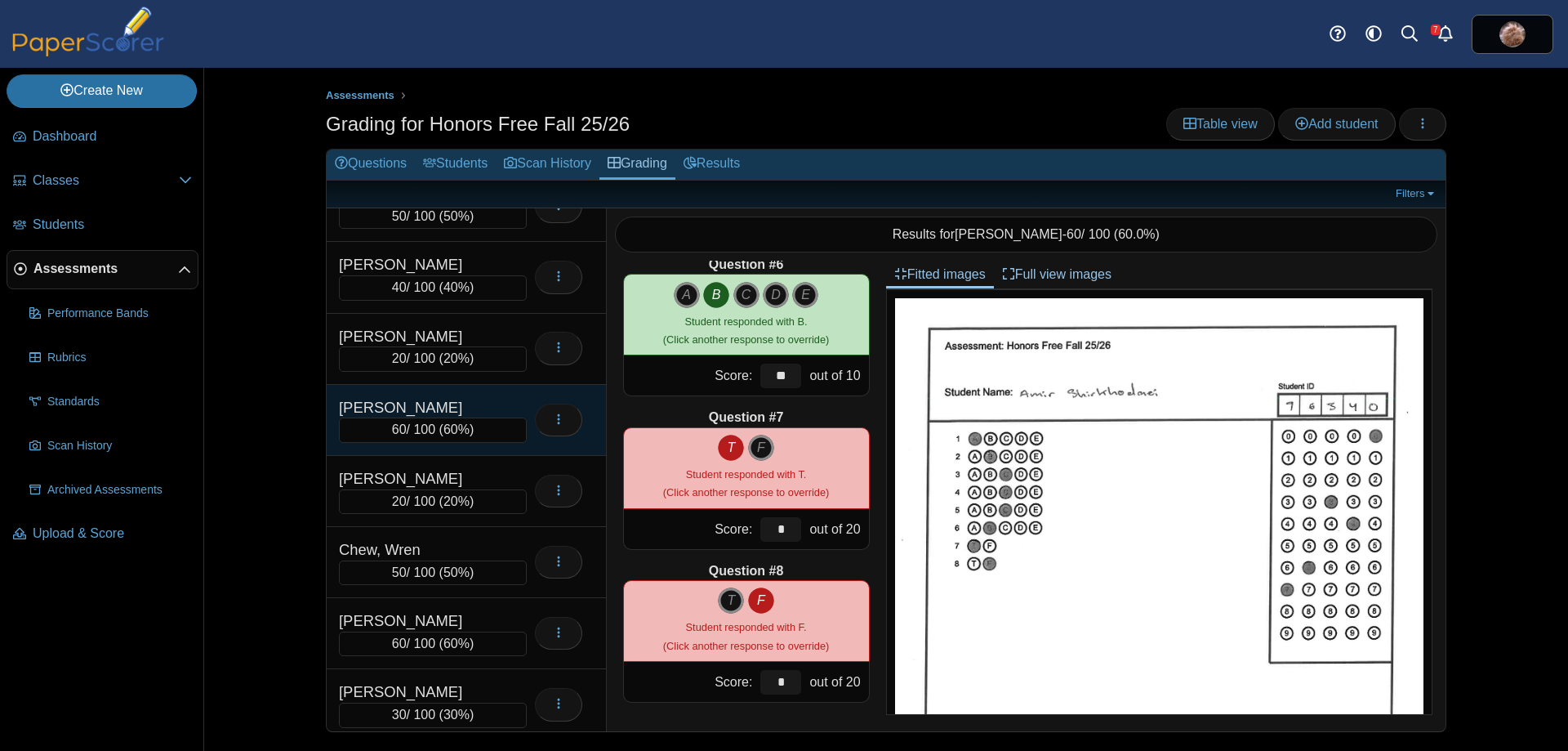
click at [464, 399] on div "[PERSON_NAME]" at bounding box center [421, 407] width 163 height 22
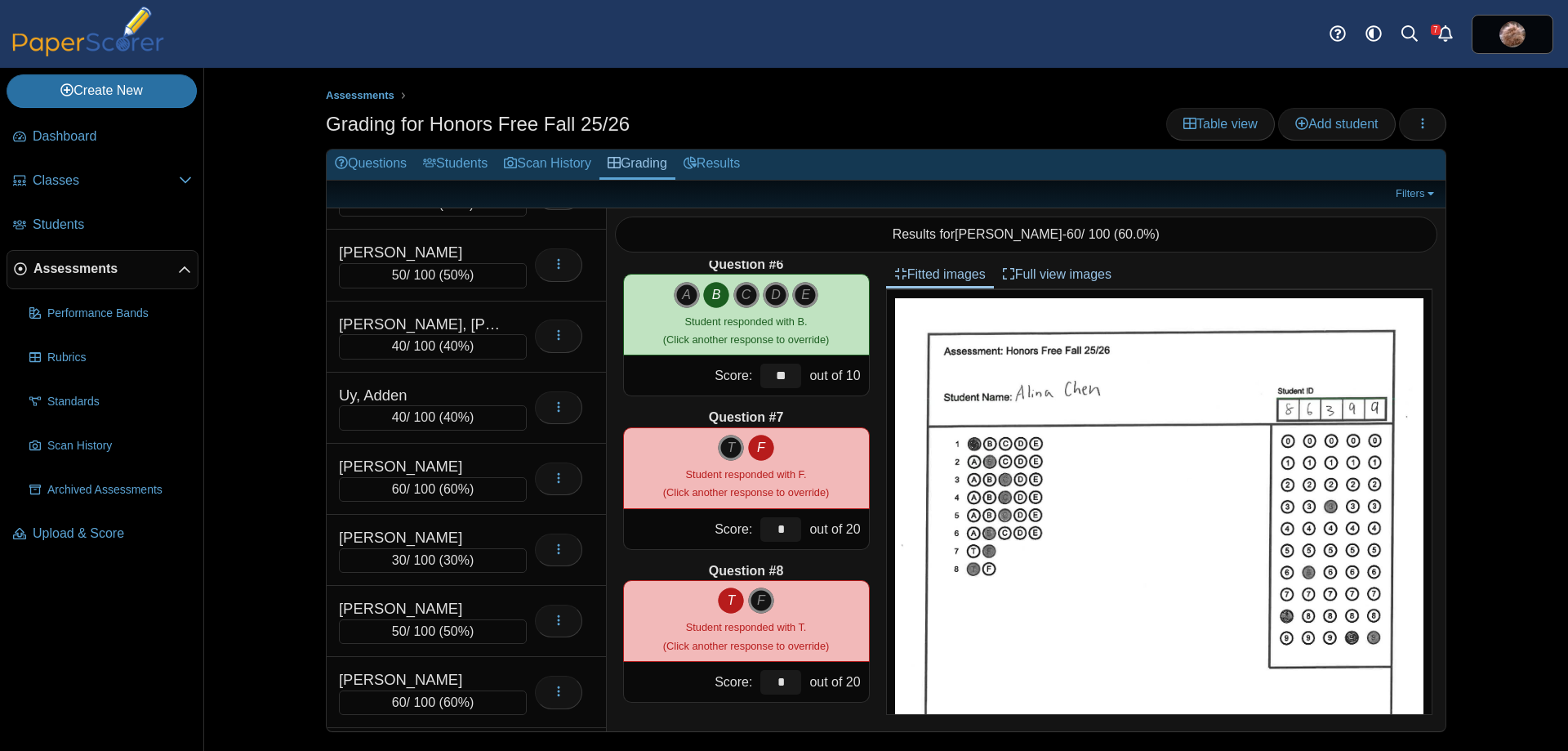
scroll to position [8912, 0]
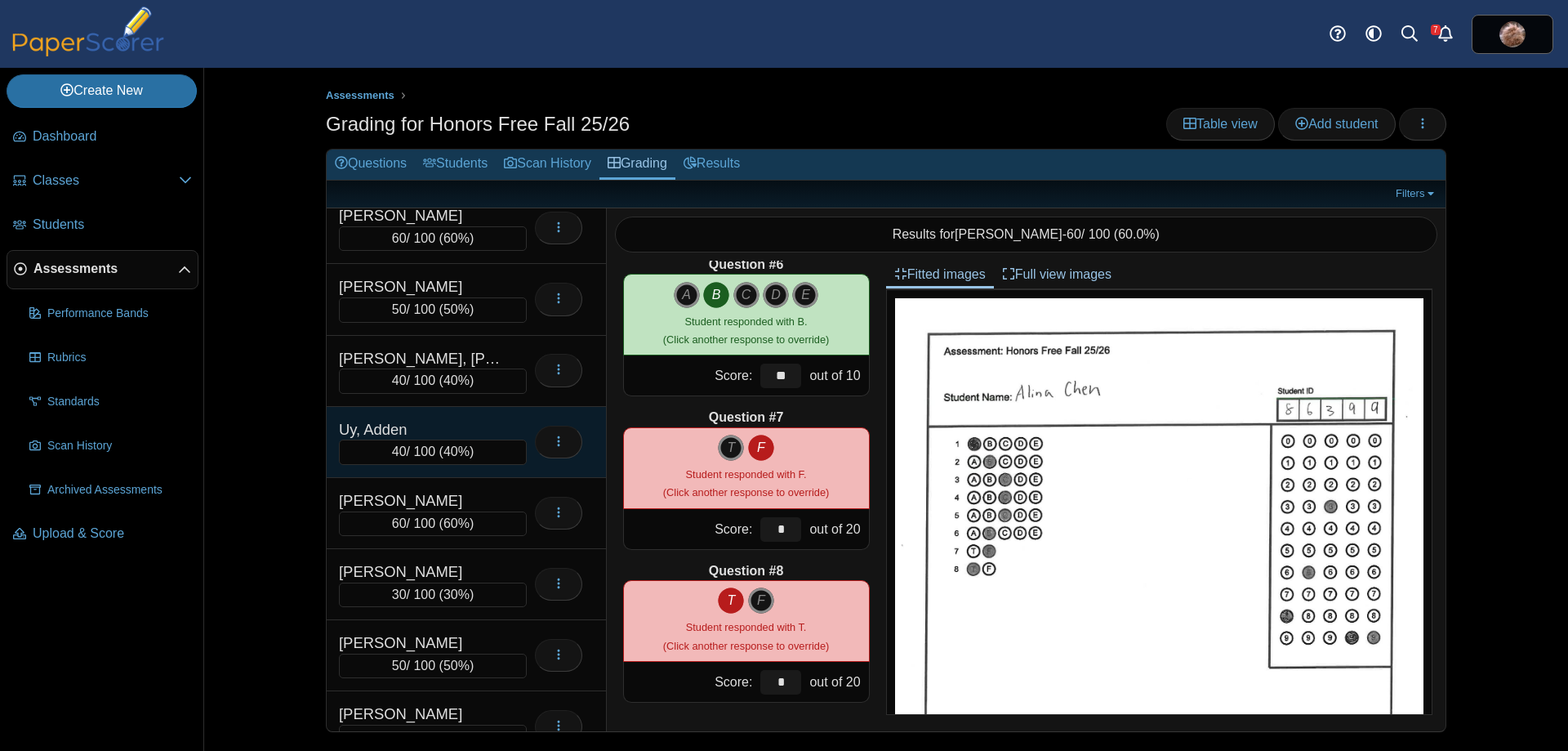
click at [411, 423] on div "Uy, Adden" at bounding box center [421, 429] width 163 height 22
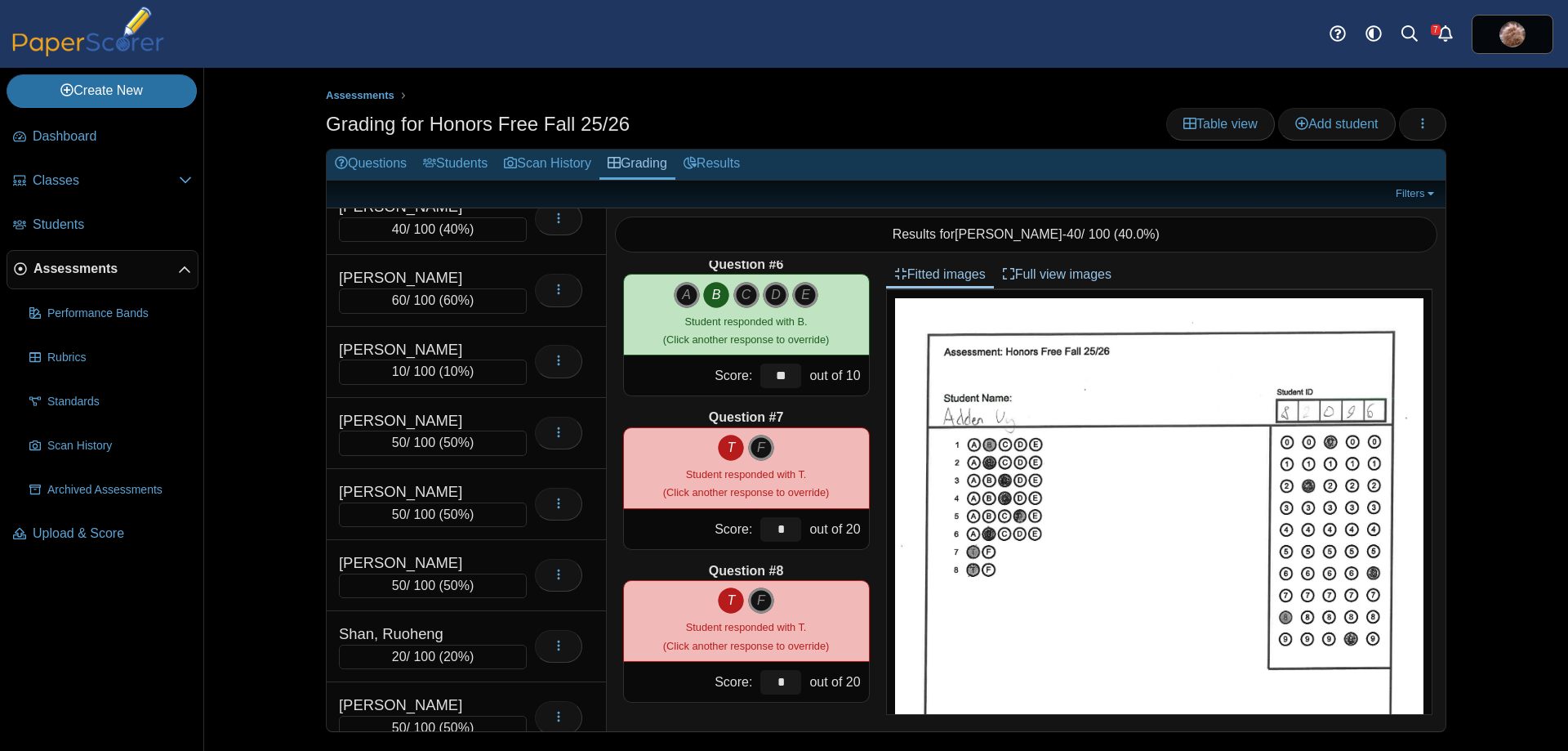
scroll to position [7813, 0]
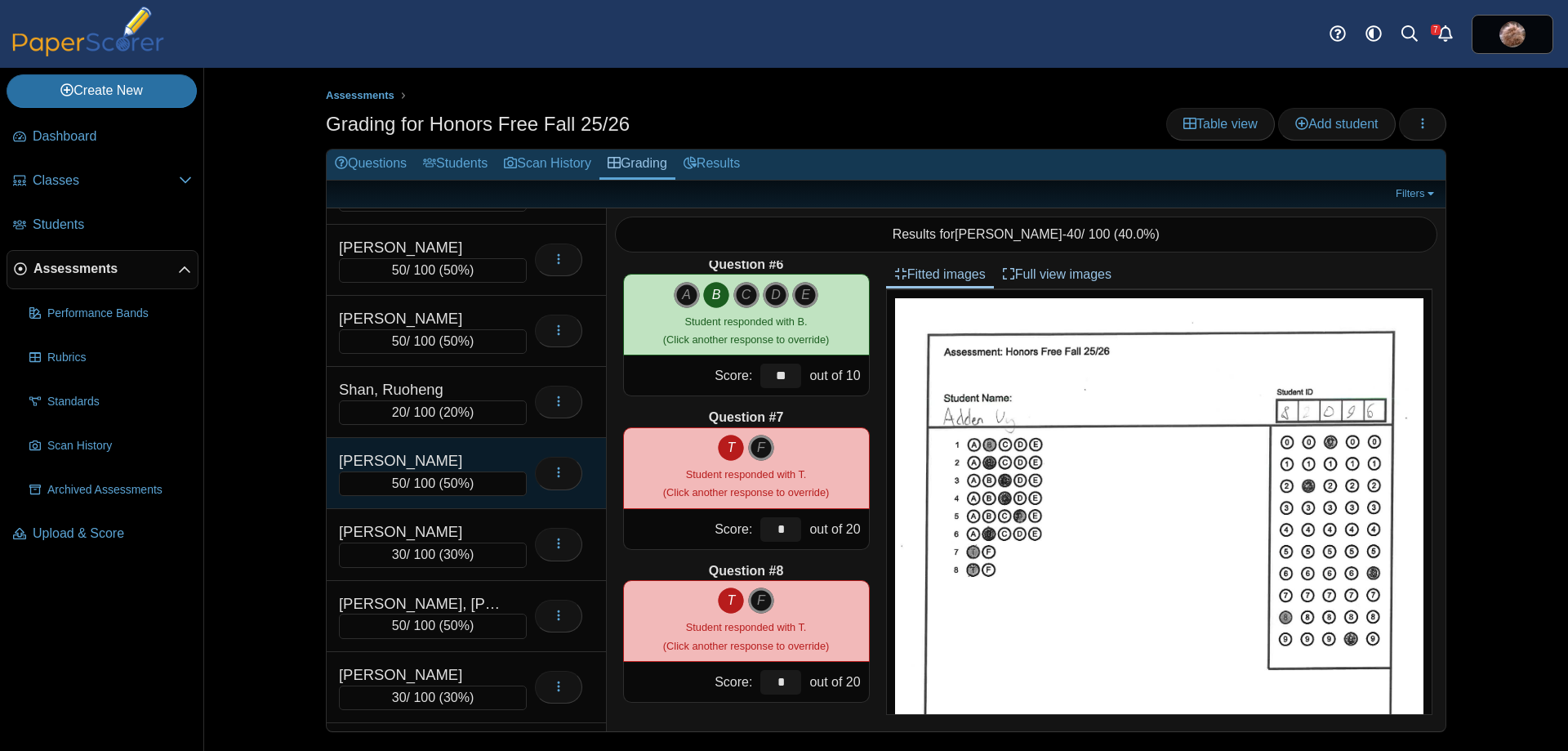
click at [444, 458] on div "[PERSON_NAME]" at bounding box center [421, 460] width 163 height 22
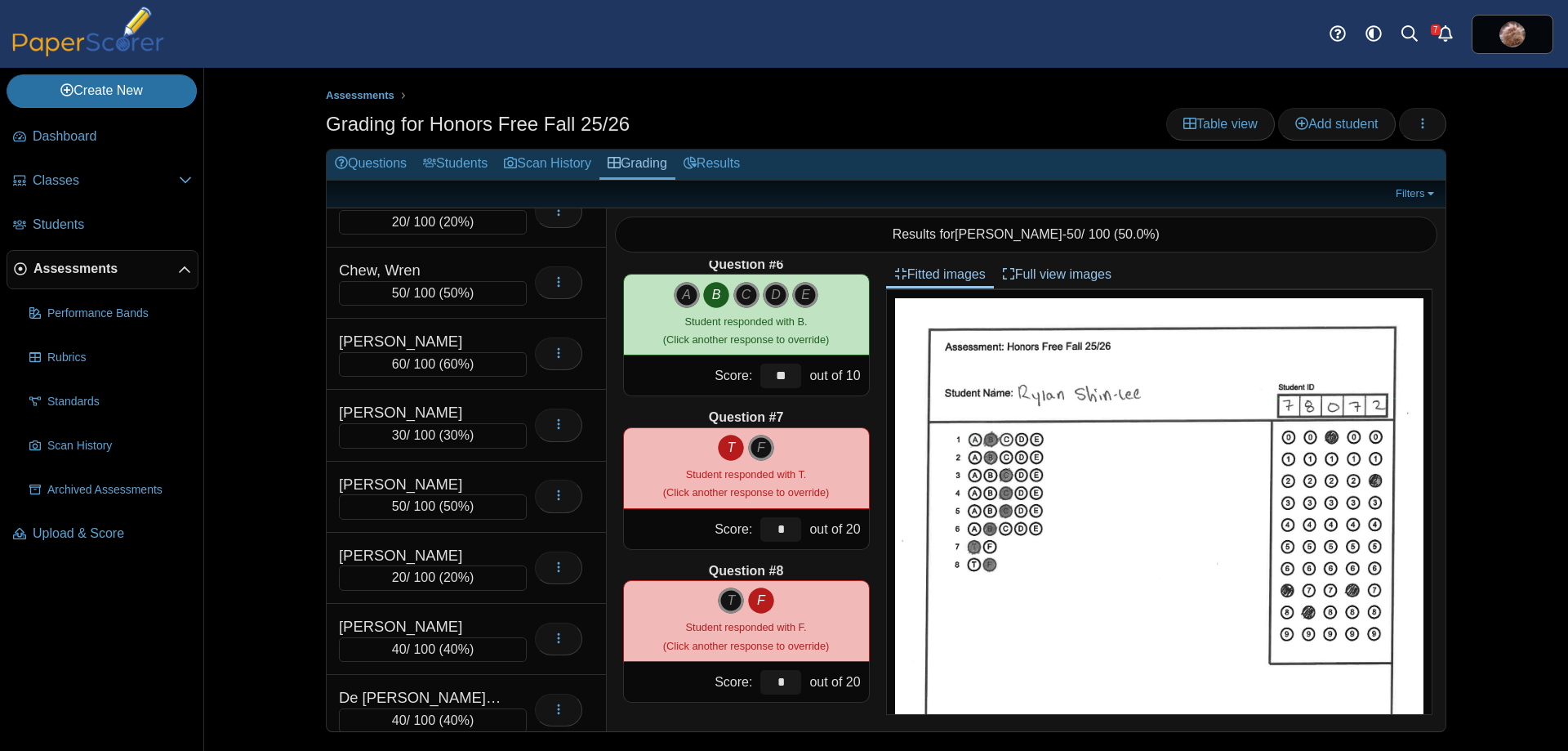
scroll to position [1883, 0]
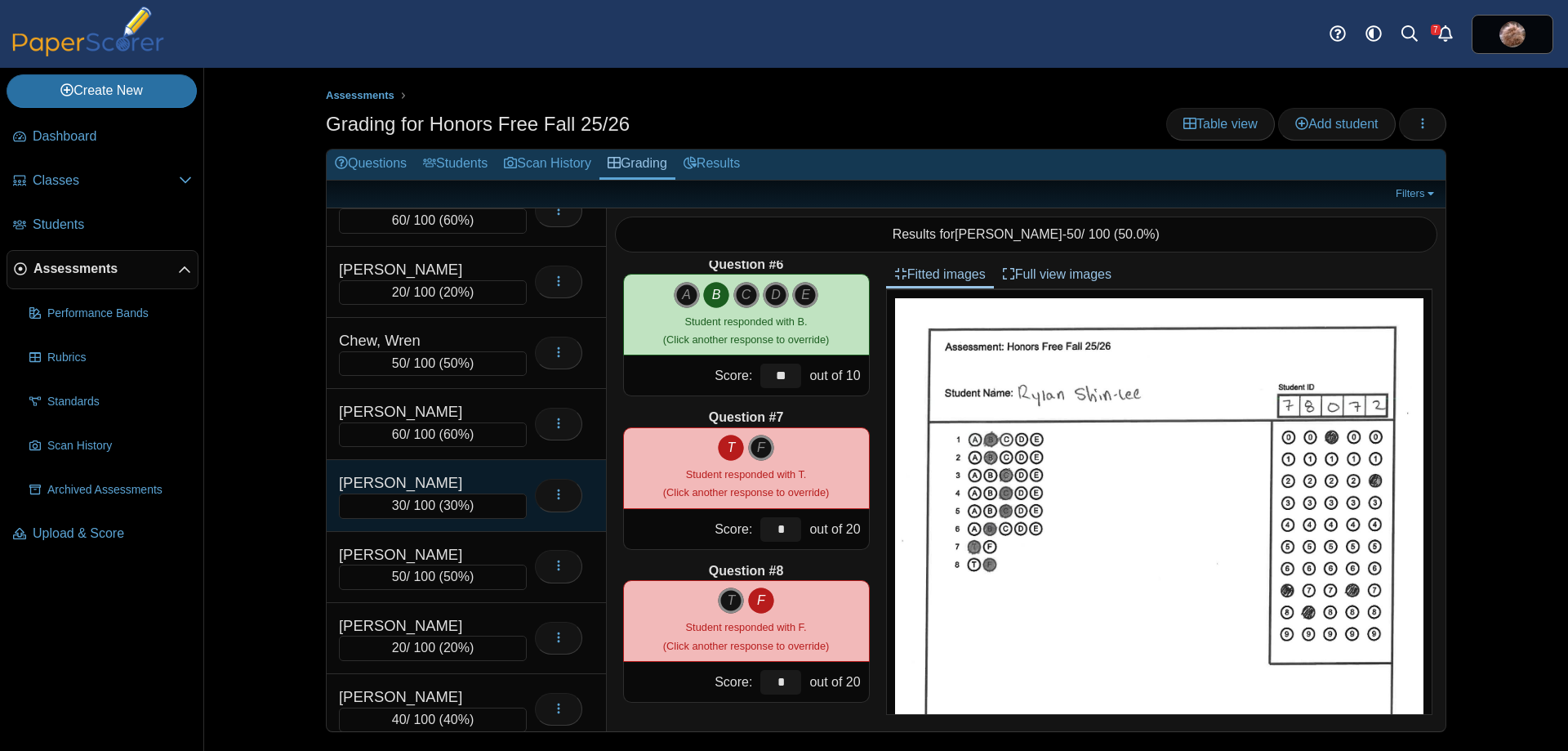
click at [464, 488] on div "[PERSON_NAME]" at bounding box center [421, 483] width 163 height 22
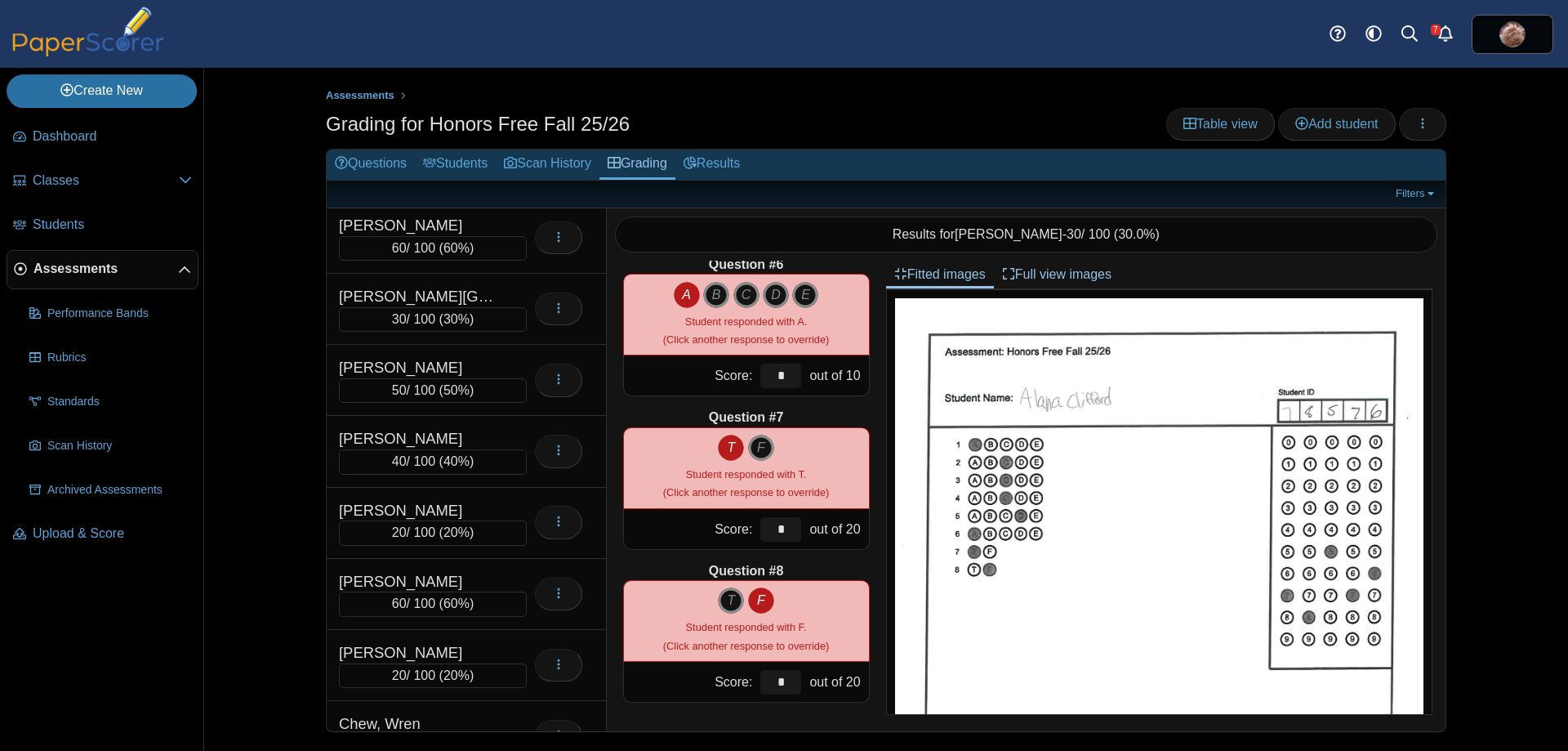
scroll to position [1482, 0]
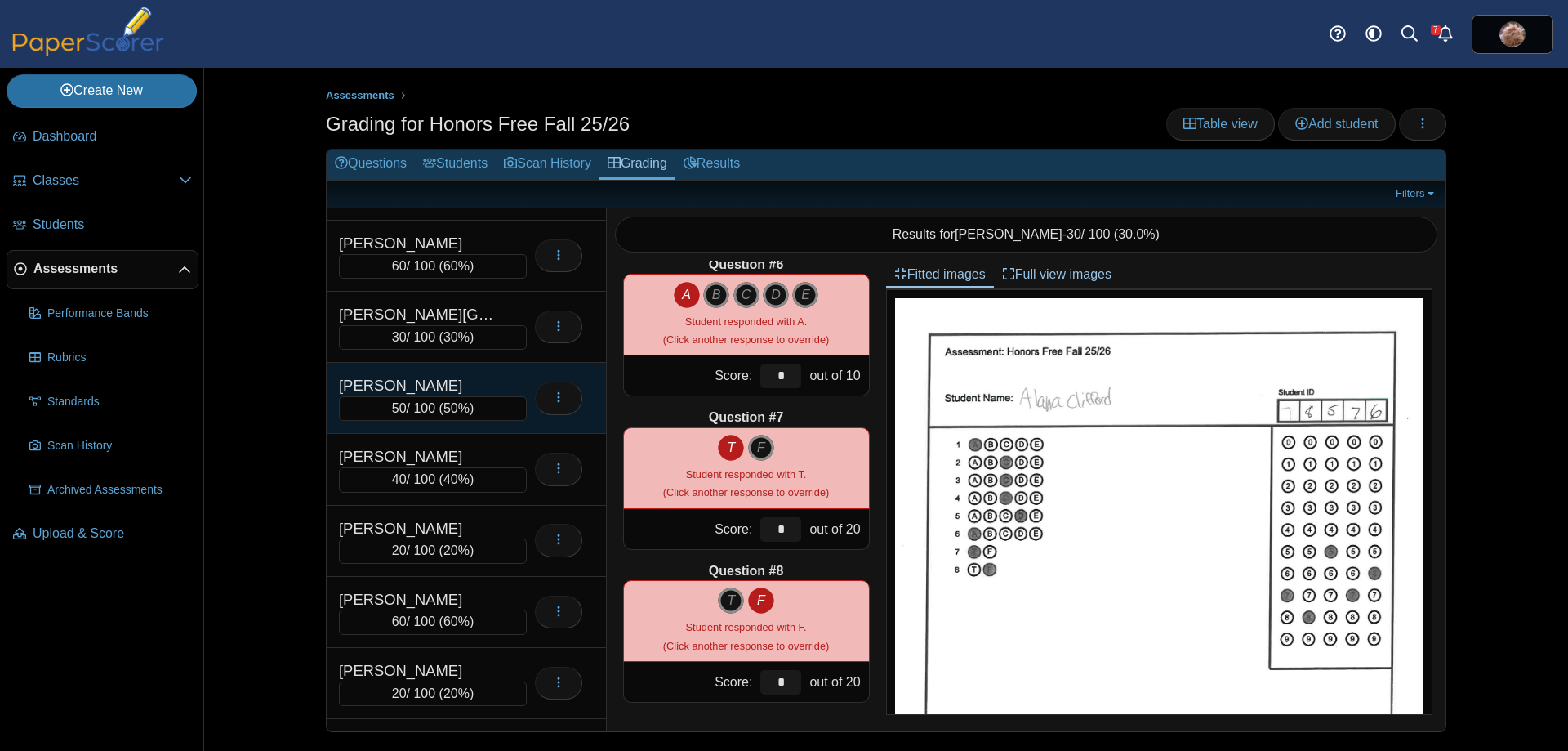
click at [455, 378] on div "[PERSON_NAME]" at bounding box center [421, 385] width 163 height 22
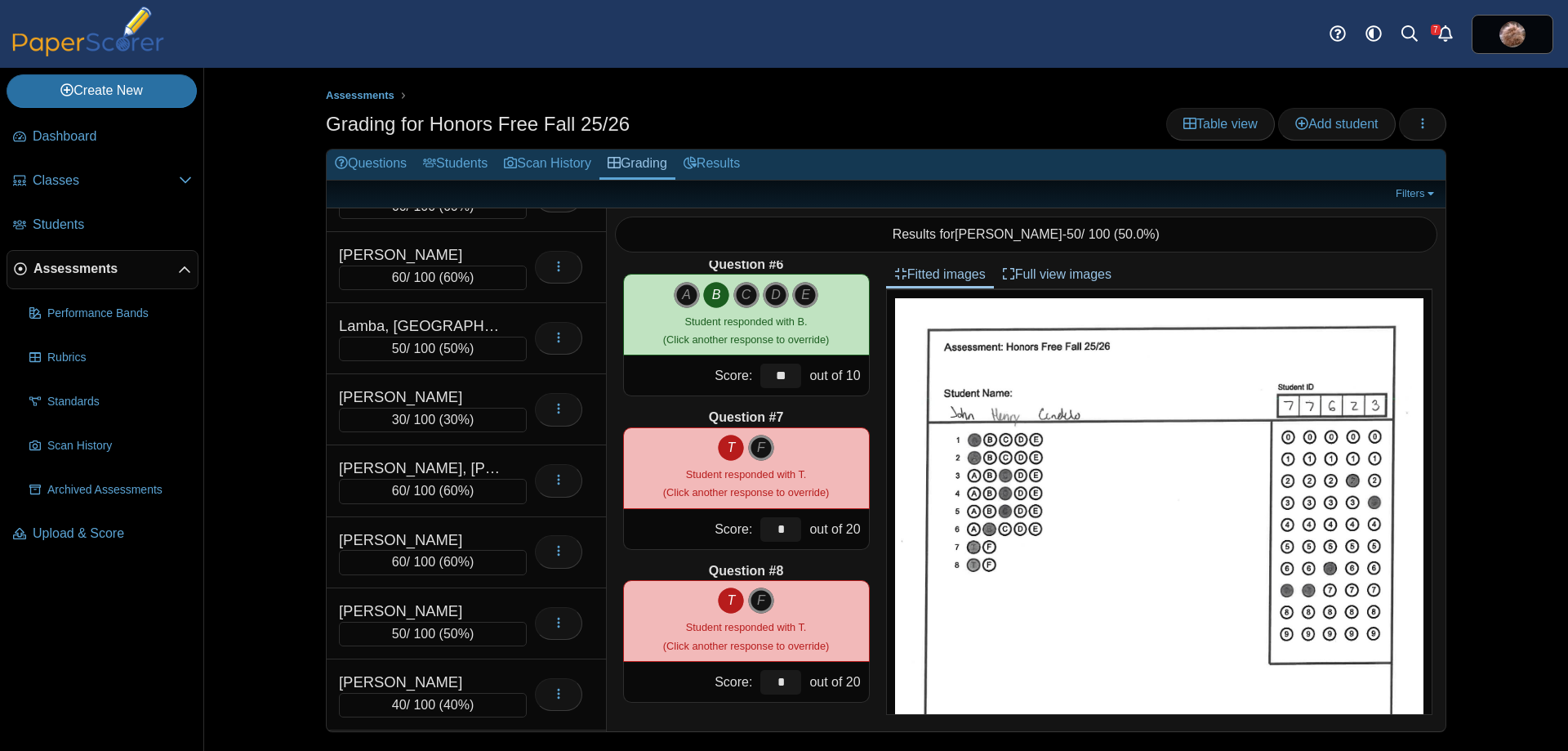
scroll to position [4744, 0]
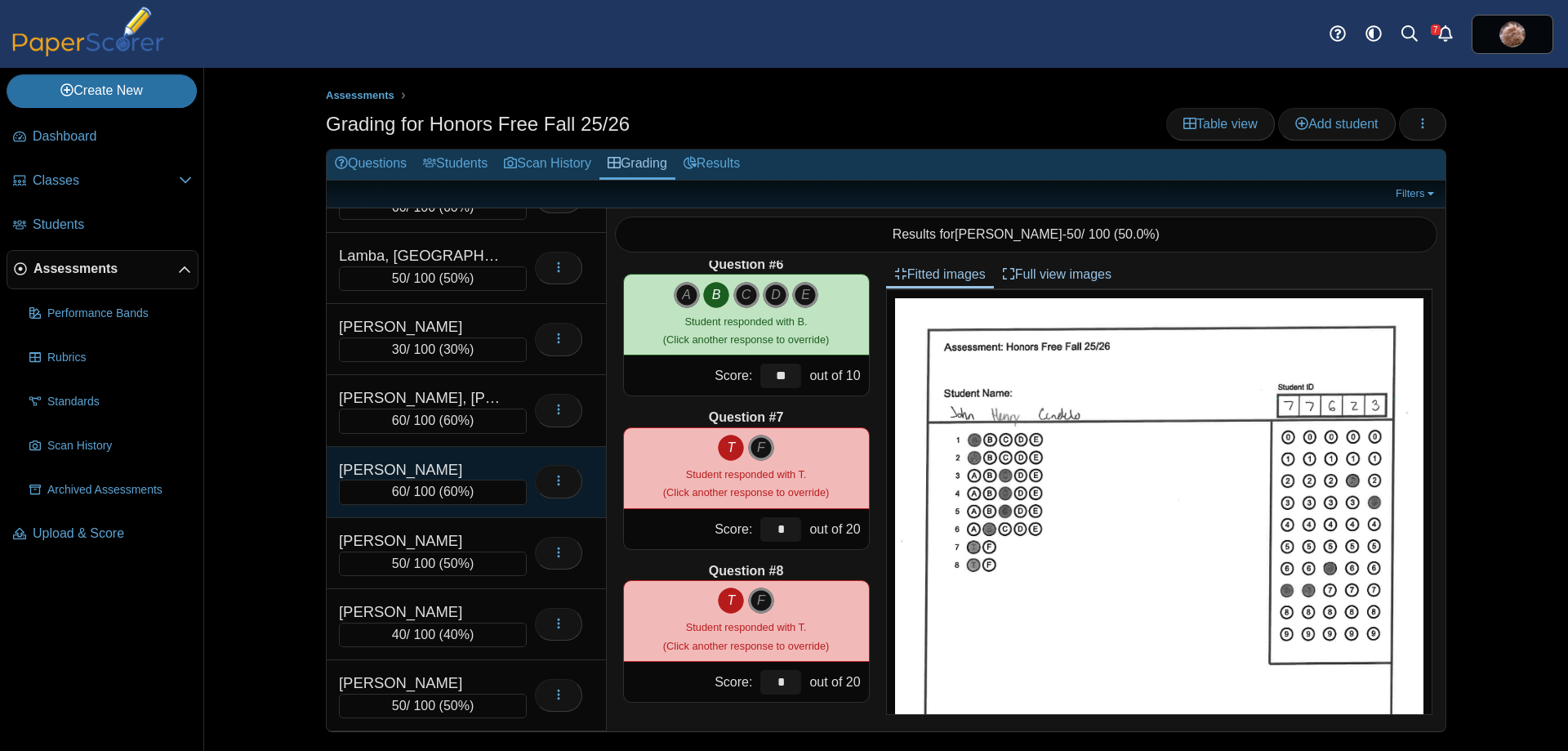
click at [448, 468] on div "[PERSON_NAME]" at bounding box center [421, 469] width 163 height 22
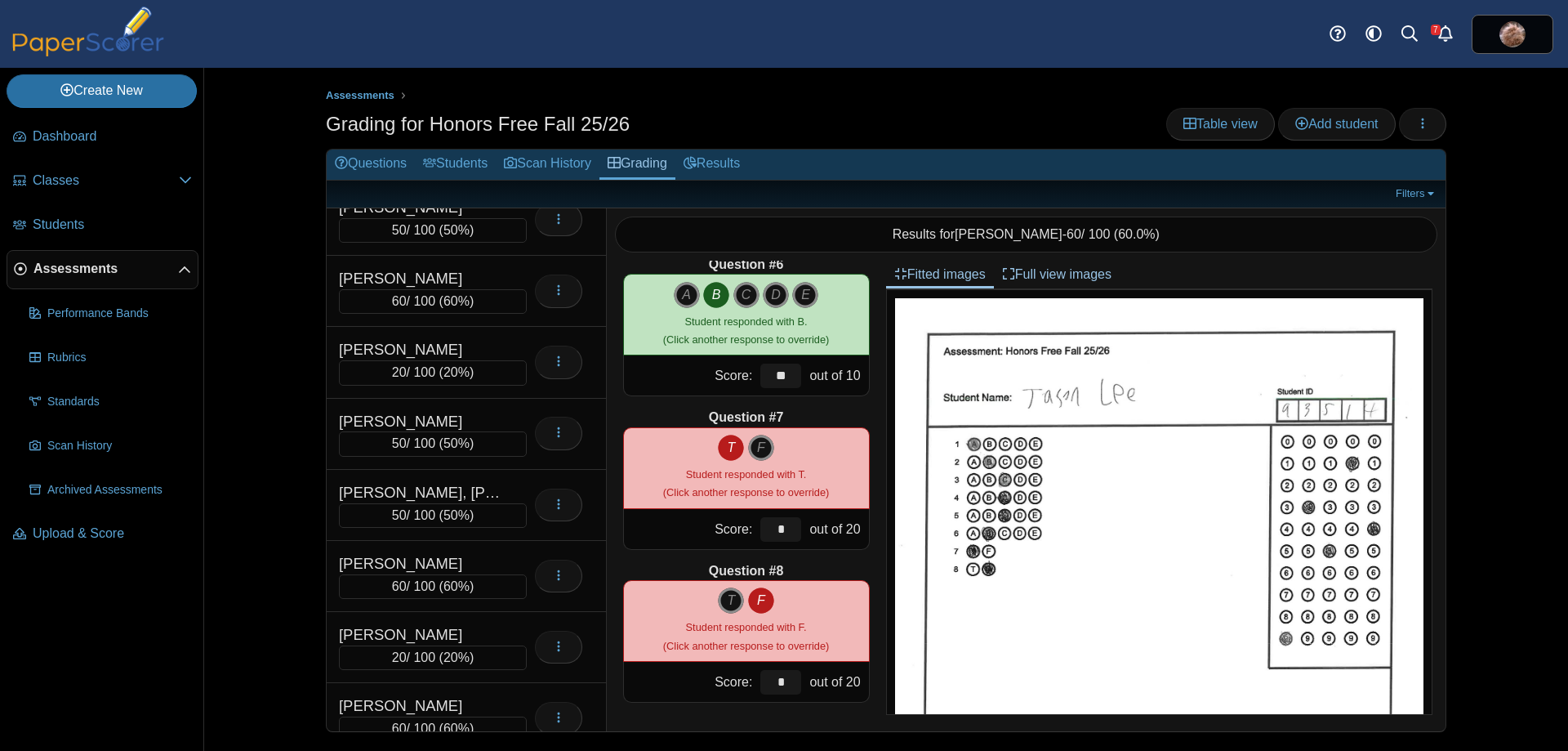
scroll to position [10011, 0]
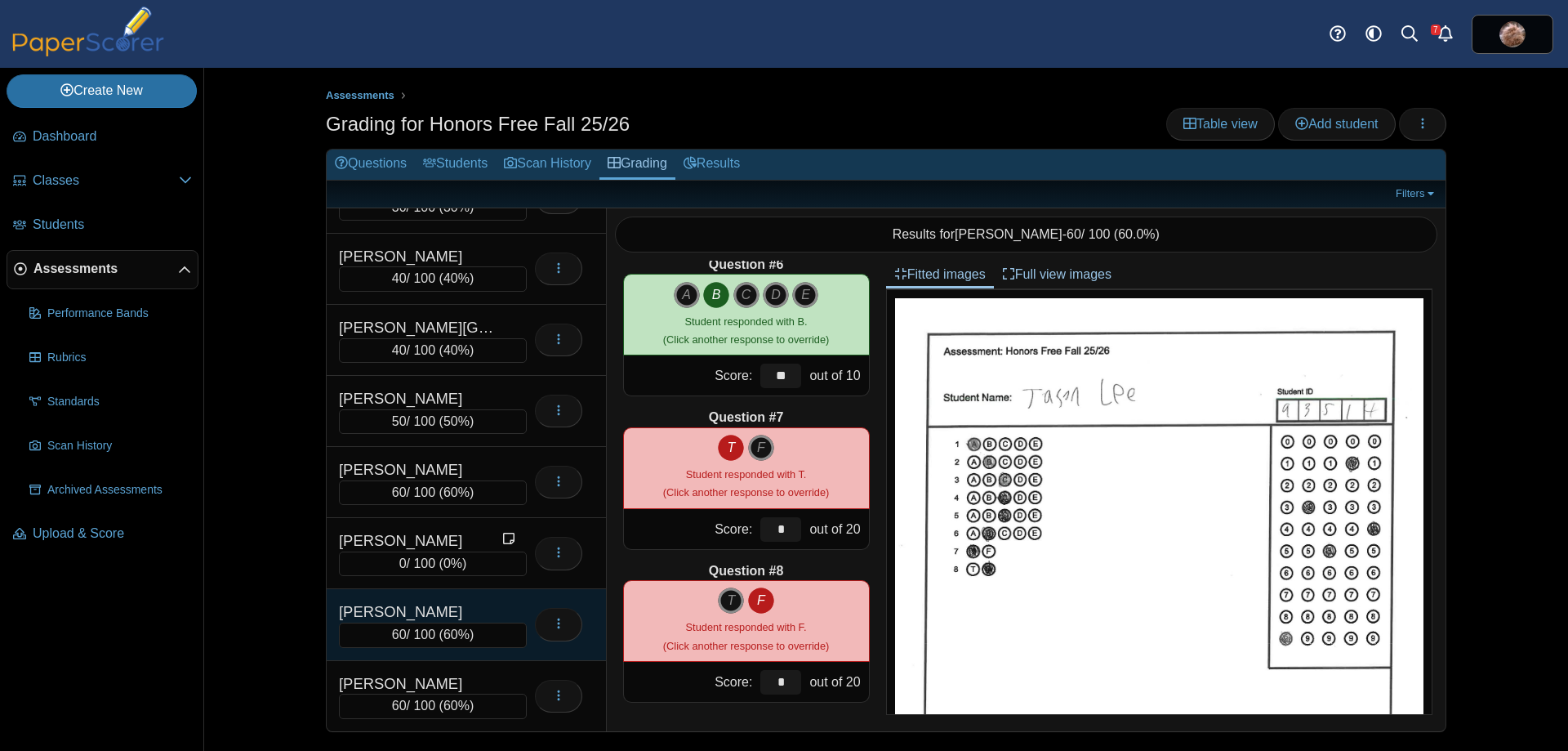
click at [434, 612] on div "[PERSON_NAME]" at bounding box center [421, 611] width 163 height 22
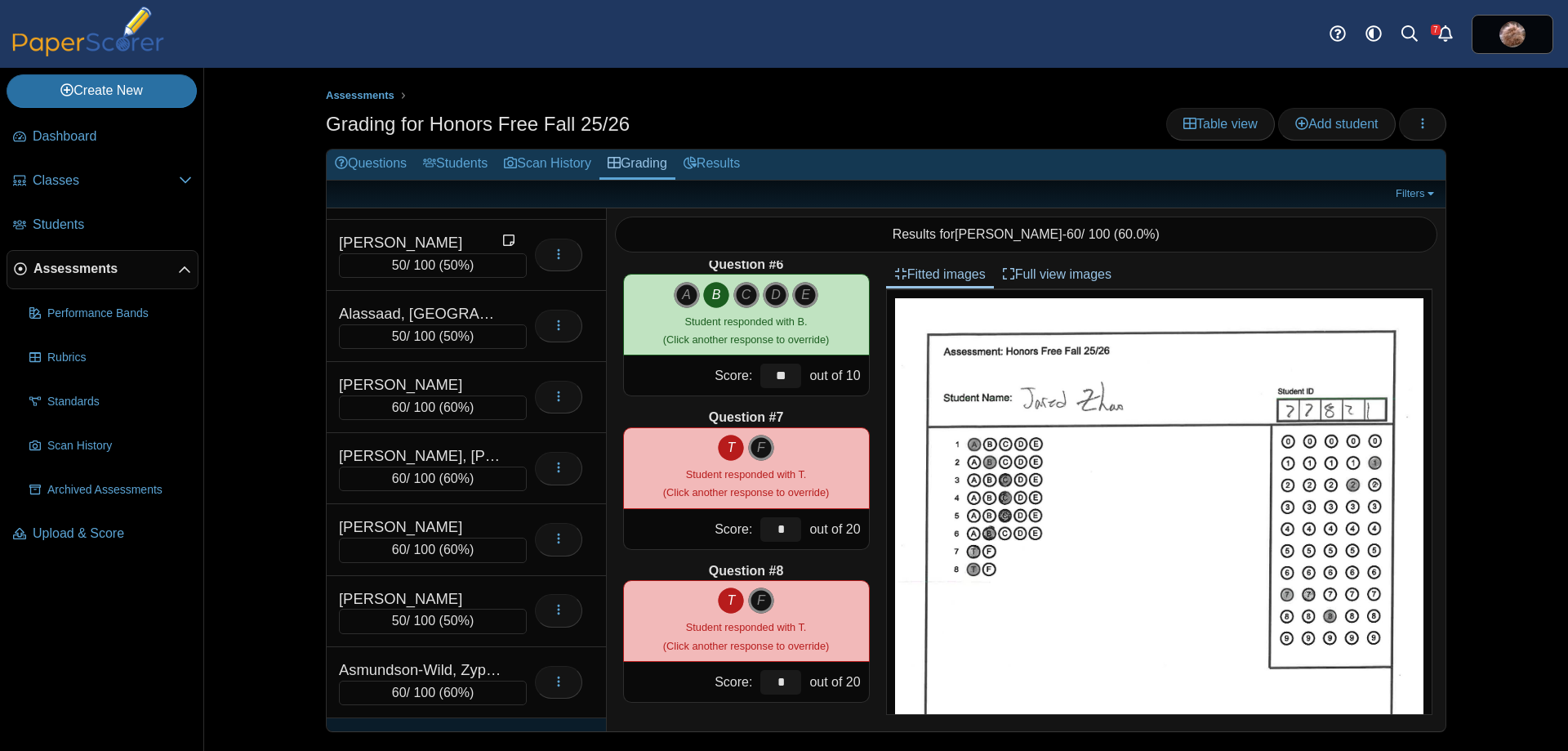
scroll to position [0, 0]
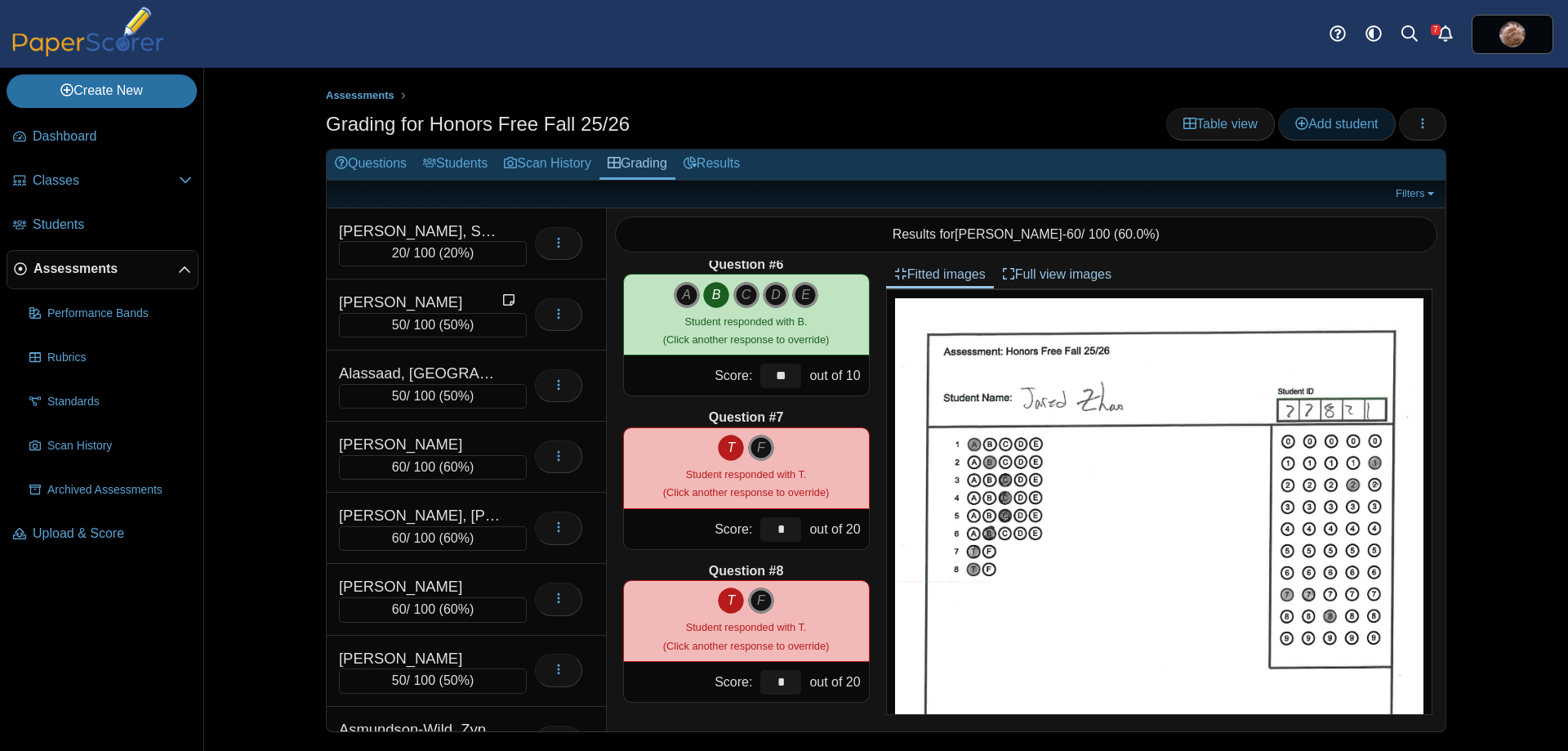
click at [1317, 125] on span "Add student" at bounding box center [1337, 123] width 83 height 14
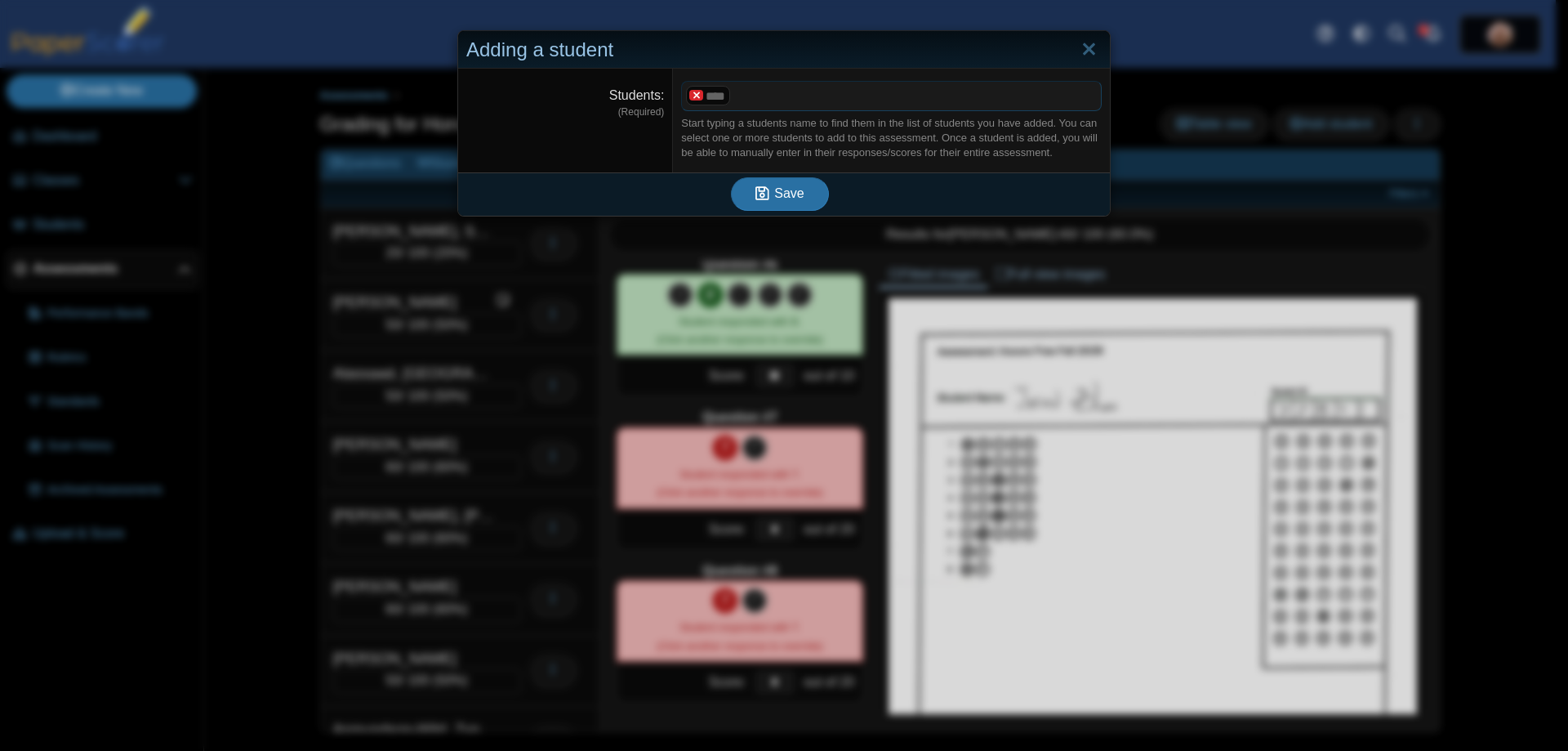
click at [689, 99] on x "remove tag" at bounding box center [696, 95] width 14 height 10
click at [702, 99] on span at bounding box center [863, 96] width 362 height 28
click at [267, 286] on div "Adding a student Students (Required) ***** ​ Start typing a students name to fi…" at bounding box center [784, 376] width 1568 height 751
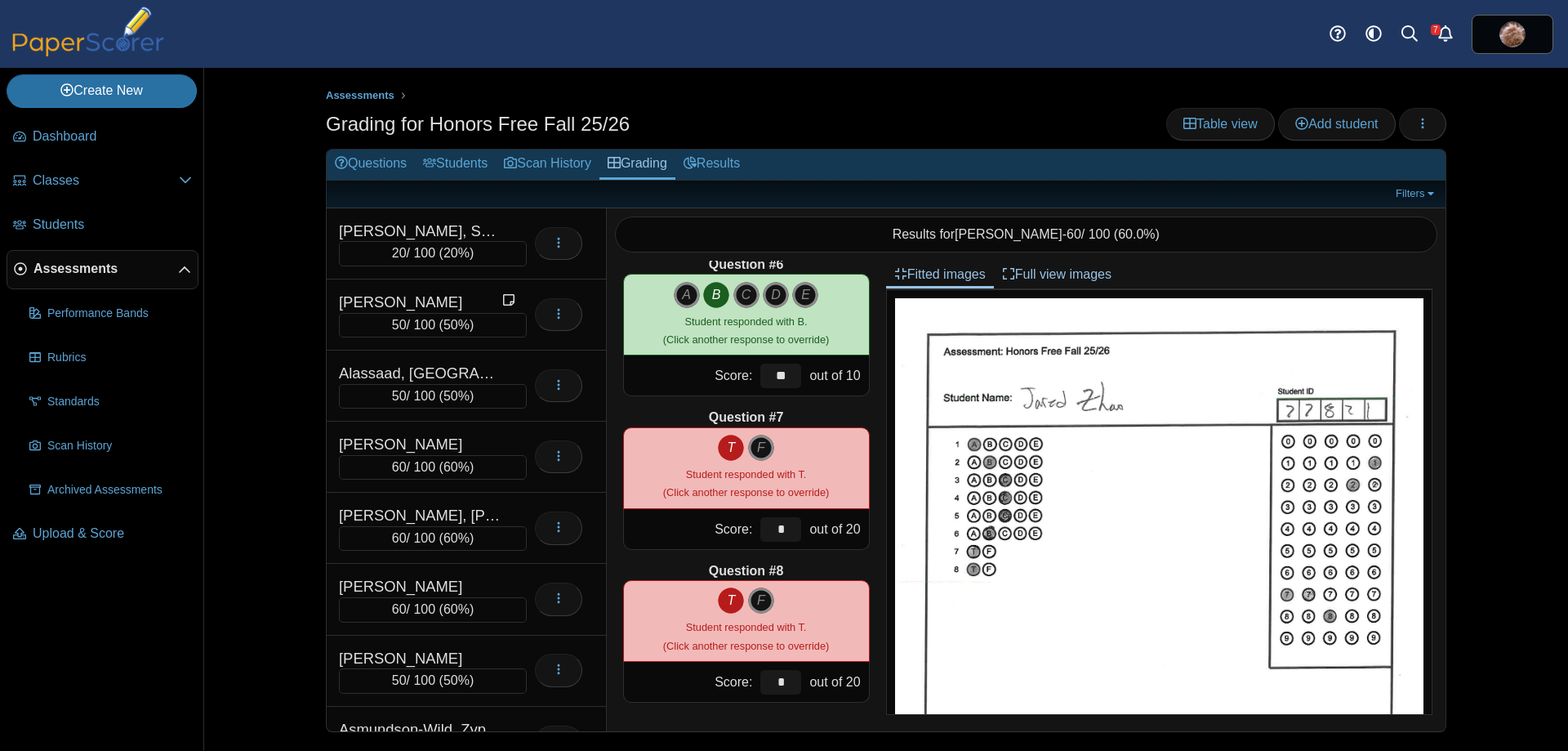
click at [272, 290] on div "Assessments Grading for Honors Free Fall 25/26 Table view Add student Loading… 0" at bounding box center [885, 408] width 1364 height 682
click at [1316, 129] on span "Add student" at bounding box center [1337, 123] width 83 height 14
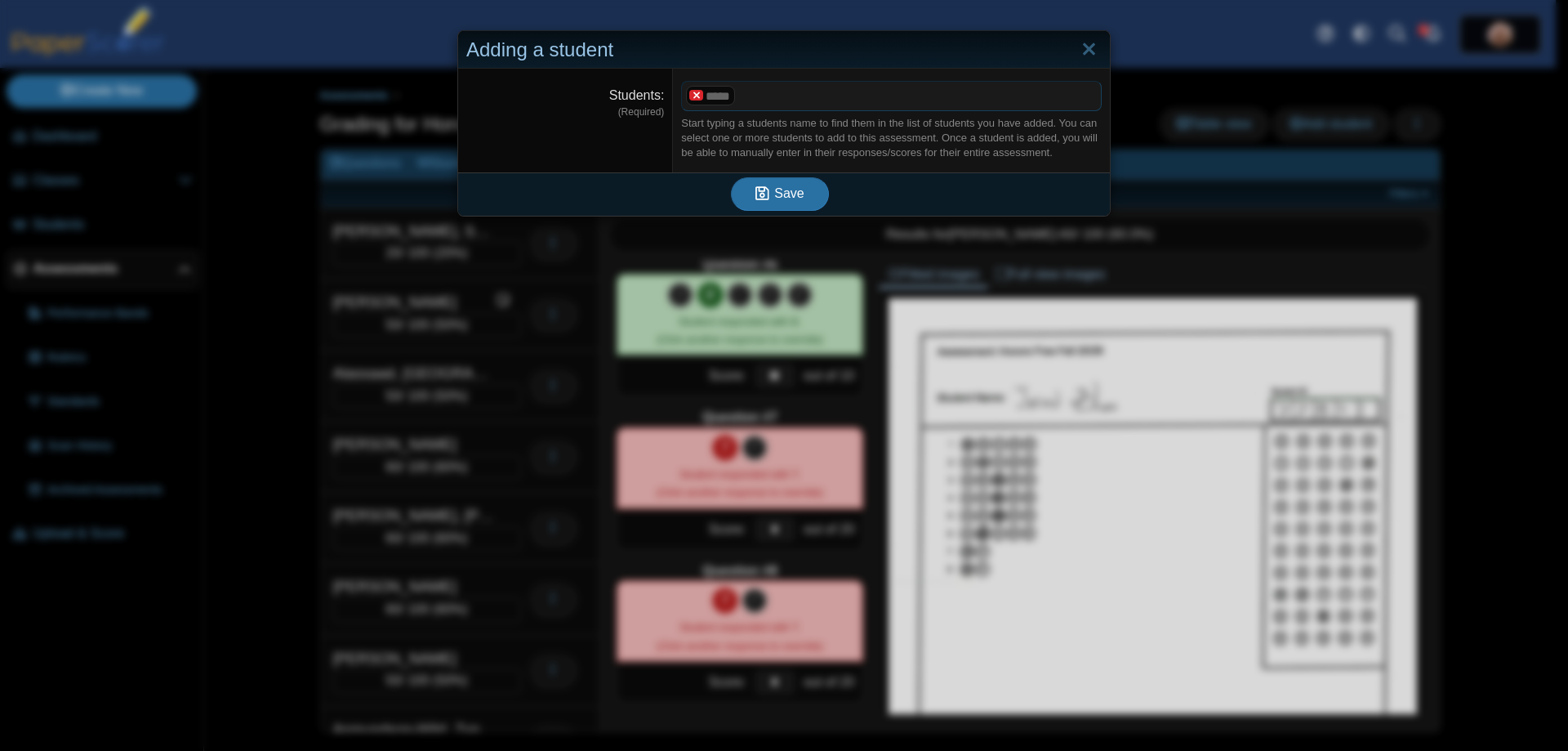
click at [694, 97] on x "remove tag" at bounding box center [696, 95] width 14 height 10
click at [694, 96] on span at bounding box center [891, 96] width 419 height 28
click at [792, 196] on span "Save" at bounding box center [789, 194] width 29 height 14
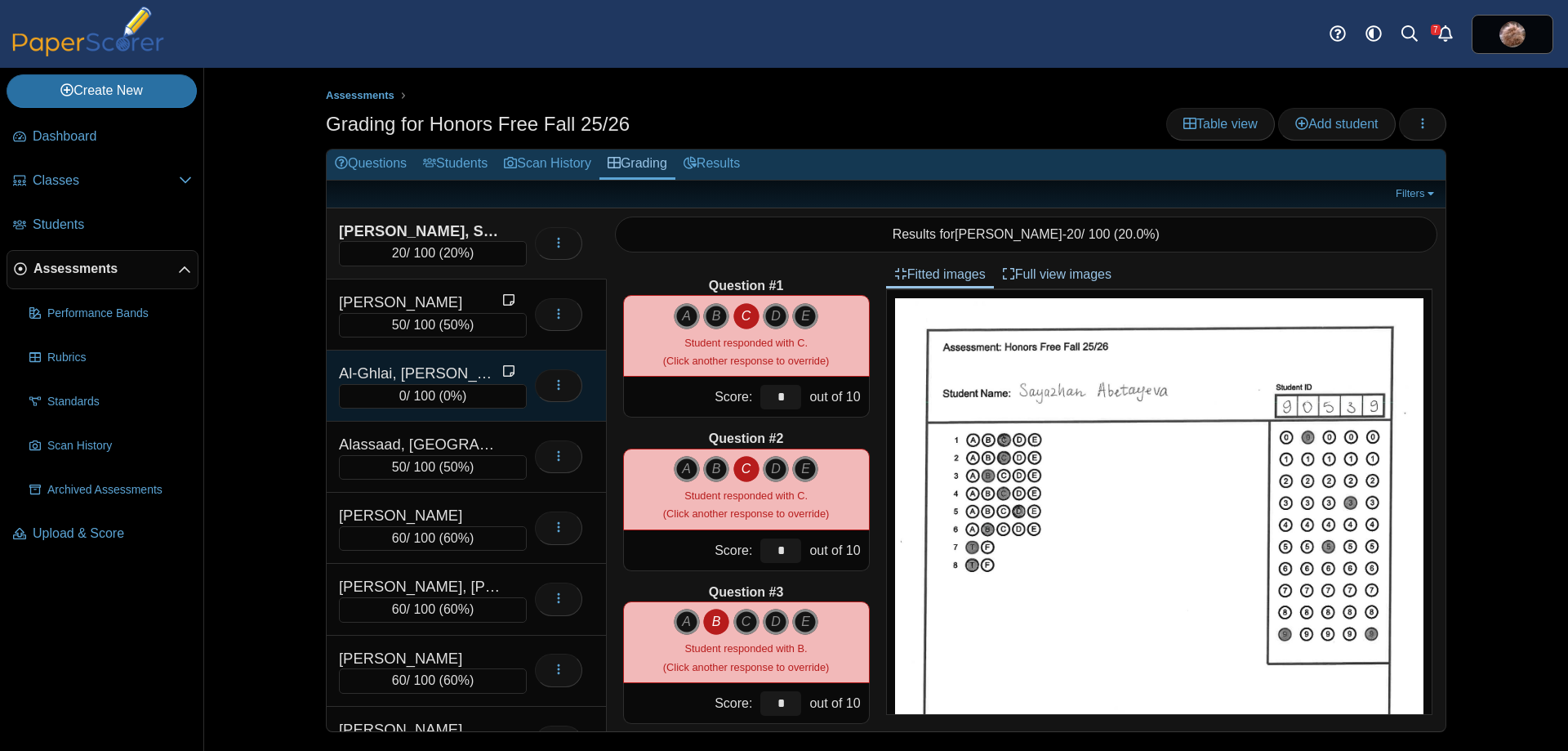
click at [377, 375] on div "Al-Ghlai, [PERSON_NAME]" at bounding box center [421, 373] width 163 height 22
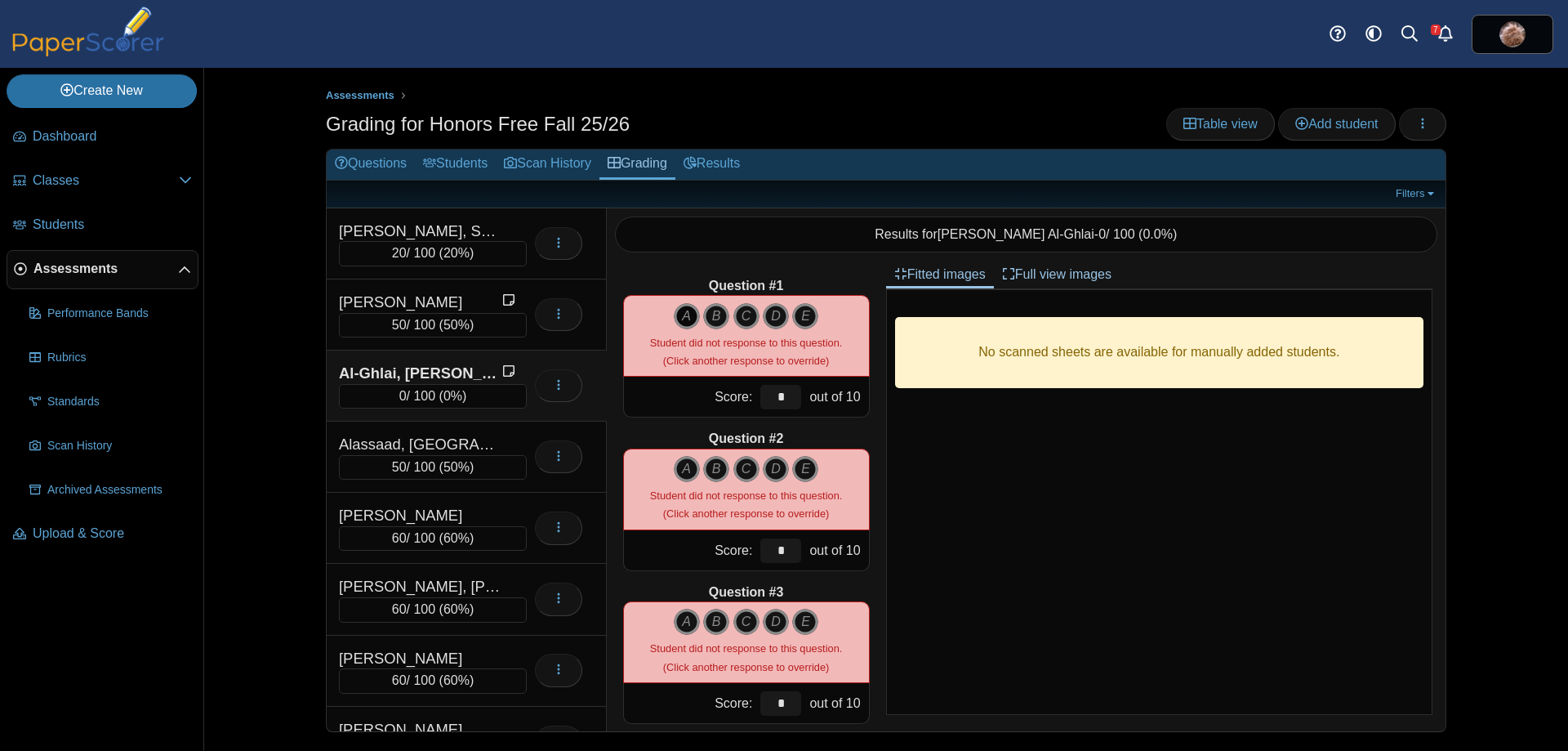
click at [677, 303] on icon "A" at bounding box center [687, 316] width 26 height 26
type input "**"
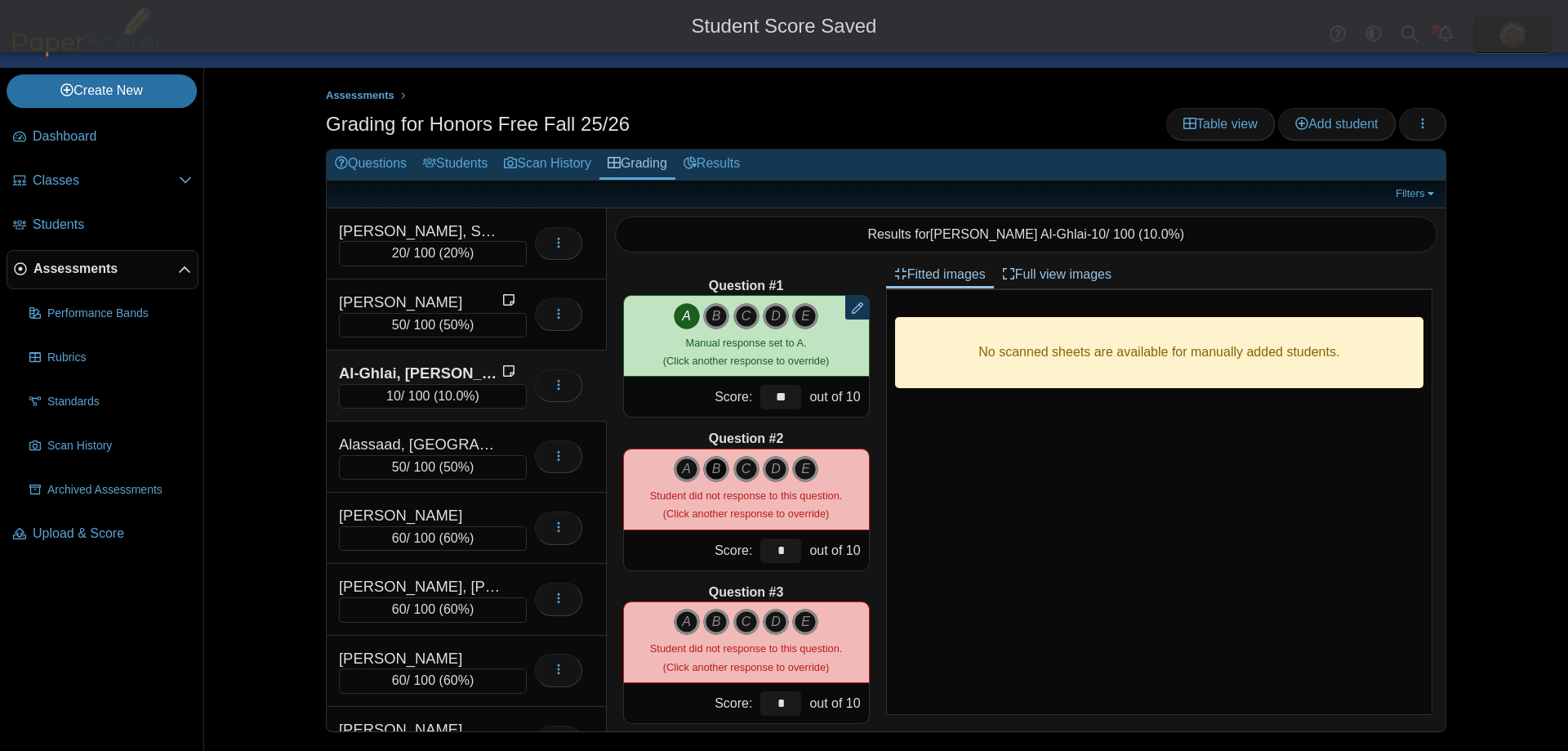
click at [713, 476] on icon "B" at bounding box center [716, 468] width 26 height 26
type input "**"
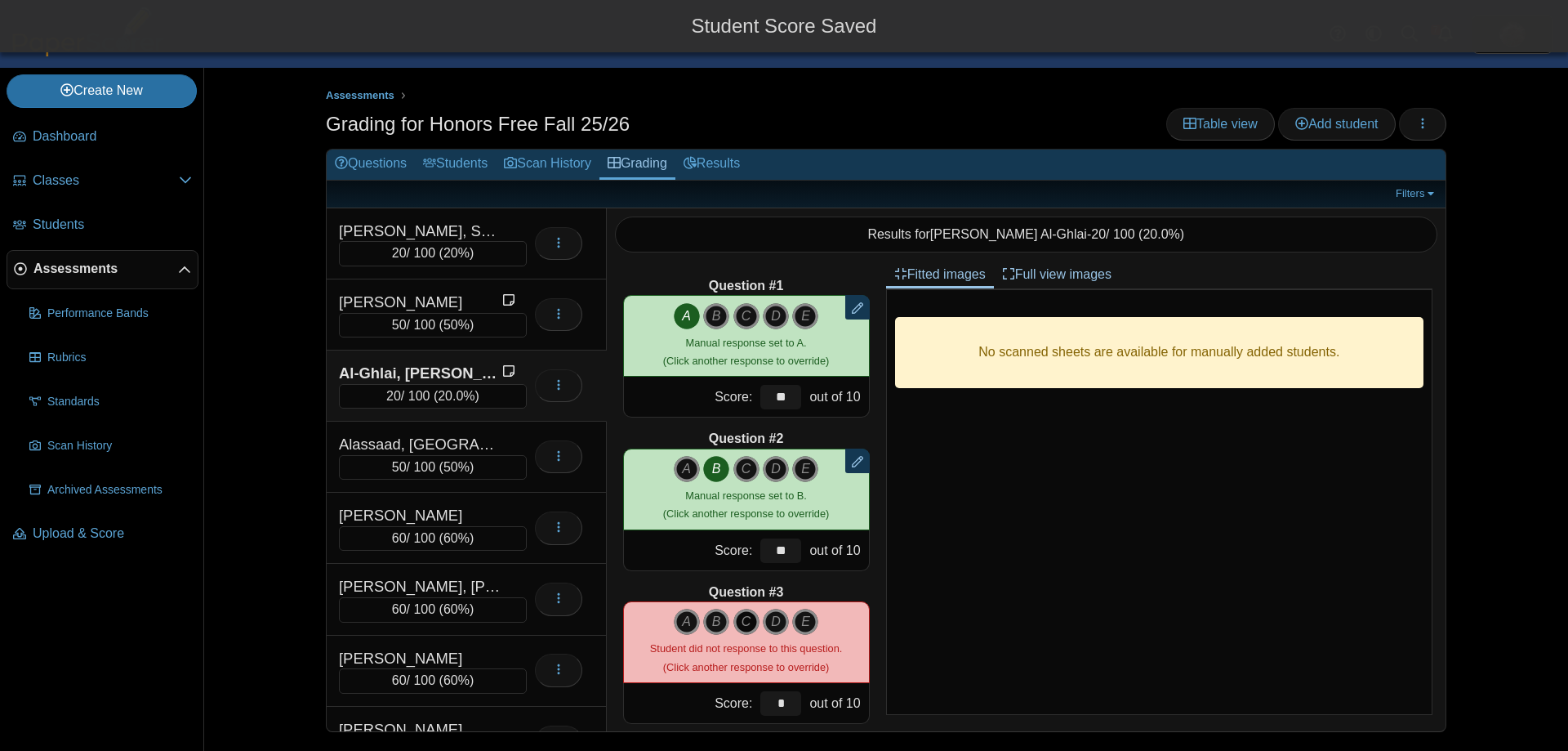
click at [742, 621] on icon "C" at bounding box center [746, 621] width 26 height 26
type input "**"
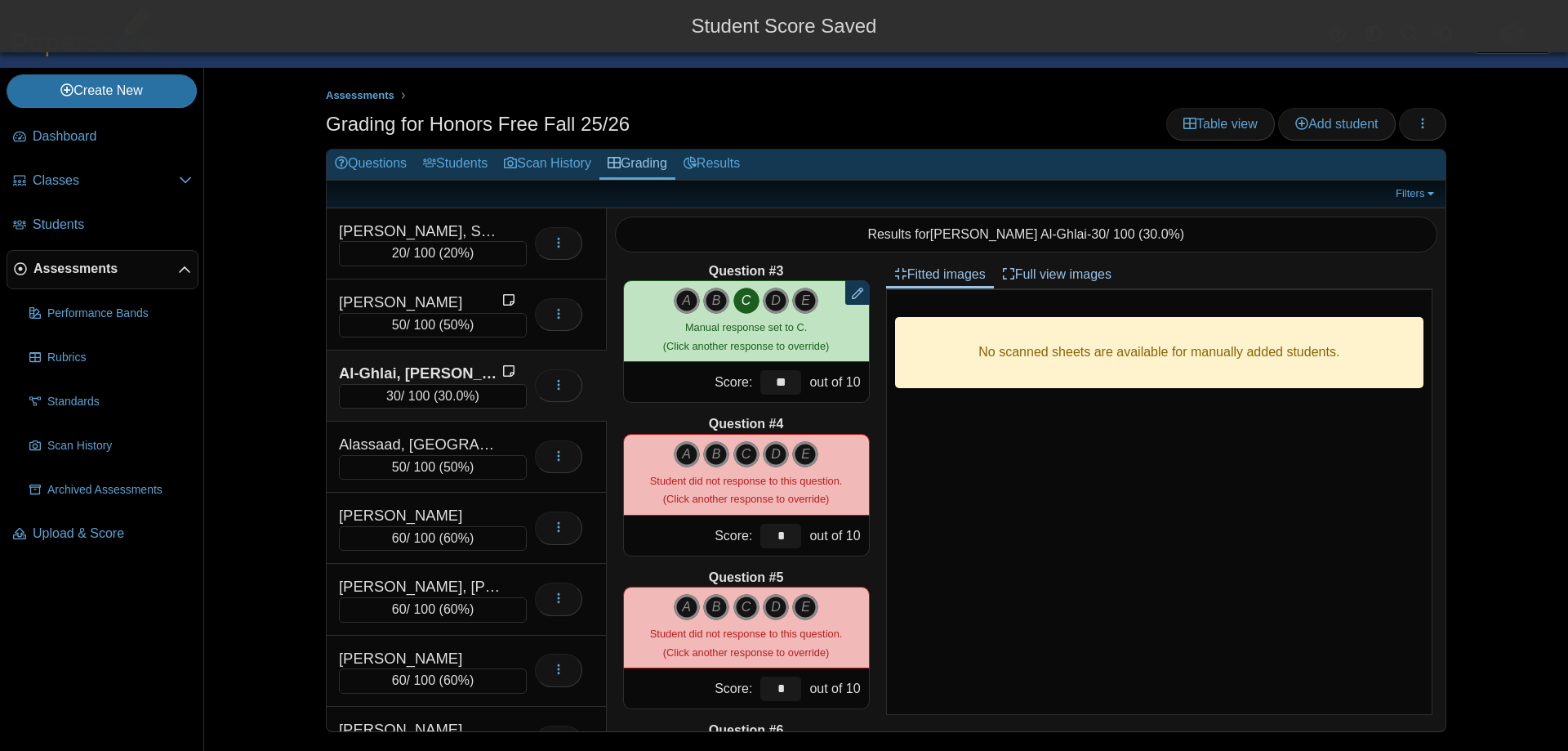
scroll to position [327, 0]
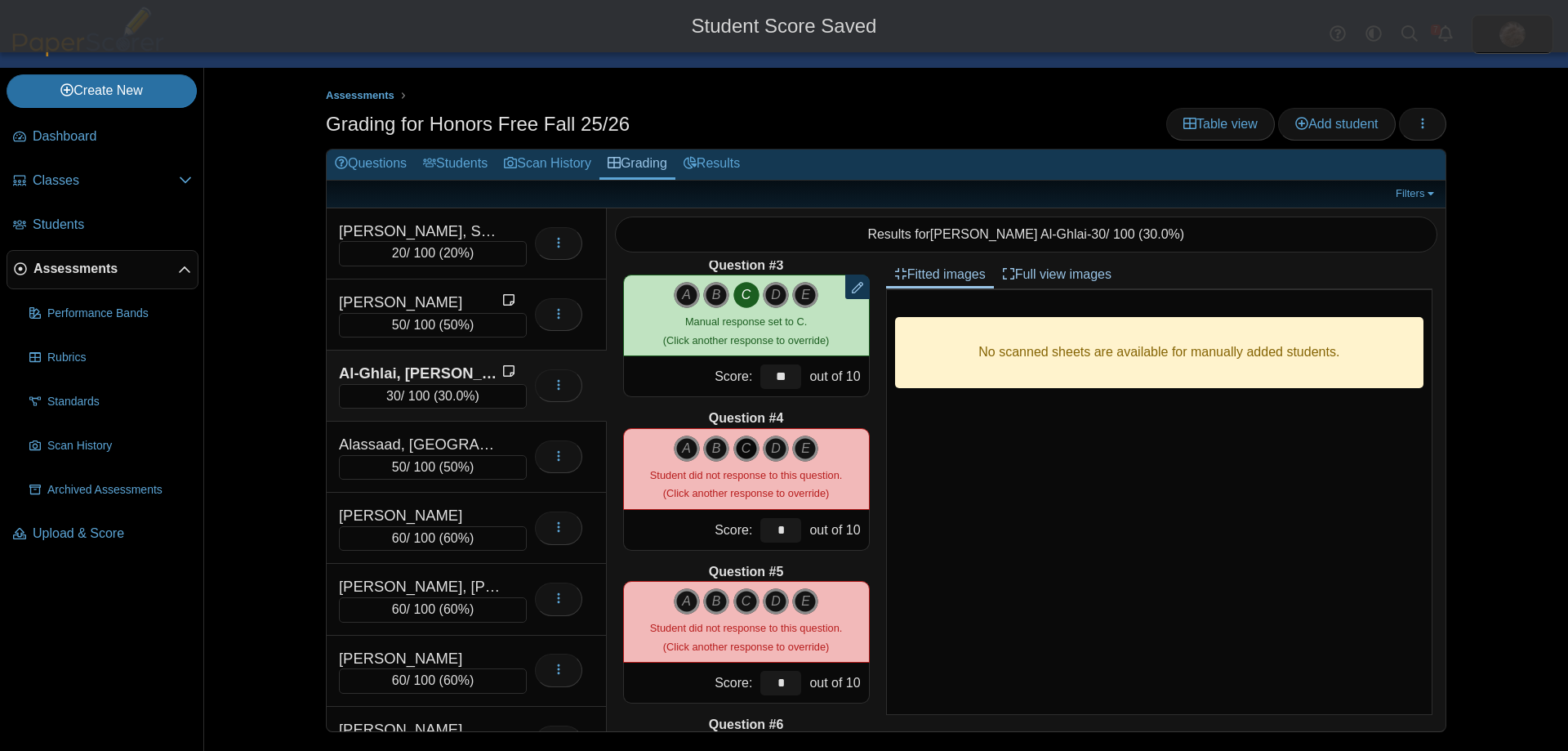
click at [746, 454] on icon "C" at bounding box center [746, 449] width 26 height 26
type input "**"
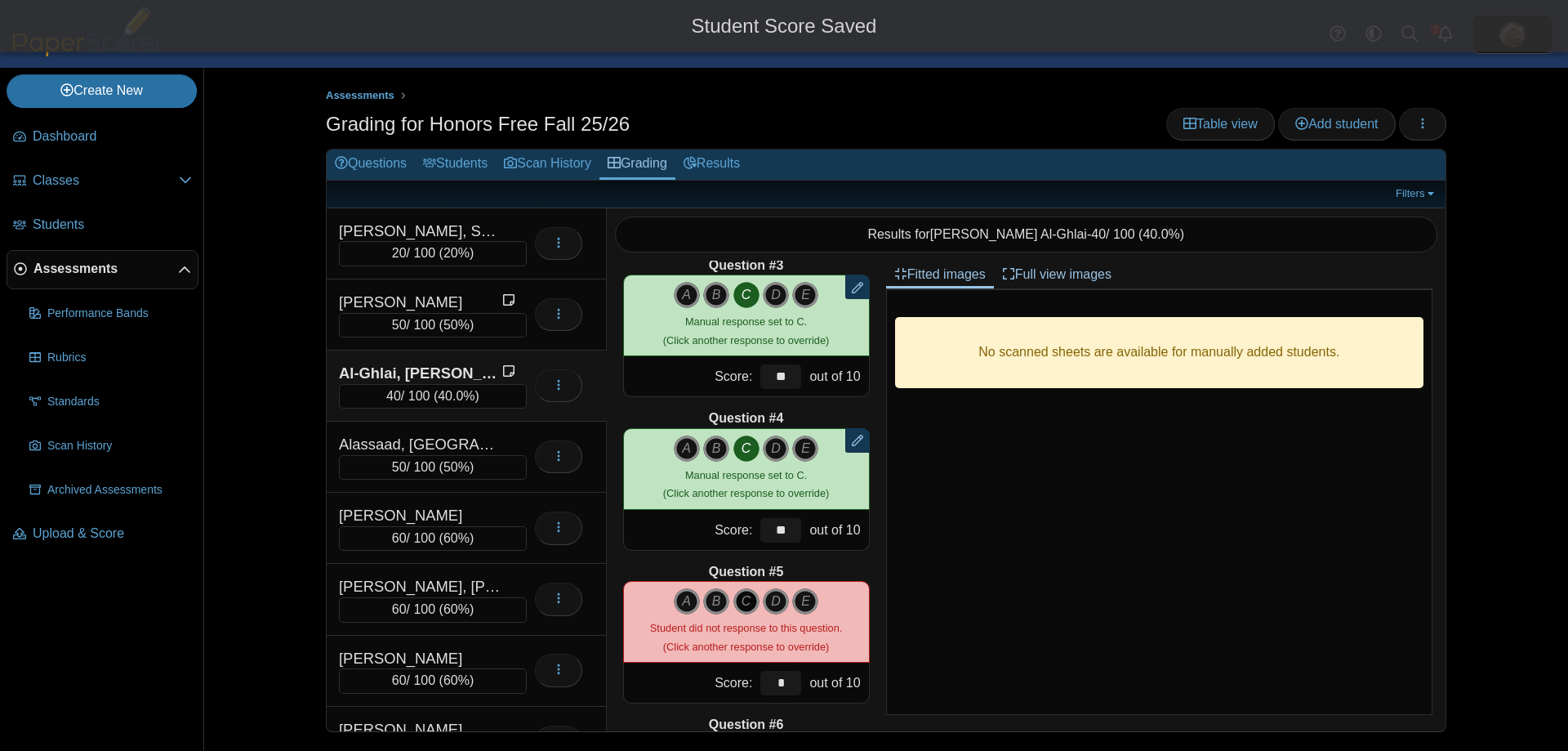
click at [749, 604] on icon "C" at bounding box center [746, 601] width 26 height 26
type input "**"
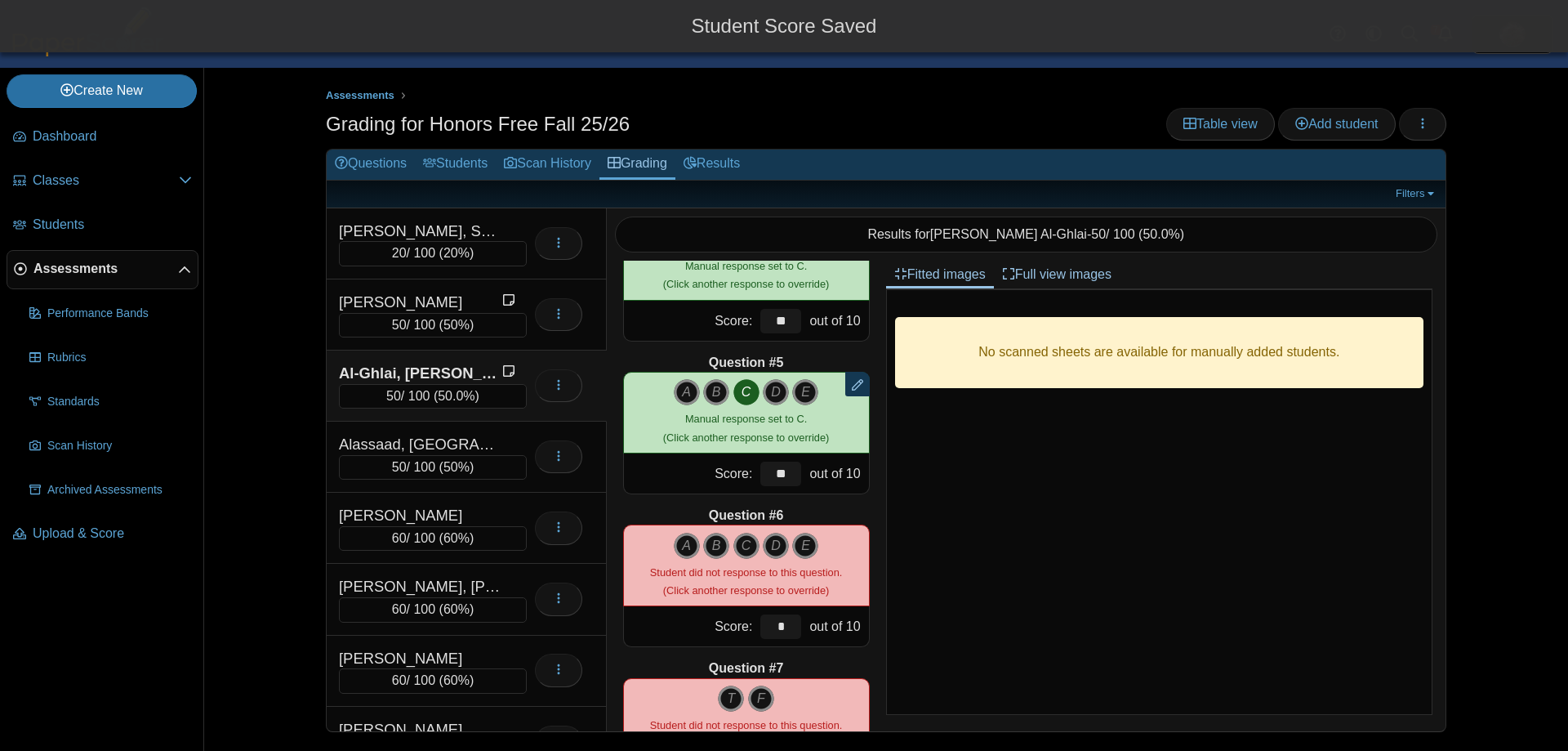
scroll to position [572, 0]
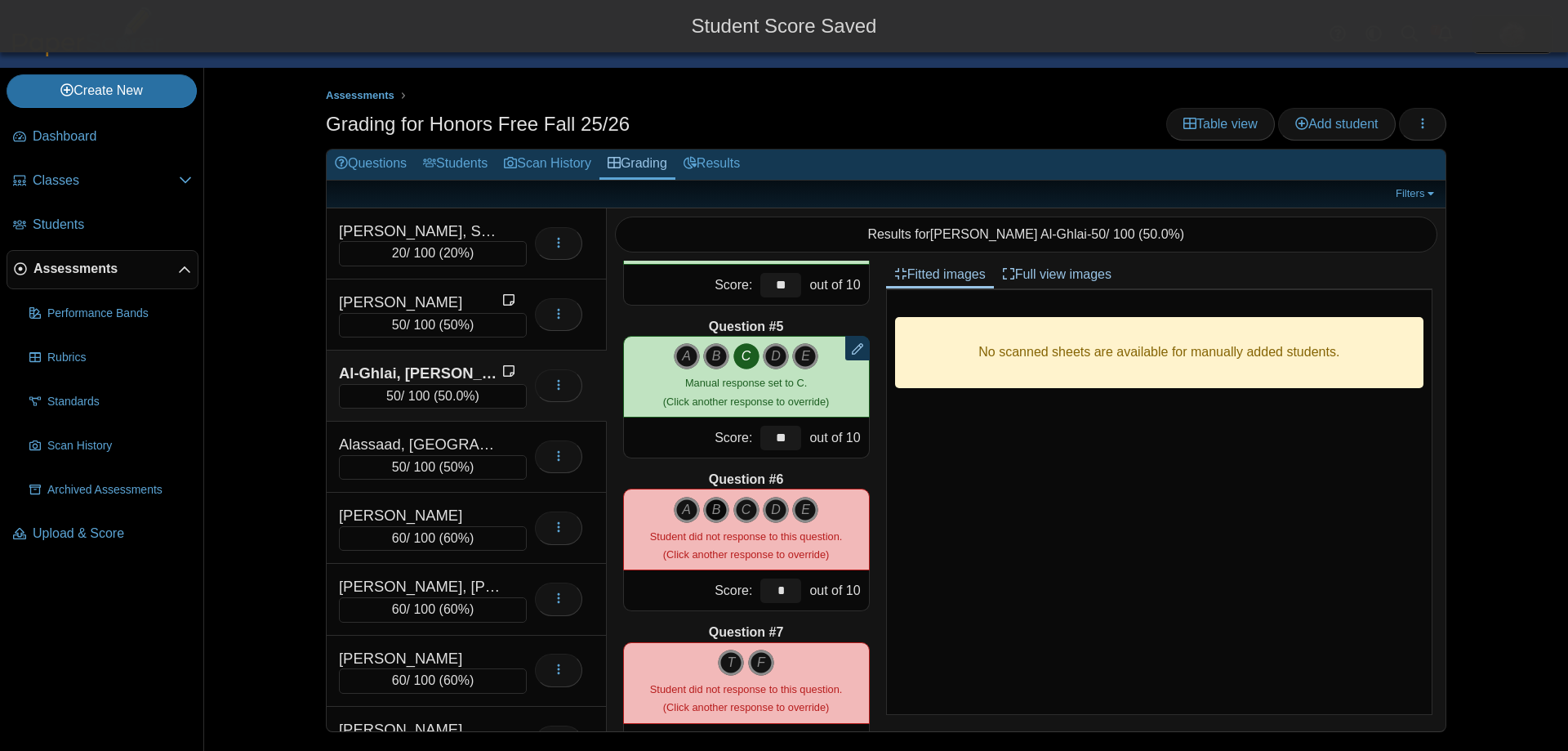
click at [707, 516] on icon "B" at bounding box center [716, 510] width 26 height 26
type input "**"
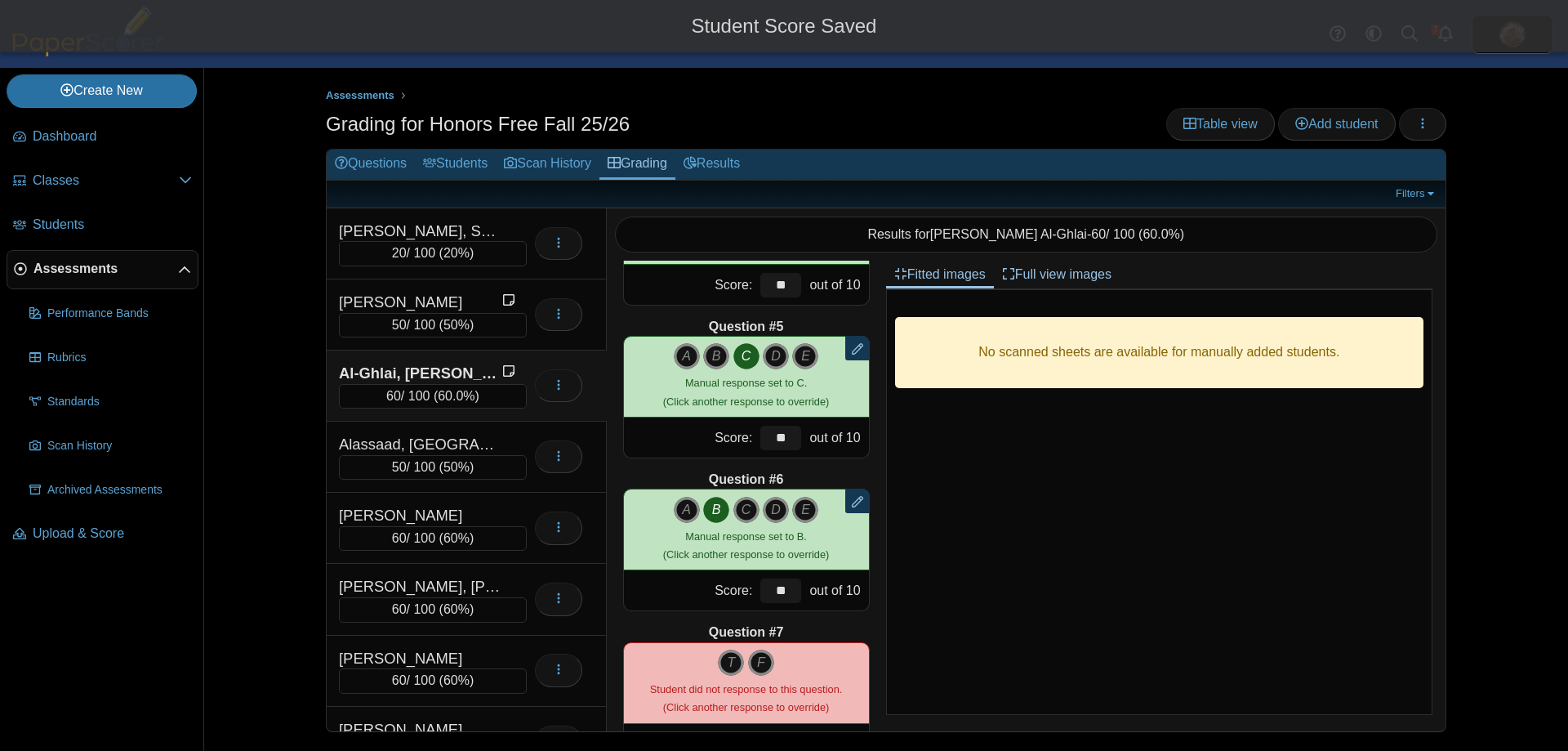
click at [258, 417] on div "Assessments Grading for Honors Free Fall 25/26 Table view Add student Loading… A" at bounding box center [885, 408] width 1364 height 682
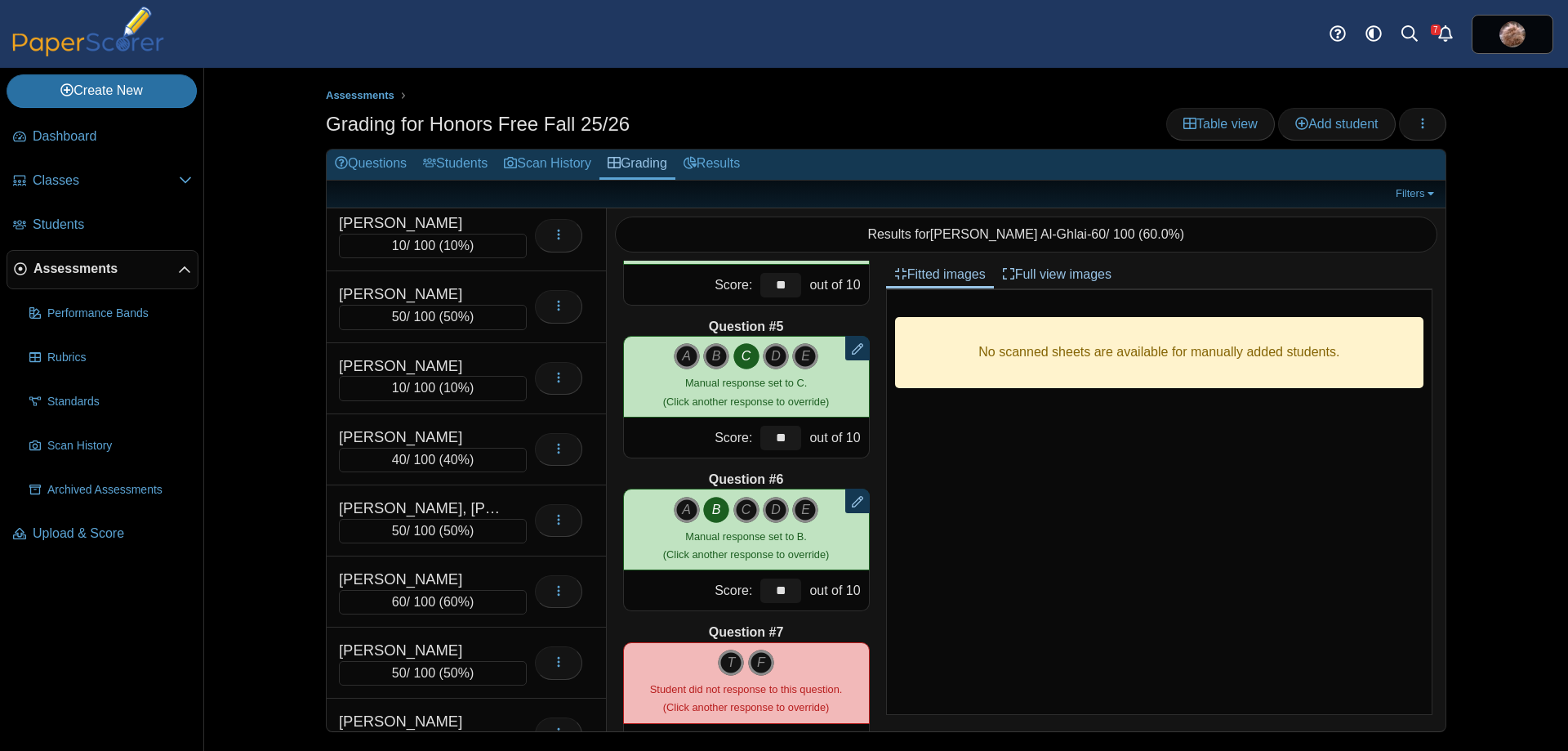
scroll to position [3636, 0]
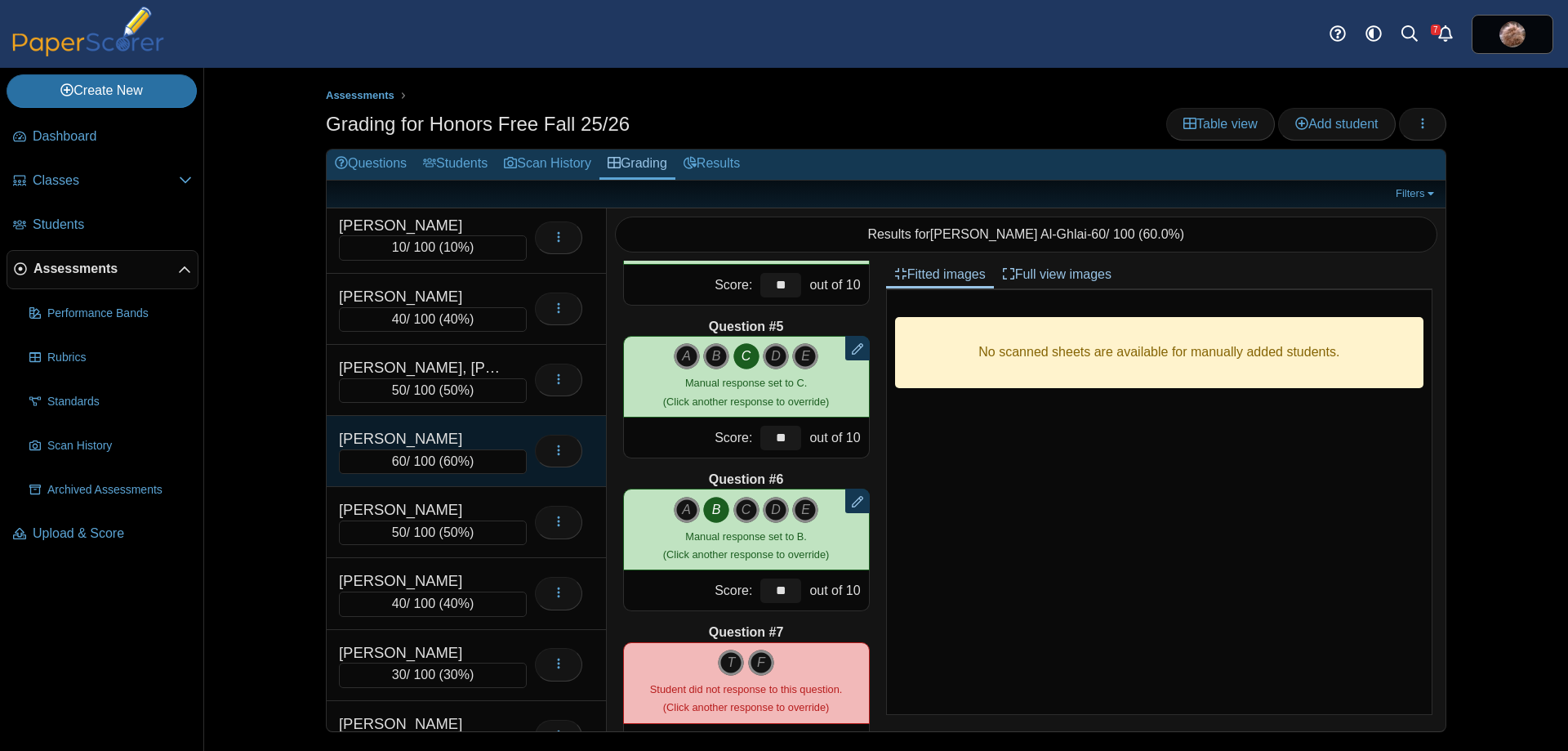
click at [475, 424] on div "[PERSON_NAME] 60 / 100 ( 60% ) Loading…" at bounding box center [467, 452] width 280 height 71
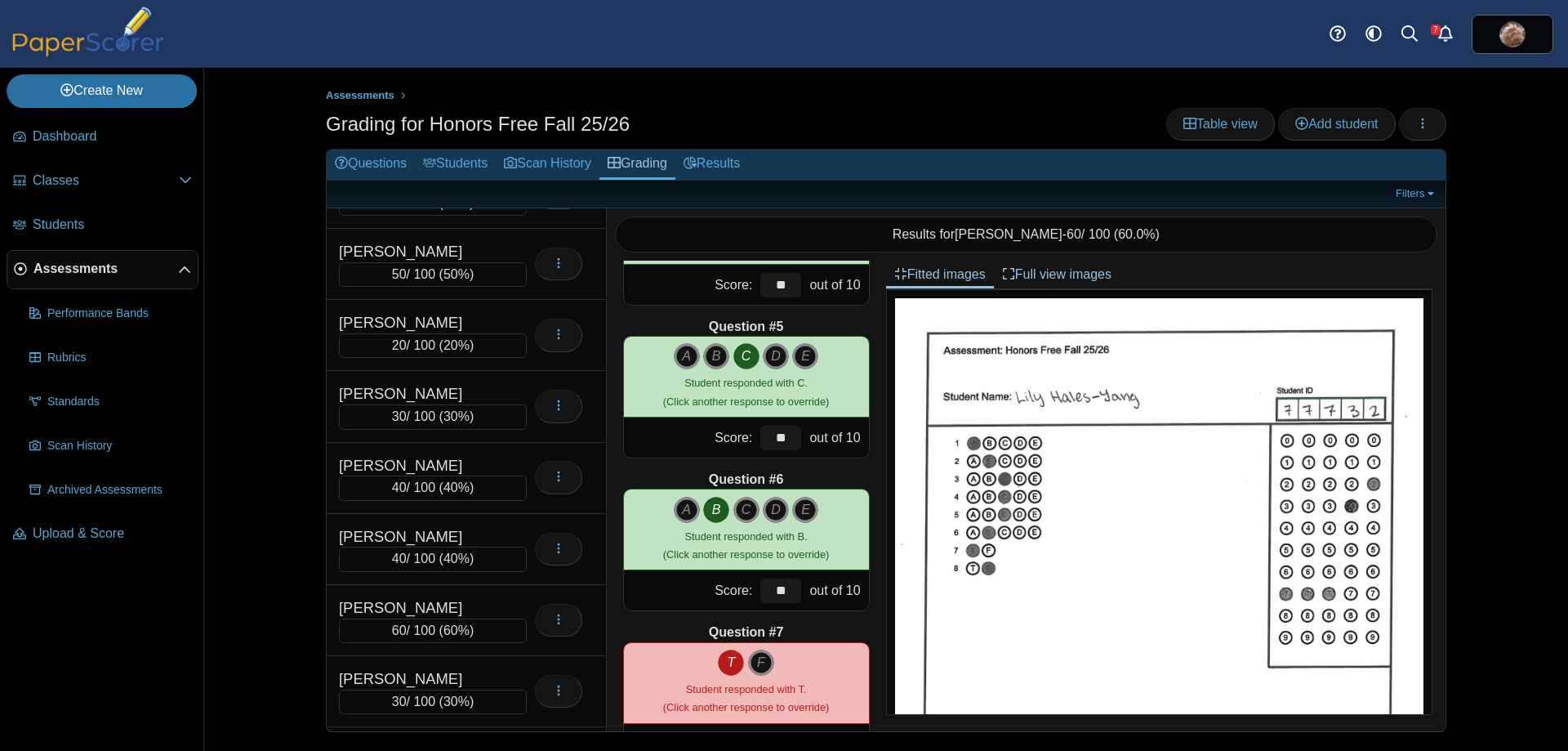
scroll to position [8344, 0]
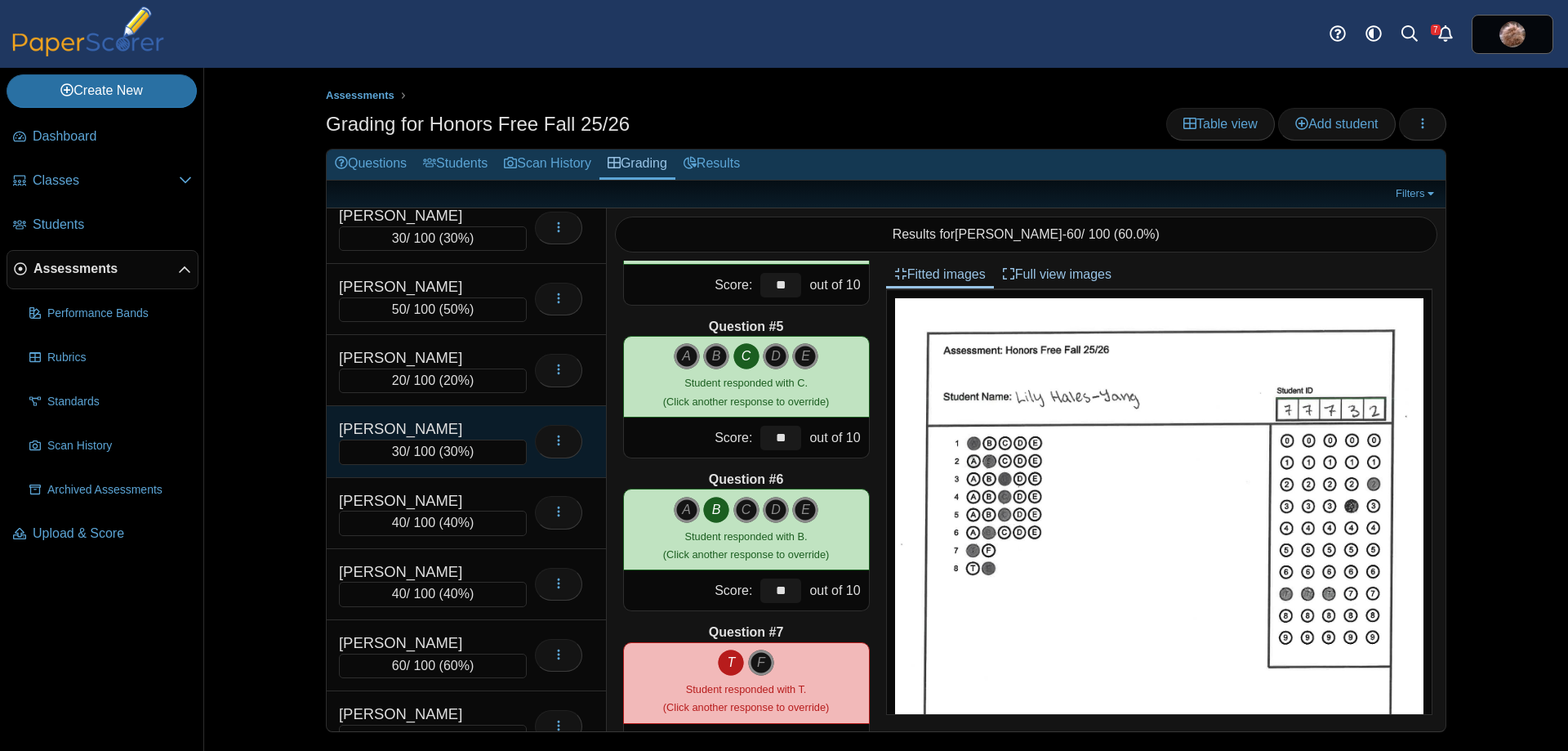
click at [481, 428] on div "[PERSON_NAME]" at bounding box center [421, 428] width 163 height 22
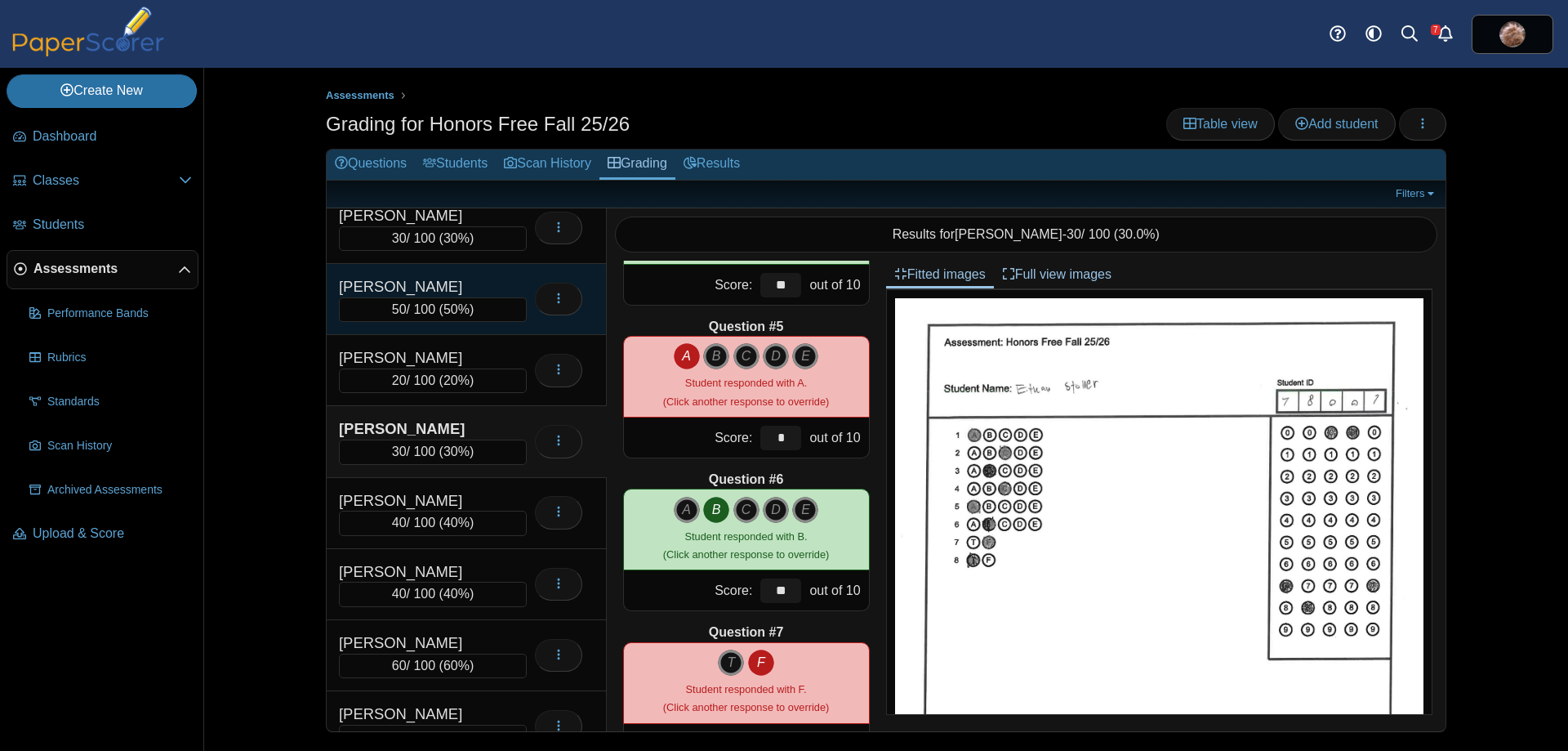
click at [459, 292] on div "[PERSON_NAME]" at bounding box center [421, 286] width 163 height 22
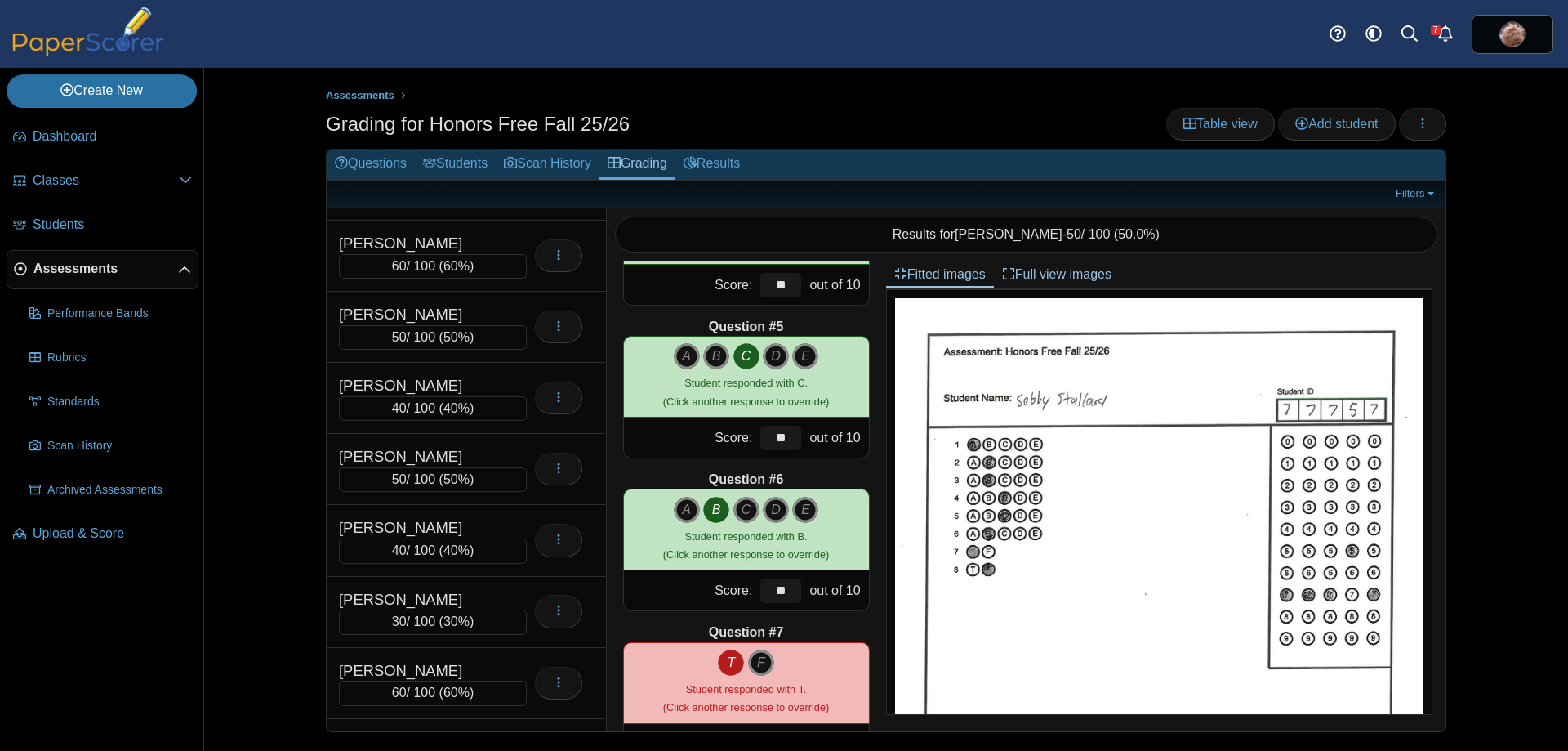
scroll to position [5059, 0]
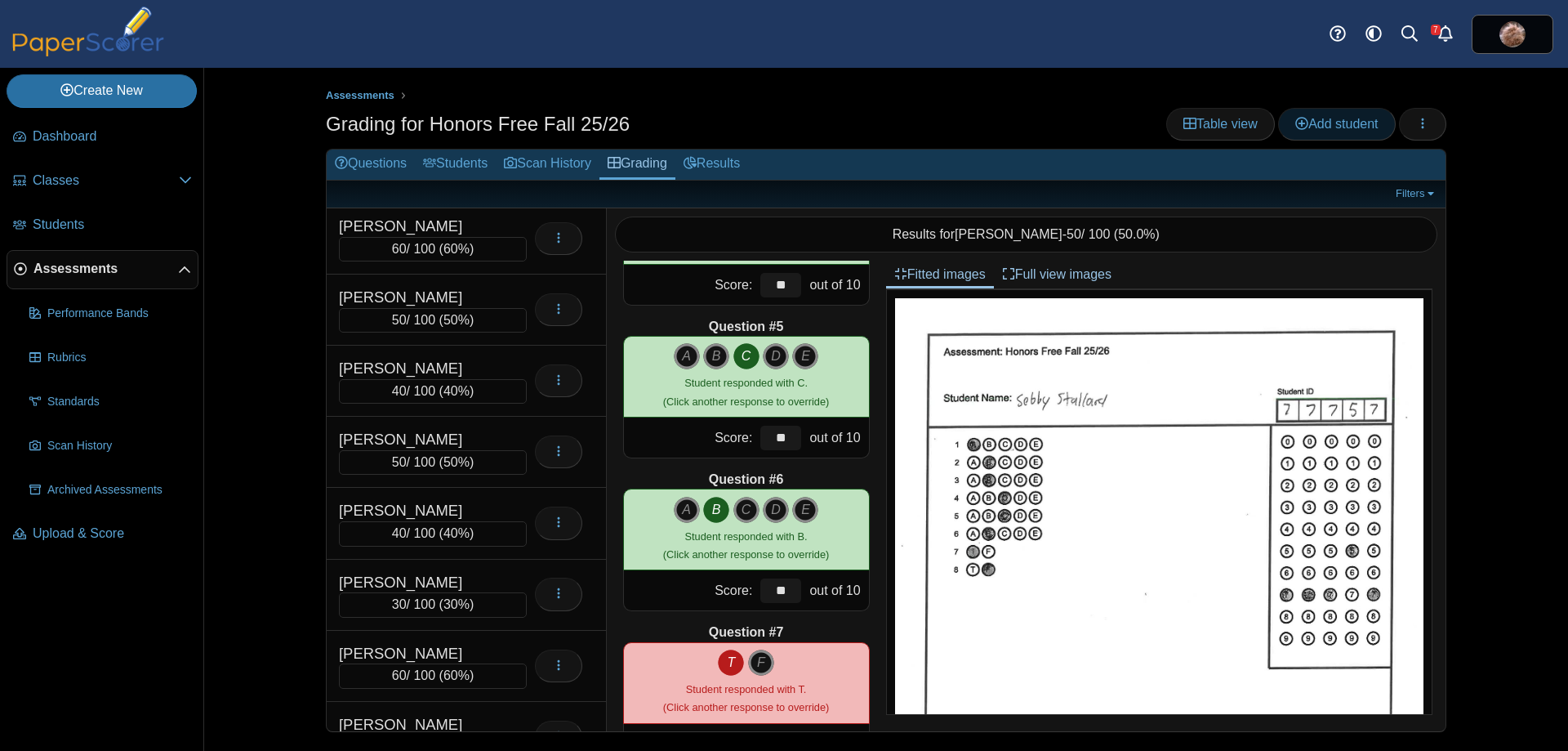
click at [1324, 131] on link "Add student" at bounding box center [1337, 124] width 116 height 33
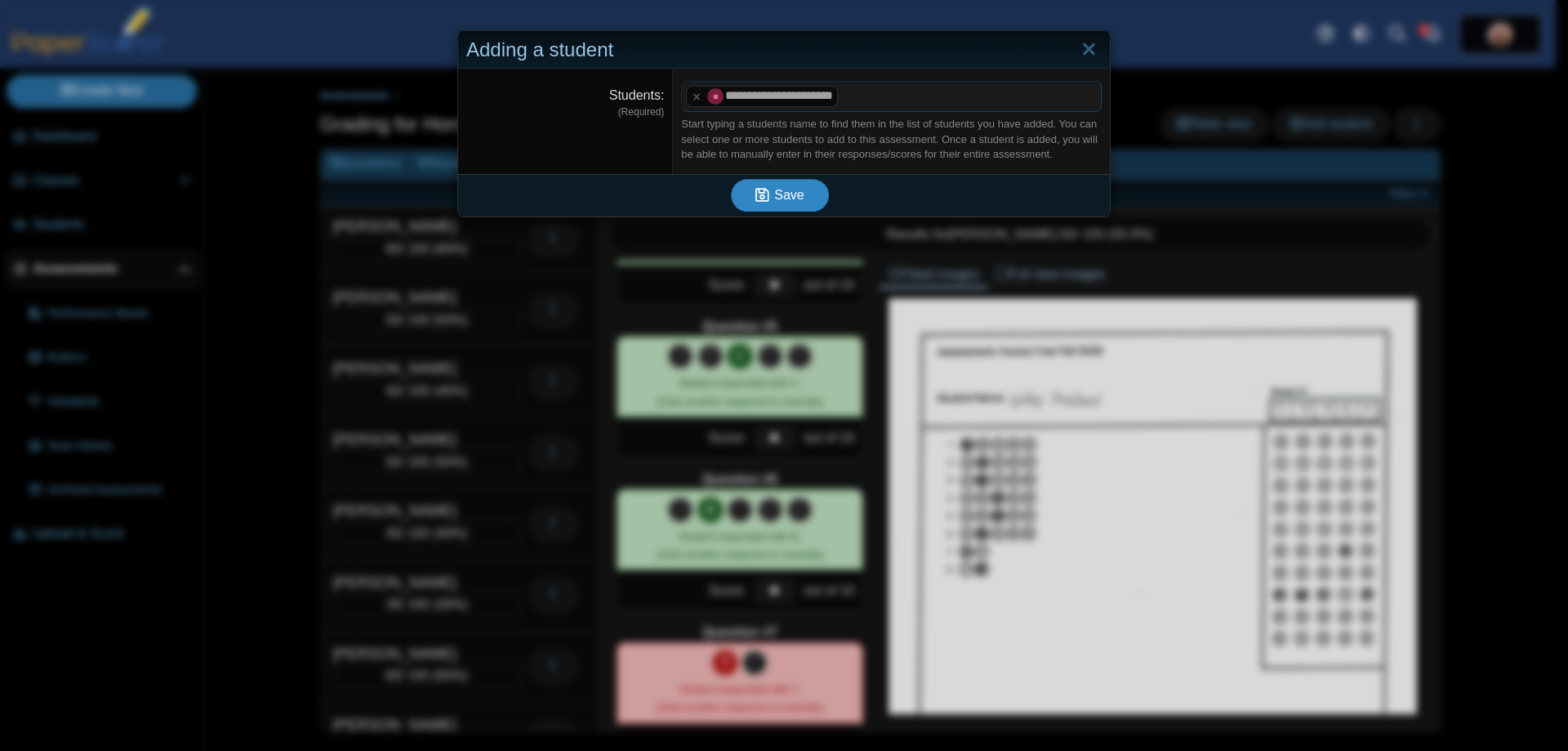
click at [784, 188] on span "Save" at bounding box center [789, 194] width 29 height 14
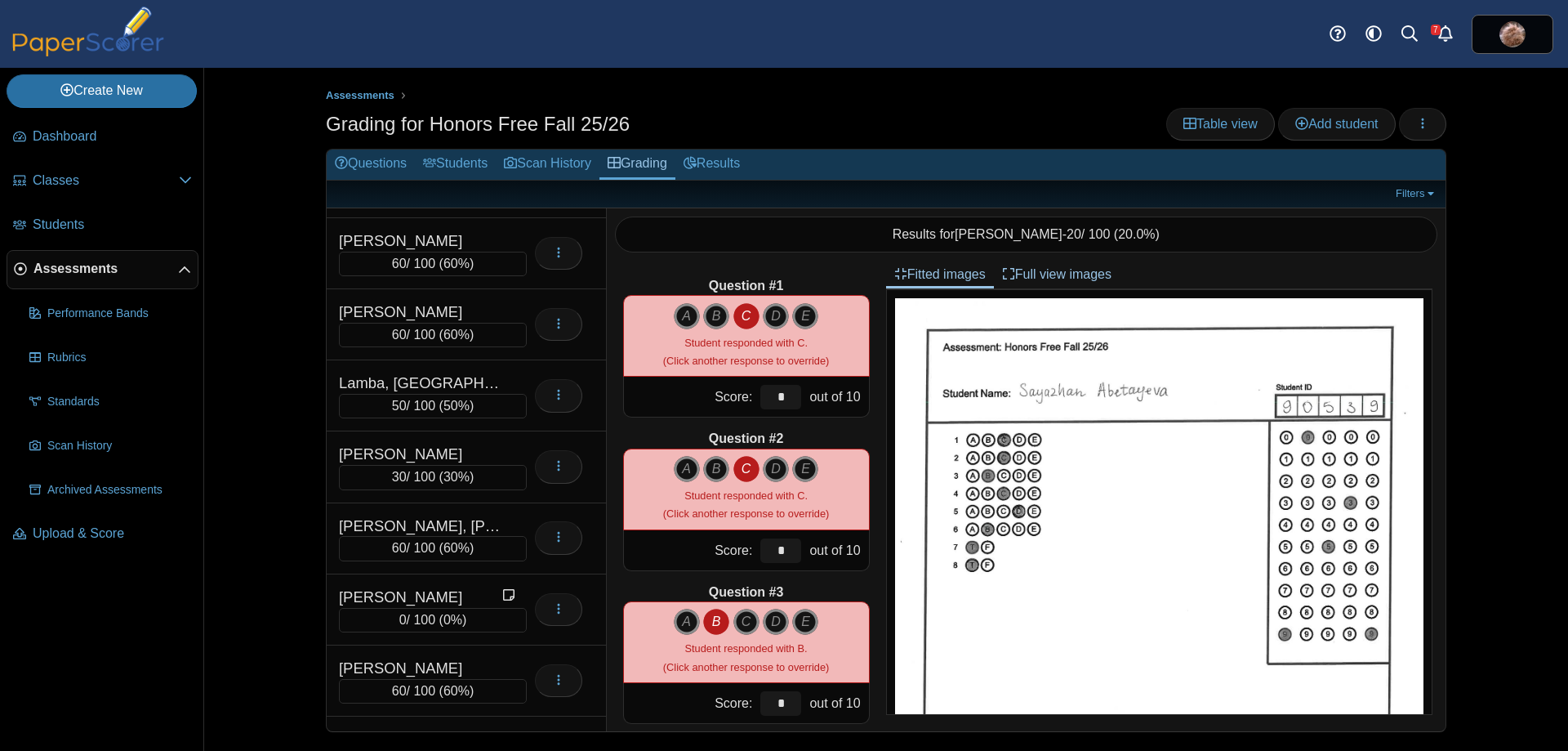
scroll to position [4811, 0]
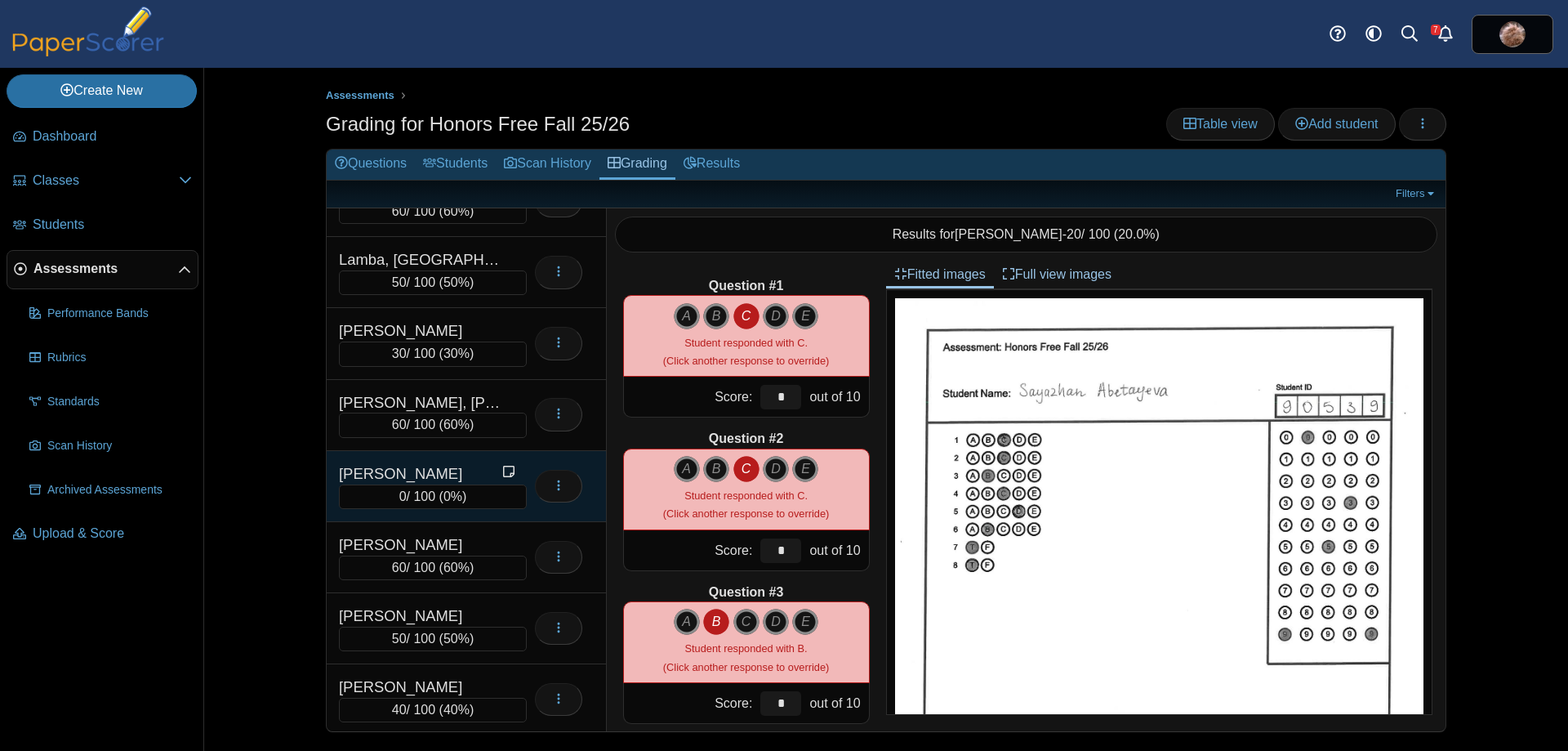
click at [404, 472] on div "[PERSON_NAME]" at bounding box center [421, 473] width 163 height 22
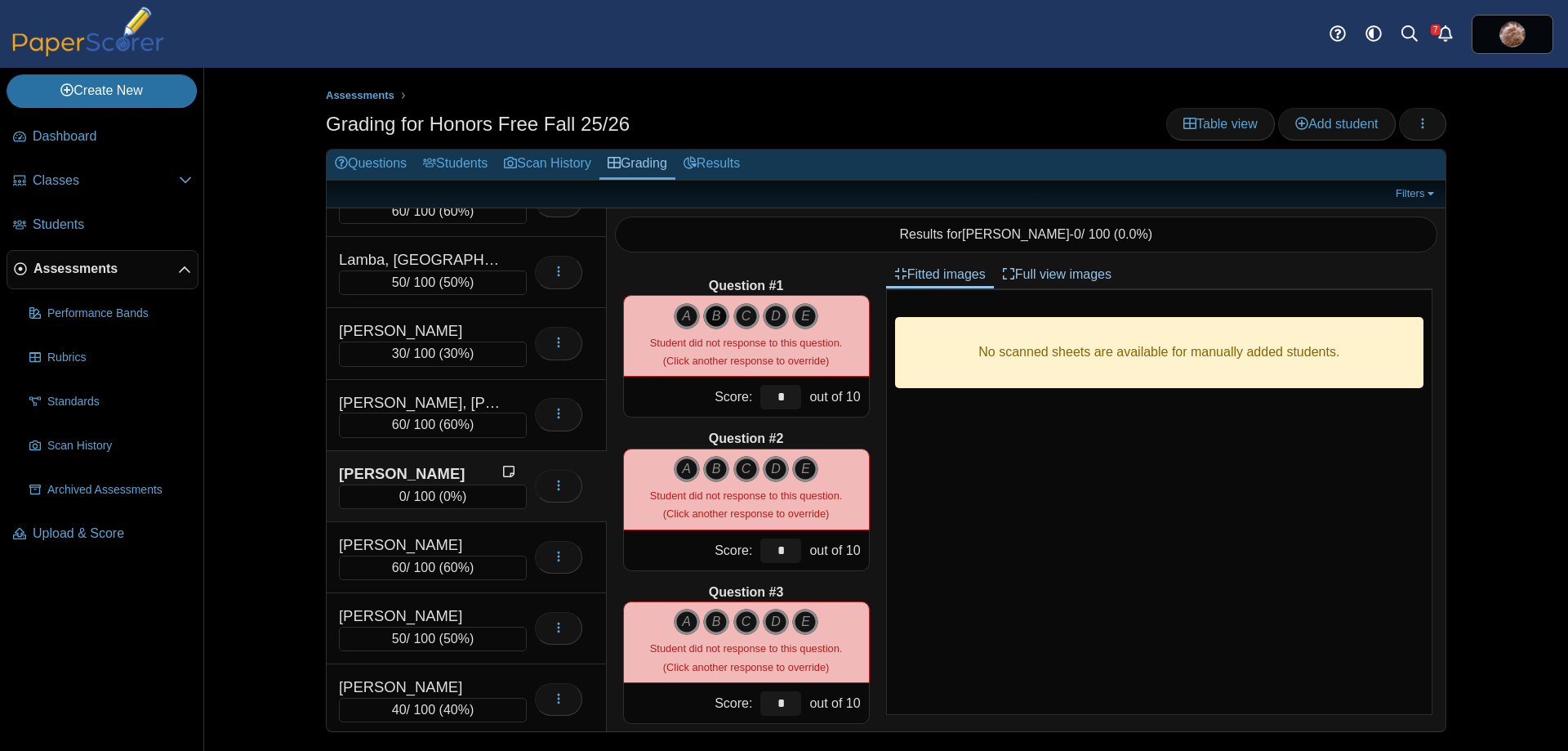
click at [717, 312] on icon "B" at bounding box center [716, 316] width 26 height 26
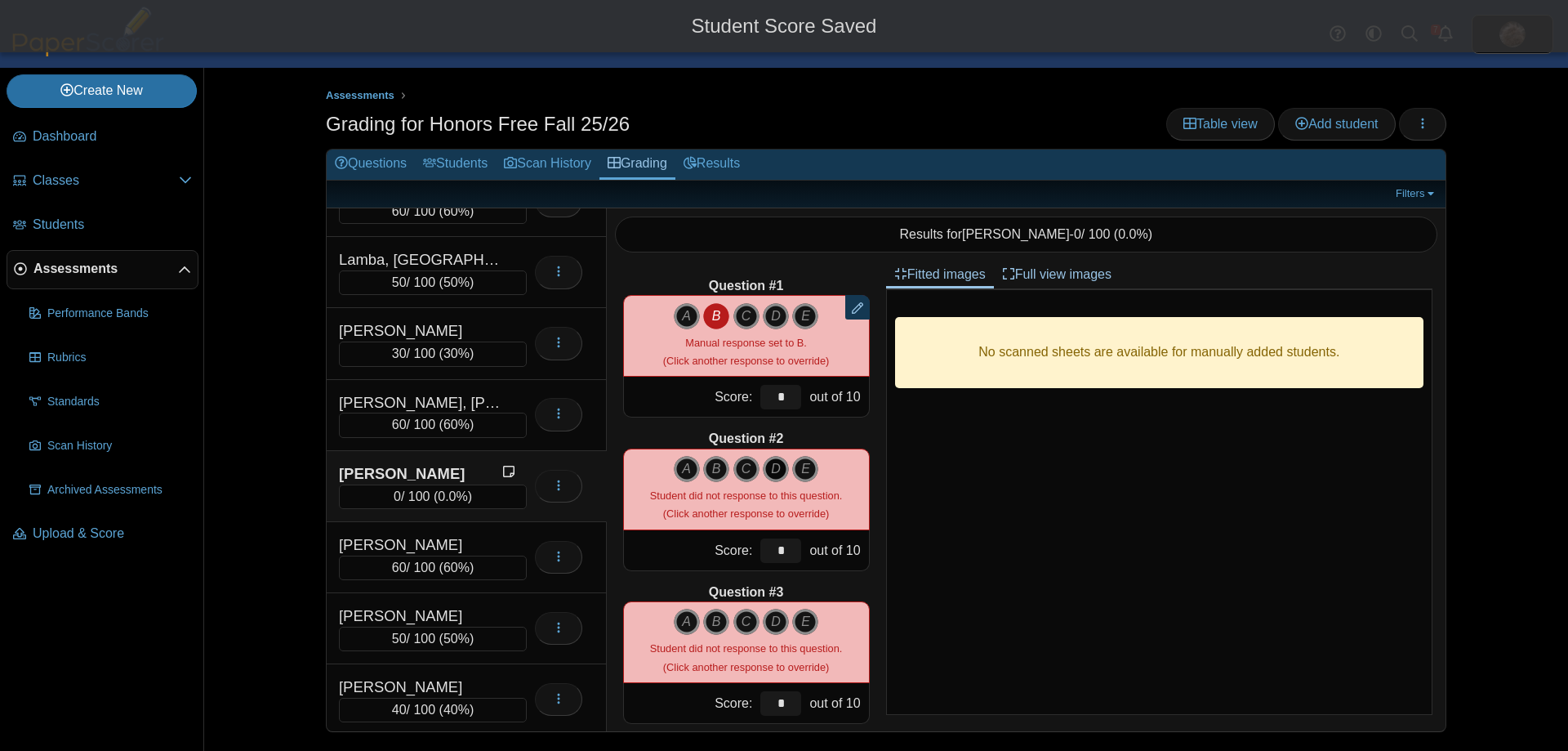
click at [767, 469] on icon "D" at bounding box center [776, 468] width 26 height 26
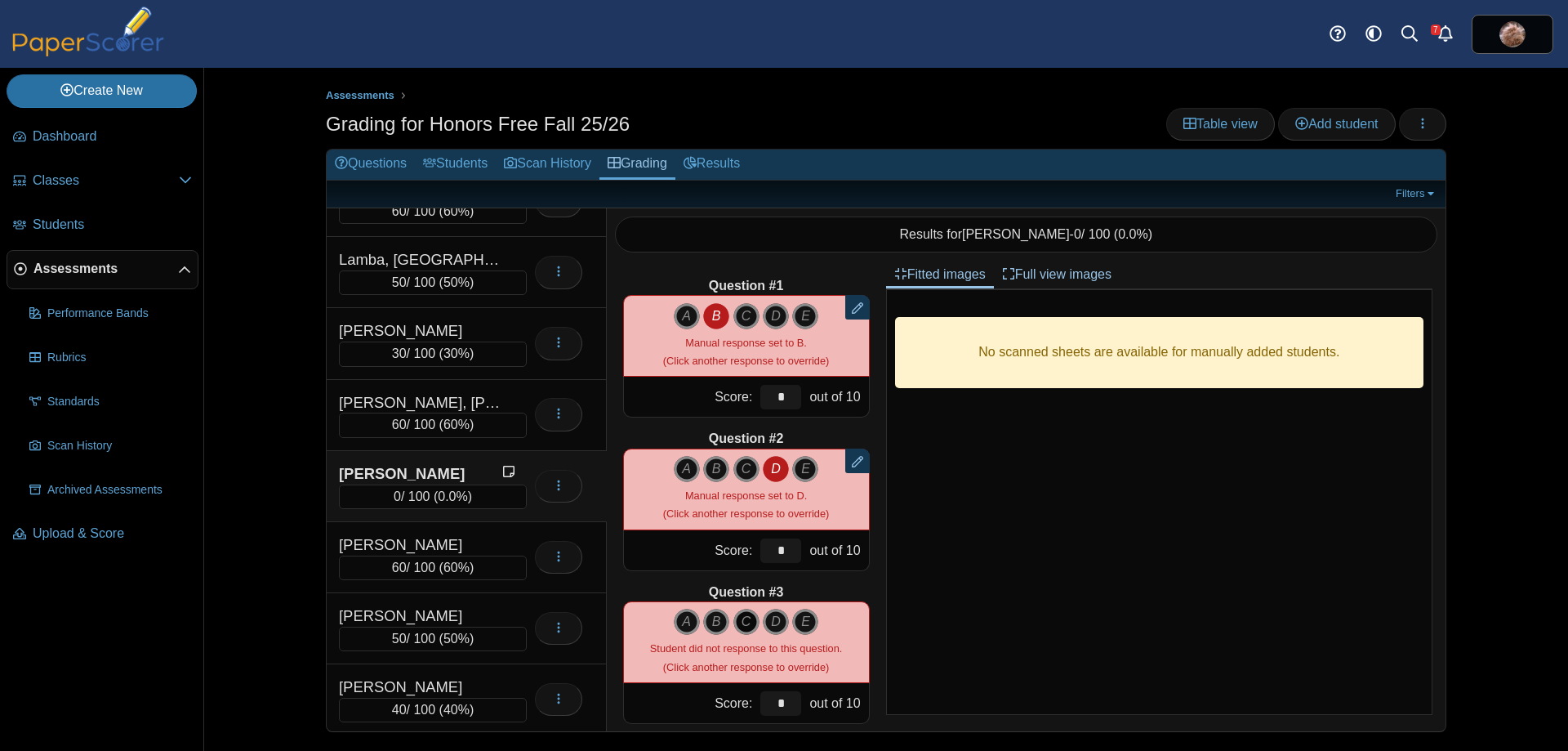
click at [733, 614] on icon "C" at bounding box center [746, 621] width 26 height 26
type input "**"
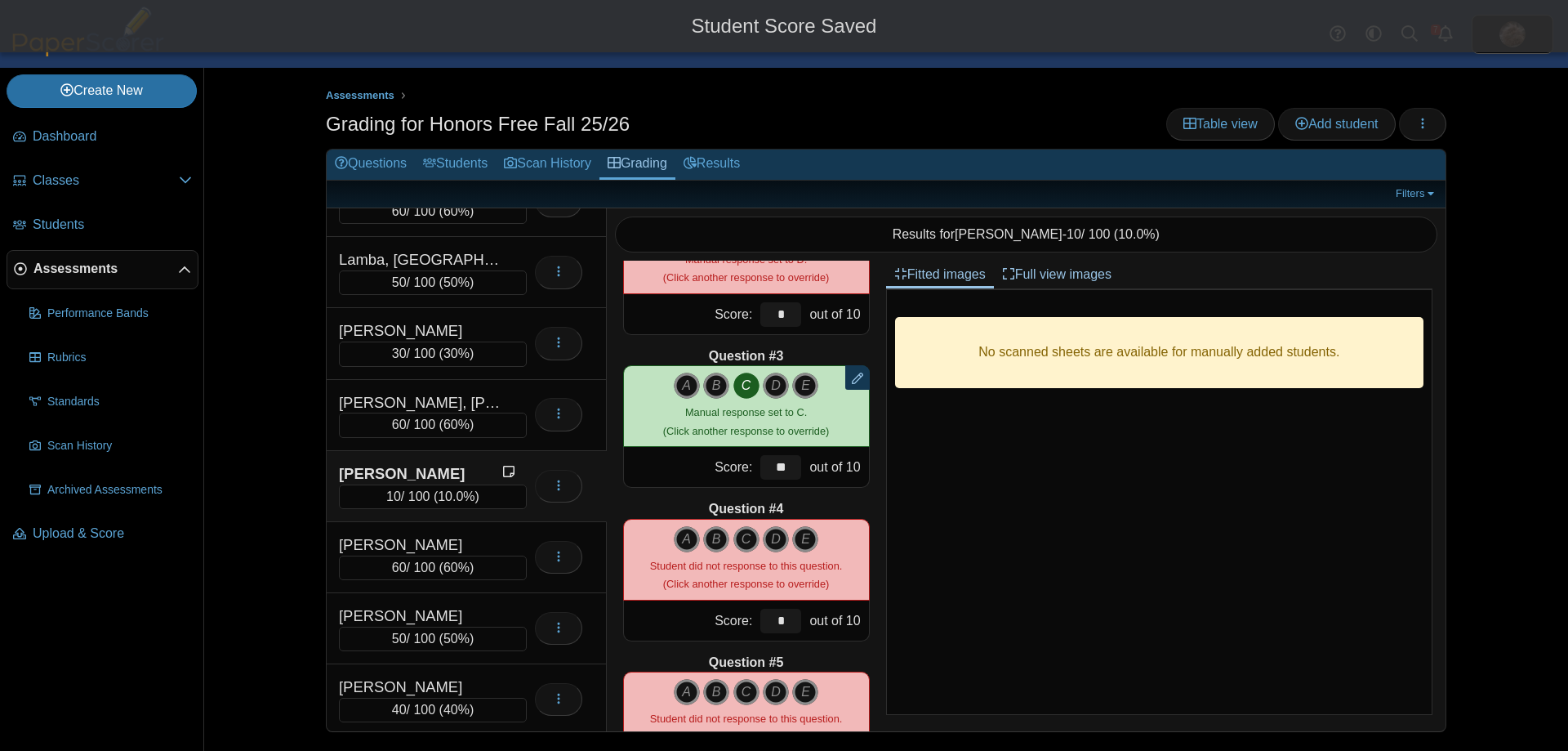
scroll to position [245, 0]
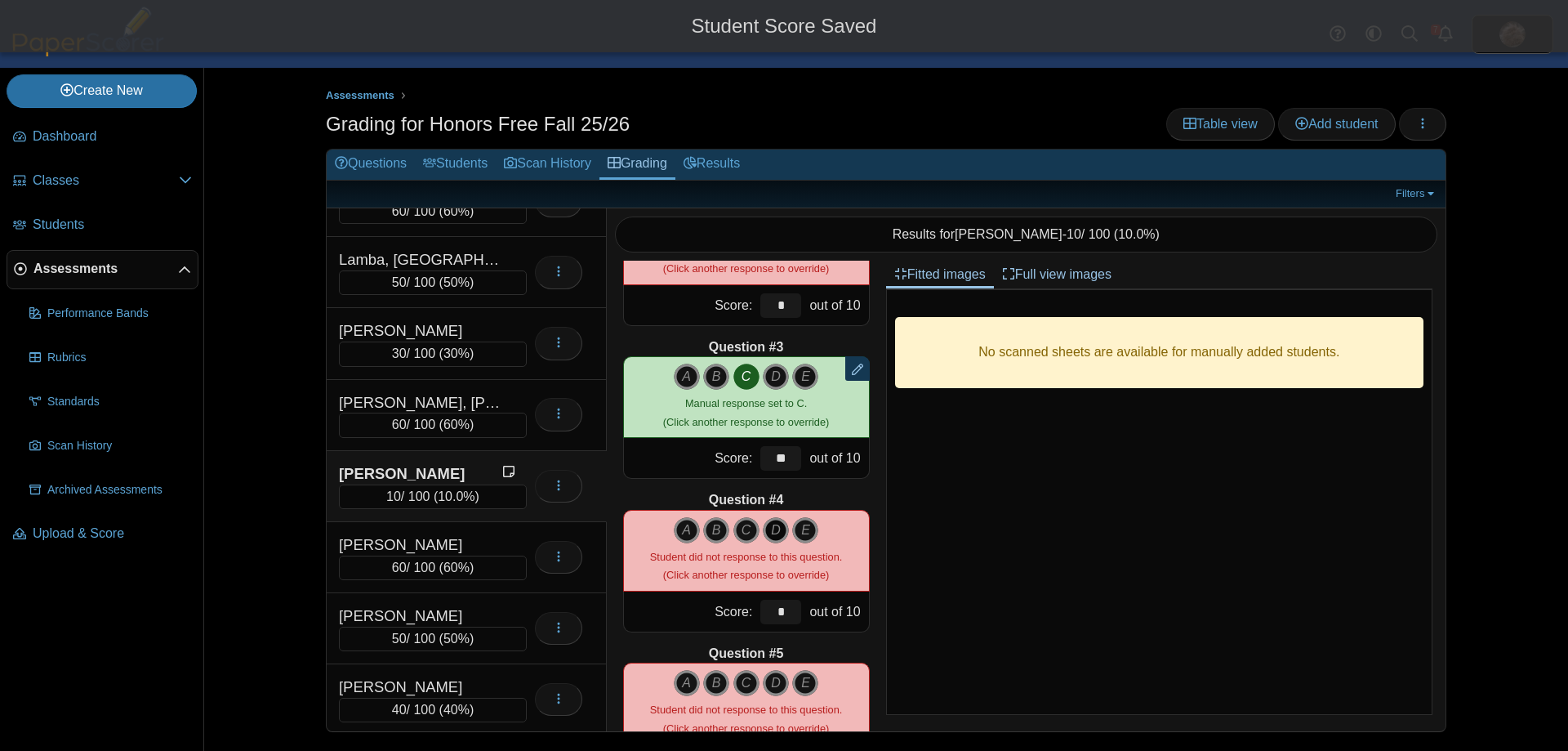
click at [770, 530] on icon "D" at bounding box center [776, 530] width 26 height 26
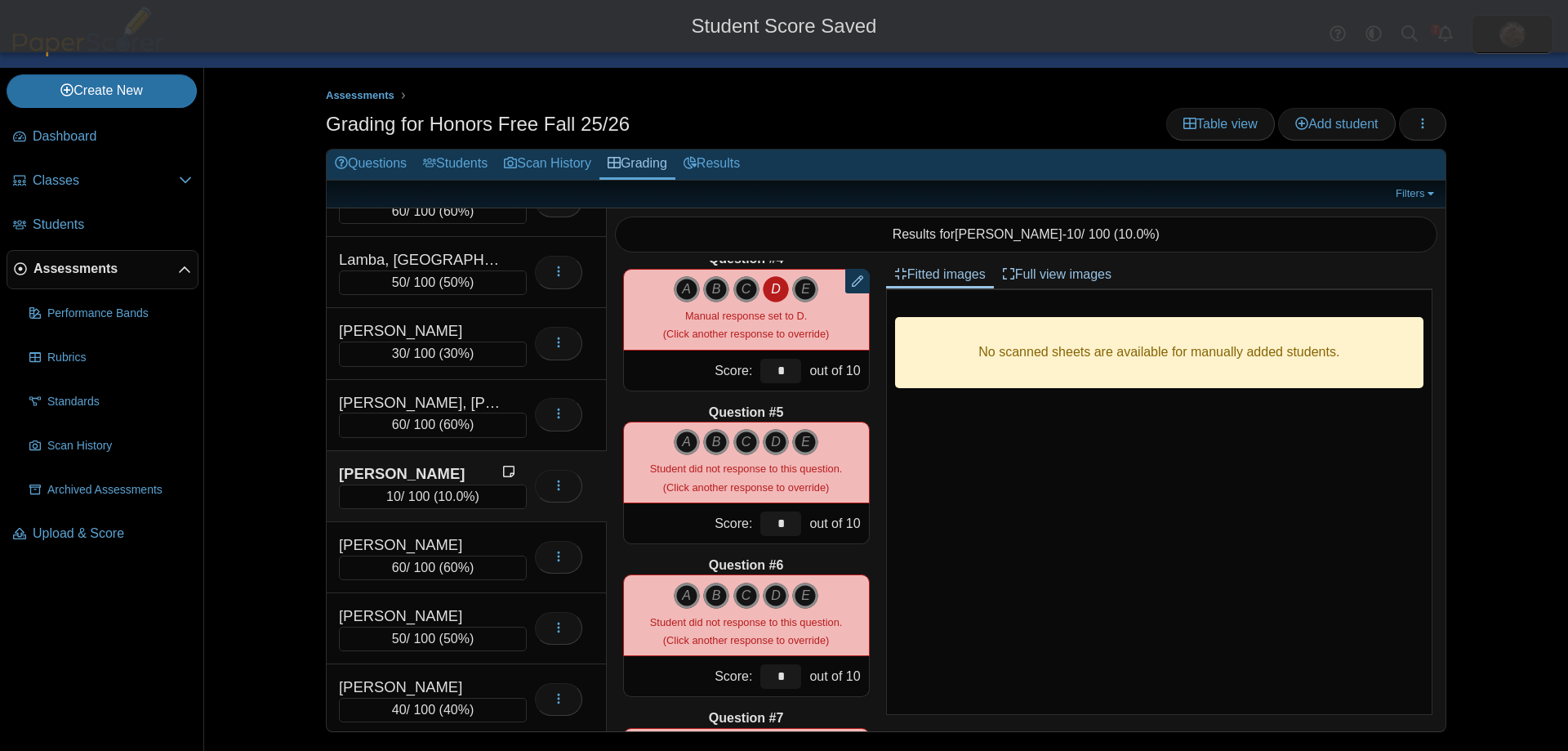
scroll to position [490, 0]
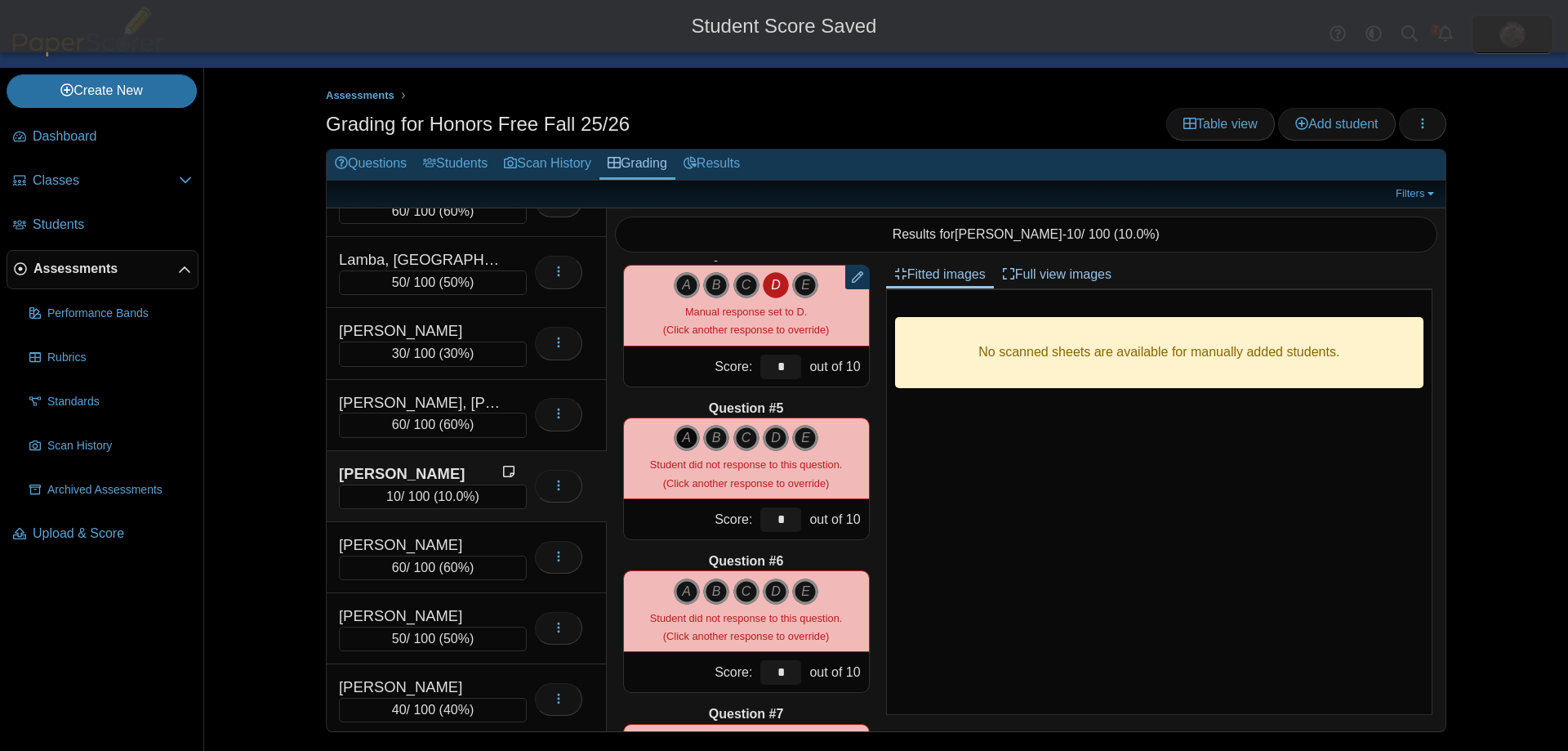
click at [678, 432] on icon "A" at bounding box center [687, 437] width 26 height 26
click at [736, 590] on icon "C" at bounding box center [746, 591] width 26 height 26
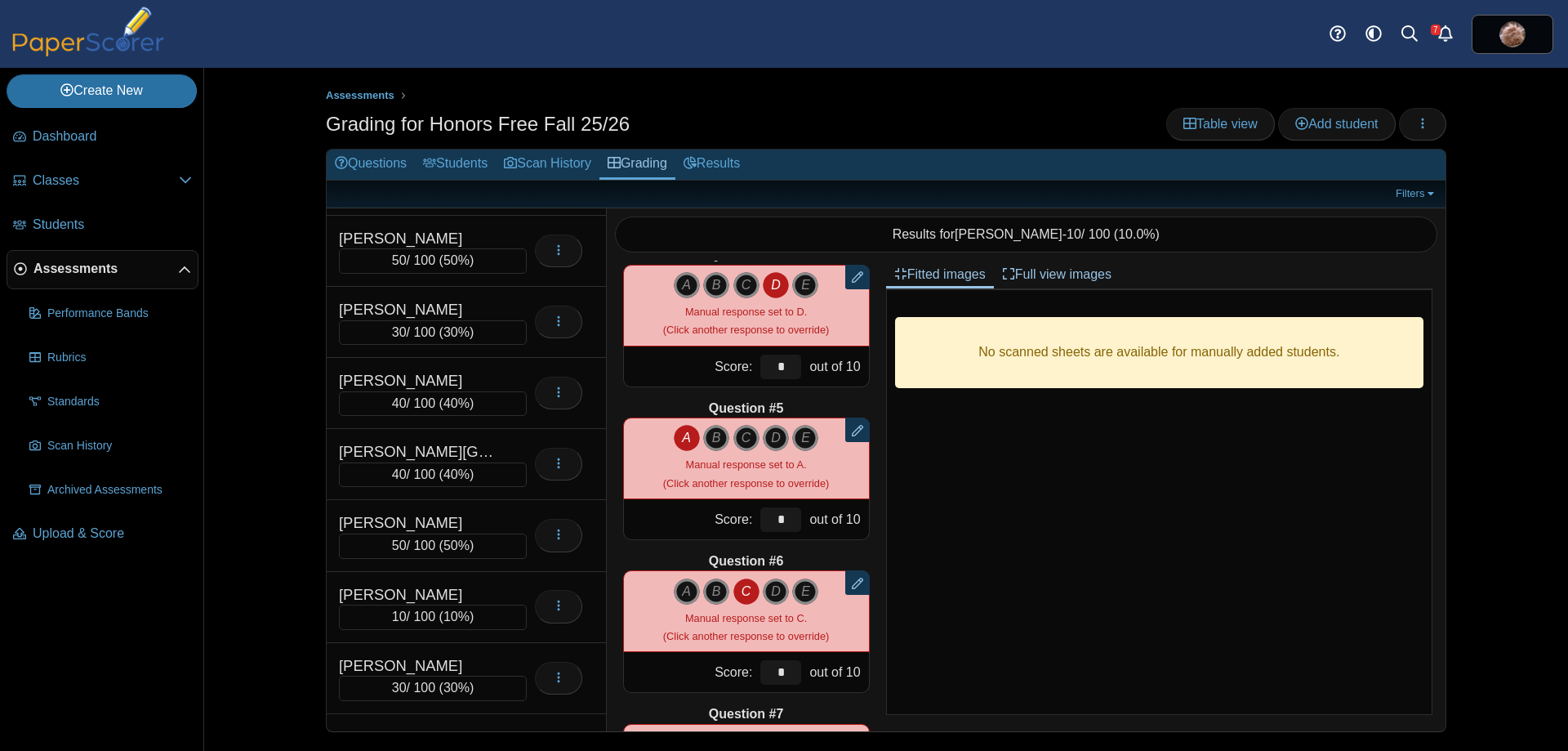
scroll to position [4175, 0]
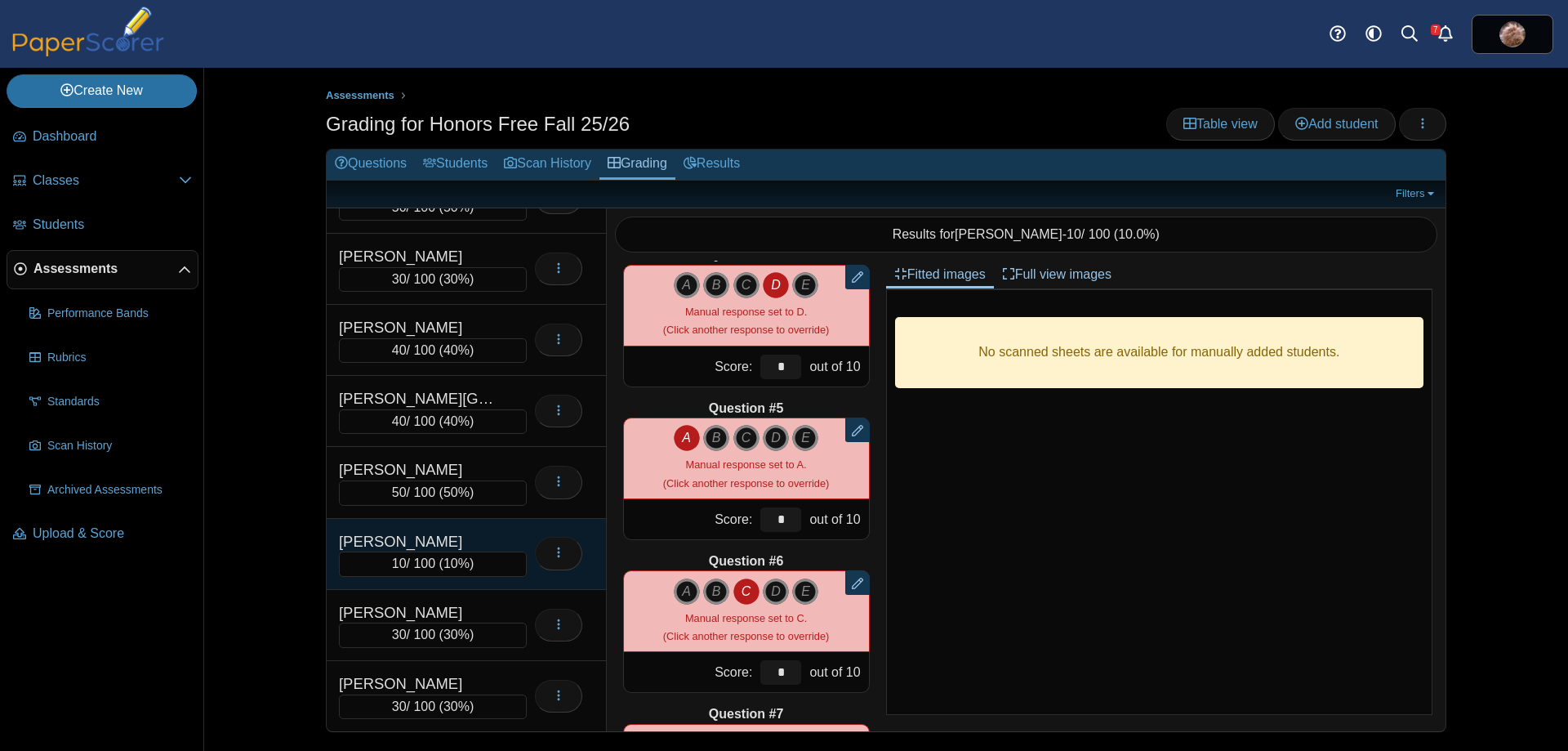
click at [438, 527] on div "[PERSON_NAME] 10 / 100 ( 10% ) Loading…" at bounding box center [467, 554] width 280 height 71
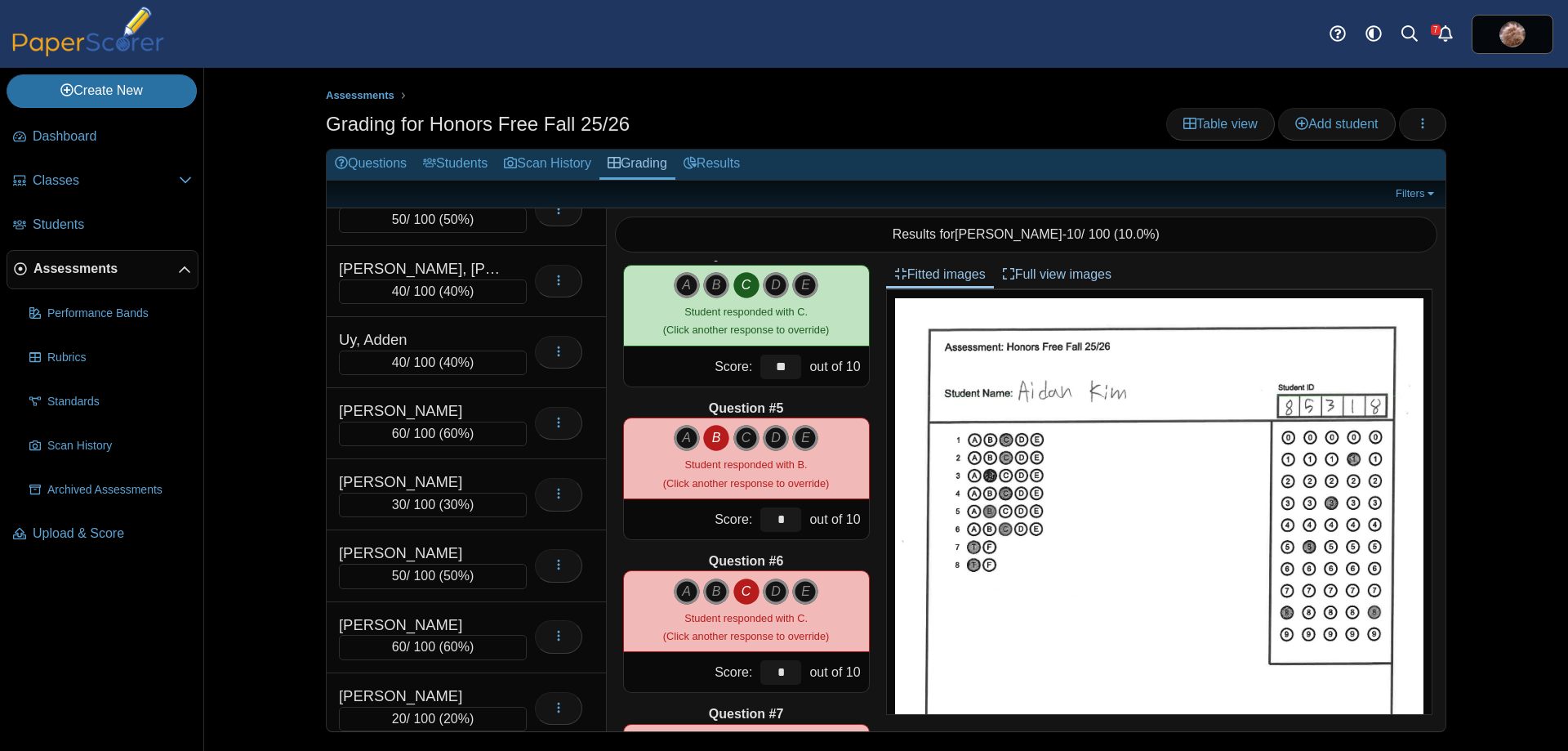
scroll to position [9092, 0]
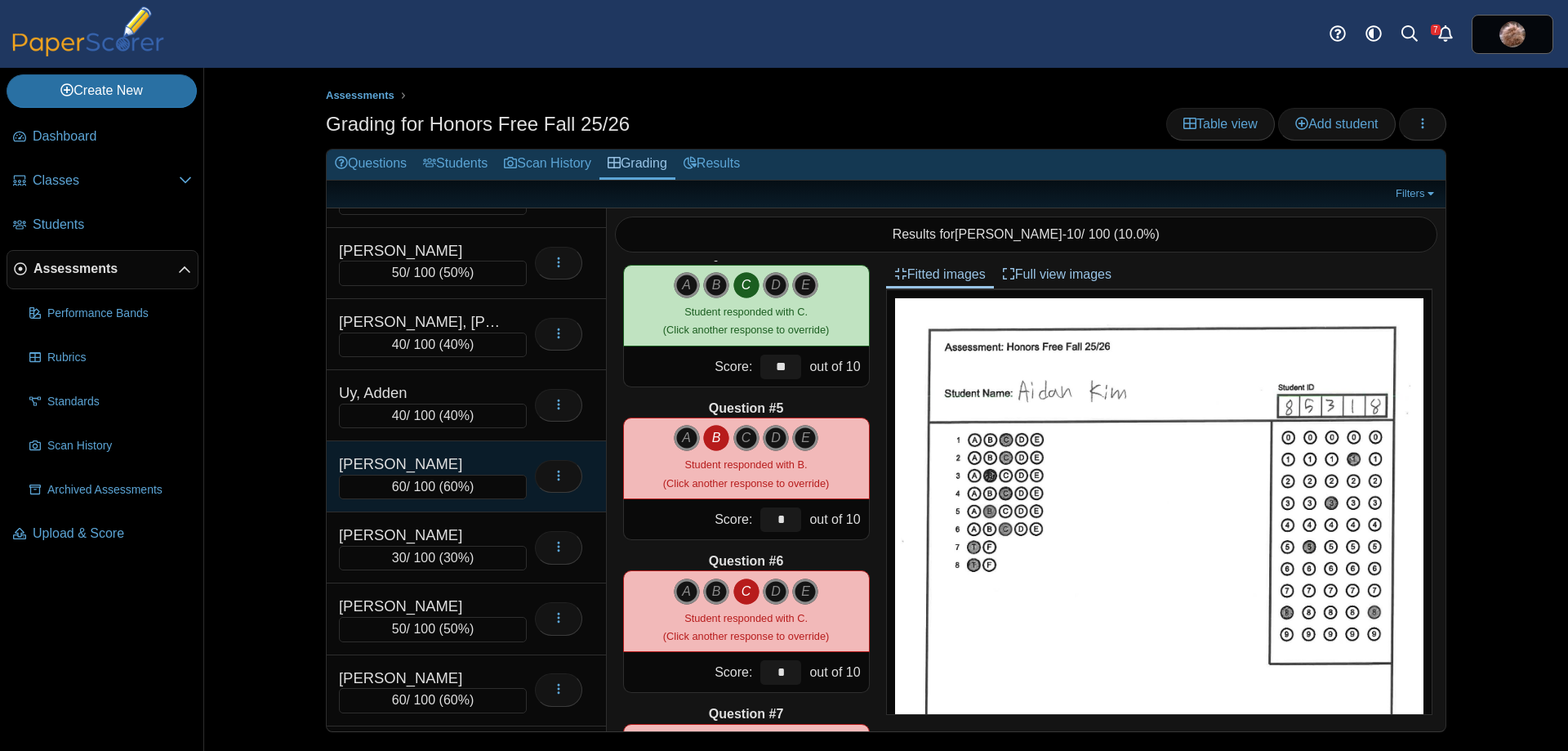
click at [414, 455] on div "[PERSON_NAME]" at bounding box center [421, 464] width 163 height 22
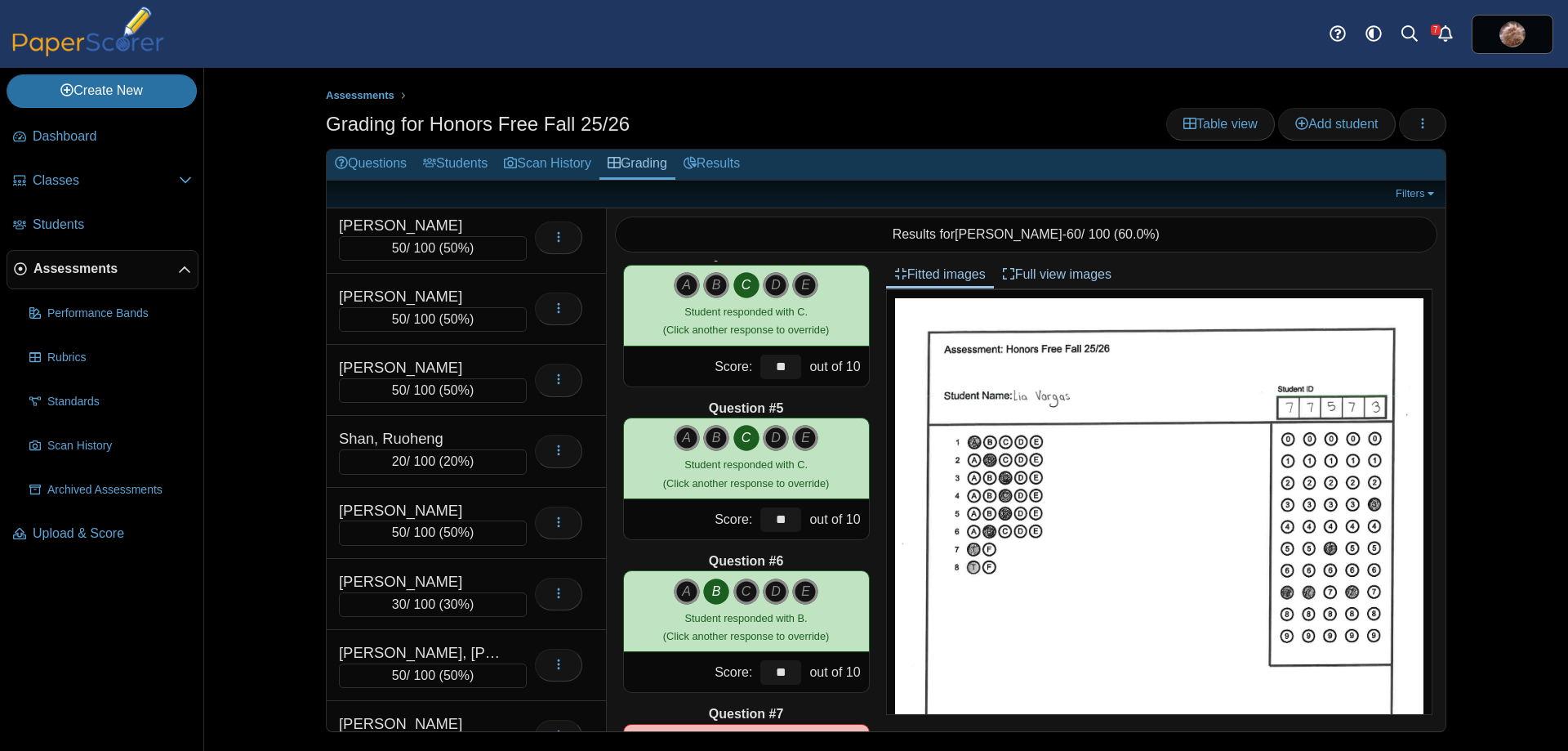
scroll to position [8013, 0]
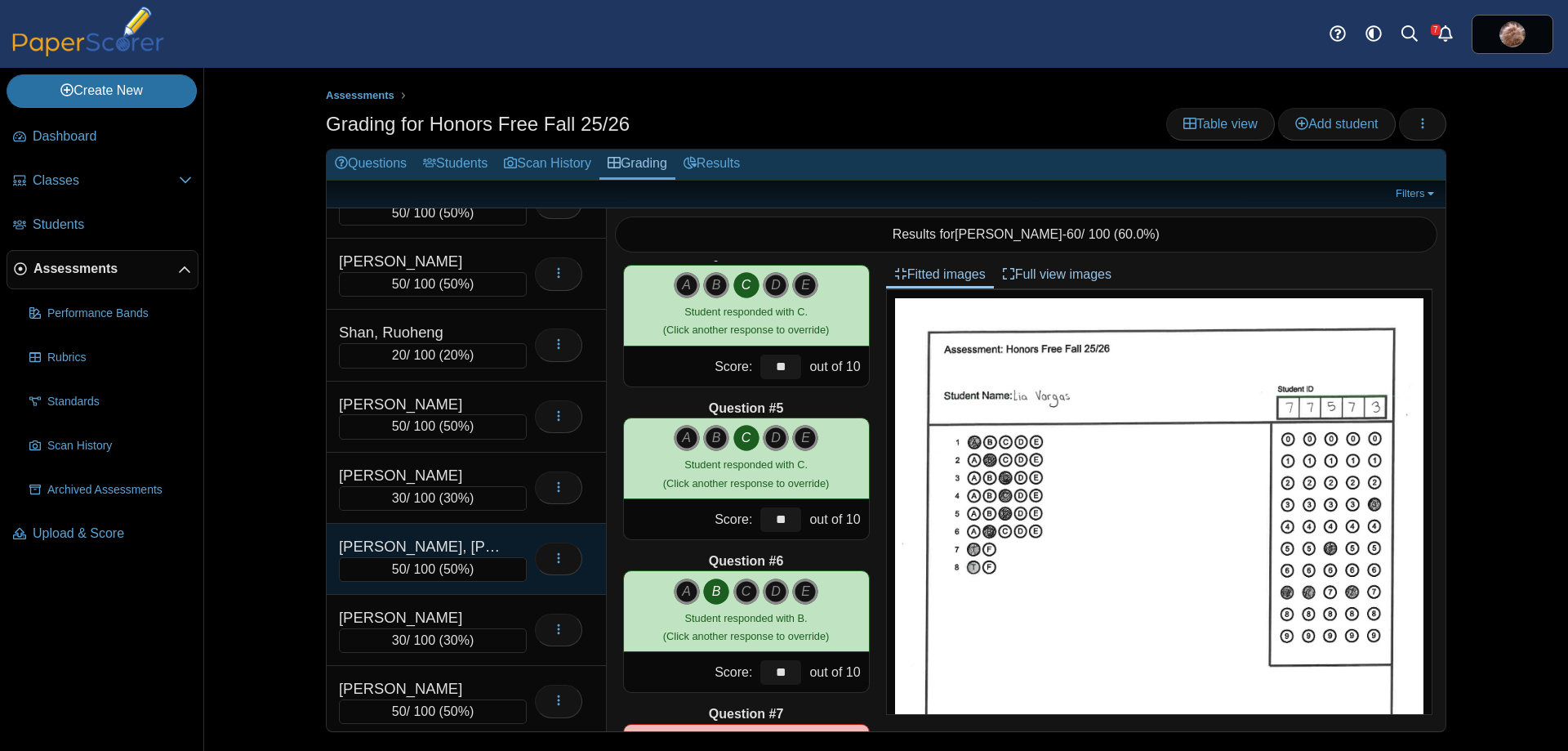
click at [515, 540] on div "[PERSON_NAME], [PERSON_NAME]" at bounding box center [433, 546] width 188 height 22
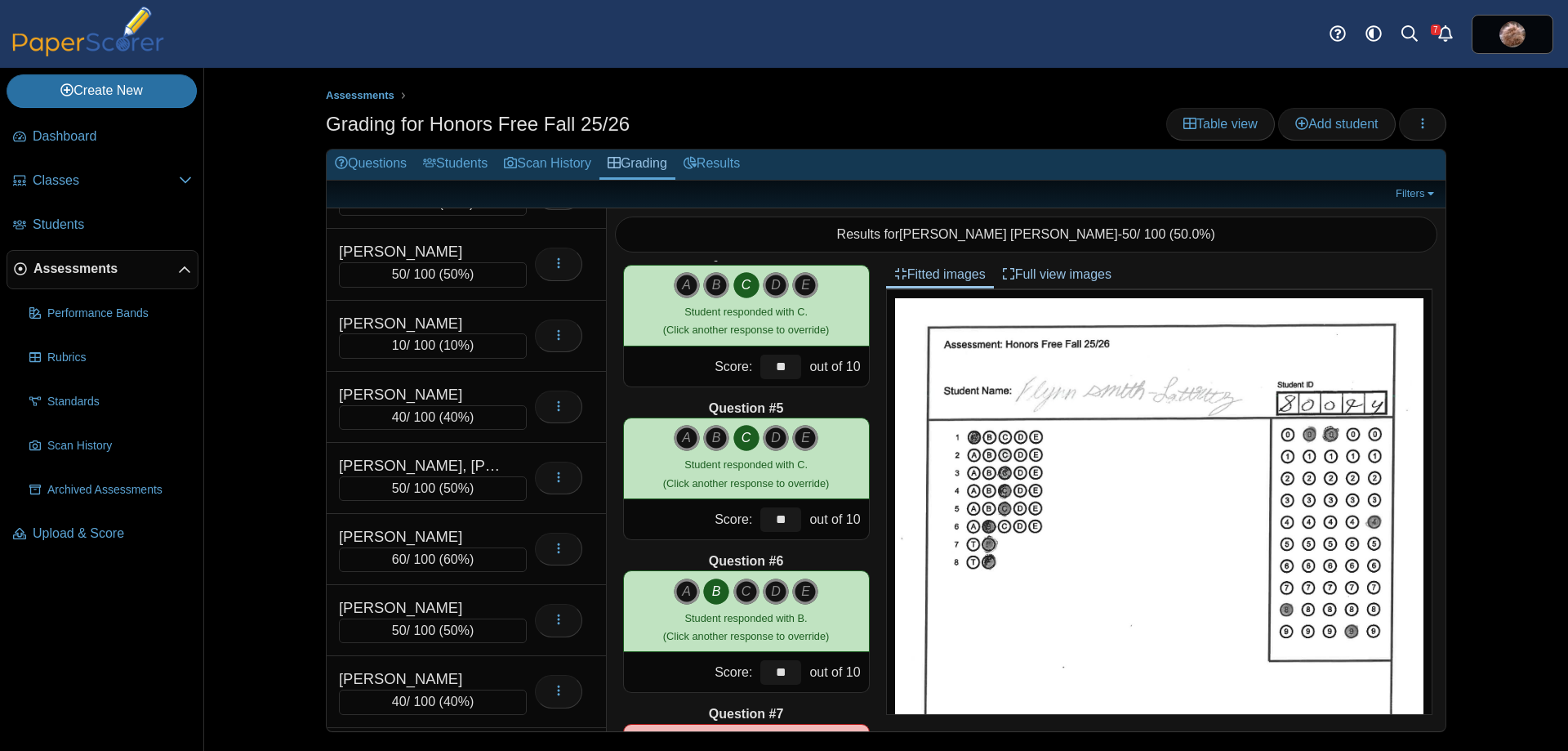
scroll to position [4387, 0]
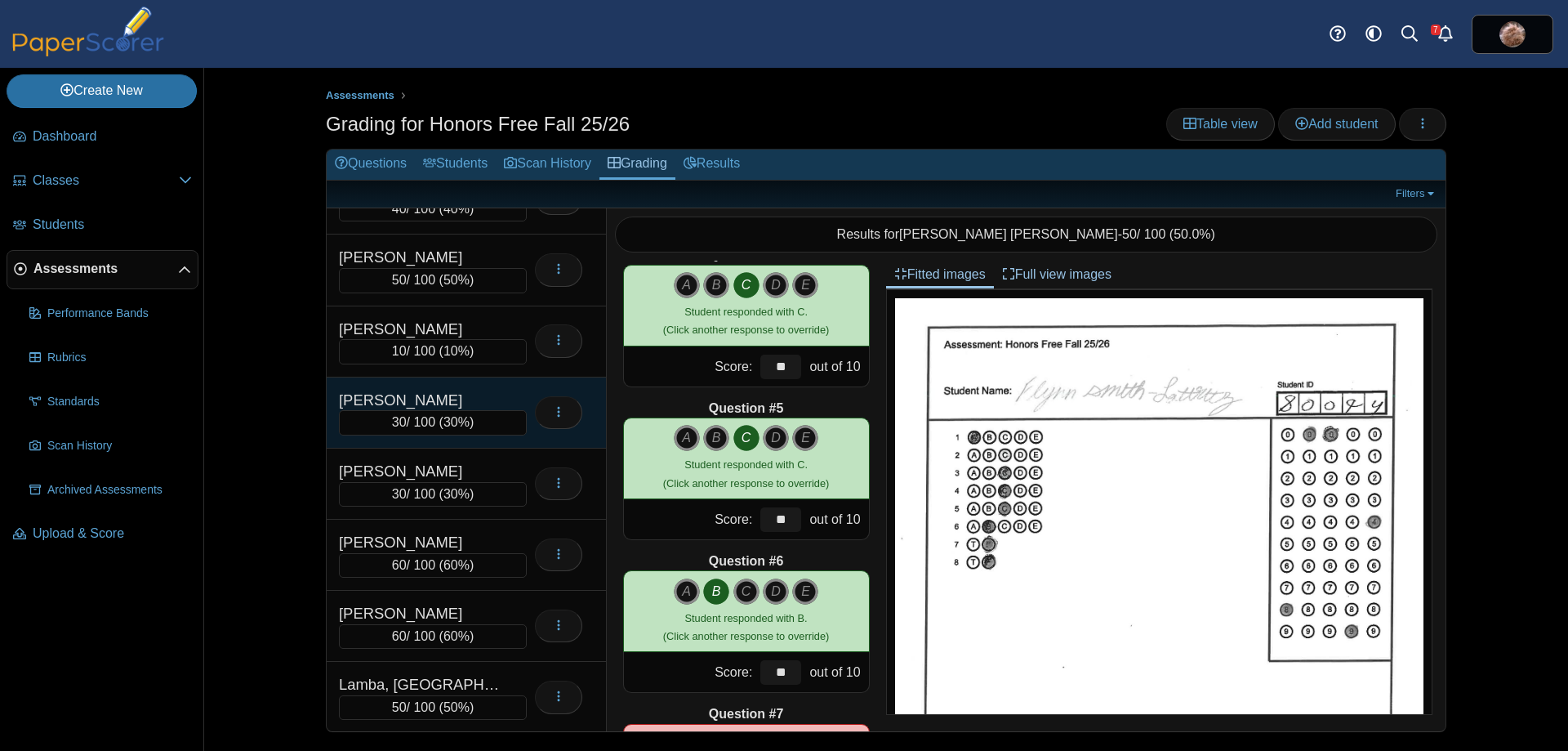
click at [485, 401] on div "[PERSON_NAME]" at bounding box center [421, 400] width 163 height 22
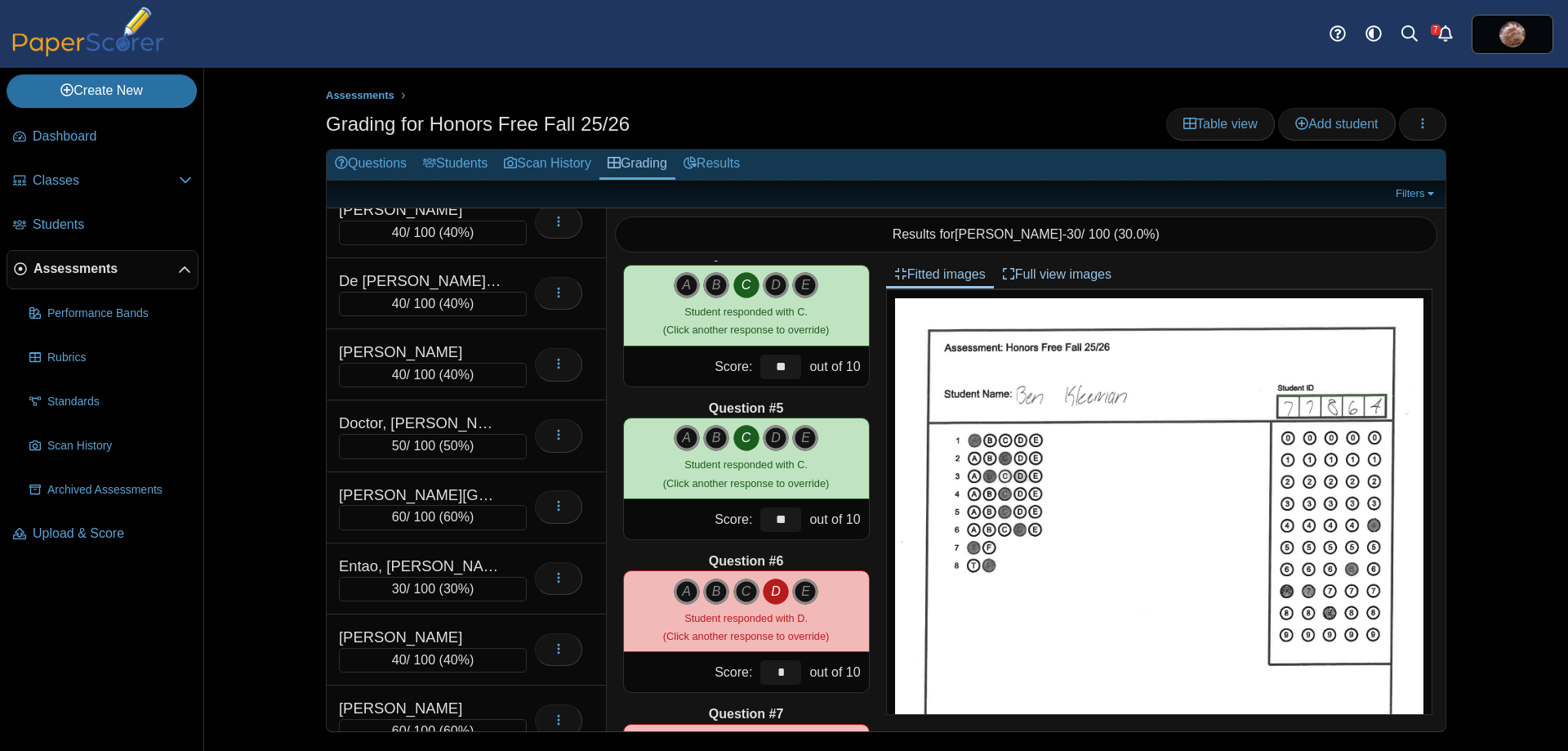
scroll to position [2583, 0]
click at [250, 557] on div "Assessments Grading for Honors Free Fall 25/26 Table view Add student Loading… A" at bounding box center [885, 408] width 1364 height 682
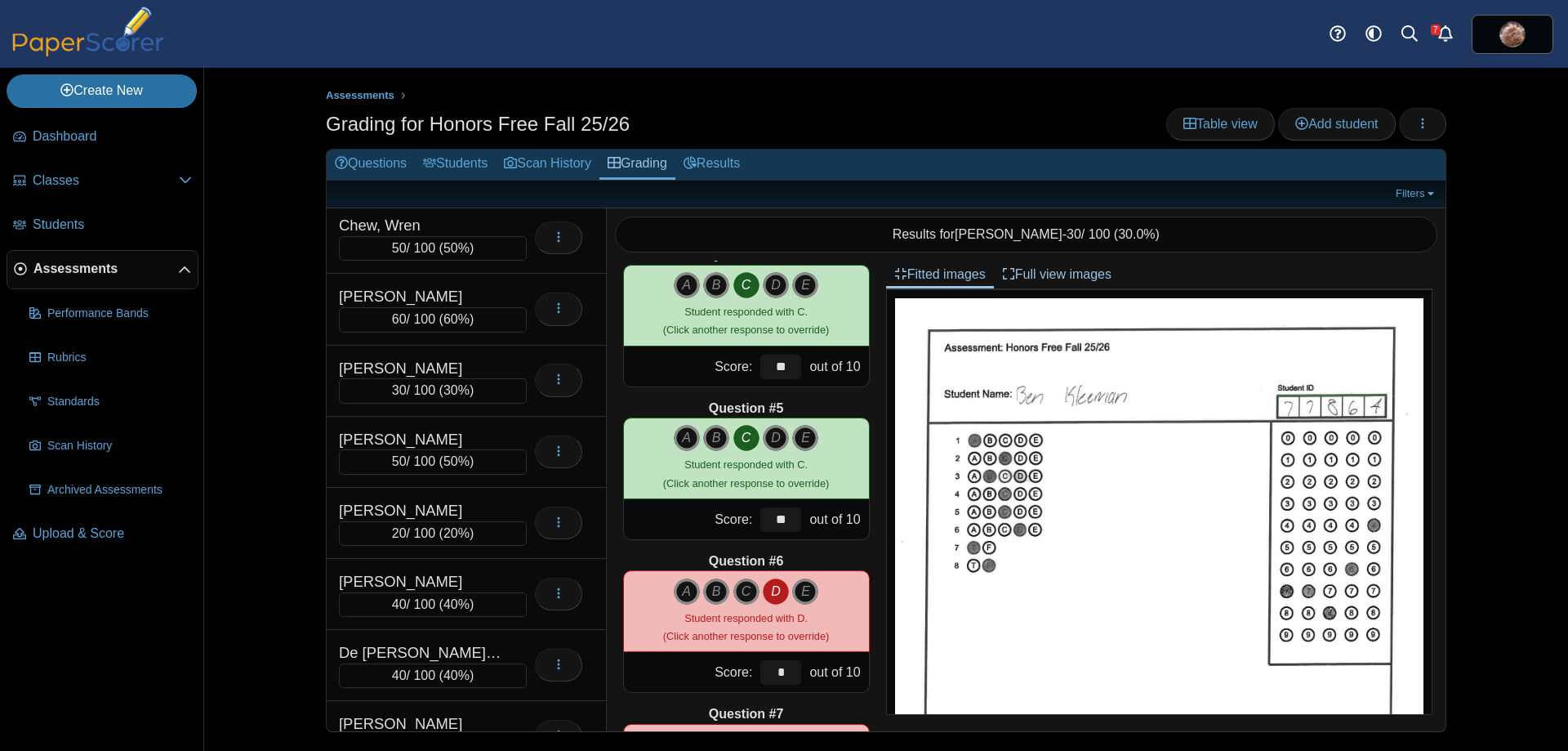
scroll to position [2034, 0]
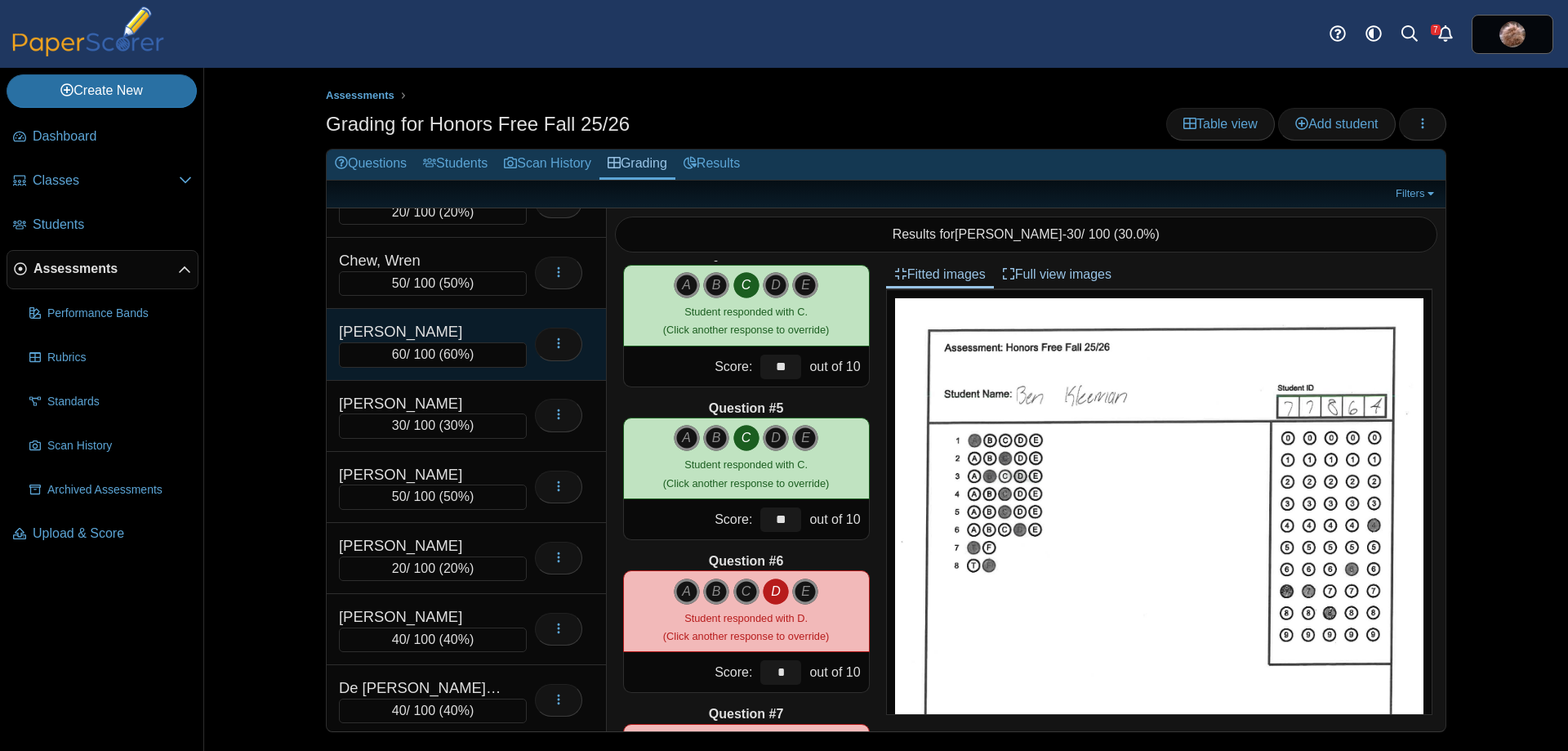
click at [432, 337] on div "[PERSON_NAME]" at bounding box center [421, 331] width 163 height 22
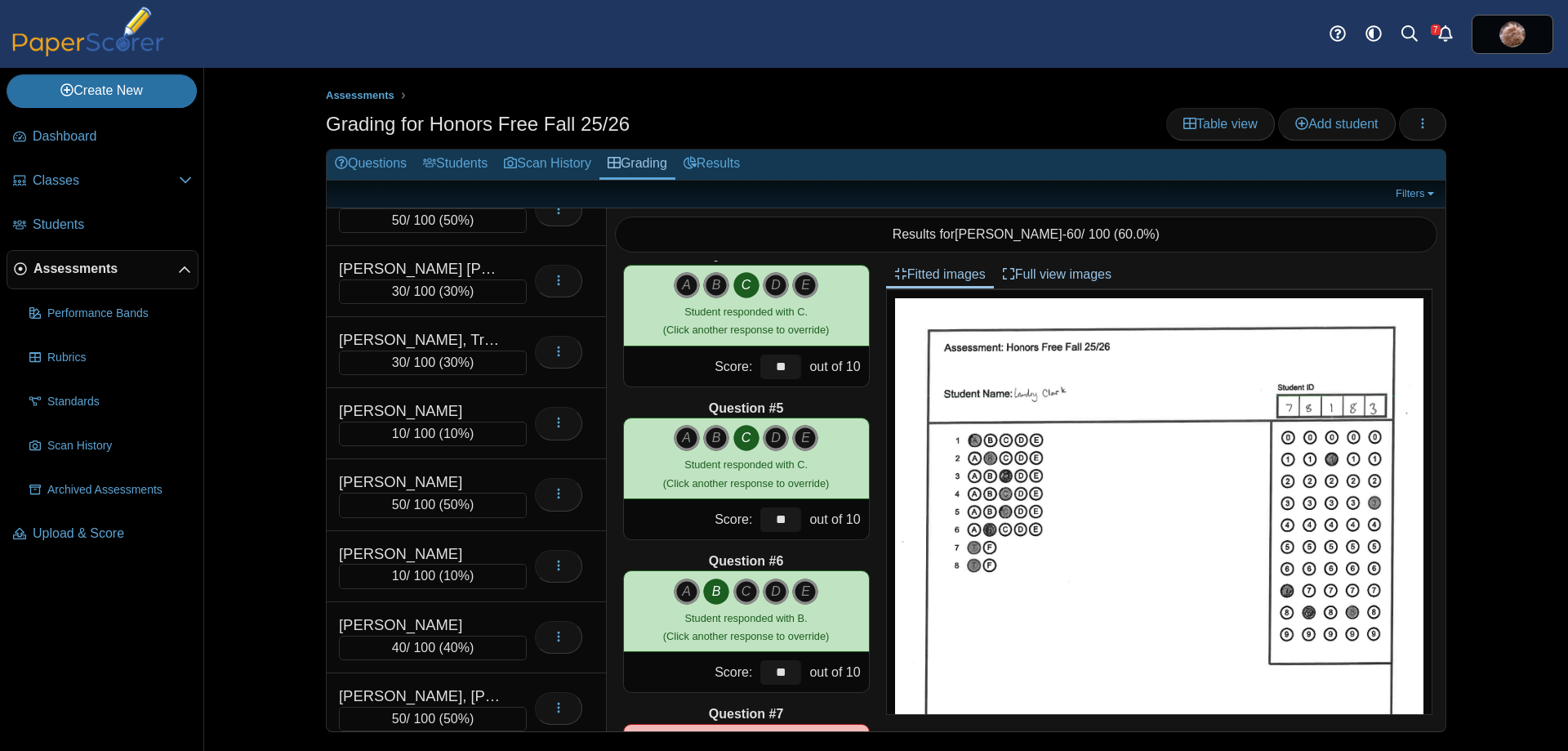
scroll to position [3414, 0]
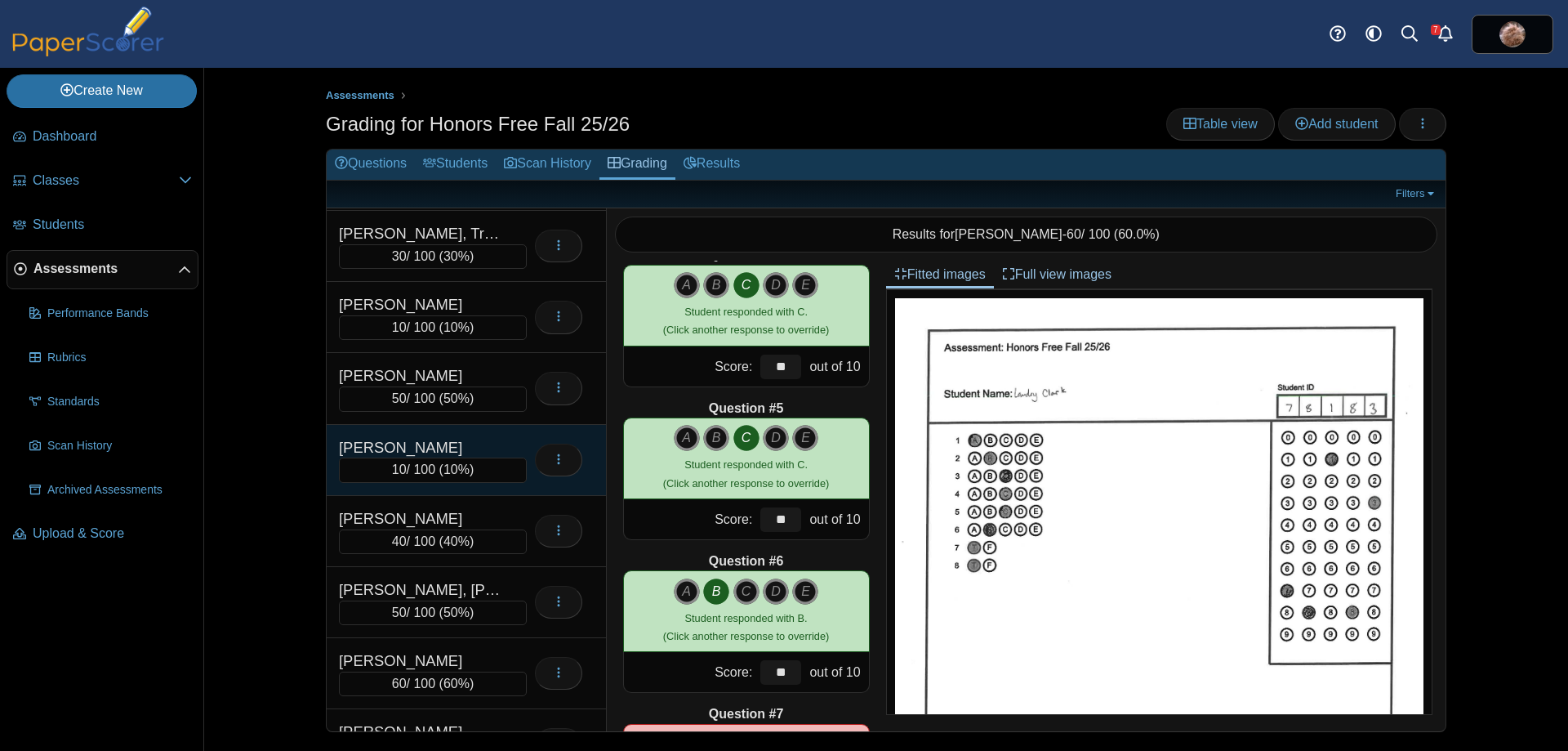
click at [426, 438] on div "[PERSON_NAME]" at bounding box center [421, 447] width 163 height 22
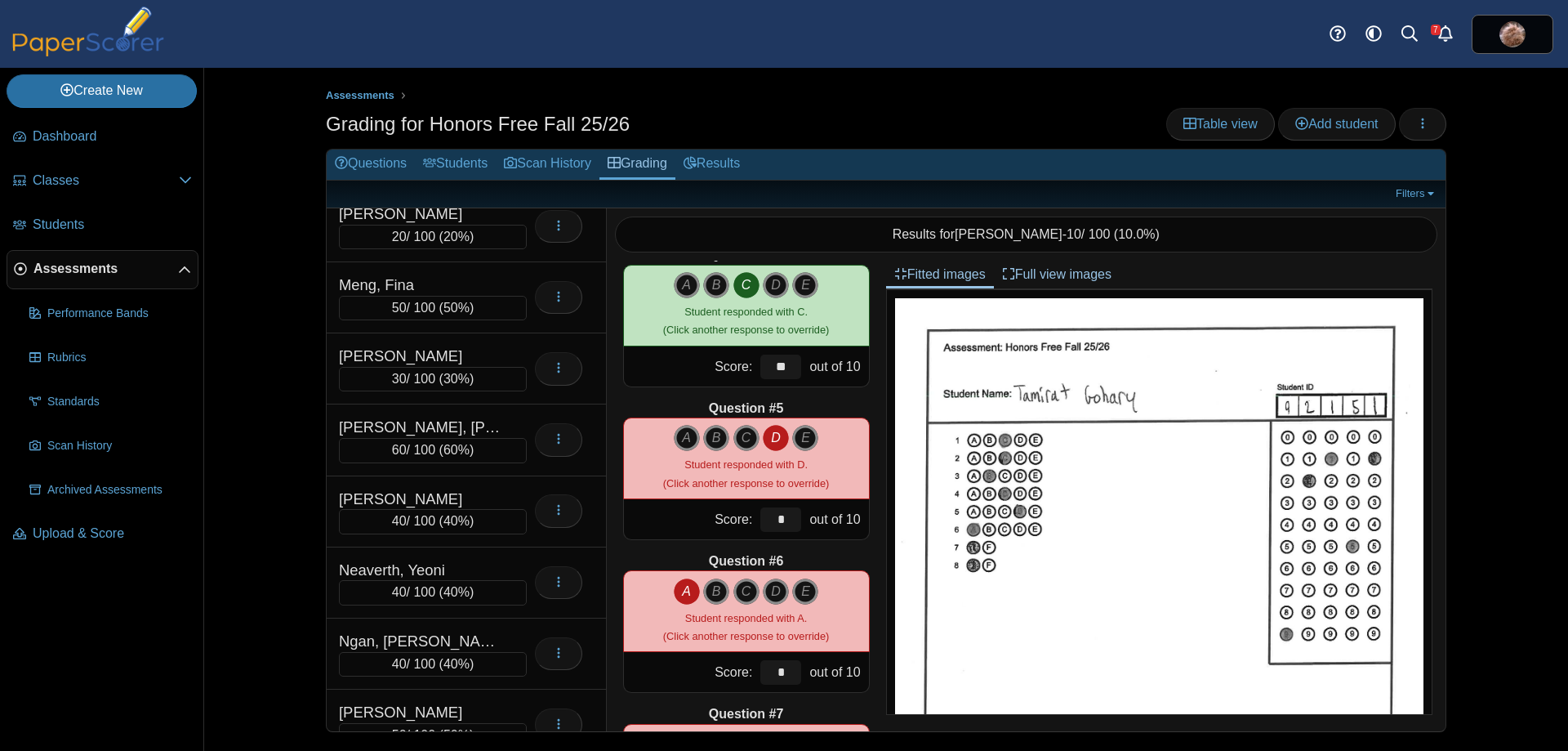
scroll to position [6474, 0]
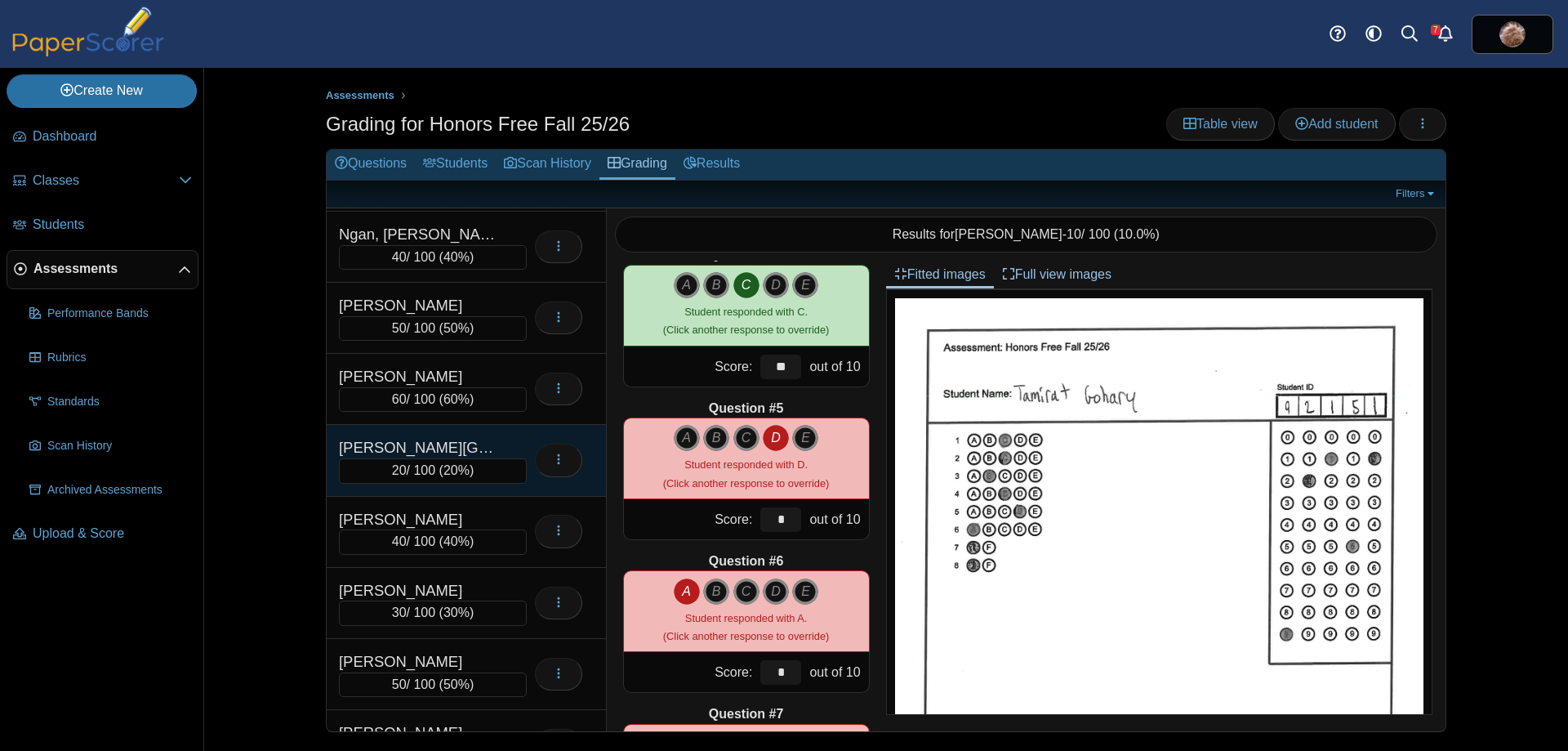
click at [453, 449] on div "[PERSON_NAME][GEOGRAPHIC_DATA]" at bounding box center [421, 447] width 163 height 22
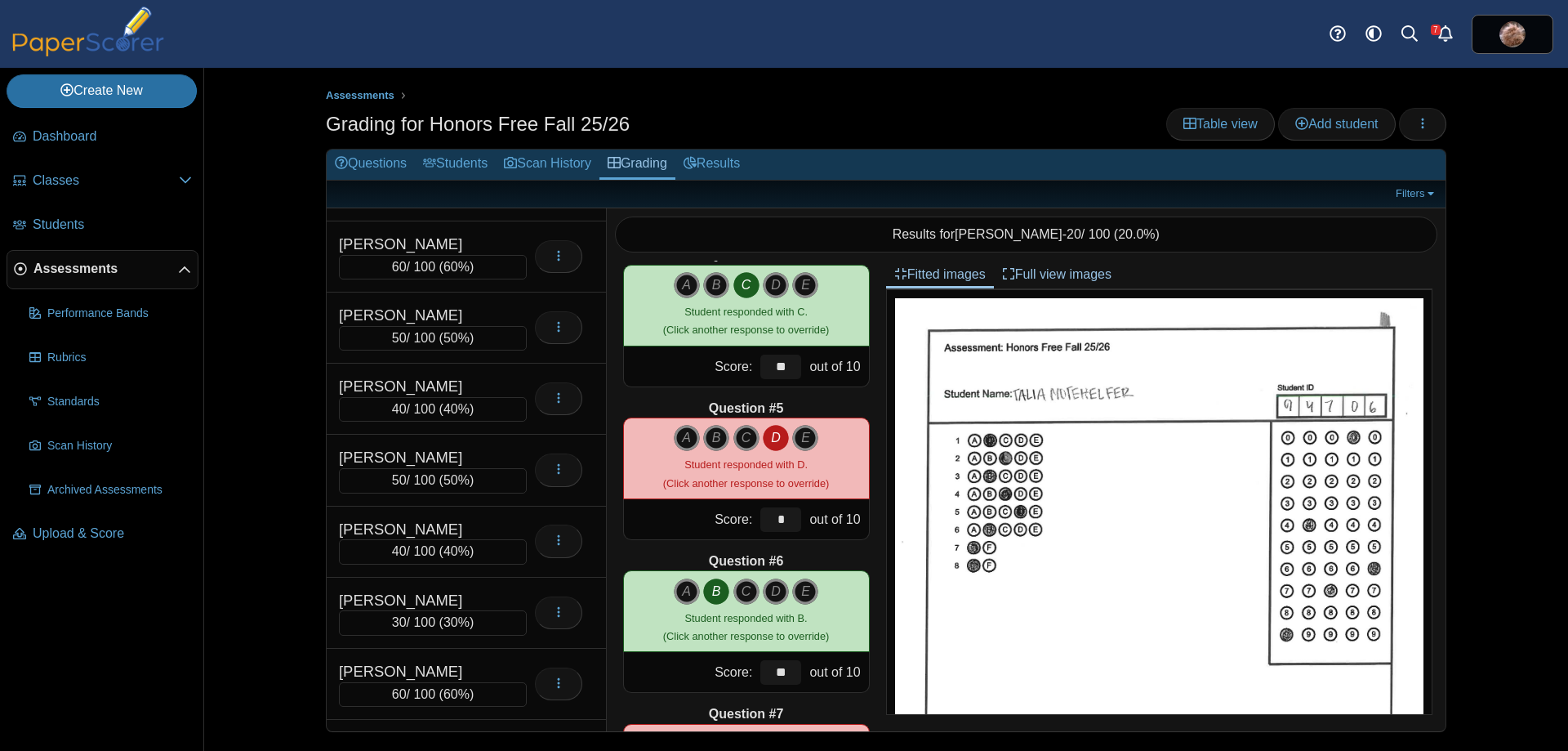
scroll to position [5005, 0]
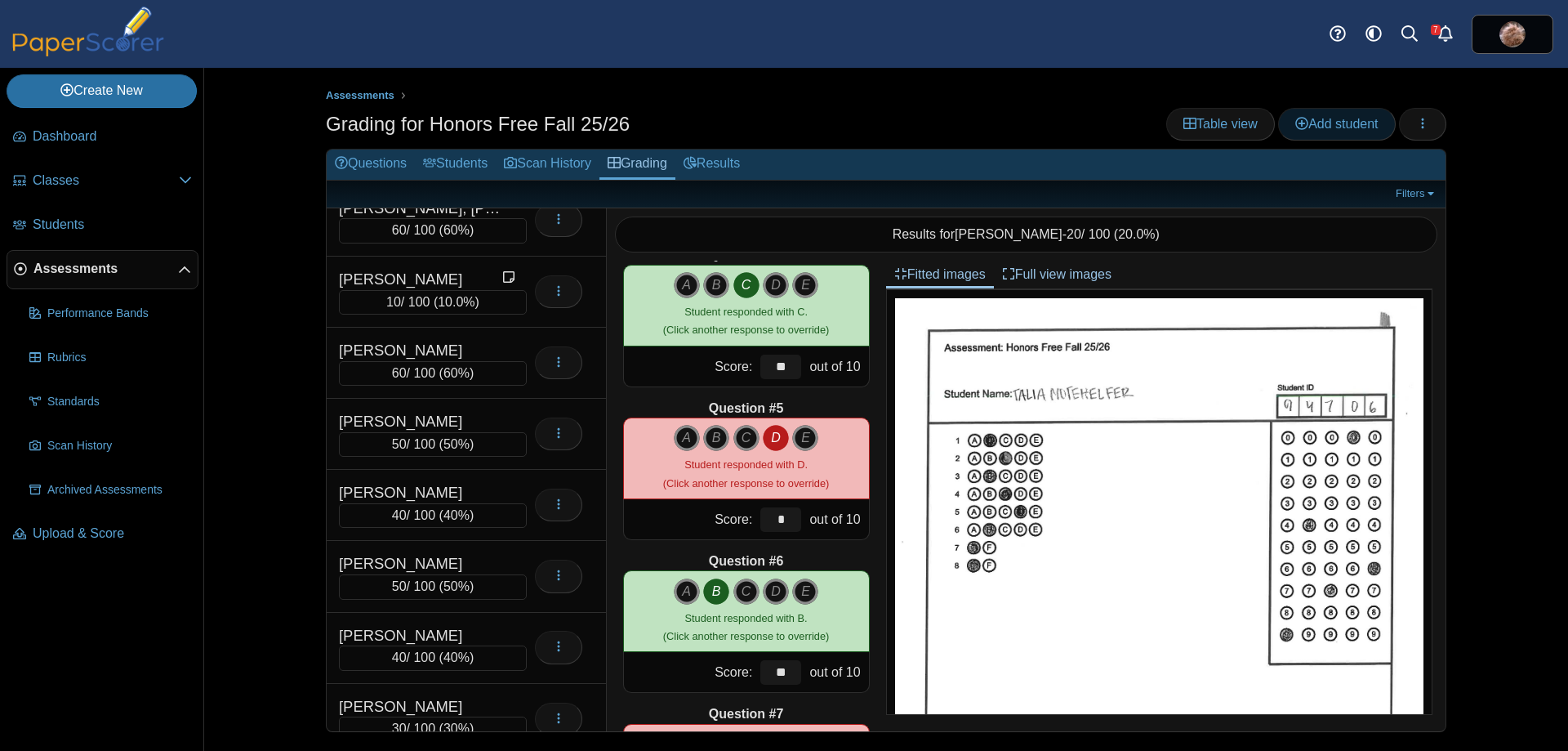
click at [1347, 134] on link "Add student" at bounding box center [1337, 124] width 116 height 33
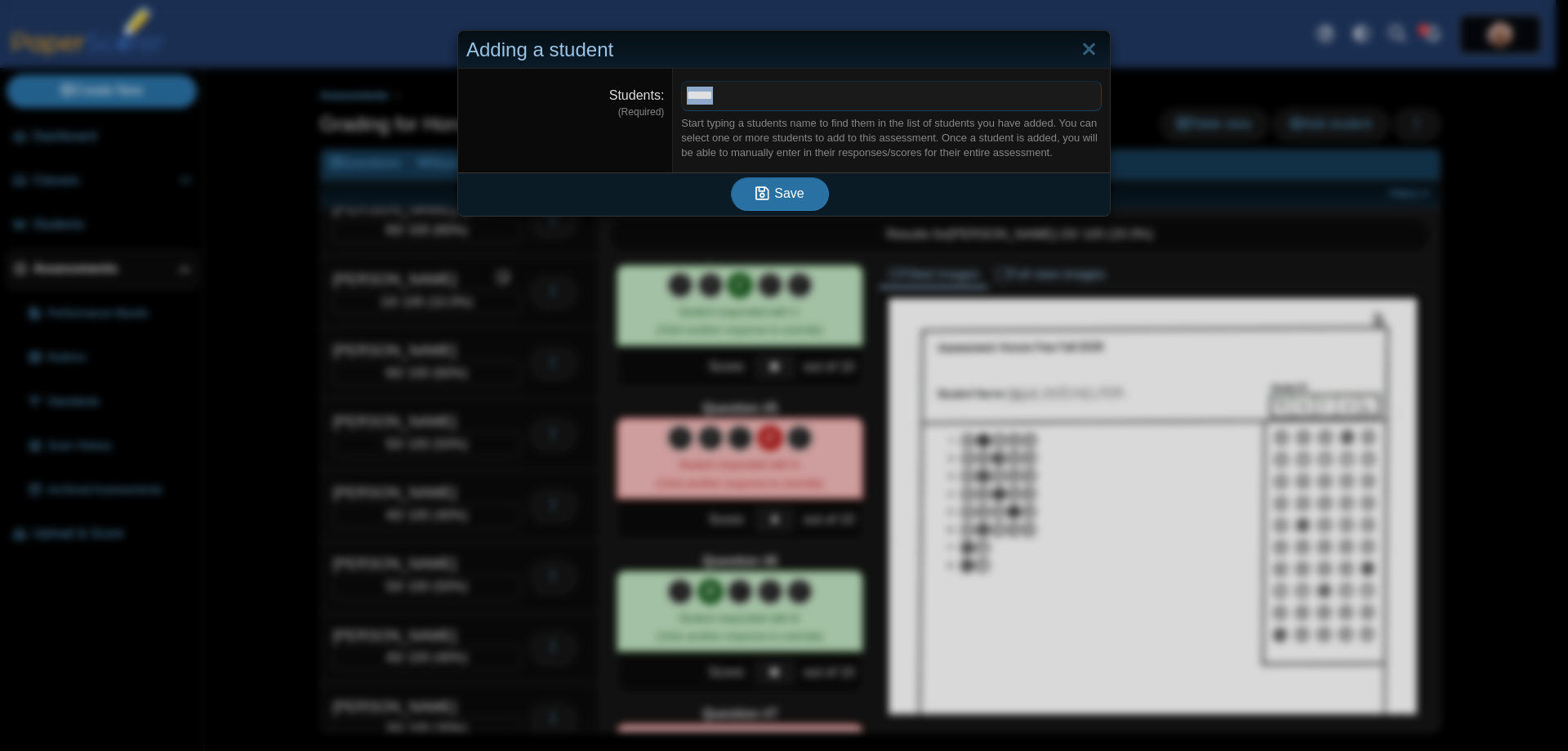
drag, startPoint x: 738, startPoint y: 95, endPoint x: 663, endPoint y: 104, distance: 75.5
click at [663, 104] on dl "Students (Required) ***** ​ Start typing a students name to find them in the li…" at bounding box center [784, 120] width 652 height 103
click at [736, 96] on span "*****" at bounding box center [891, 96] width 419 height 28
drag, startPoint x: 751, startPoint y: 96, endPoint x: 653, endPoint y: 97, distance: 98.0
click at [653, 97] on dl "Students (Required) ***** ​ Start typing a students name to find them in the li…" at bounding box center [784, 120] width 652 height 103
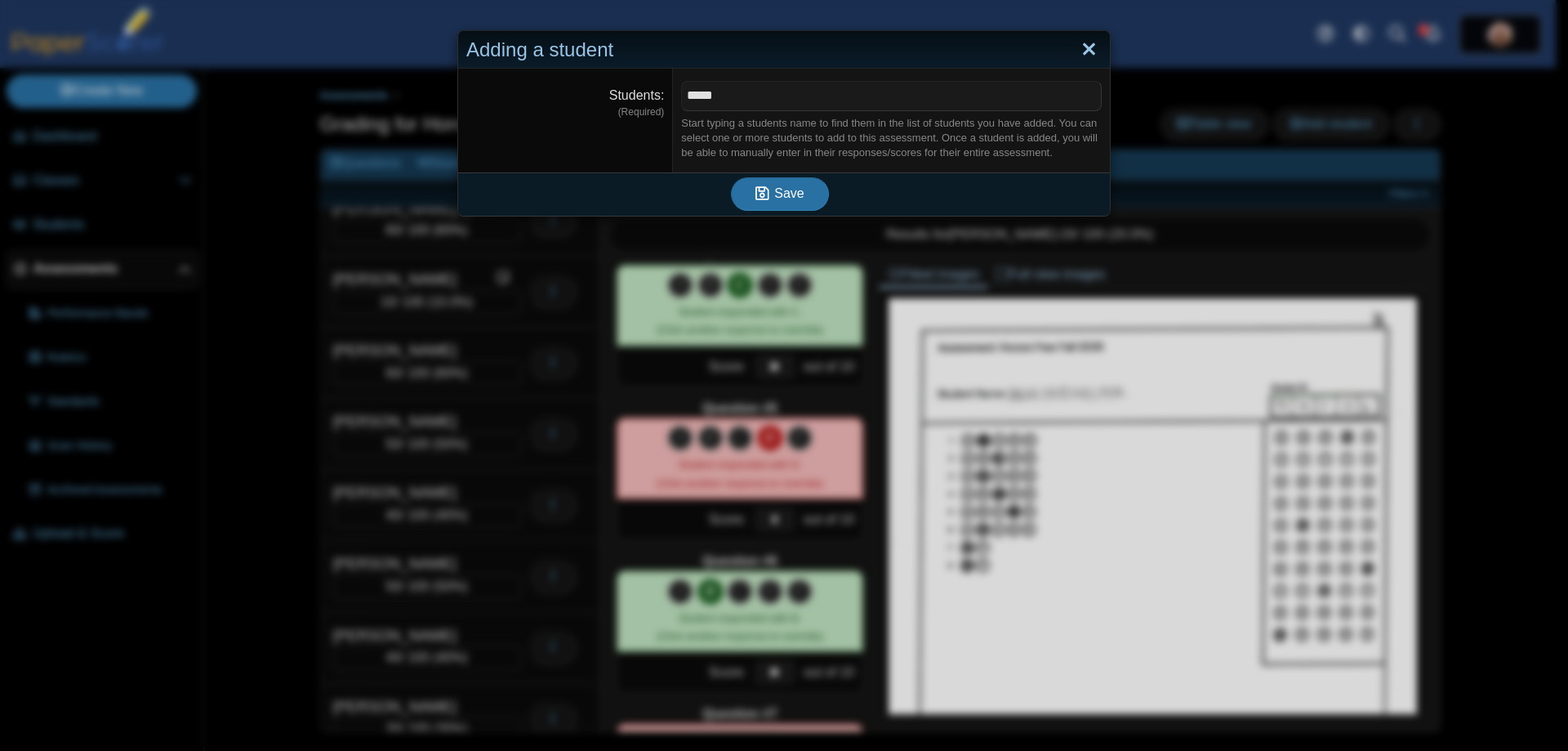
click at [1090, 53] on link "Close" at bounding box center [1089, 50] width 25 height 28
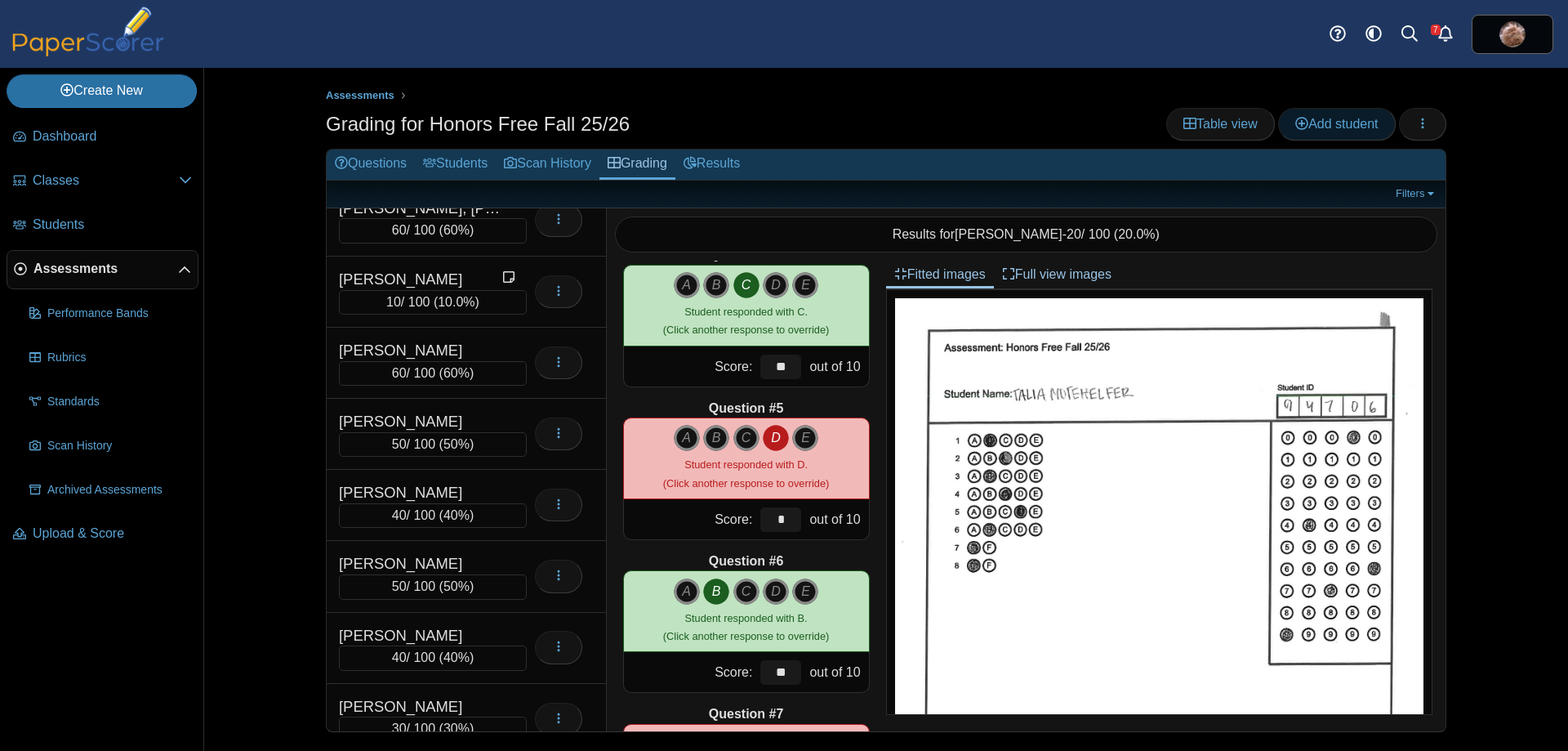
click at [1344, 126] on span "Add student" at bounding box center [1337, 123] width 83 height 14
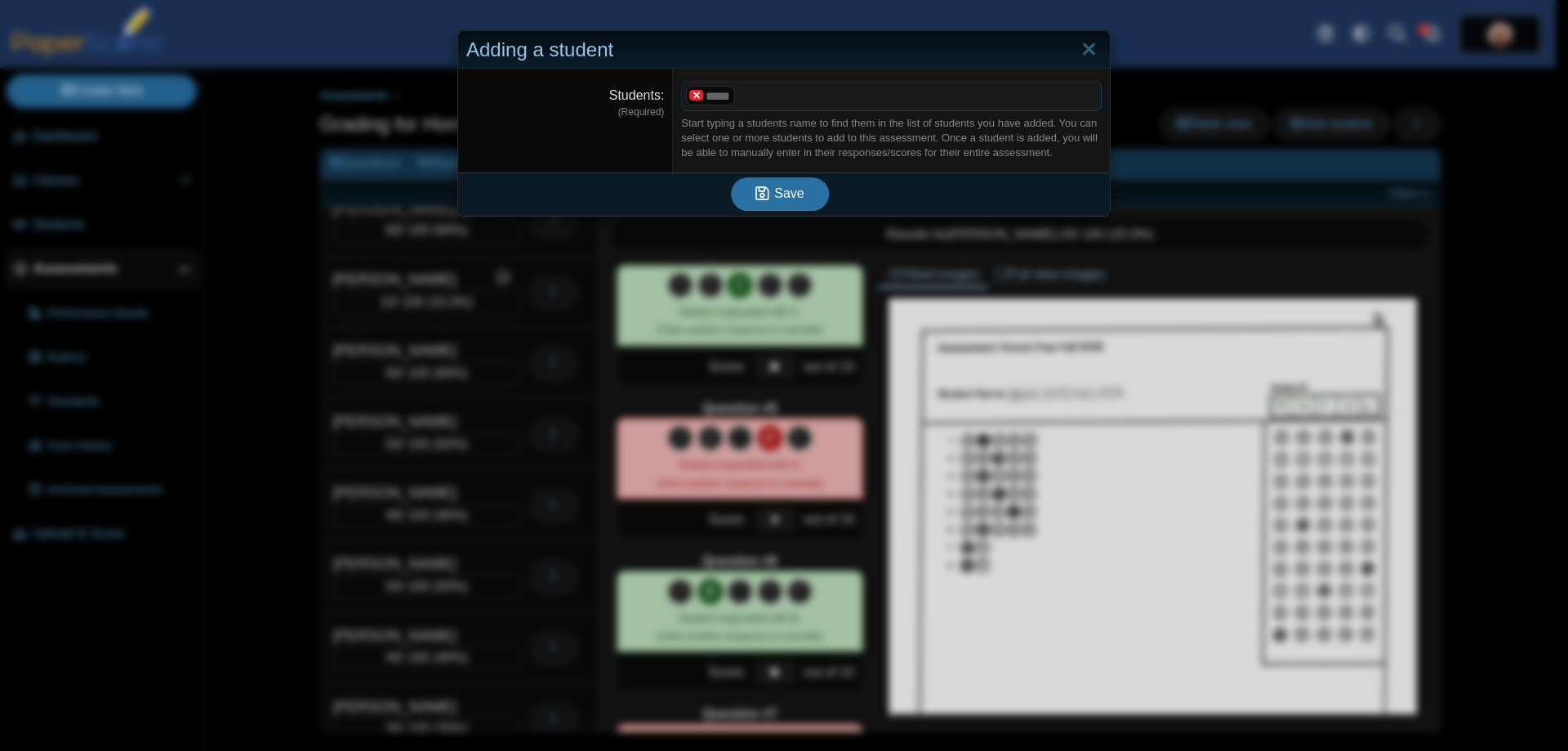
click at [692, 93] on x "remove tag" at bounding box center [696, 95] width 14 height 10
click at [705, 97] on span at bounding box center [891, 96] width 419 height 28
click at [1084, 50] on link "Close" at bounding box center [1089, 50] width 25 height 28
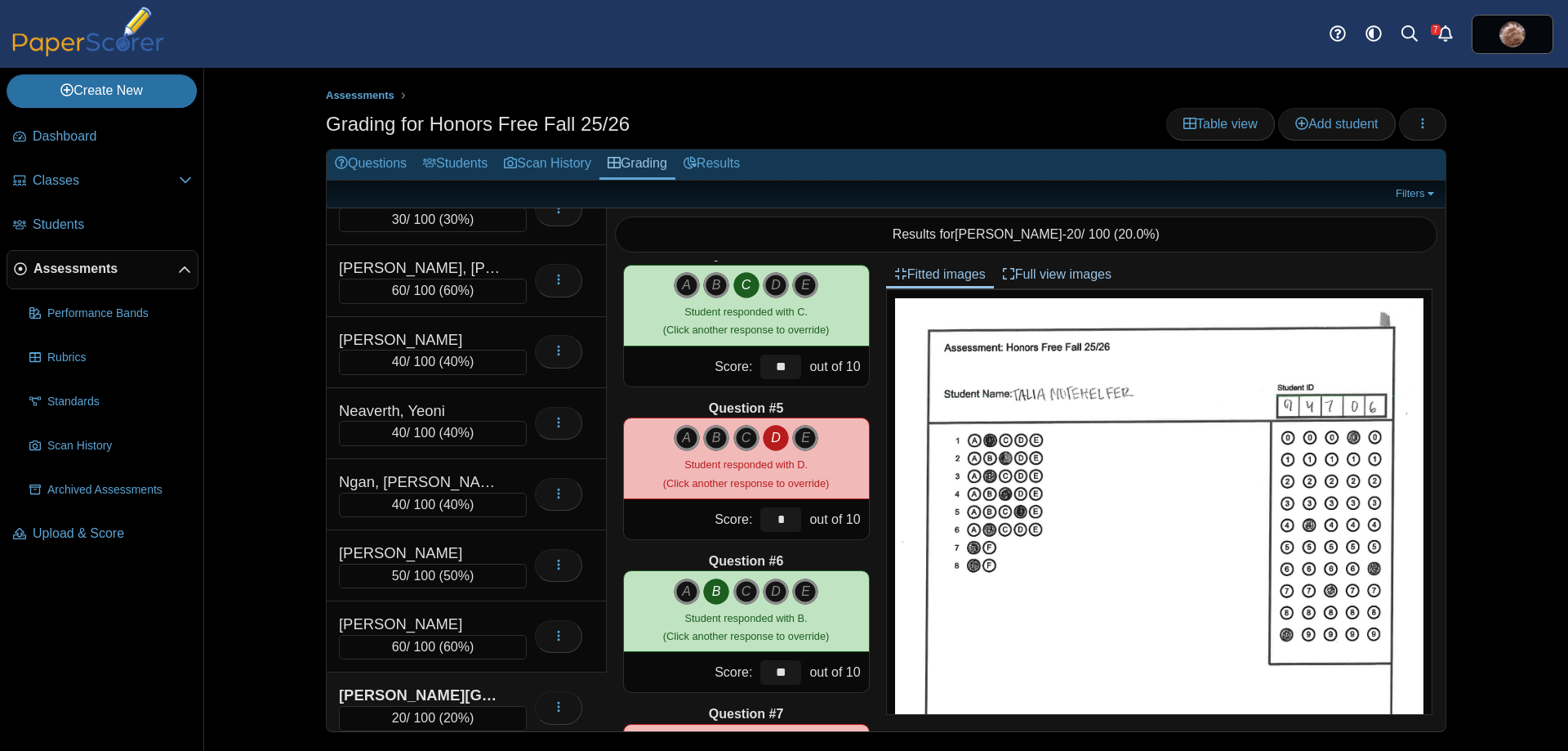
scroll to position [6350, 0]
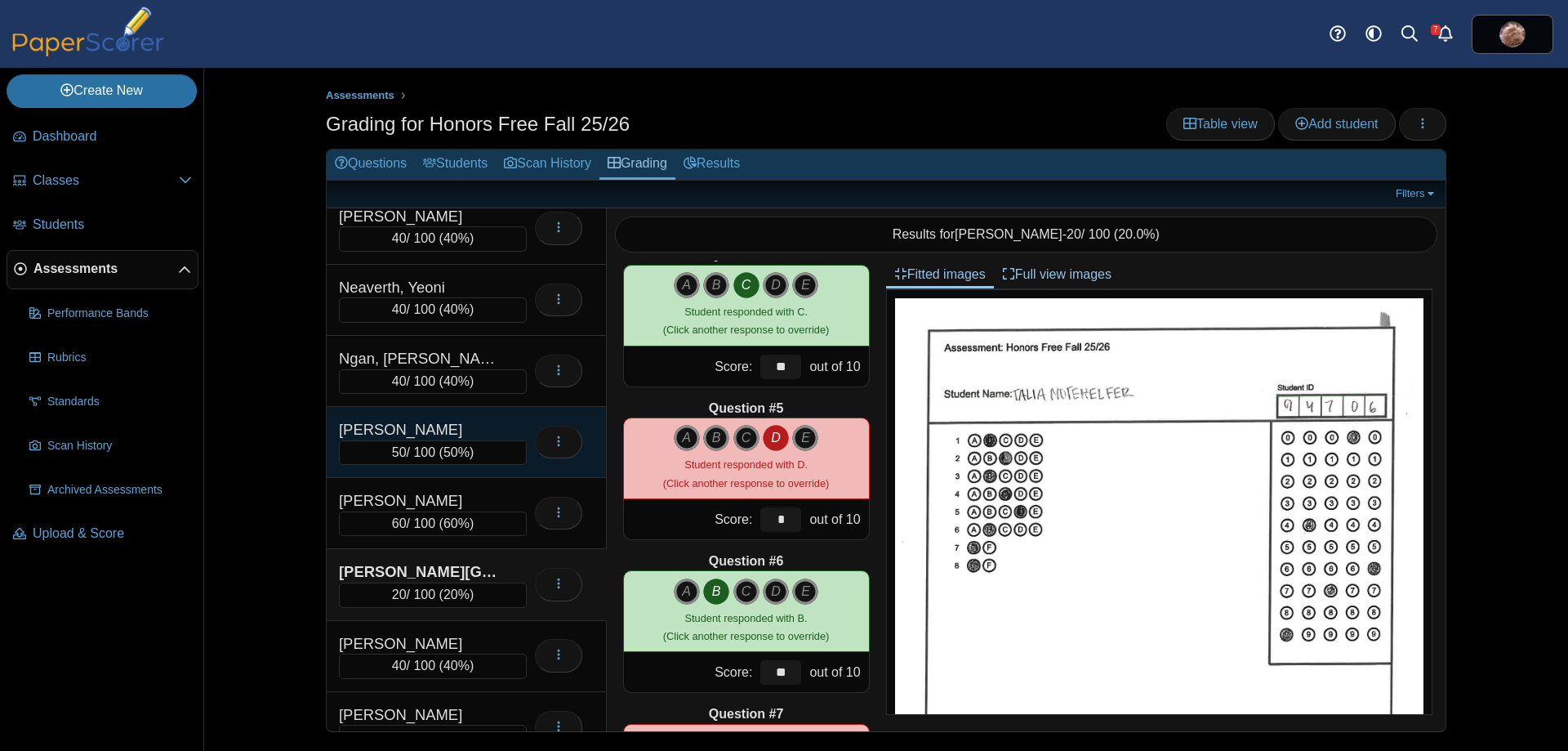
click at [447, 427] on div "[PERSON_NAME]" at bounding box center [421, 429] width 163 height 22
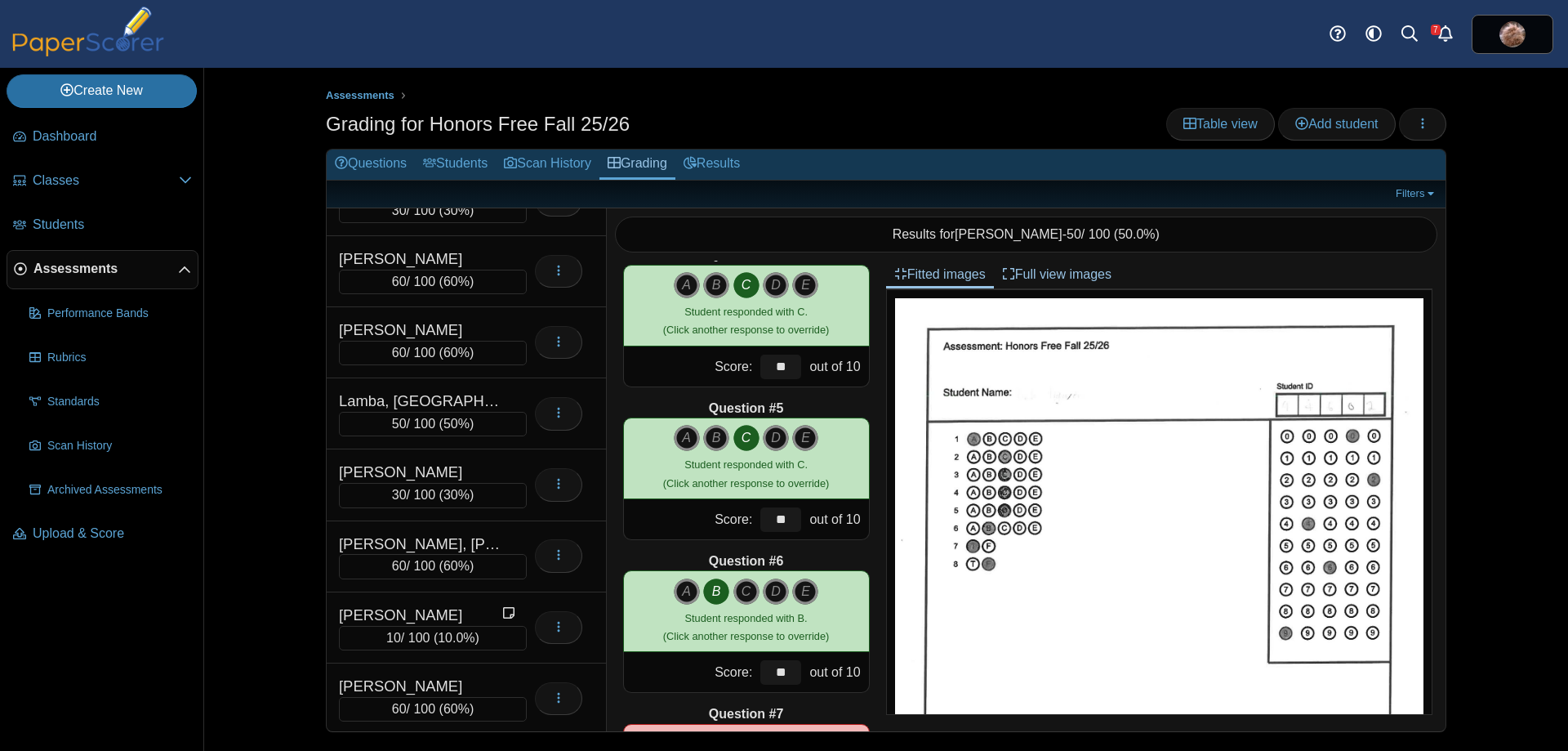
scroll to position [4617, 0]
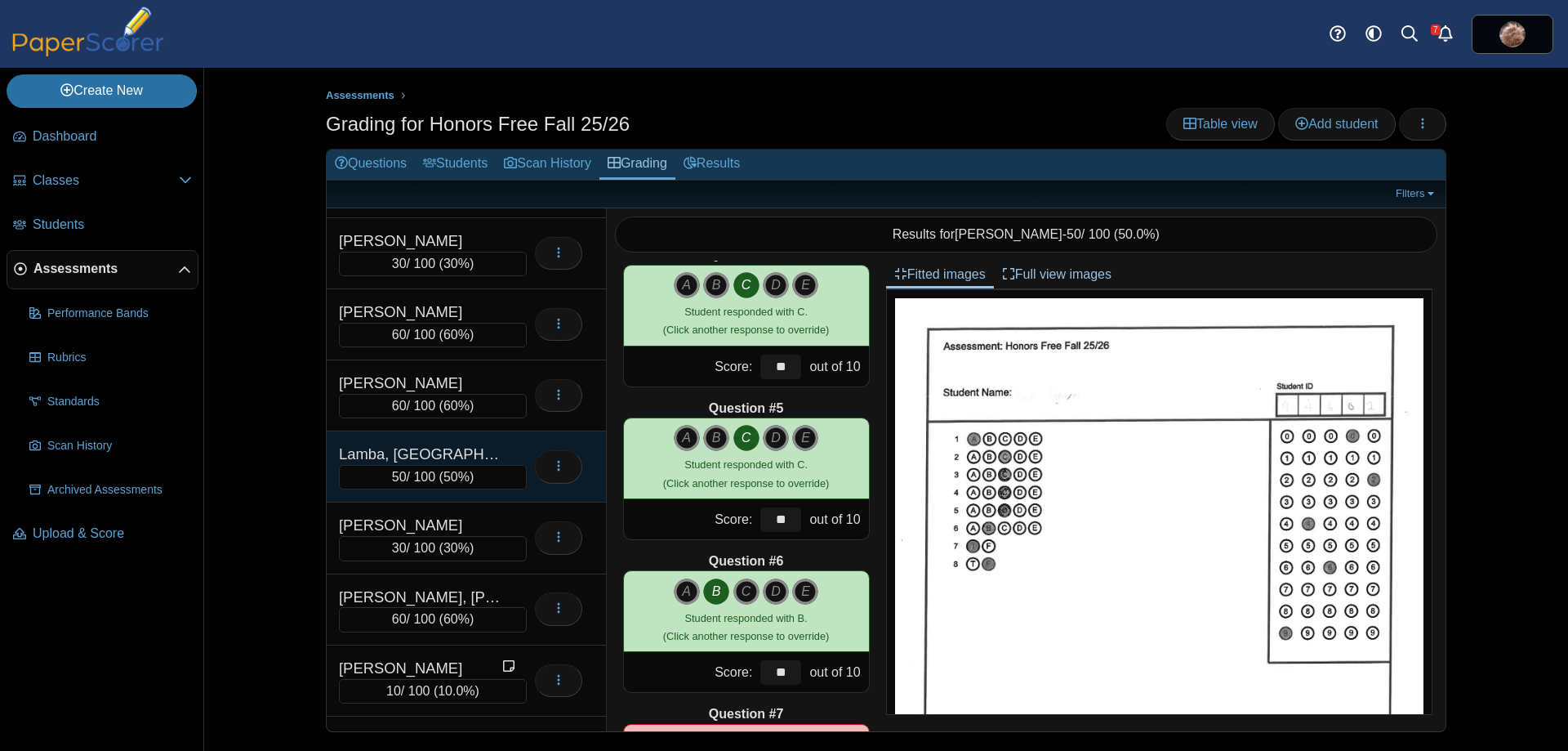
click at [462, 448] on div "Lamba, [GEOGRAPHIC_DATA]" at bounding box center [421, 453] width 163 height 22
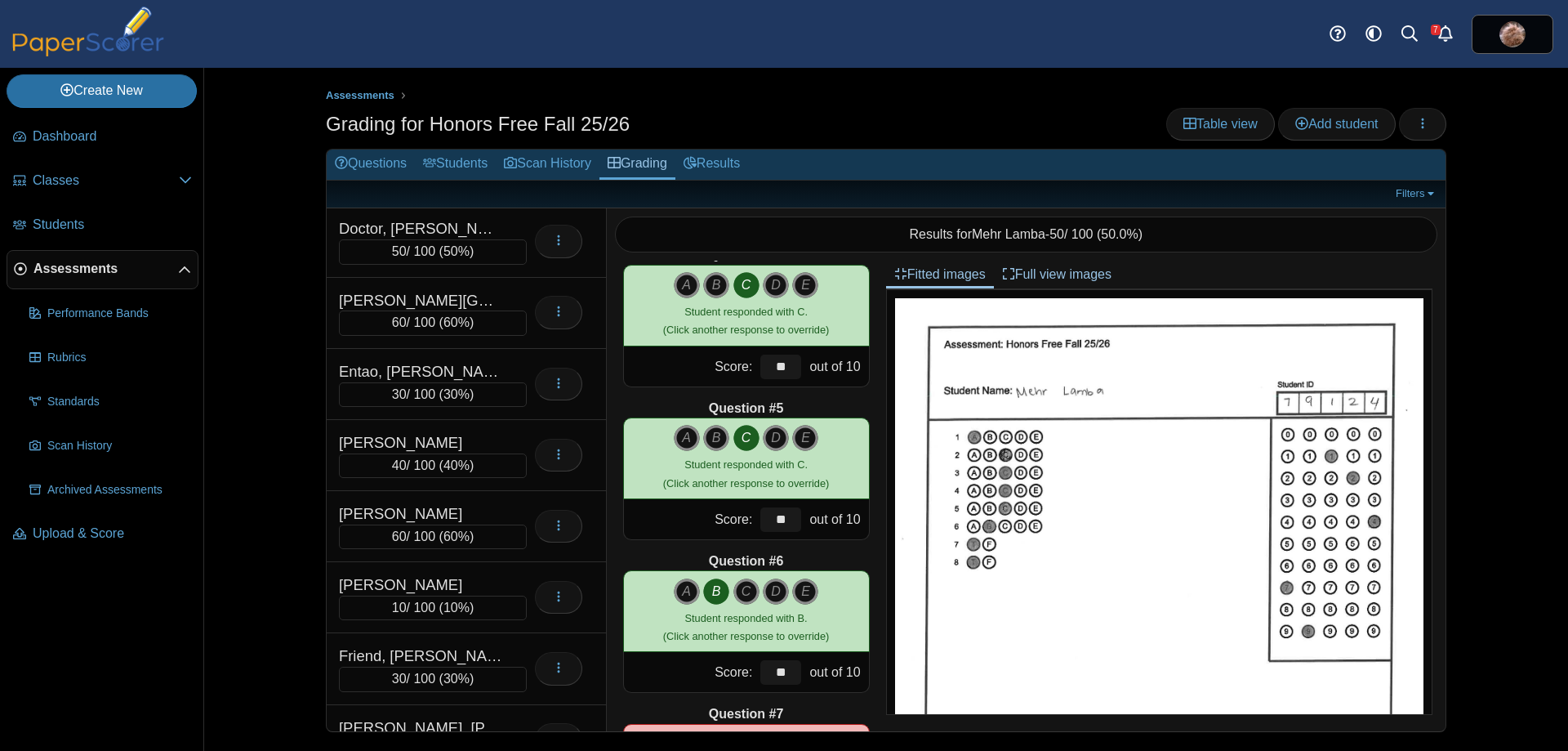
scroll to position [2583, 0]
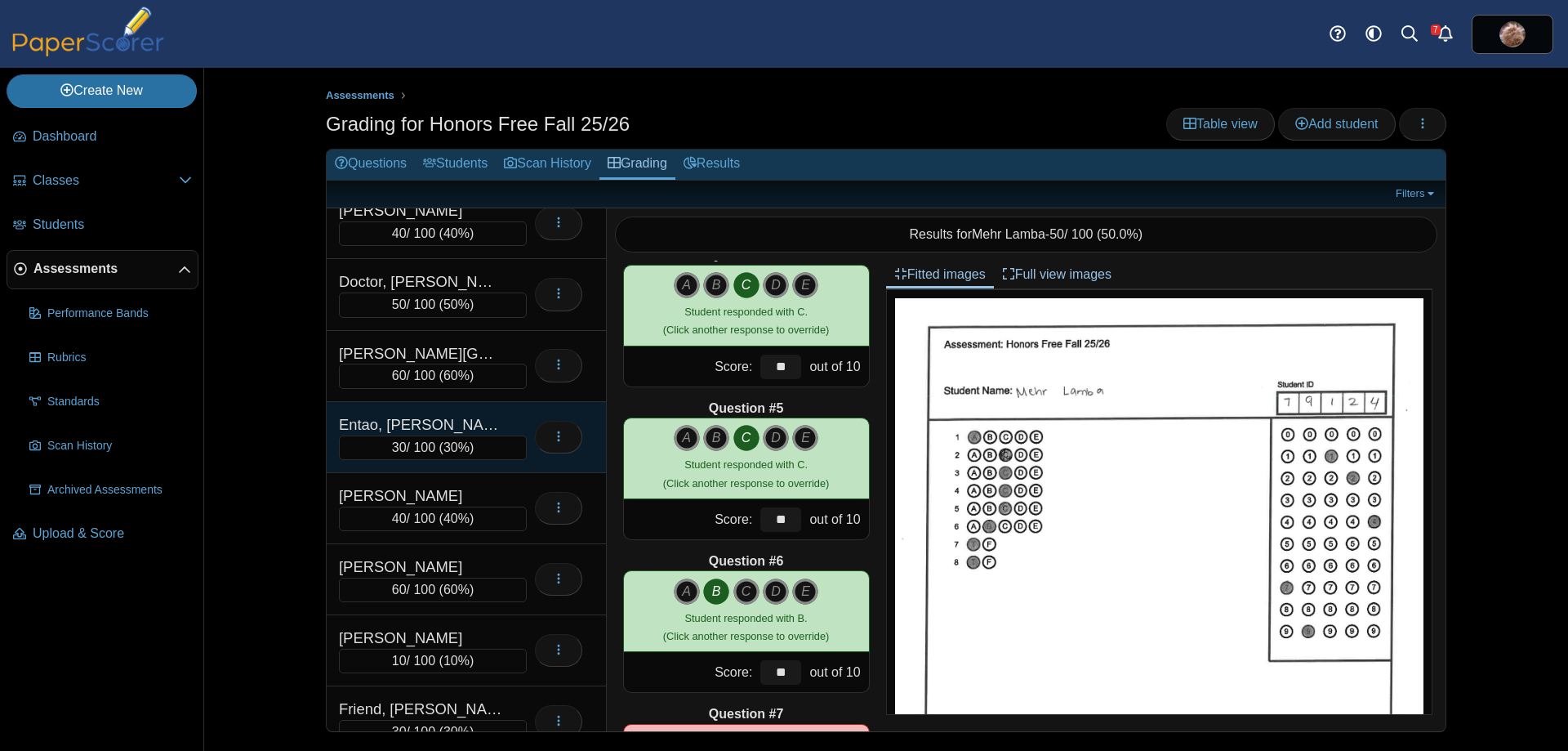
click at [429, 421] on div "Entao, [PERSON_NAME]" at bounding box center [421, 424] width 163 height 22
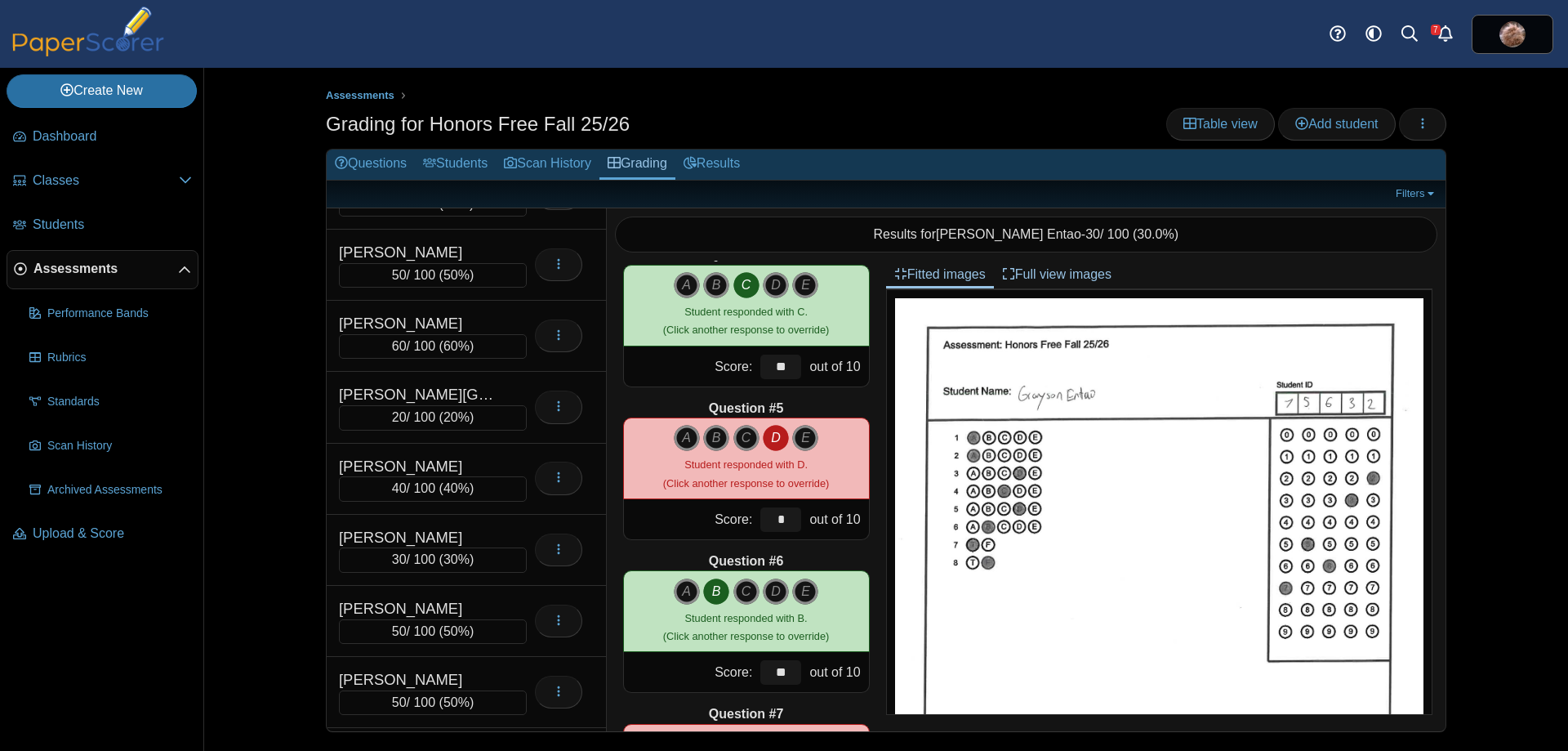
scroll to position [6545, 0]
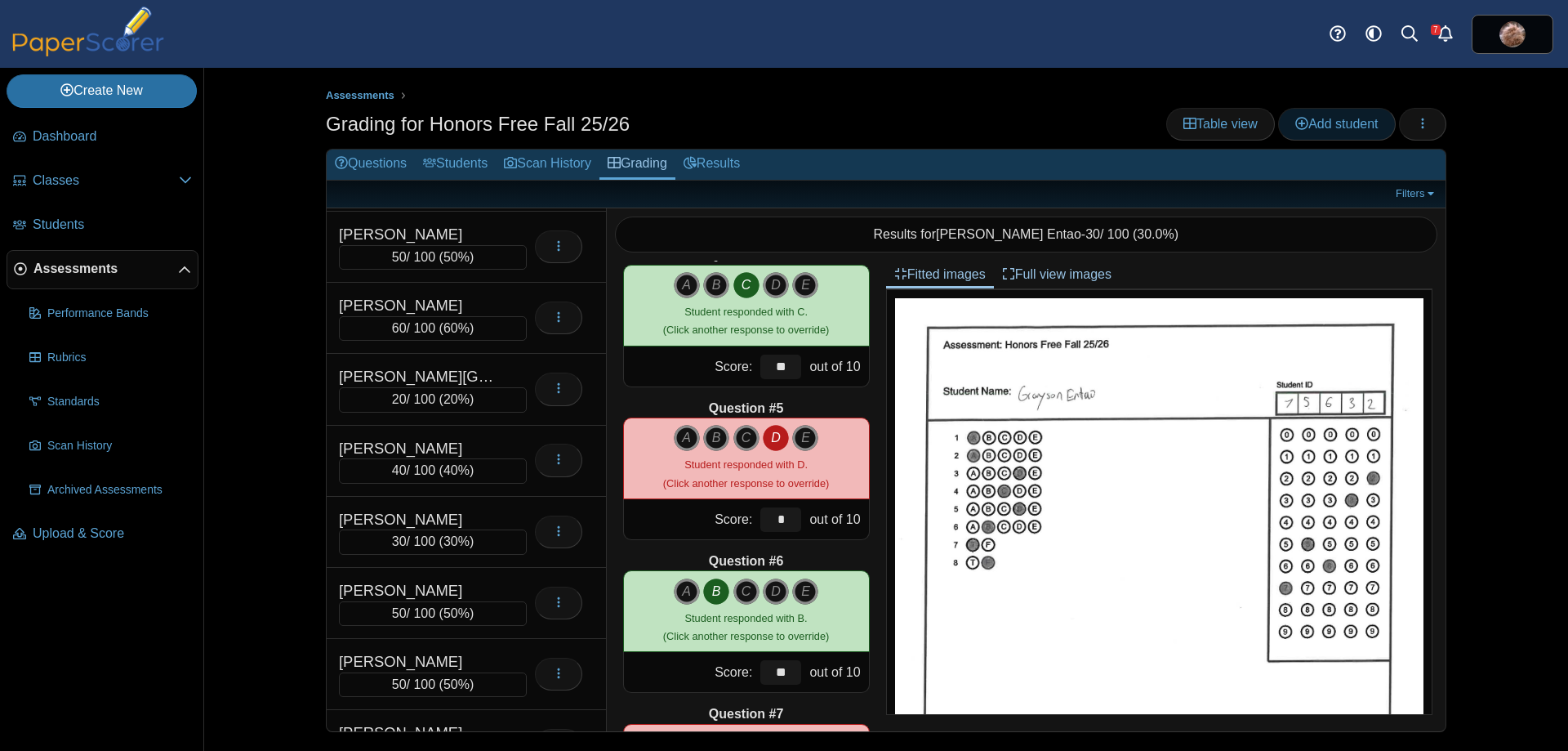
click at [1360, 117] on span "Add student" at bounding box center [1337, 123] width 83 height 14
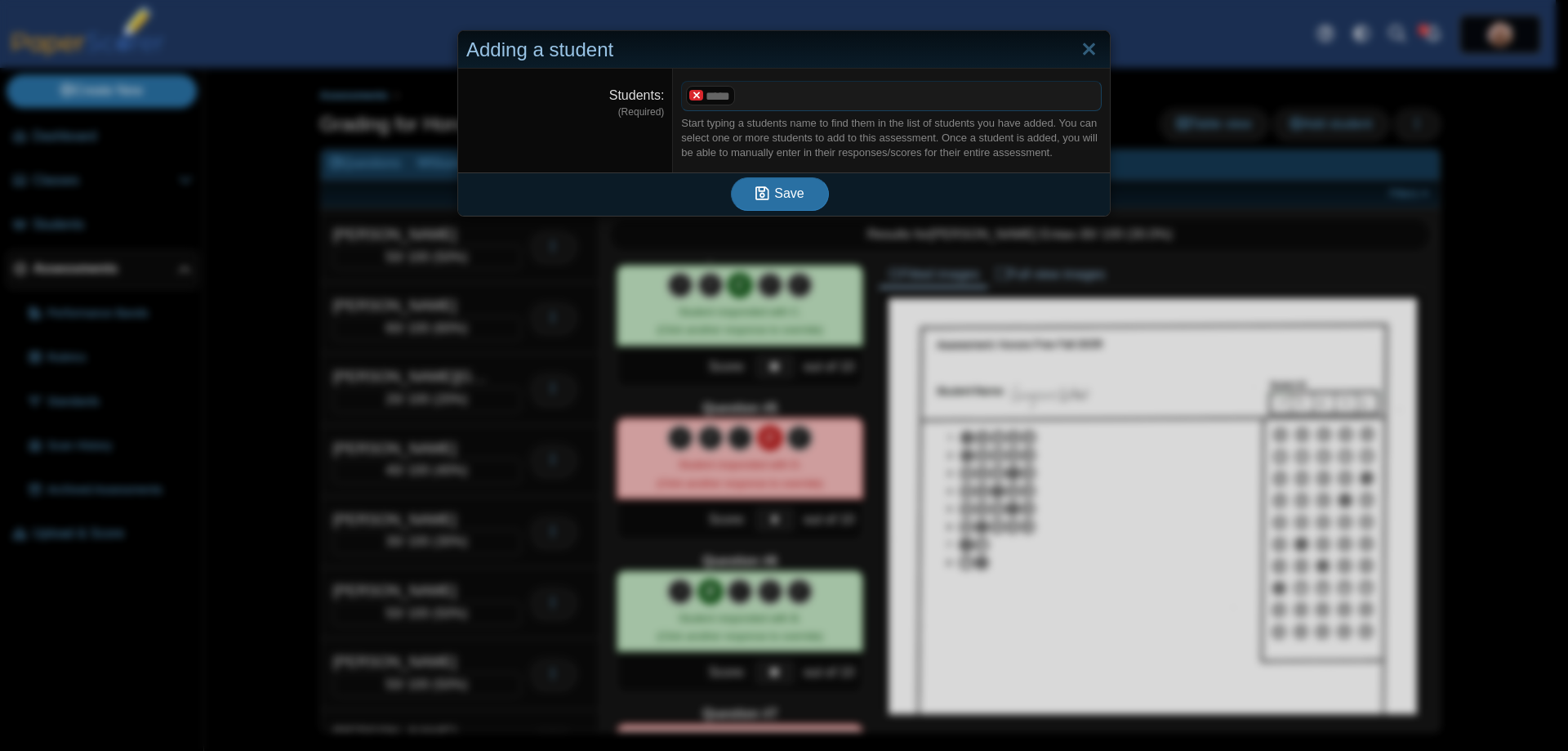
click at [691, 97] on x "remove tag" at bounding box center [696, 95] width 14 height 10
click at [710, 97] on span at bounding box center [891, 96] width 419 height 28
click at [1085, 45] on link "Close" at bounding box center [1089, 50] width 25 height 28
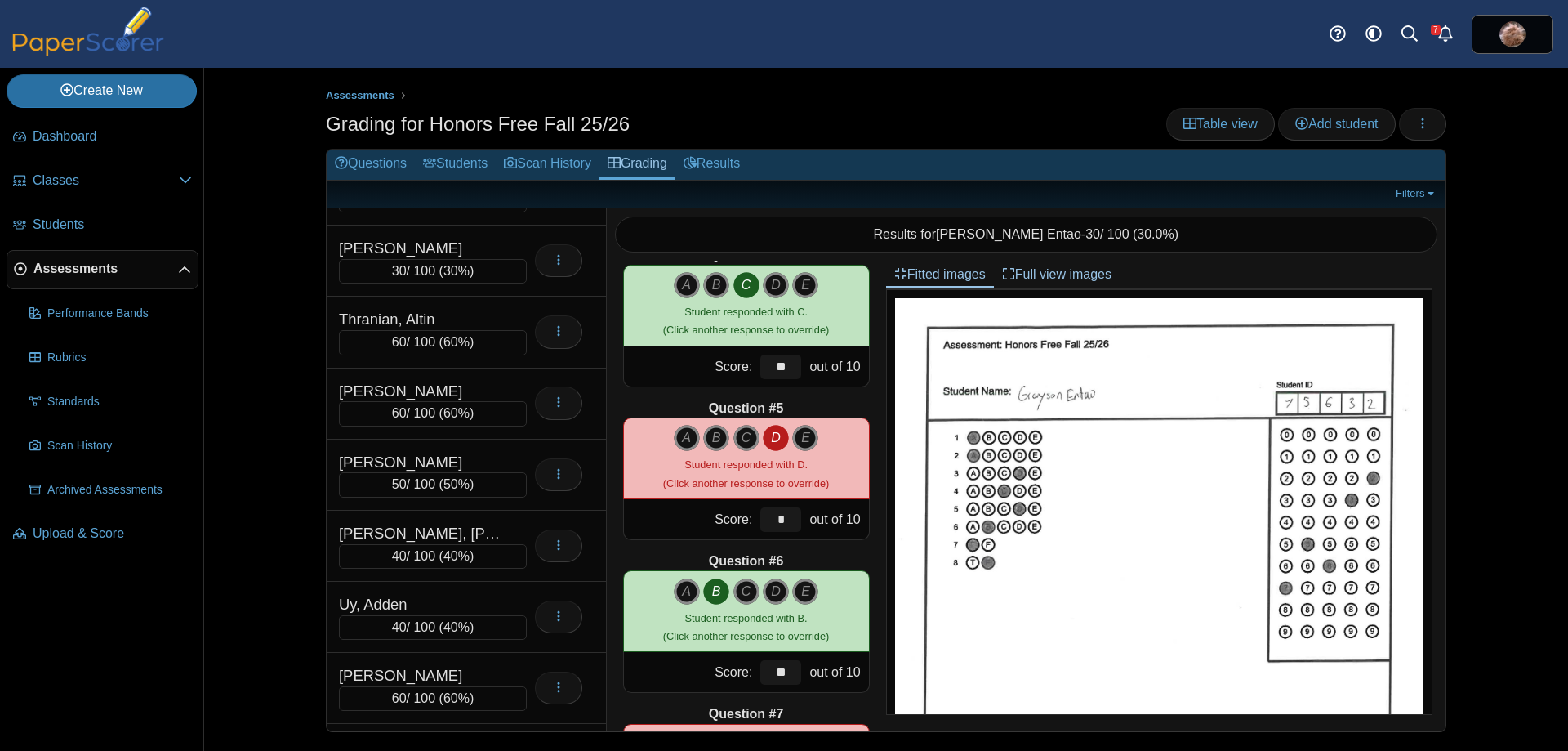
scroll to position [8915, 0]
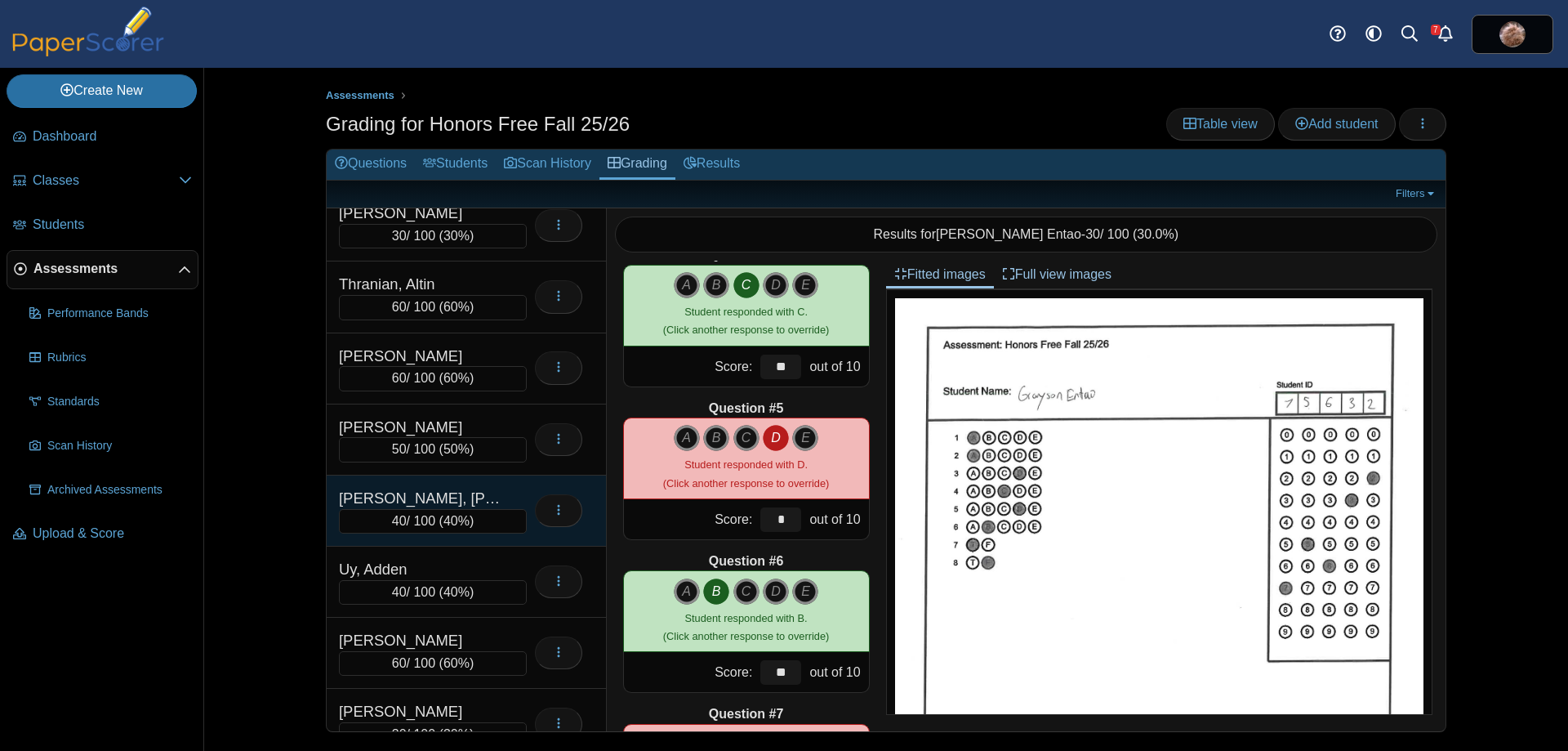
click at [449, 494] on div "[PERSON_NAME], [PERSON_NAME]" at bounding box center [421, 498] width 163 height 22
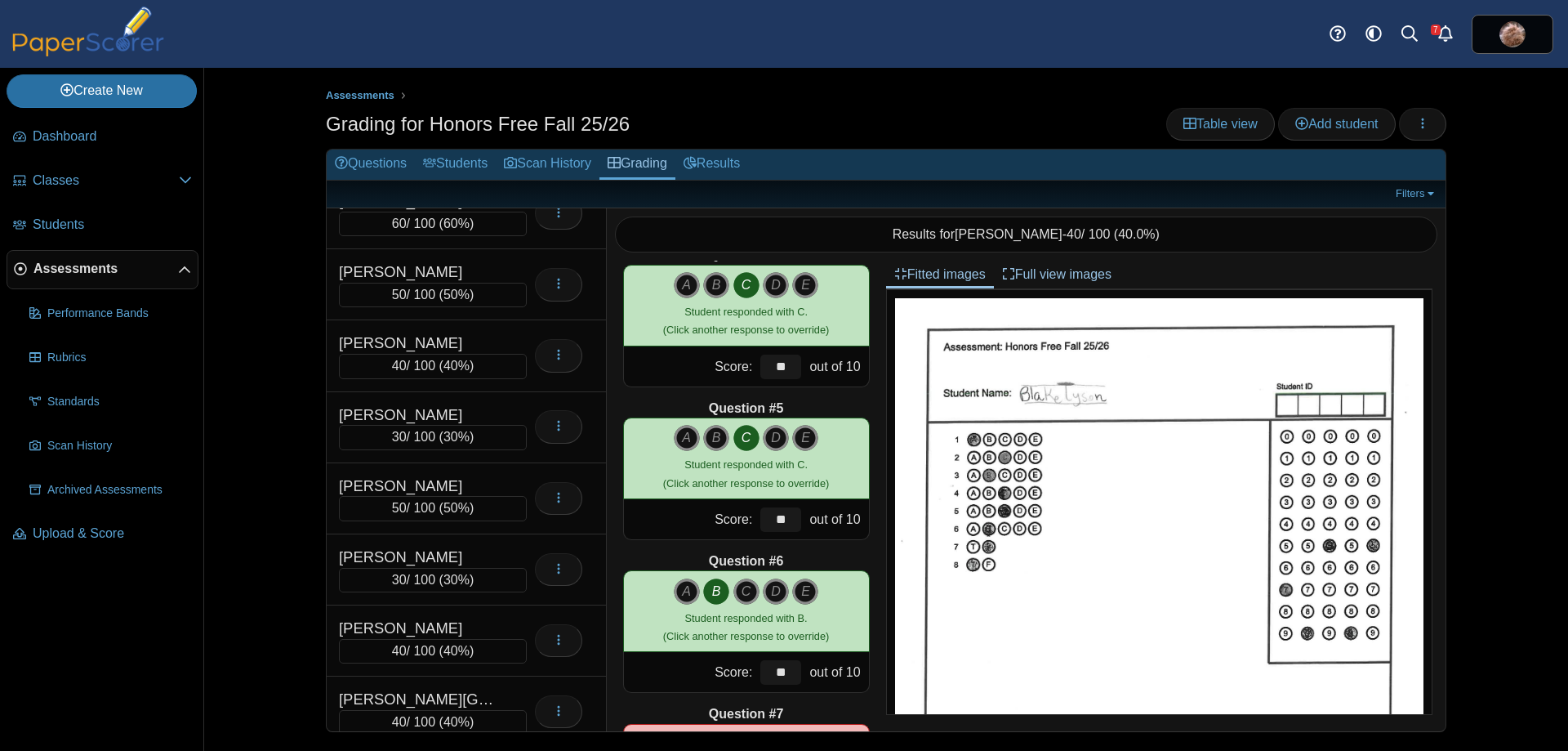
scroll to position [3927, 0]
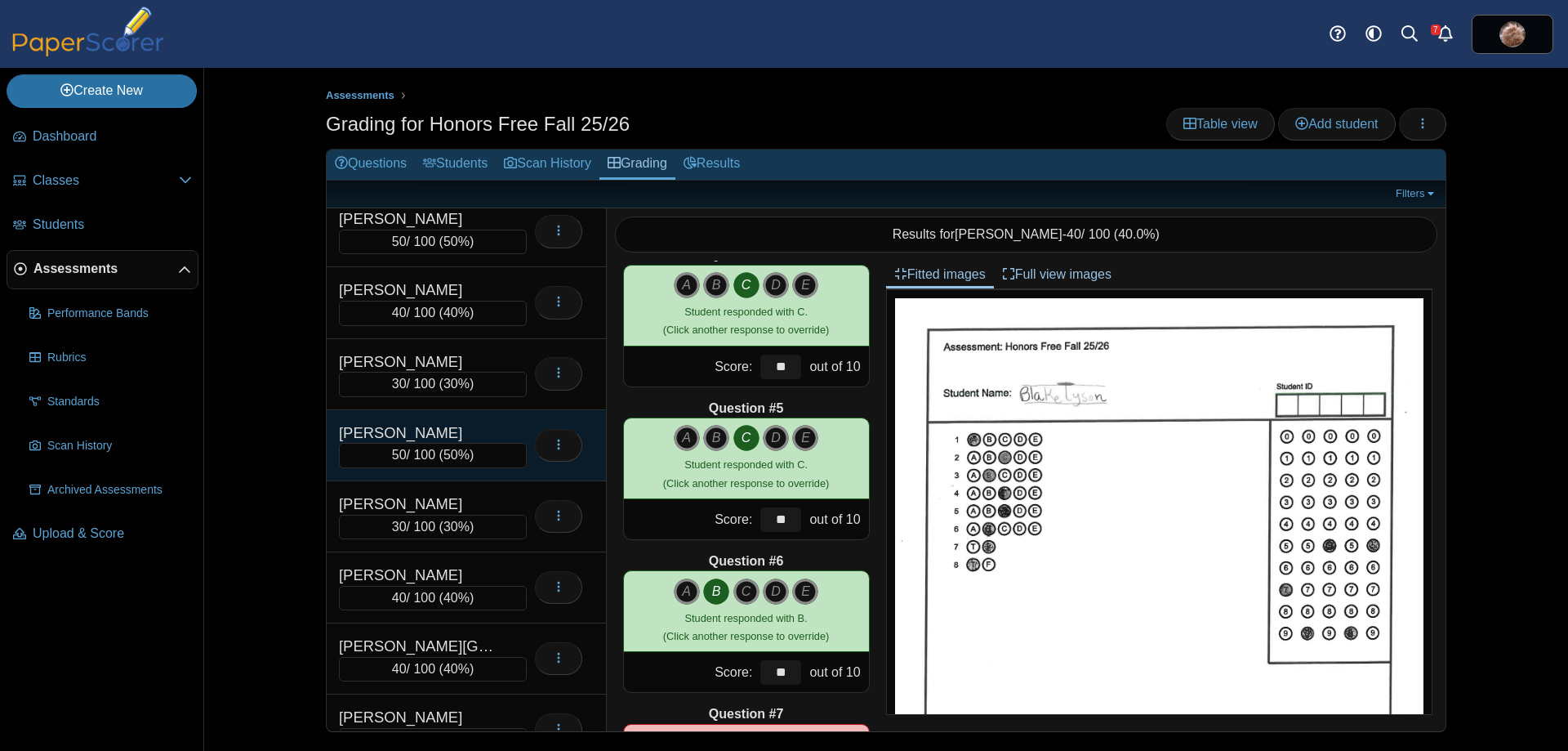
click at [452, 437] on div "[PERSON_NAME]" at bounding box center [421, 433] width 163 height 22
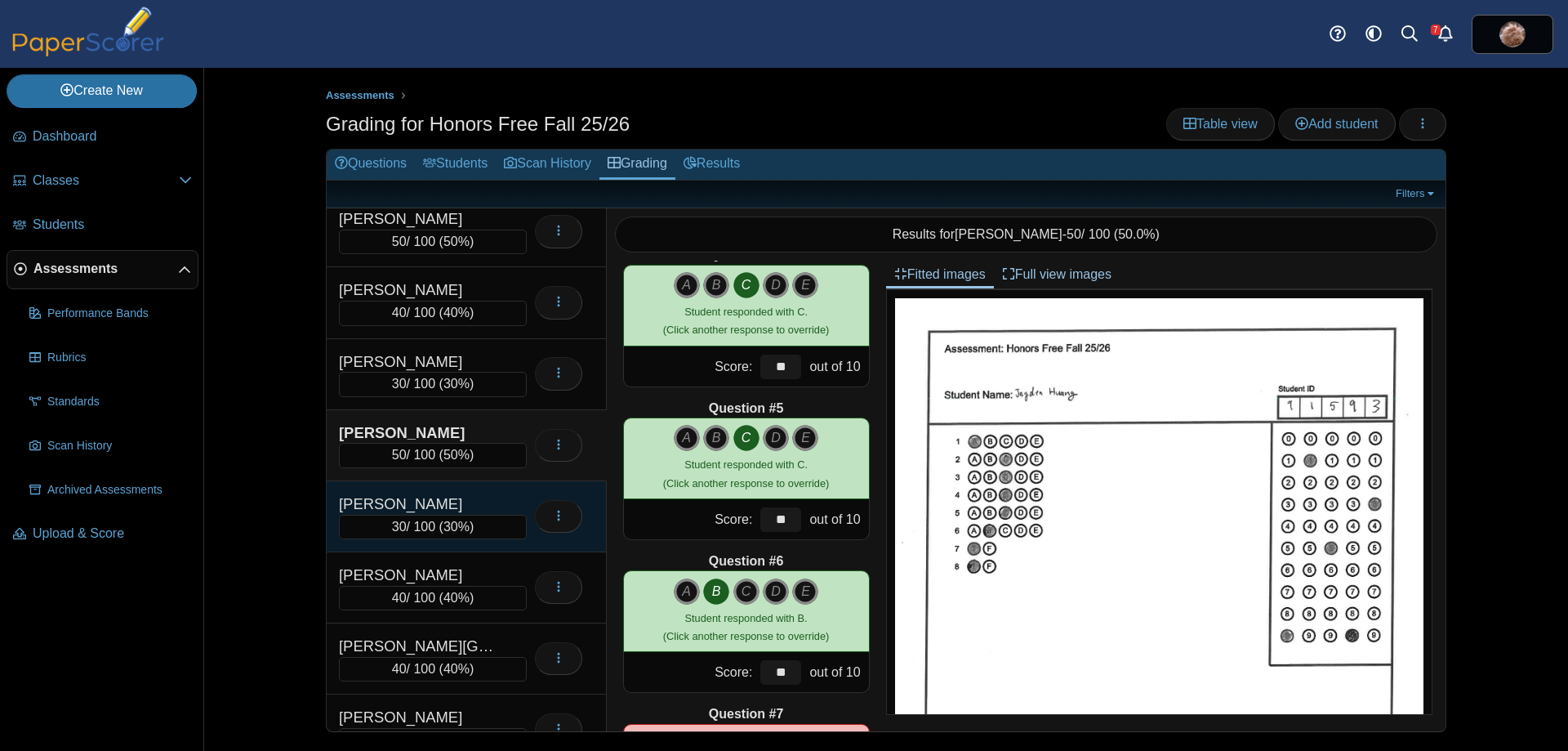
click at [466, 498] on div "[PERSON_NAME]" at bounding box center [421, 503] width 163 height 22
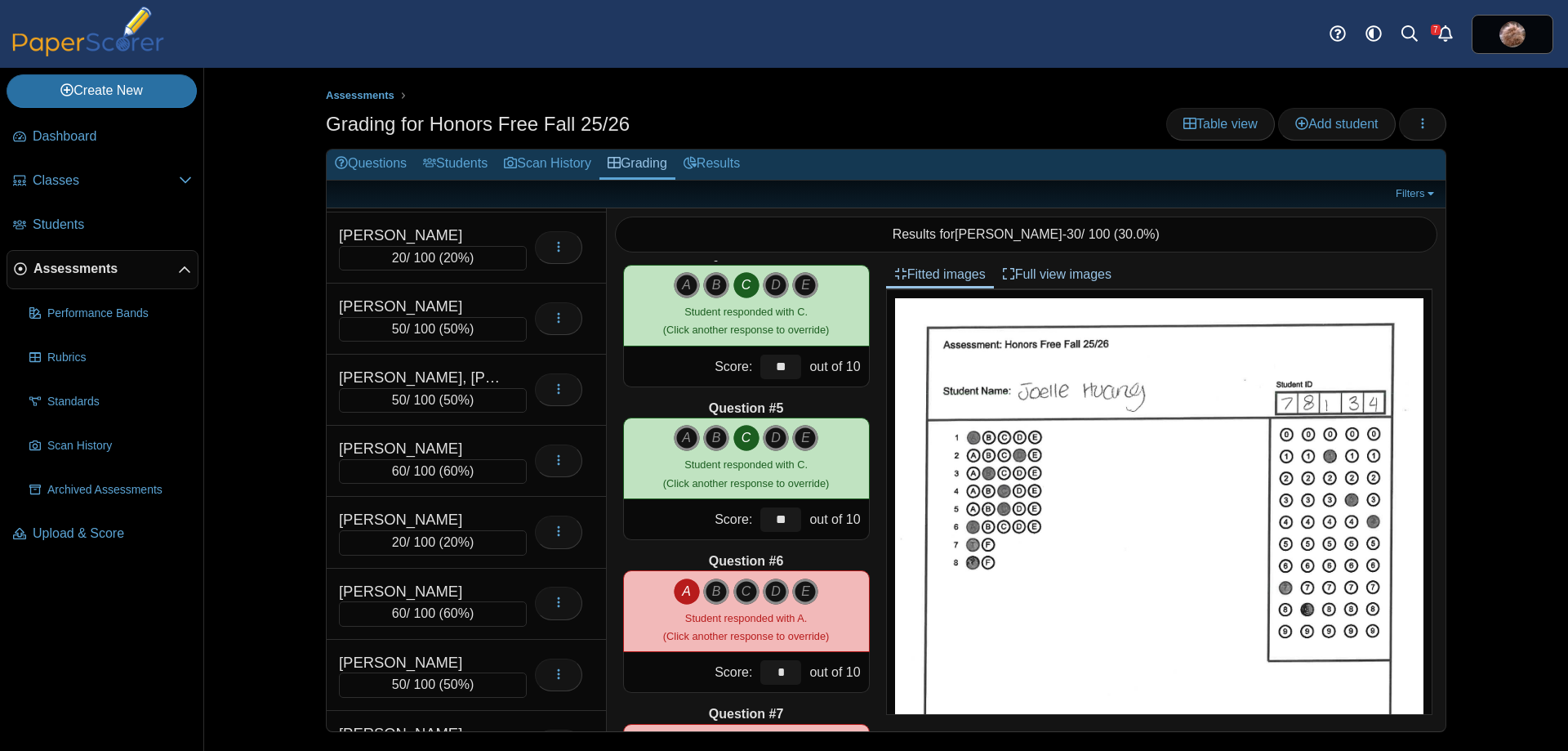
scroll to position [9622, 0]
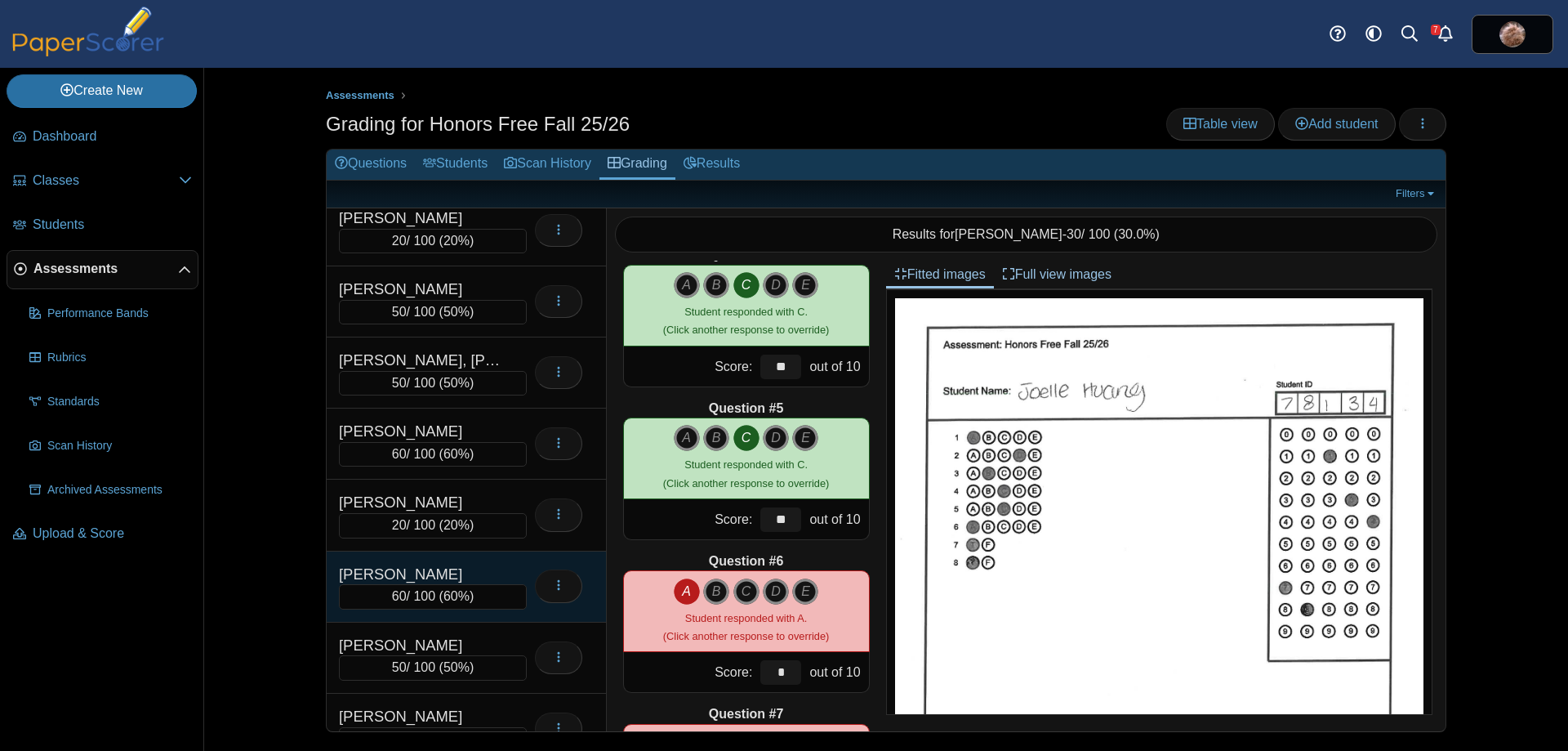
click at [399, 577] on div "[PERSON_NAME]" at bounding box center [421, 574] width 163 height 22
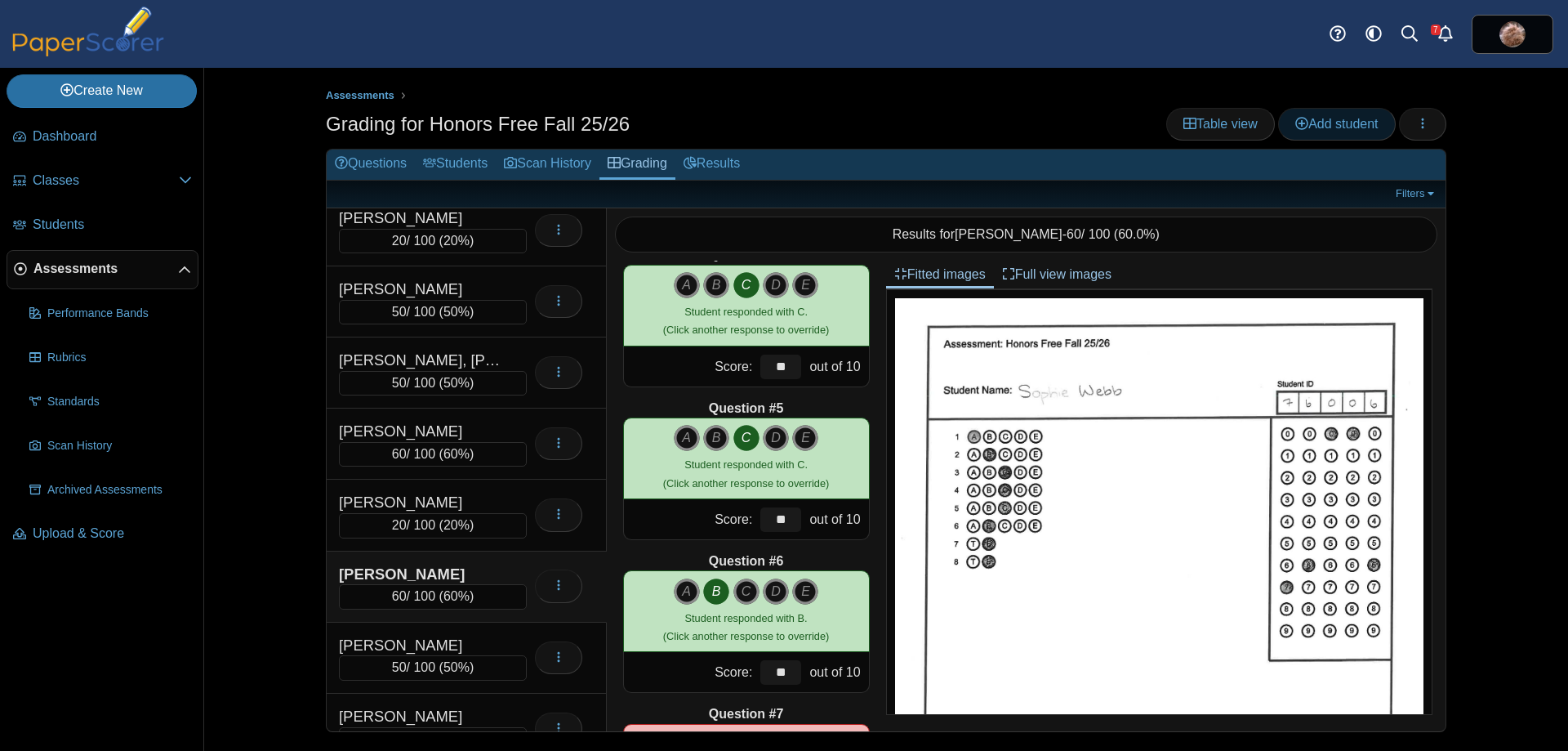
click at [1343, 129] on span "Add student" at bounding box center [1337, 123] width 83 height 14
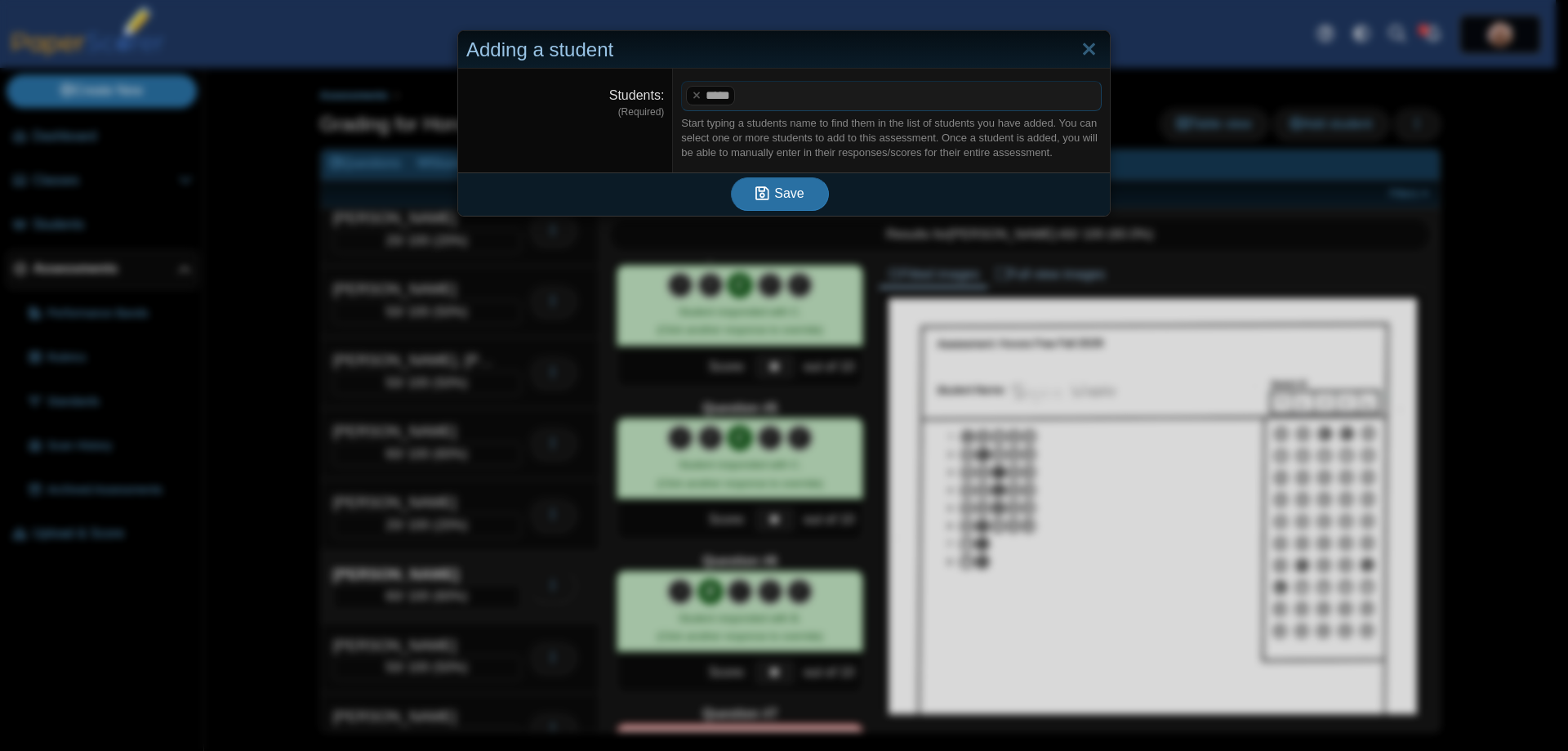
click at [686, 91] on tag "*****" at bounding box center [711, 95] width 49 height 19
click at [689, 92] on x "remove tag" at bounding box center [696, 95] width 14 height 10
click at [692, 102] on span at bounding box center [891, 96] width 419 height 28
click at [567, 267] on div "Adding a student Students (Required) **** ​ Start typing a students name to fin…" at bounding box center [784, 376] width 1568 height 751
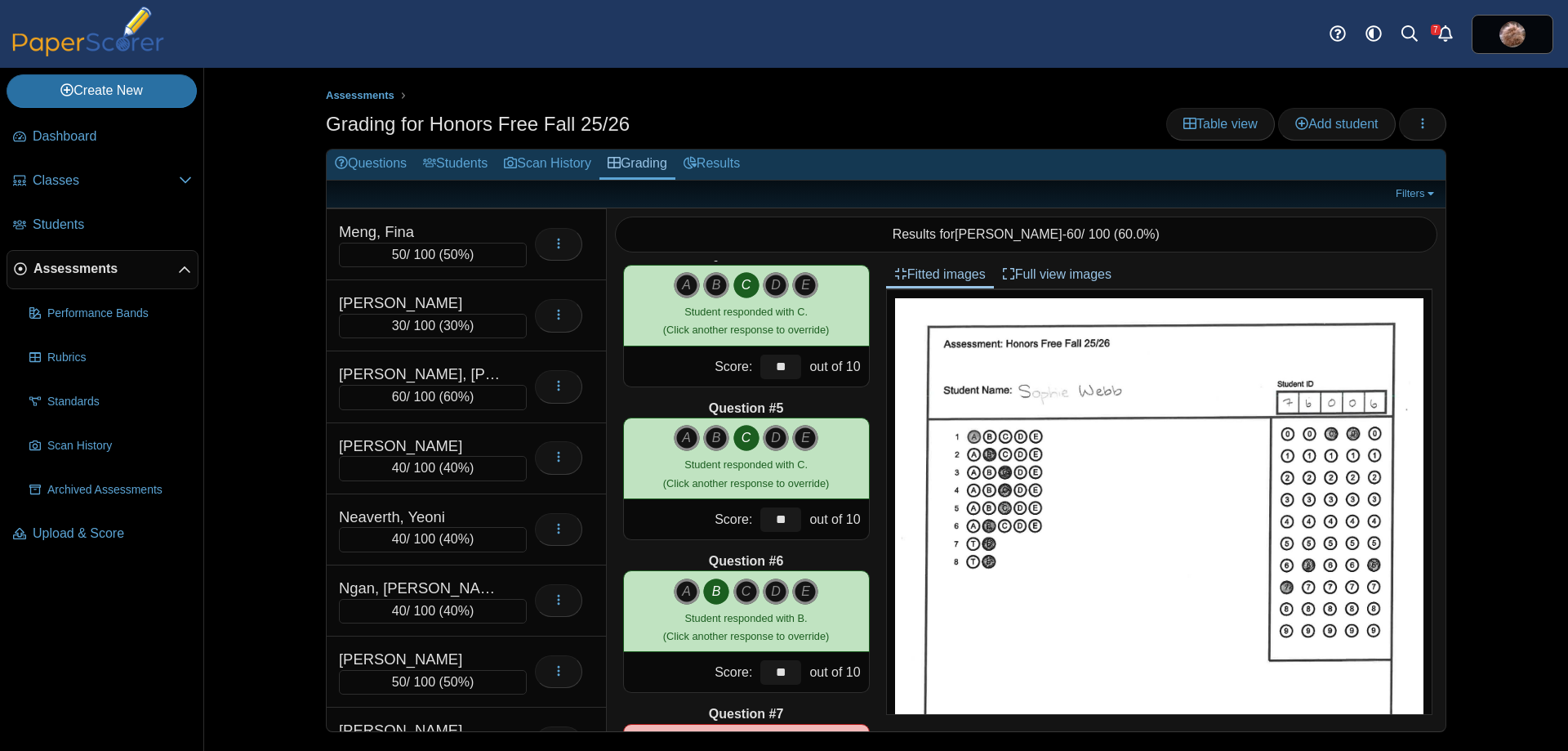
scroll to position [6138, 0]
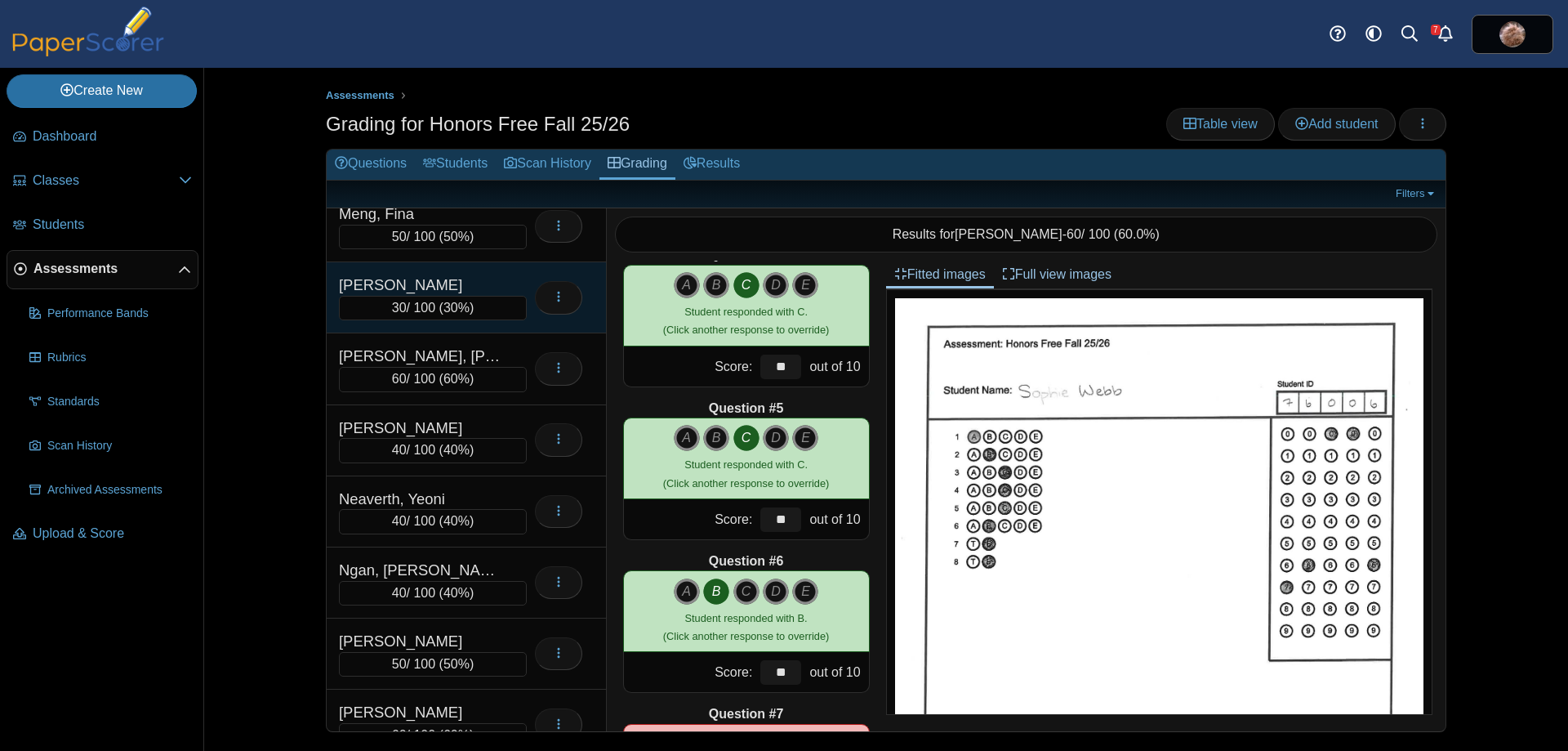
click at [437, 288] on div "[PERSON_NAME]" at bounding box center [421, 284] width 163 height 22
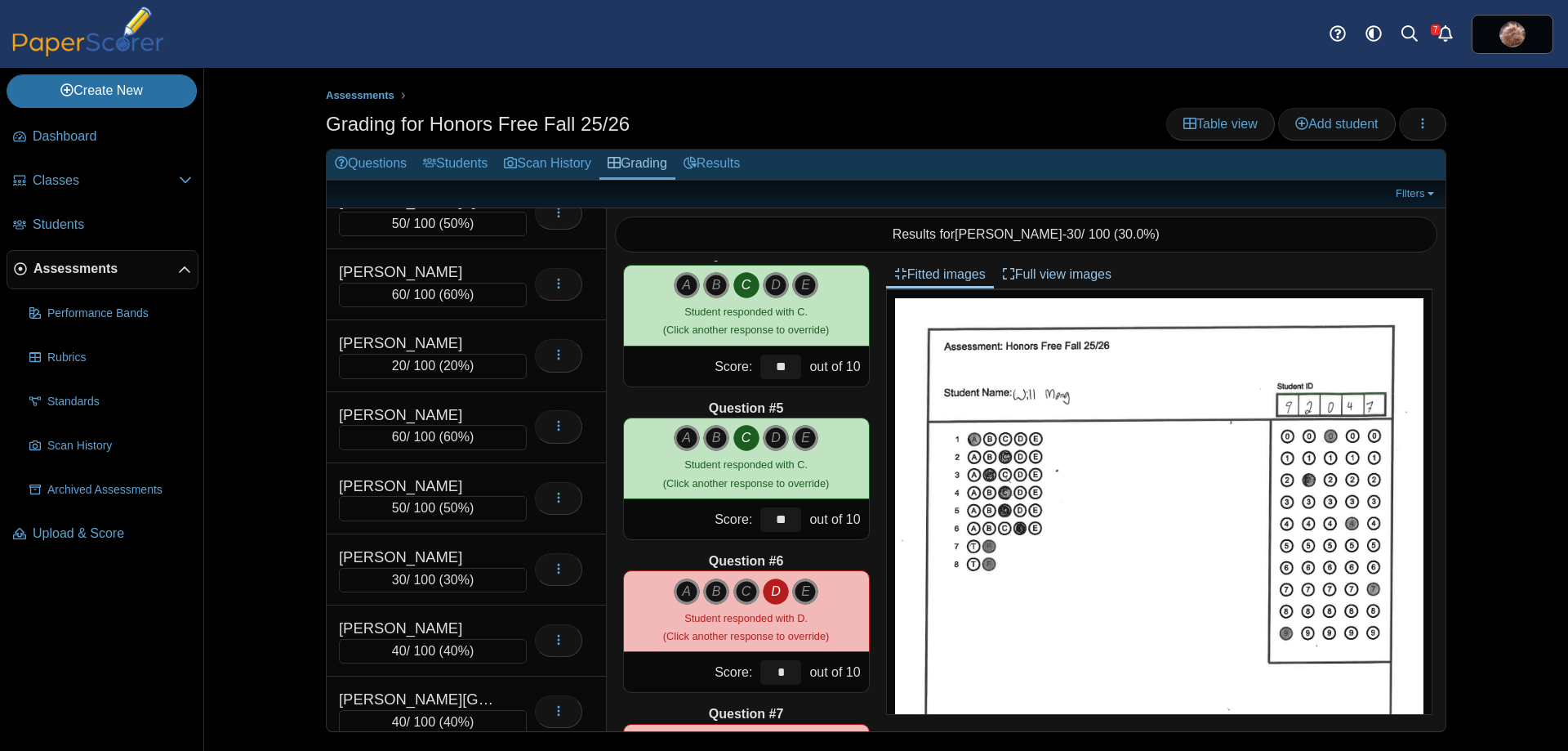
scroll to position [9728, 0]
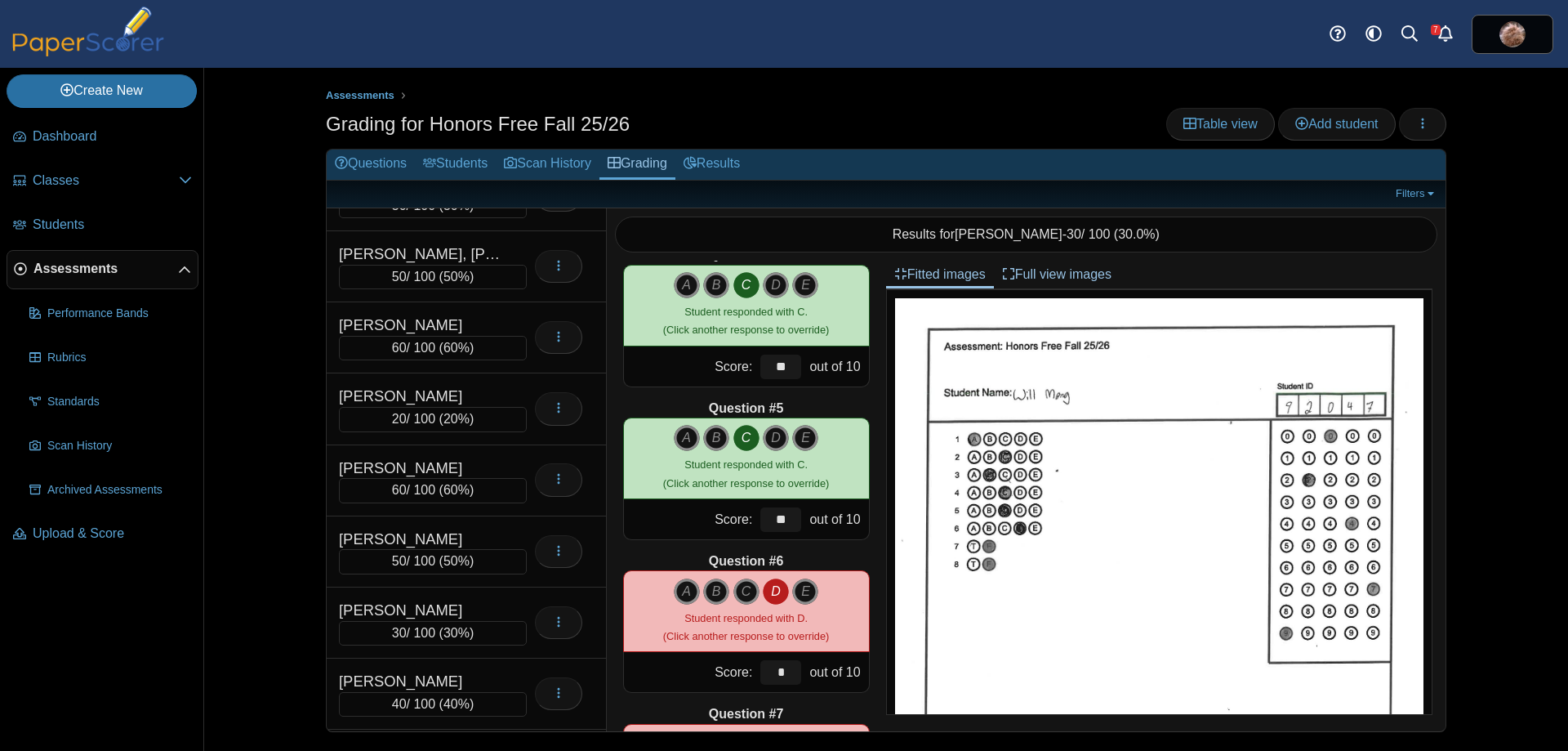
drag, startPoint x: 276, startPoint y: 524, endPoint x: 300, endPoint y: 531, distance: 25.0
click at [276, 524] on div "Assessments Grading for Honors Free Fall 25/26 Table view Add student Loading… …" at bounding box center [885, 408] width 1225 height 682
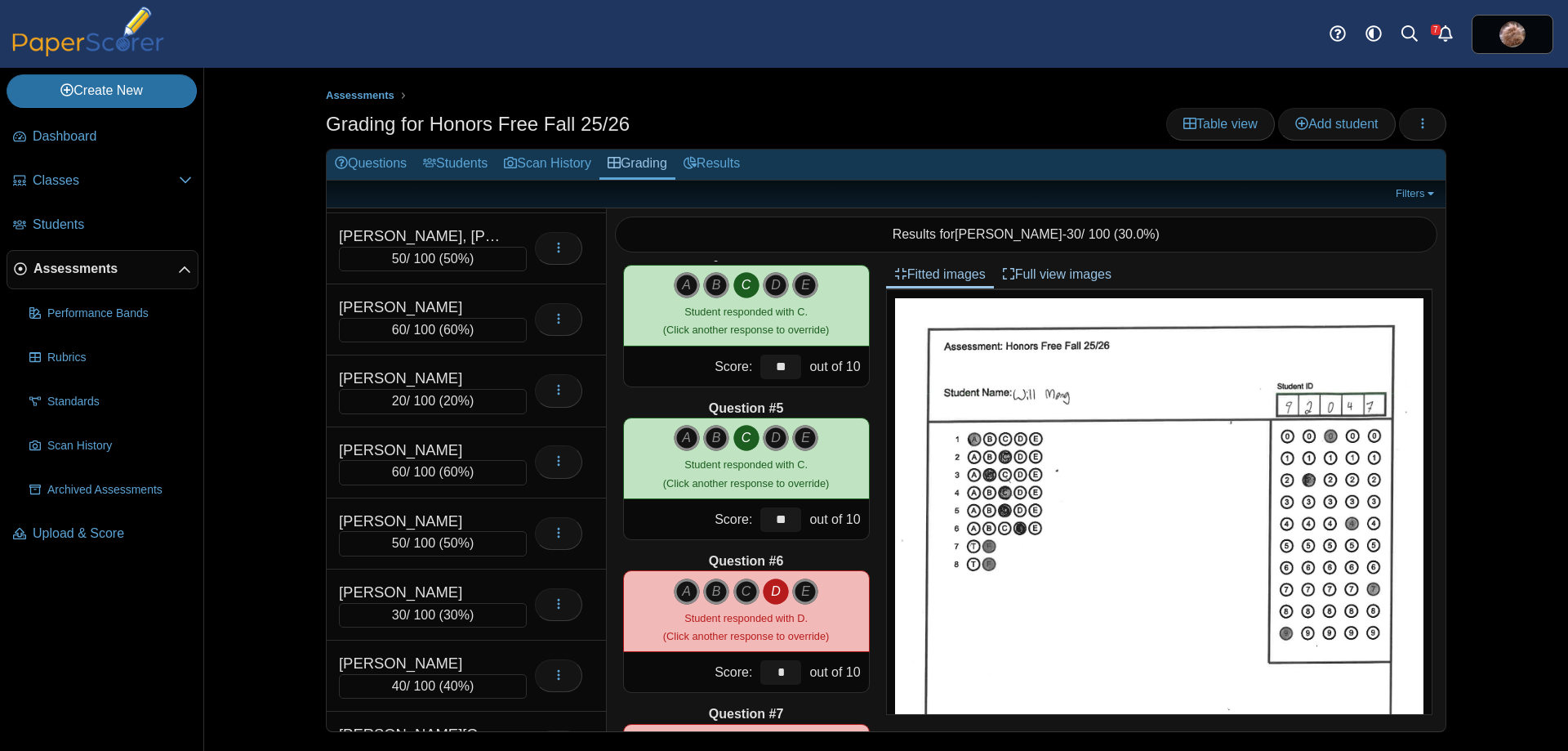
scroll to position [9765, 0]
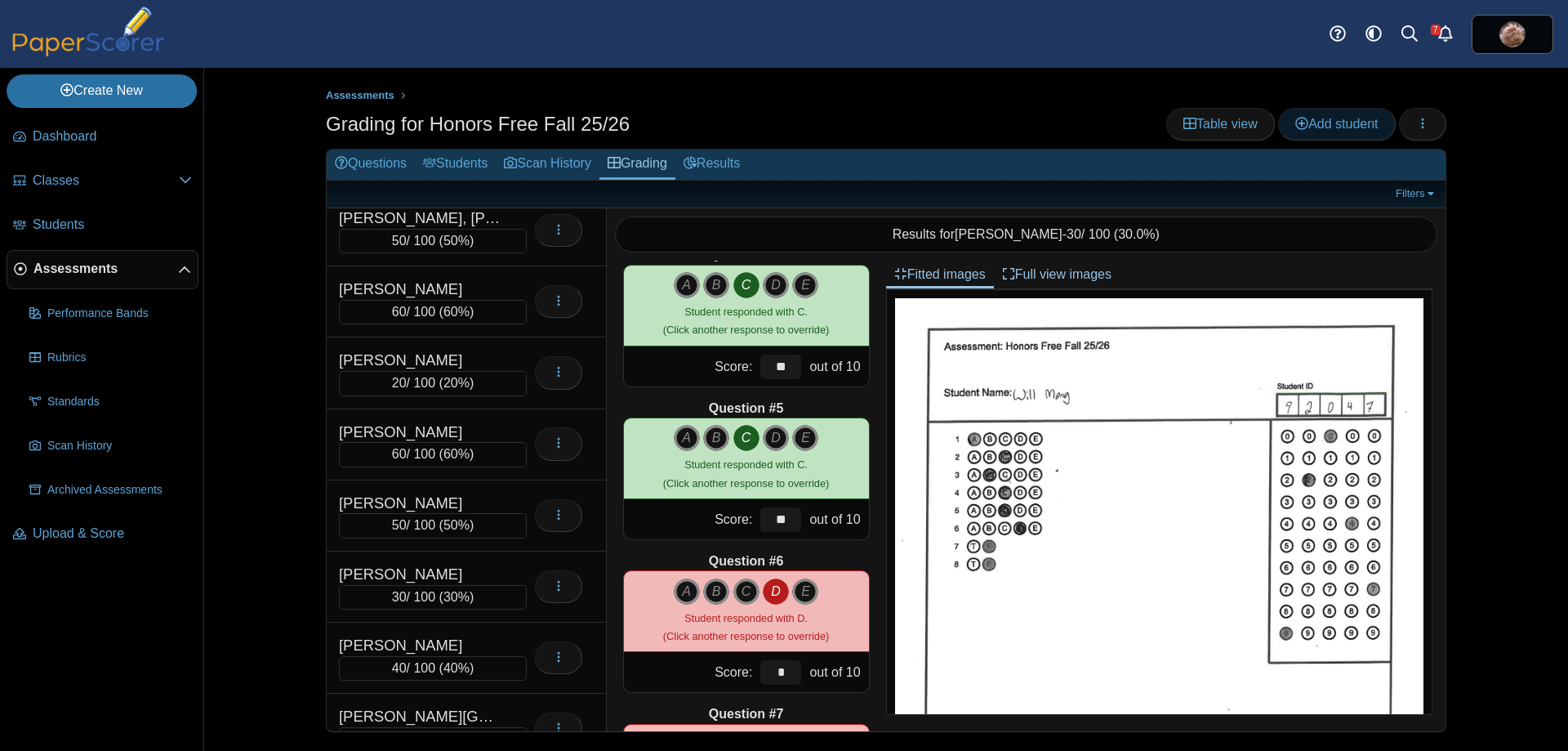
click at [1345, 119] on span "Add student" at bounding box center [1337, 123] width 83 height 14
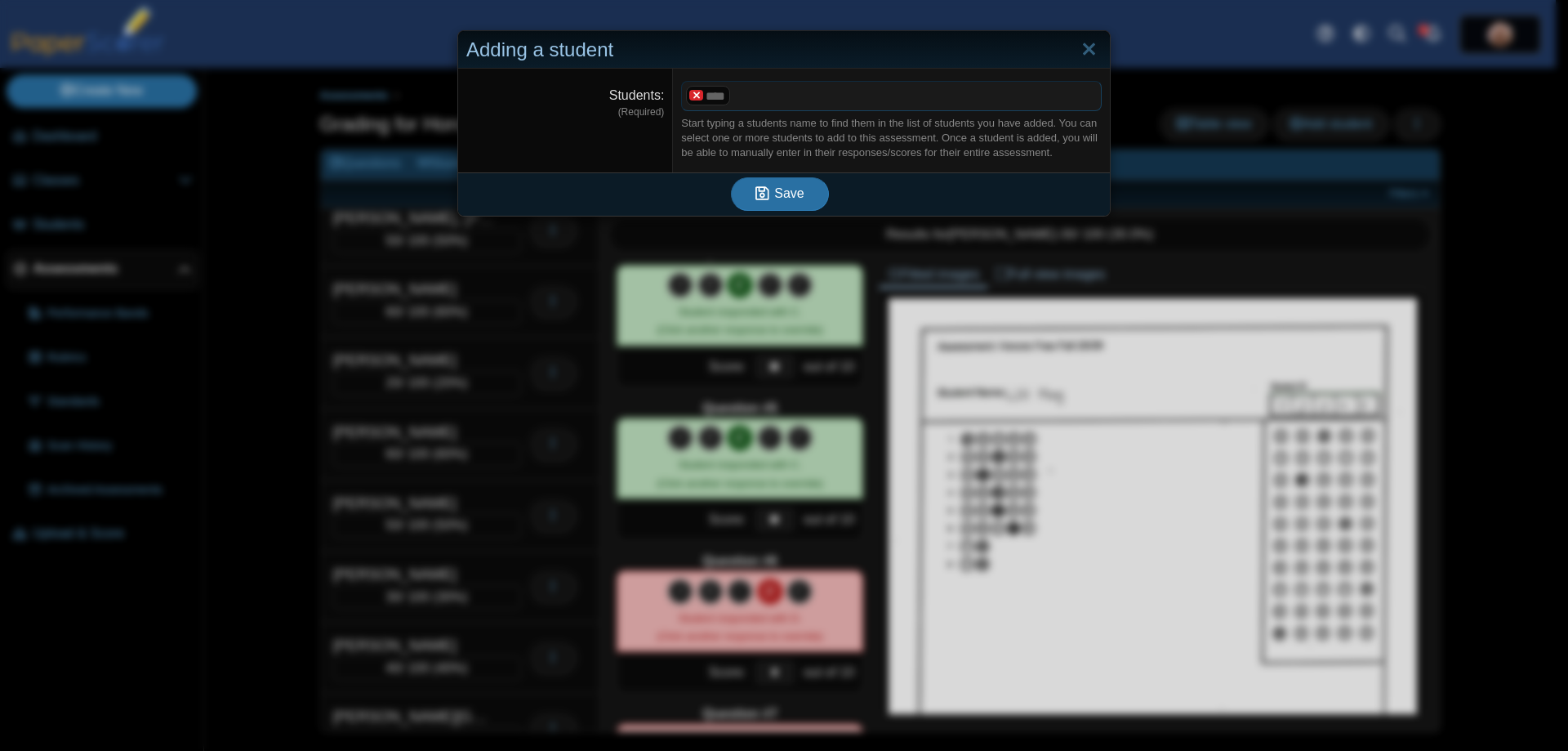
click at [694, 99] on x "remove tag" at bounding box center [696, 95] width 14 height 10
click at [715, 98] on span at bounding box center [891, 96] width 419 height 28
click at [782, 202] on span "Save" at bounding box center [789, 194] width 29 height 14
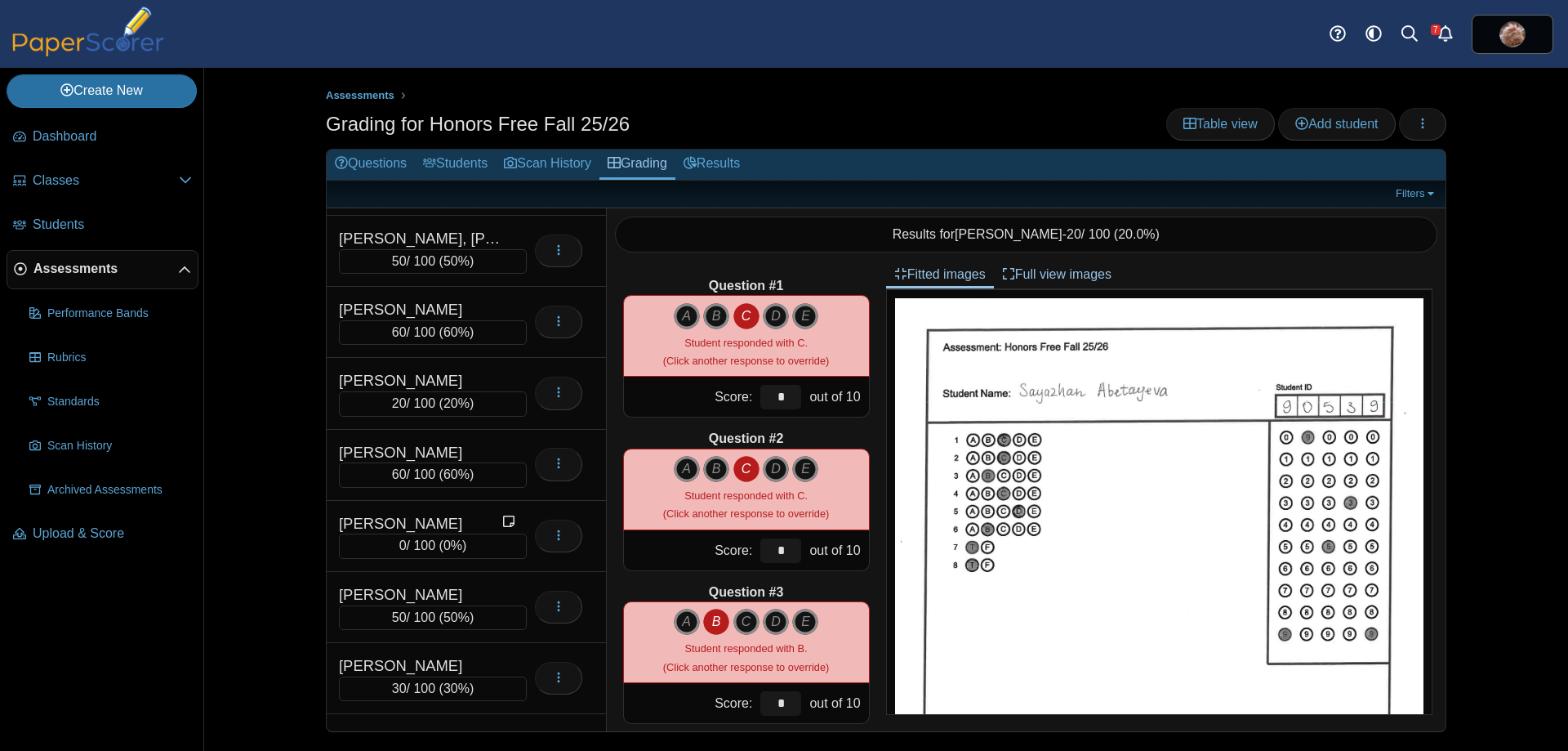
scroll to position [9762, 0]
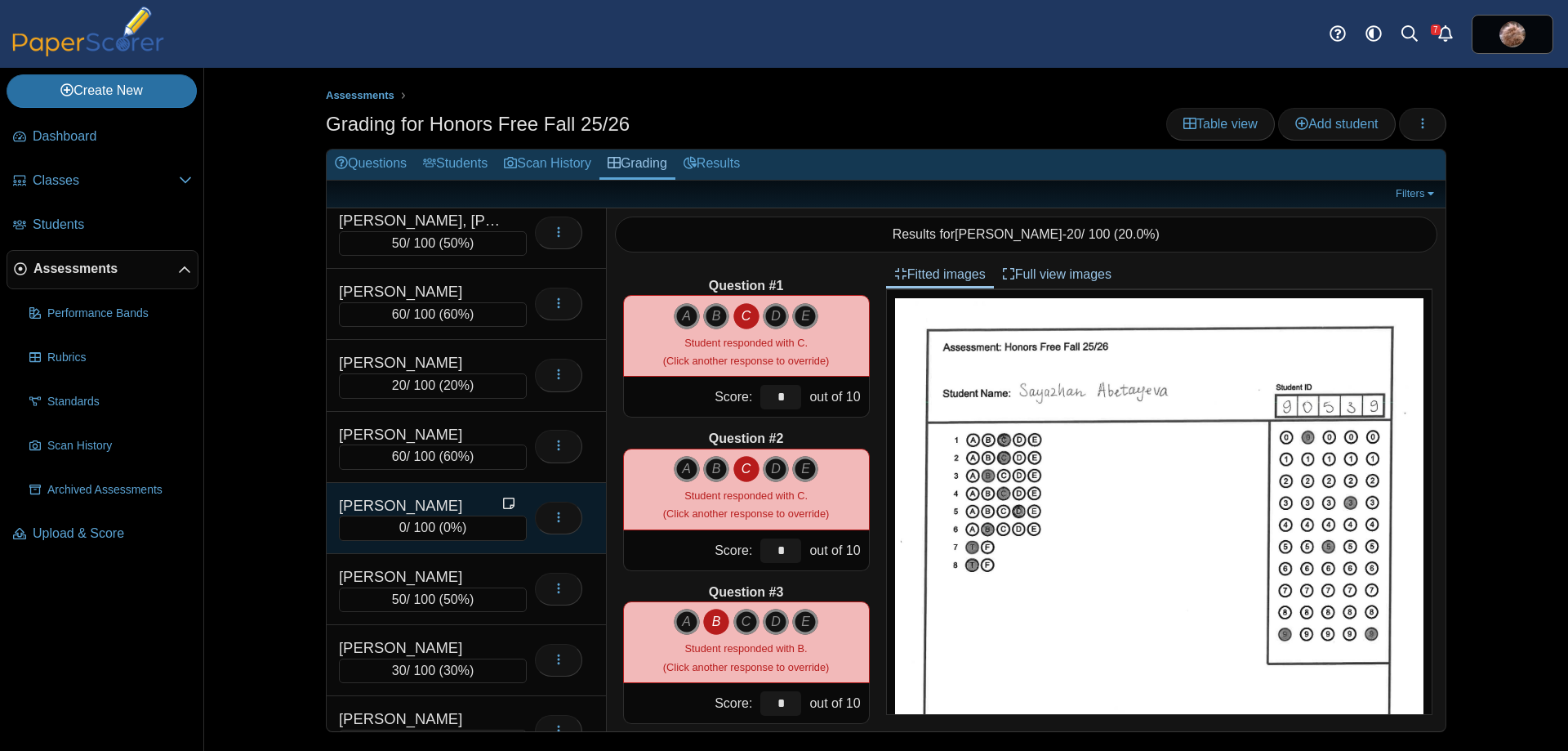
click at [409, 506] on div "[PERSON_NAME]" at bounding box center [421, 505] width 163 height 22
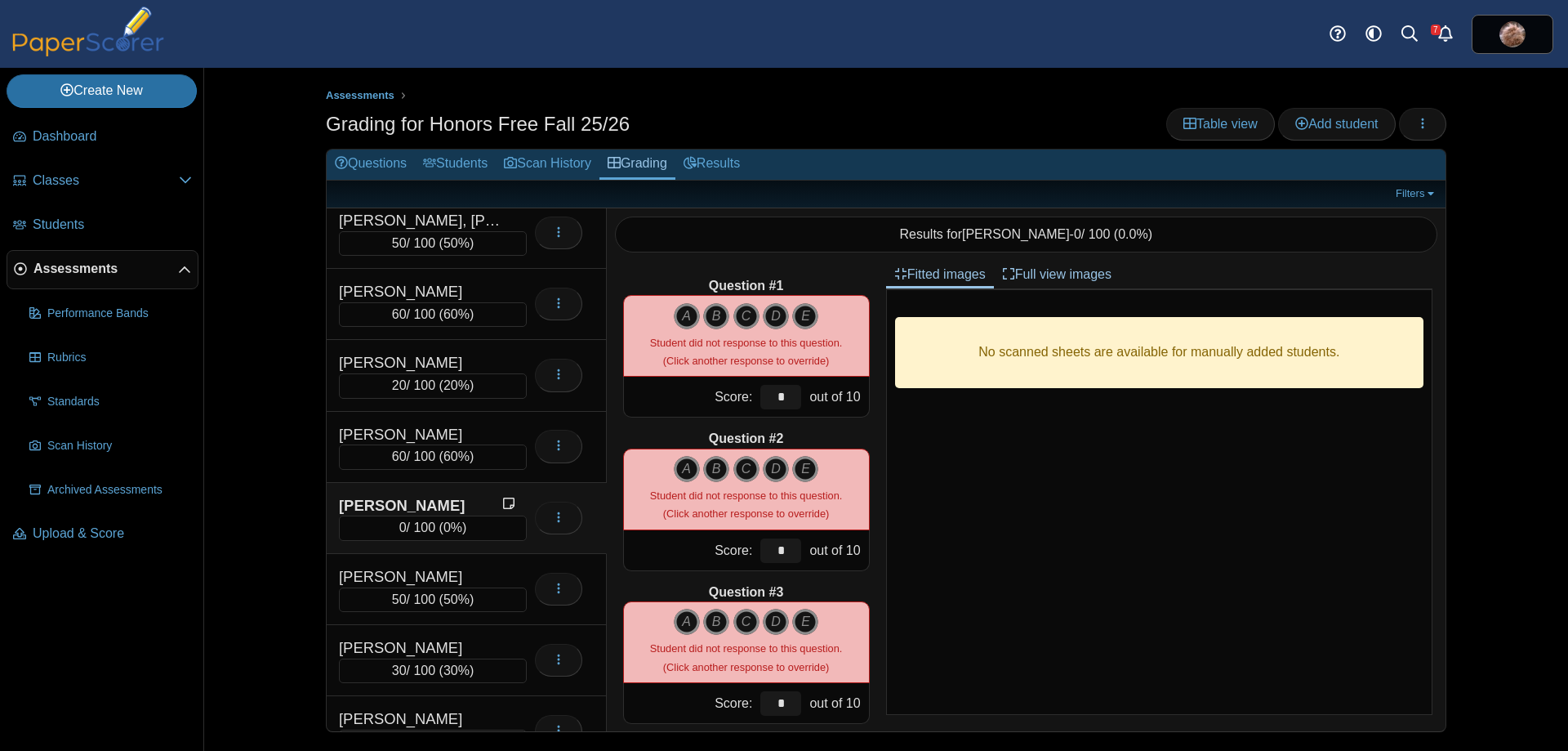
drag, startPoint x: 680, startPoint y: 317, endPoint x: 701, endPoint y: 357, distance: 45.2
click at [679, 317] on icon "A" at bounding box center [687, 316] width 26 height 26
type input "**"
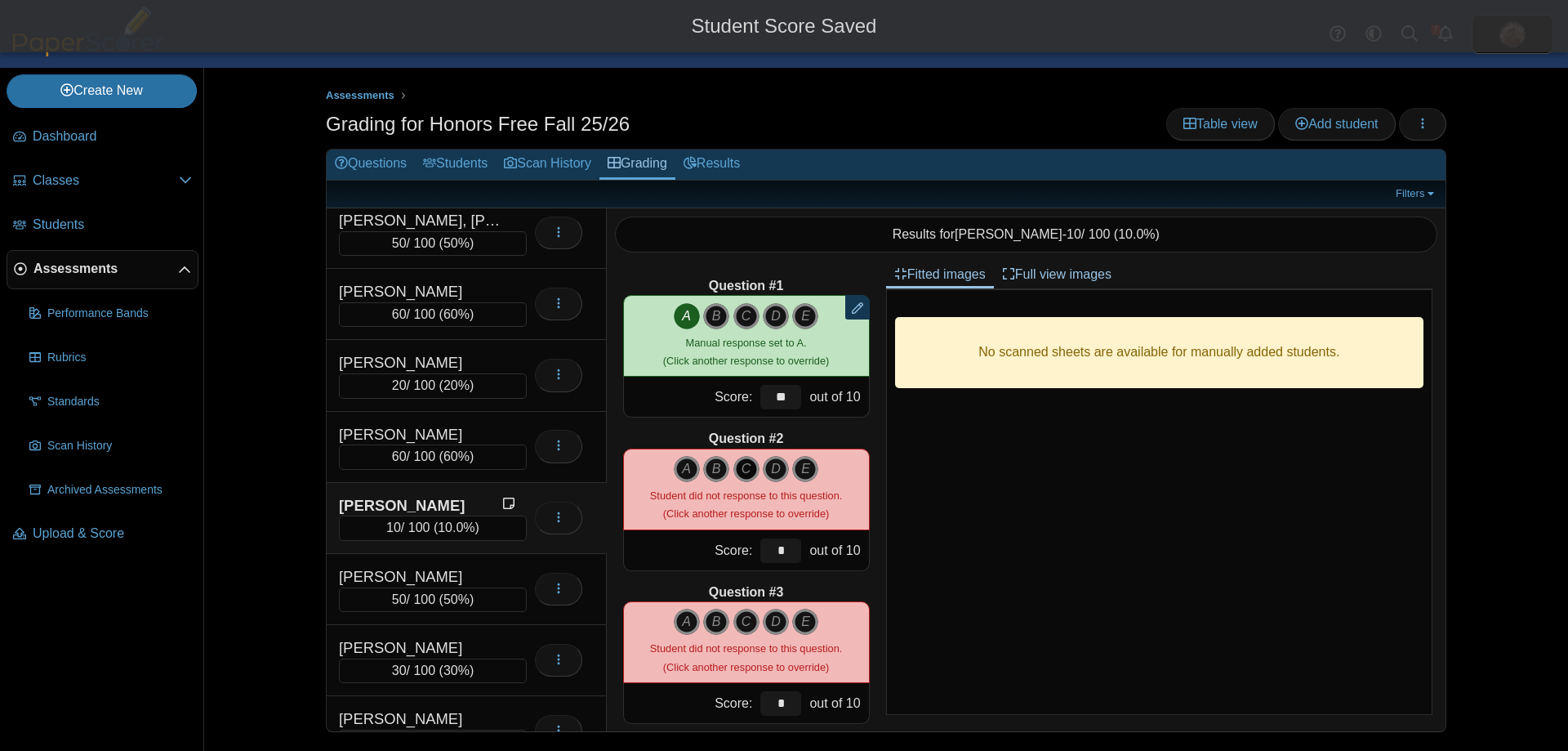
click at [737, 470] on icon "C" at bounding box center [746, 468] width 26 height 26
click at [708, 621] on icon "B" at bounding box center [716, 621] width 26 height 26
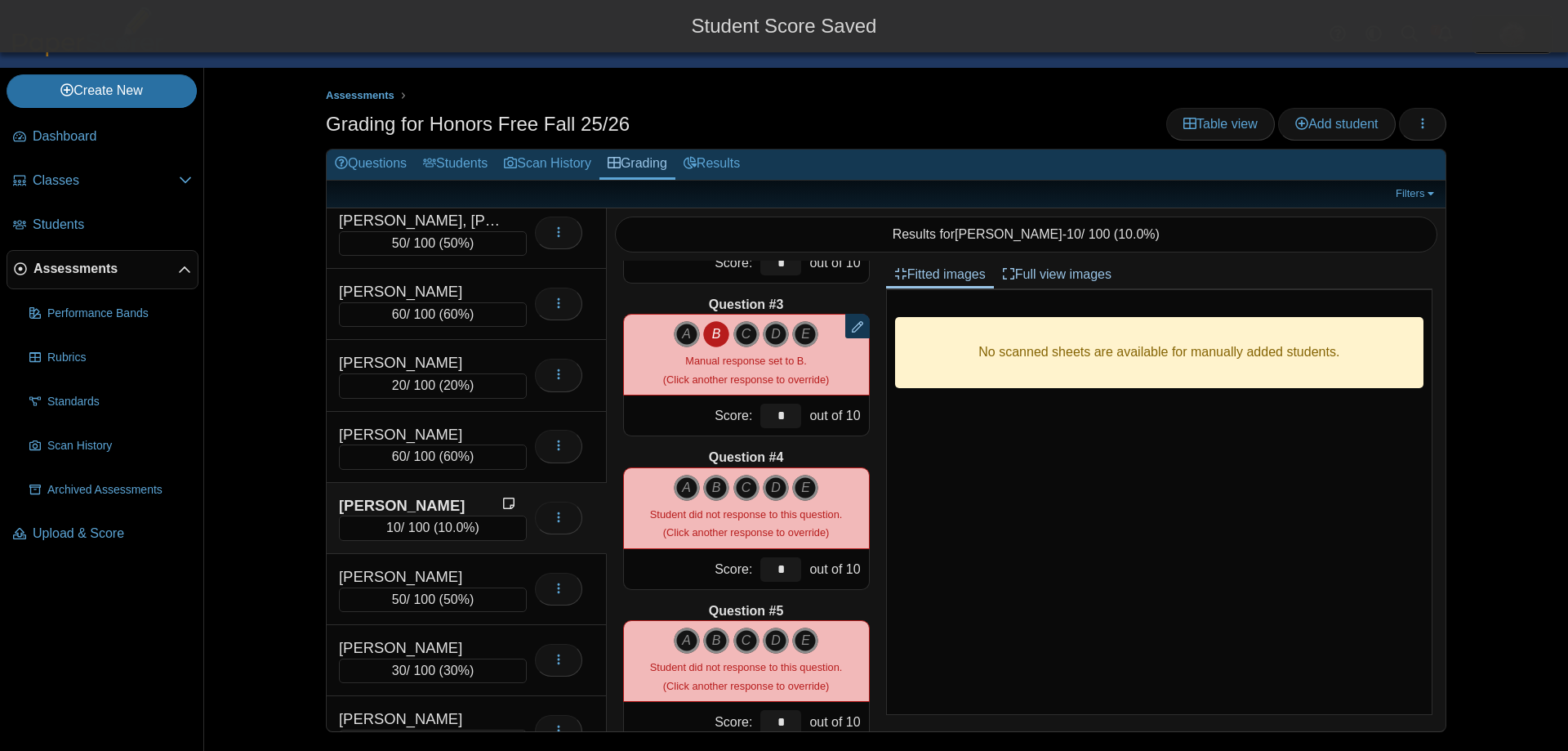
scroll to position [327, 0]
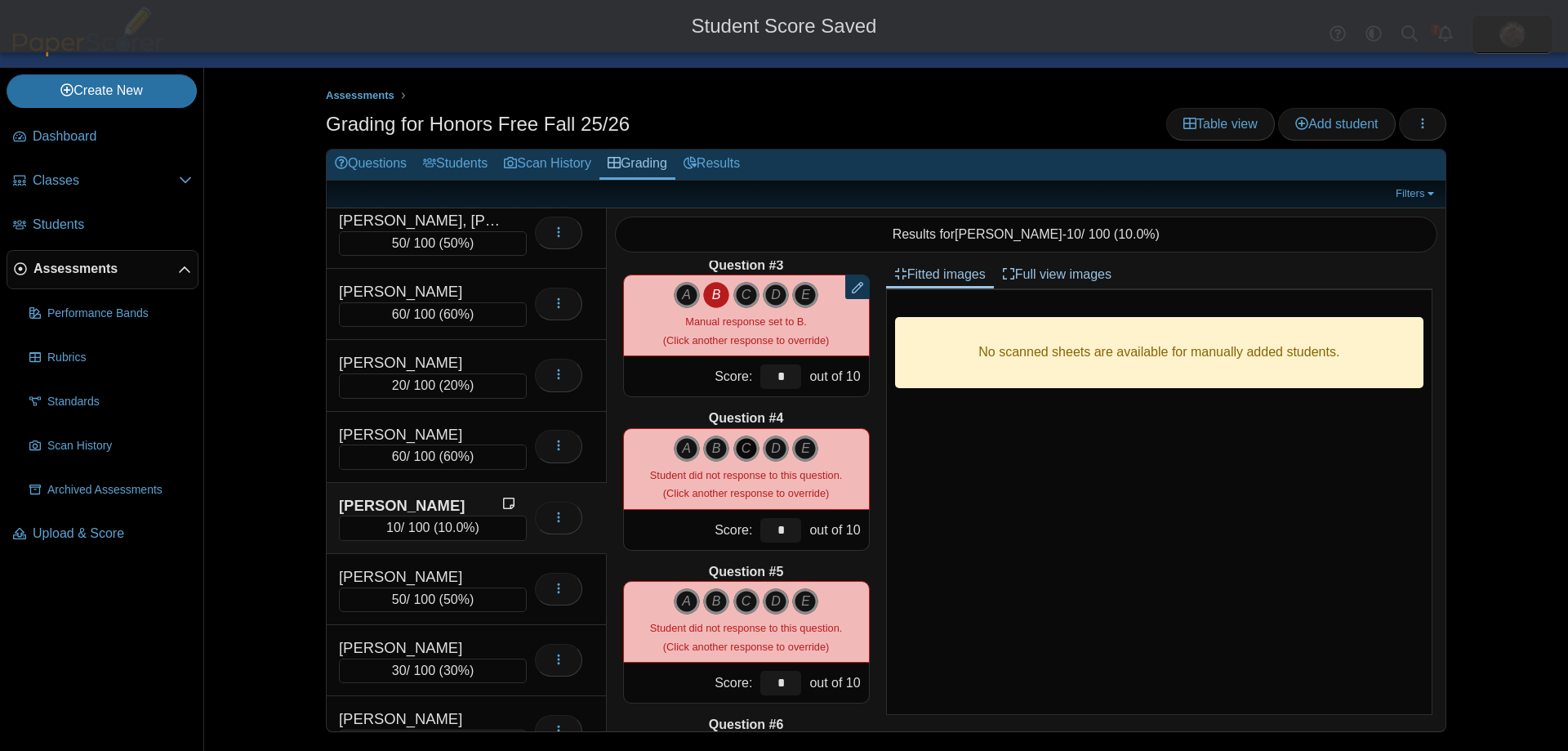
click at [738, 449] on icon "C" at bounding box center [746, 449] width 26 height 26
type input "**"
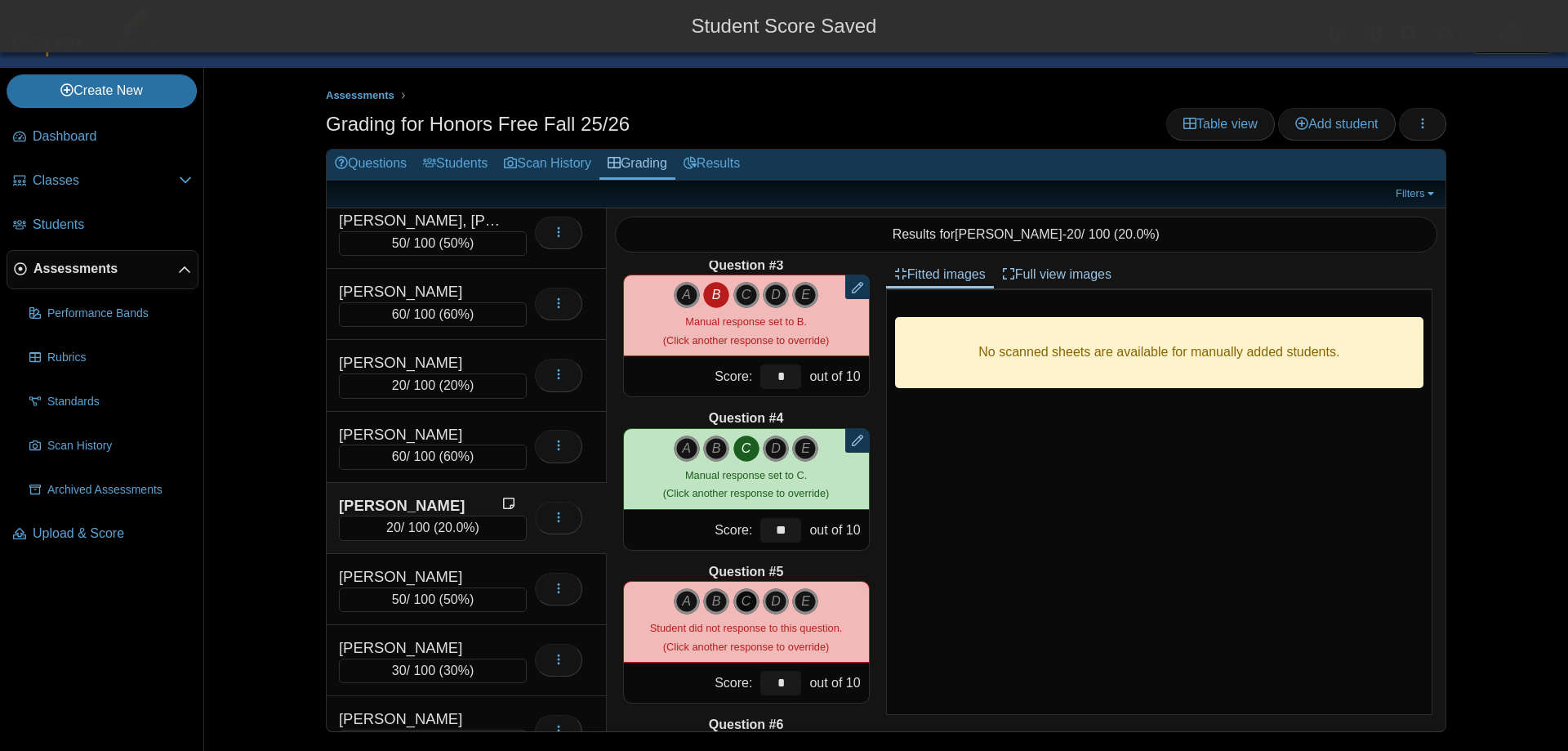
click at [748, 597] on icon "C" at bounding box center [746, 601] width 26 height 26
type input "**"
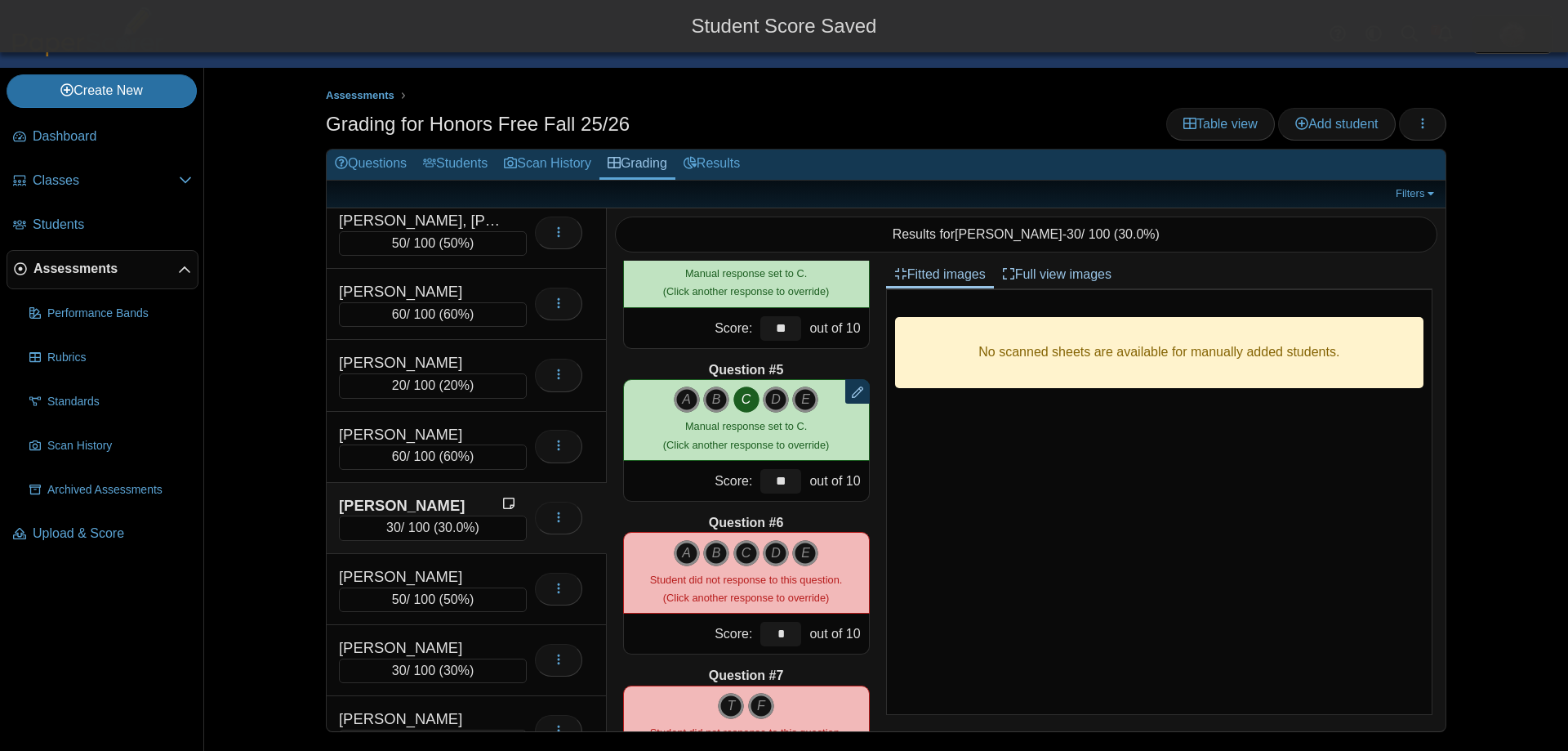
scroll to position [572, 0]
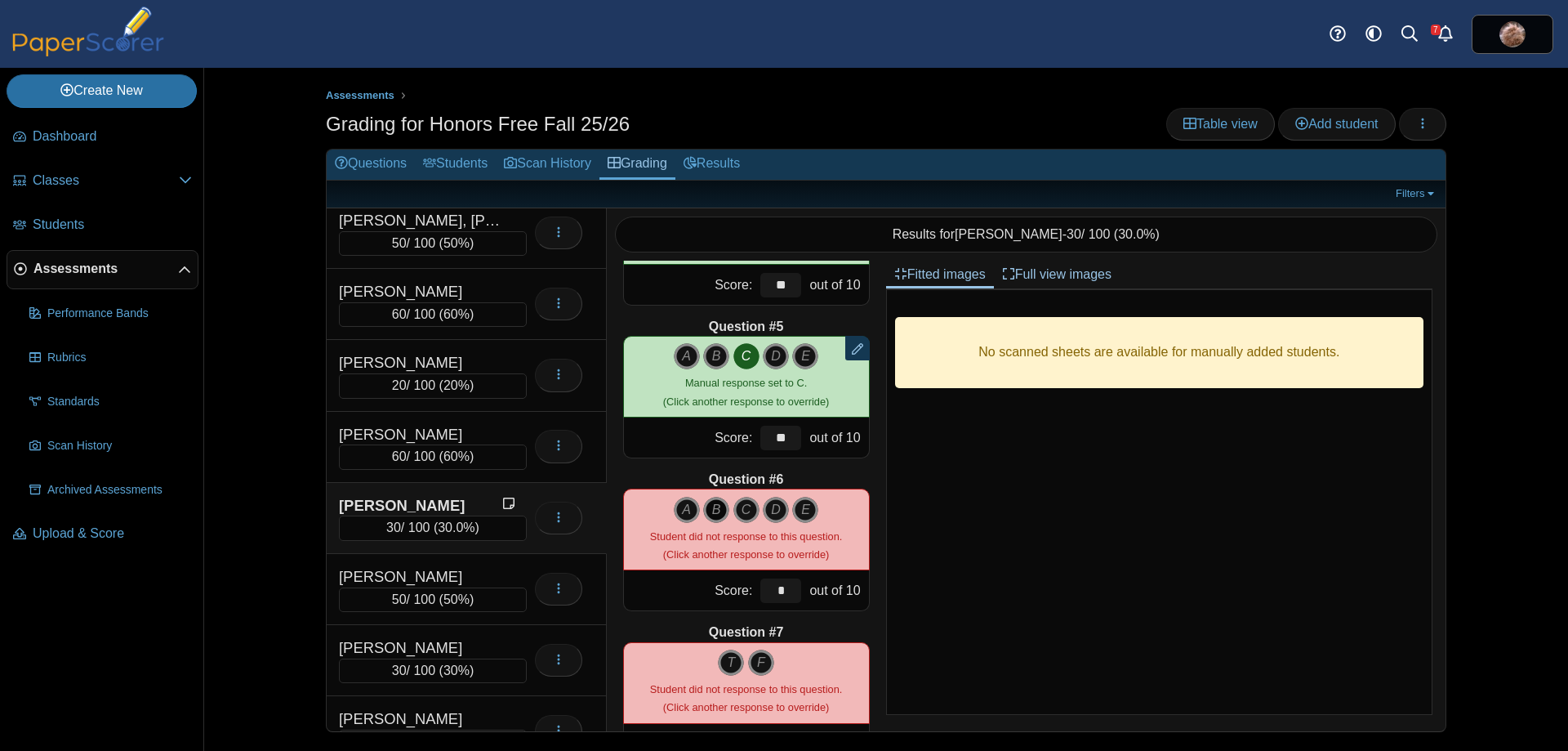
click at [711, 507] on icon "B" at bounding box center [716, 510] width 26 height 26
type input "**"
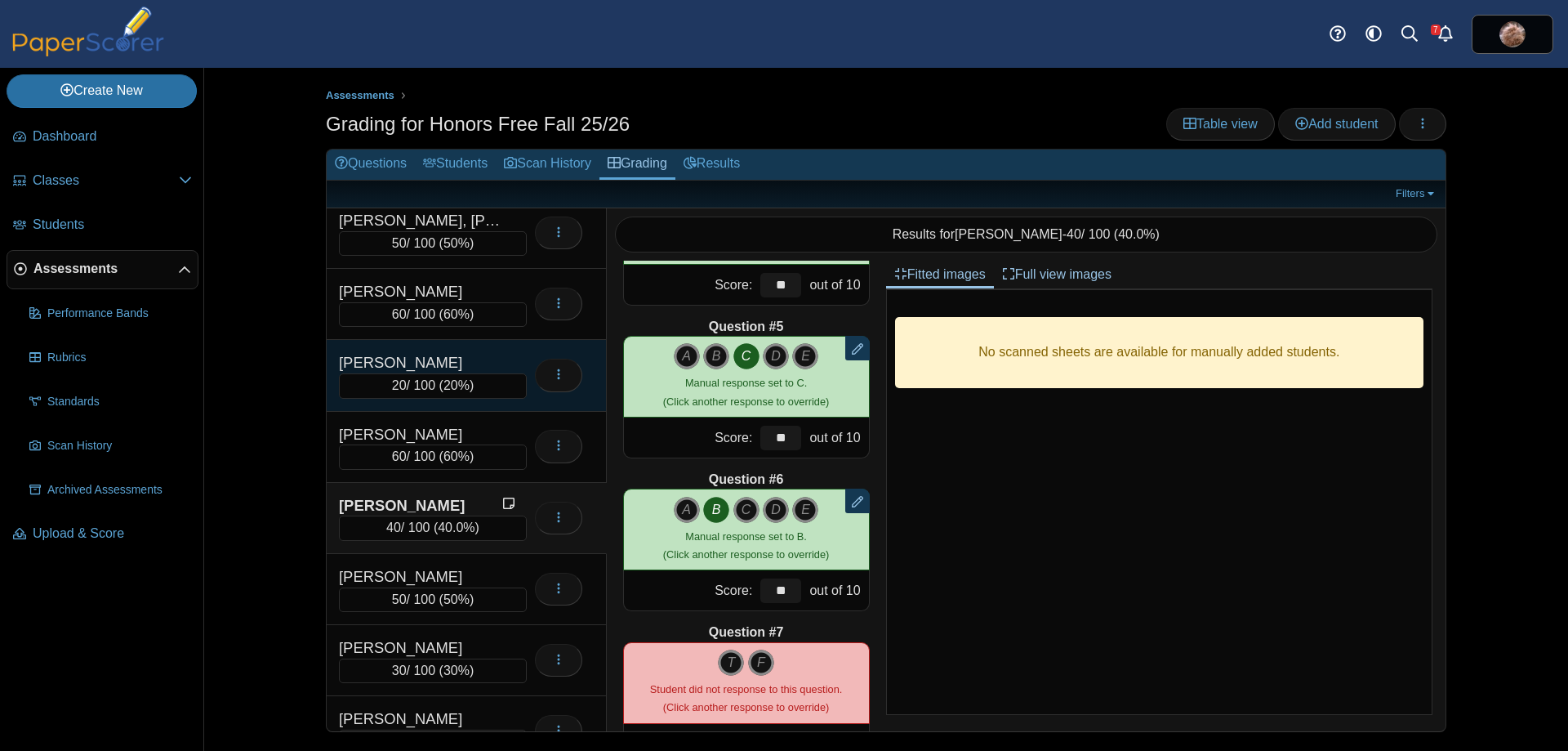
click at [423, 354] on div "[PERSON_NAME]" at bounding box center [421, 362] width 163 height 22
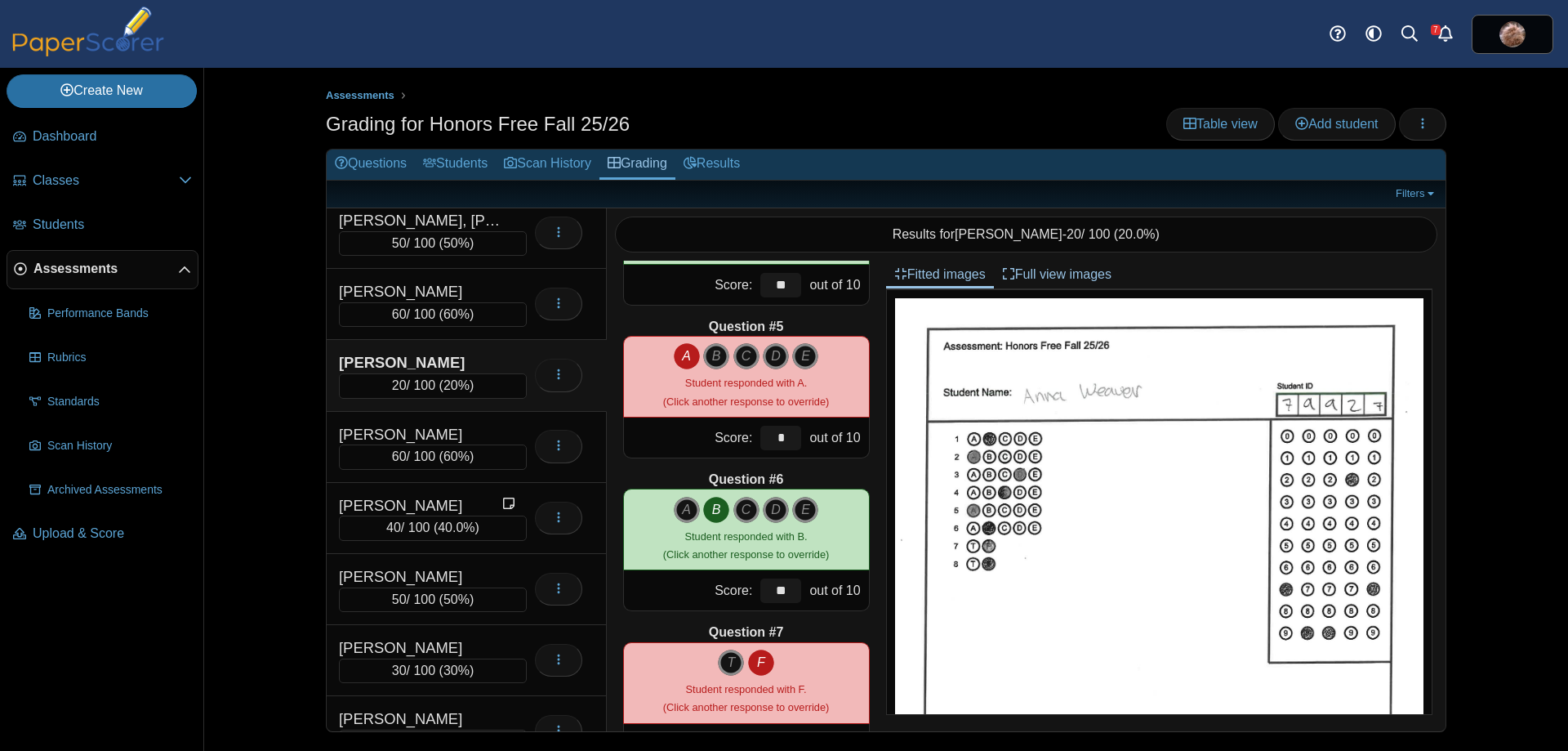
click at [224, 427] on div "Assessments Grading for Honors Free Fall 25/26 Table view Add student Loading… A" at bounding box center [885, 408] width 1364 height 682
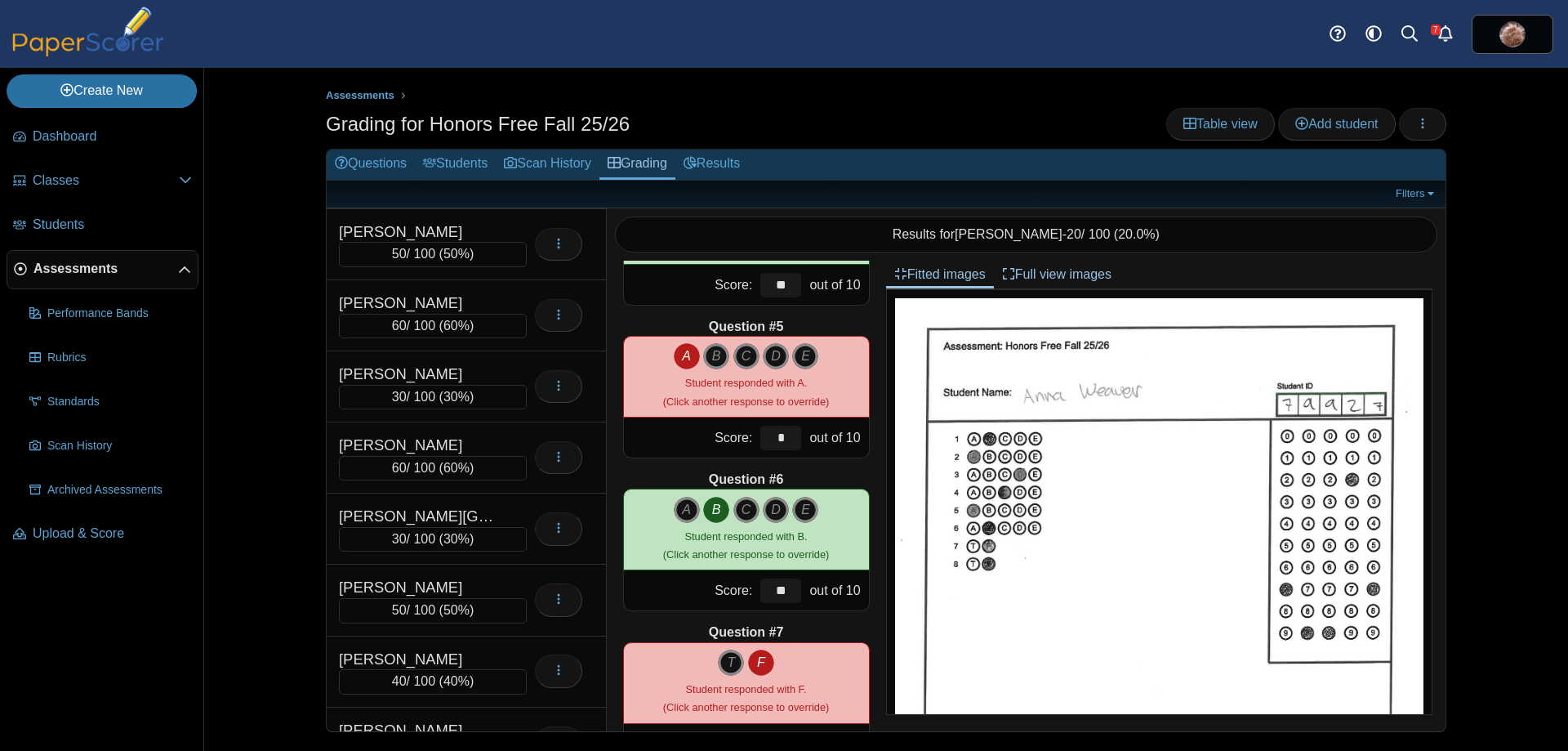
scroll to position [1369, 0]
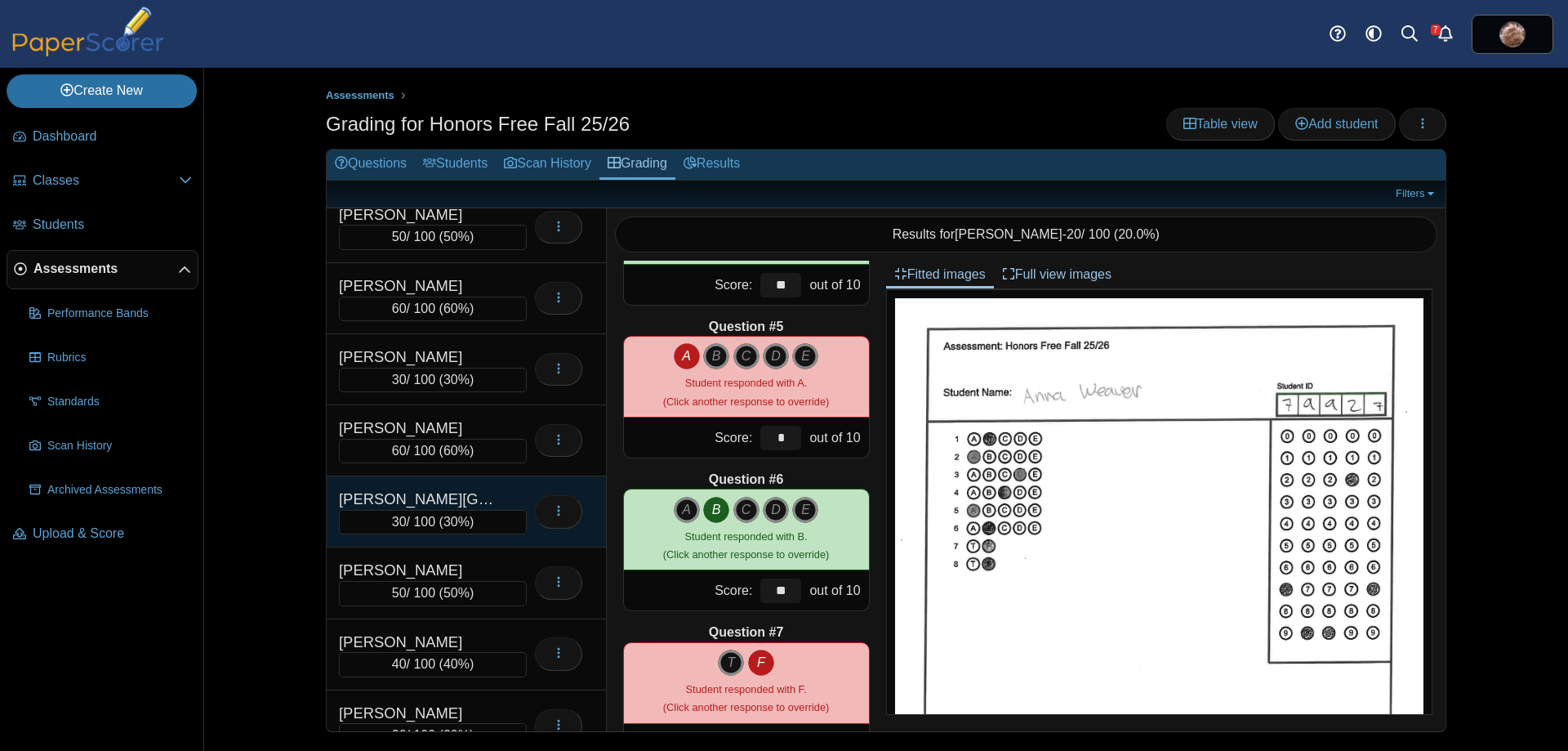
click at [454, 498] on div "[PERSON_NAME][GEOGRAPHIC_DATA]" at bounding box center [421, 498] width 163 height 22
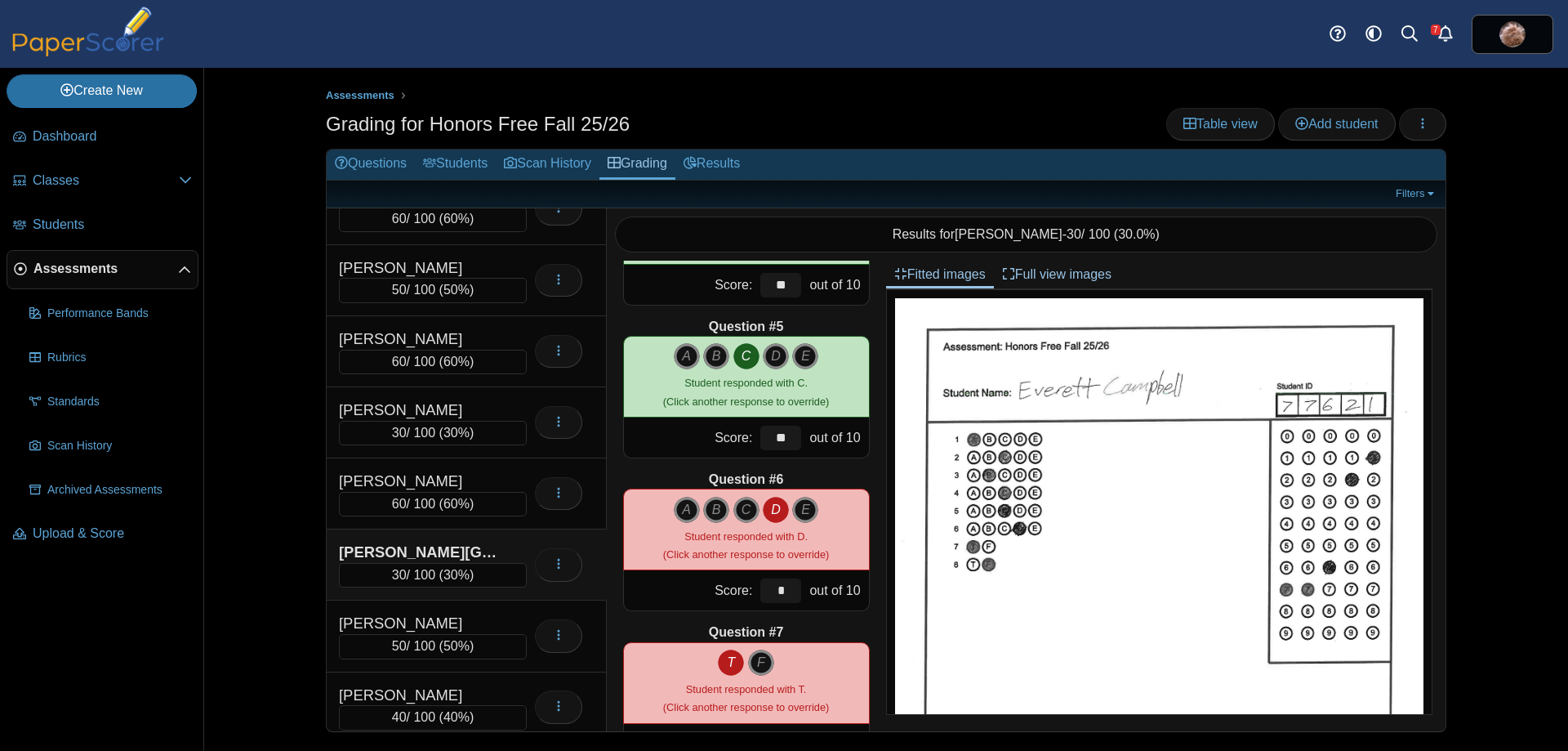
scroll to position [1191, 0]
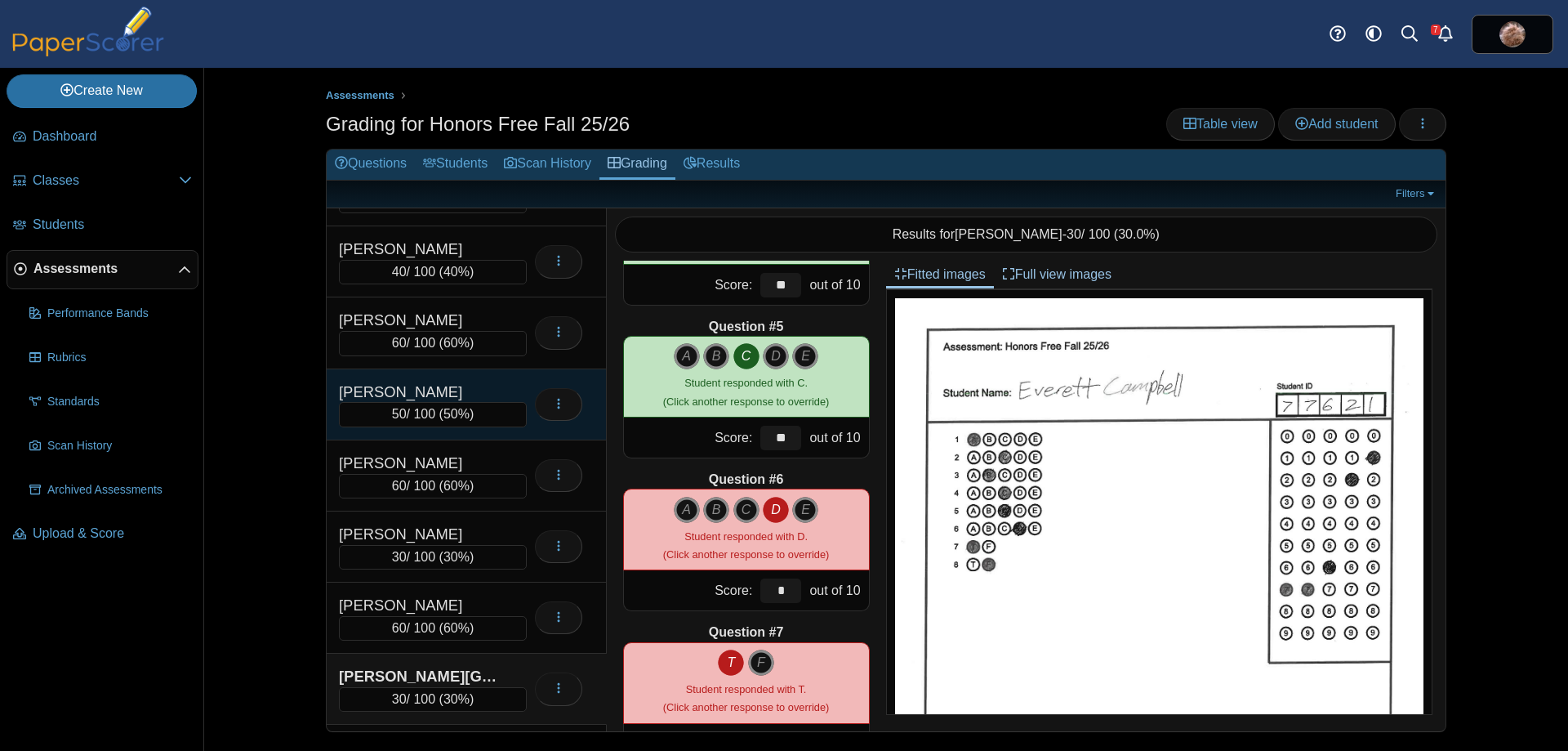
click at [463, 381] on div "[PERSON_NAME]" at bounding box center [421, 391] width 163 height 22
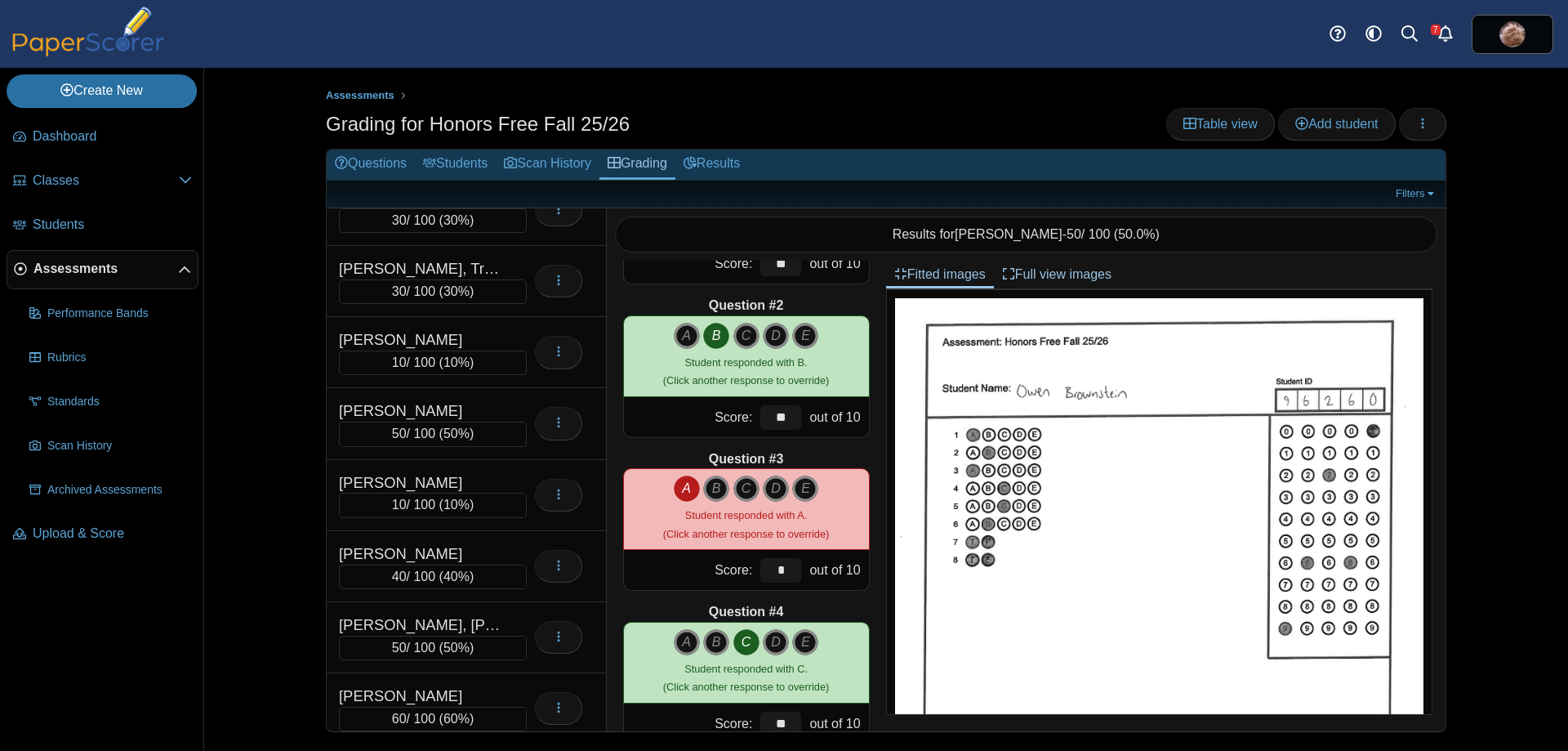
scroll to position [3325, 0]
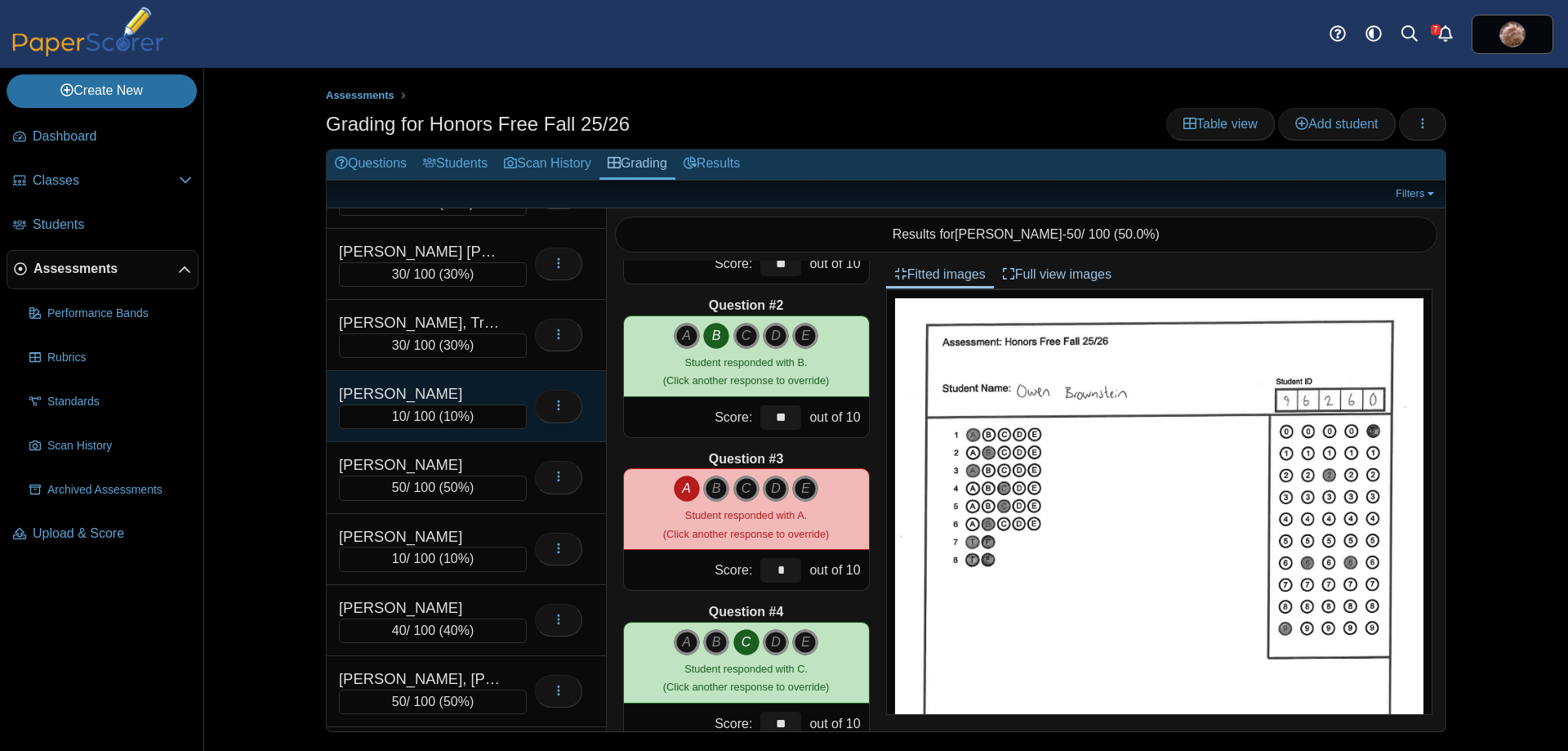
click at [455, 398] on div "[PERSON_NAME]" at bounding box center [421, 393] width 163 height 22
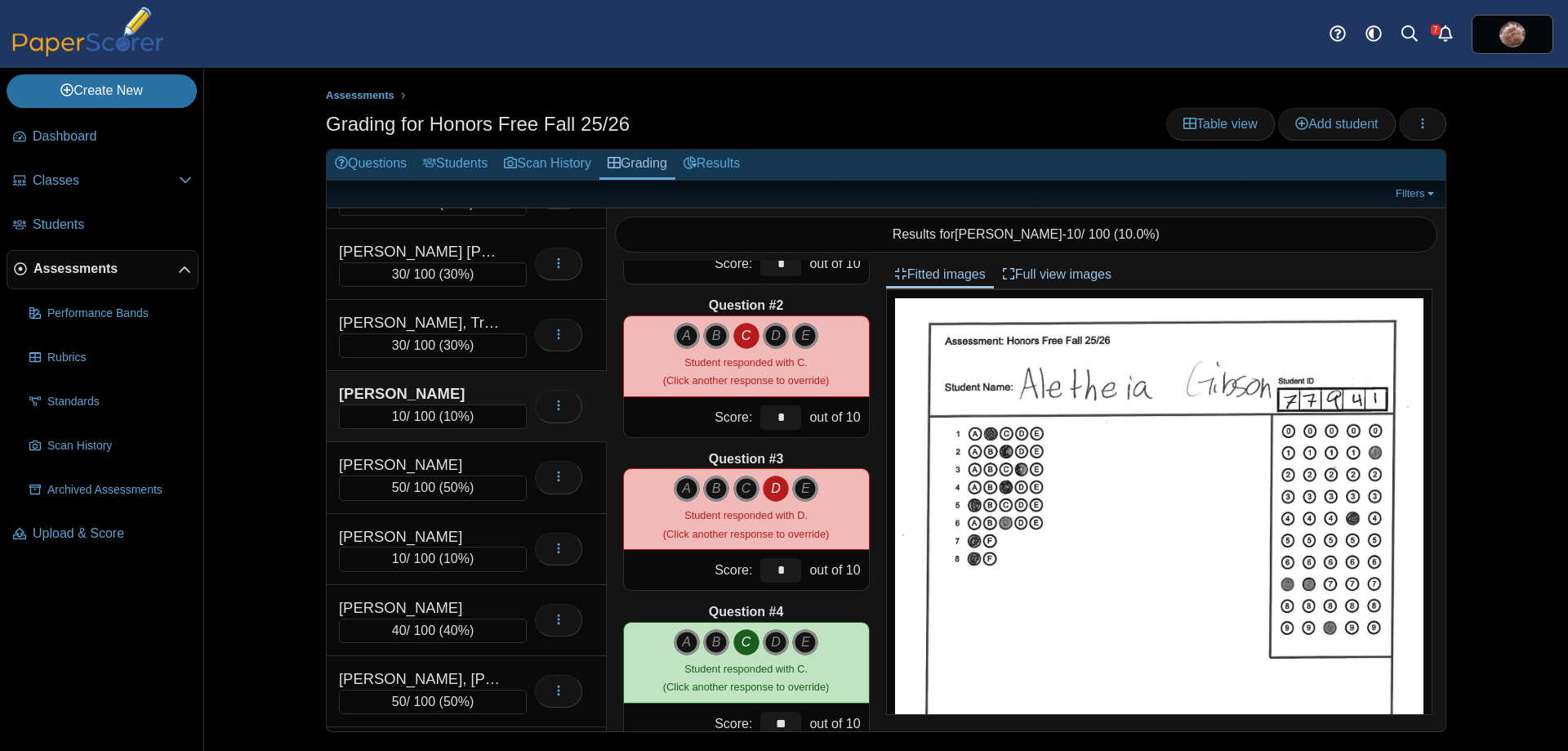
scroll to position [3770, 0]
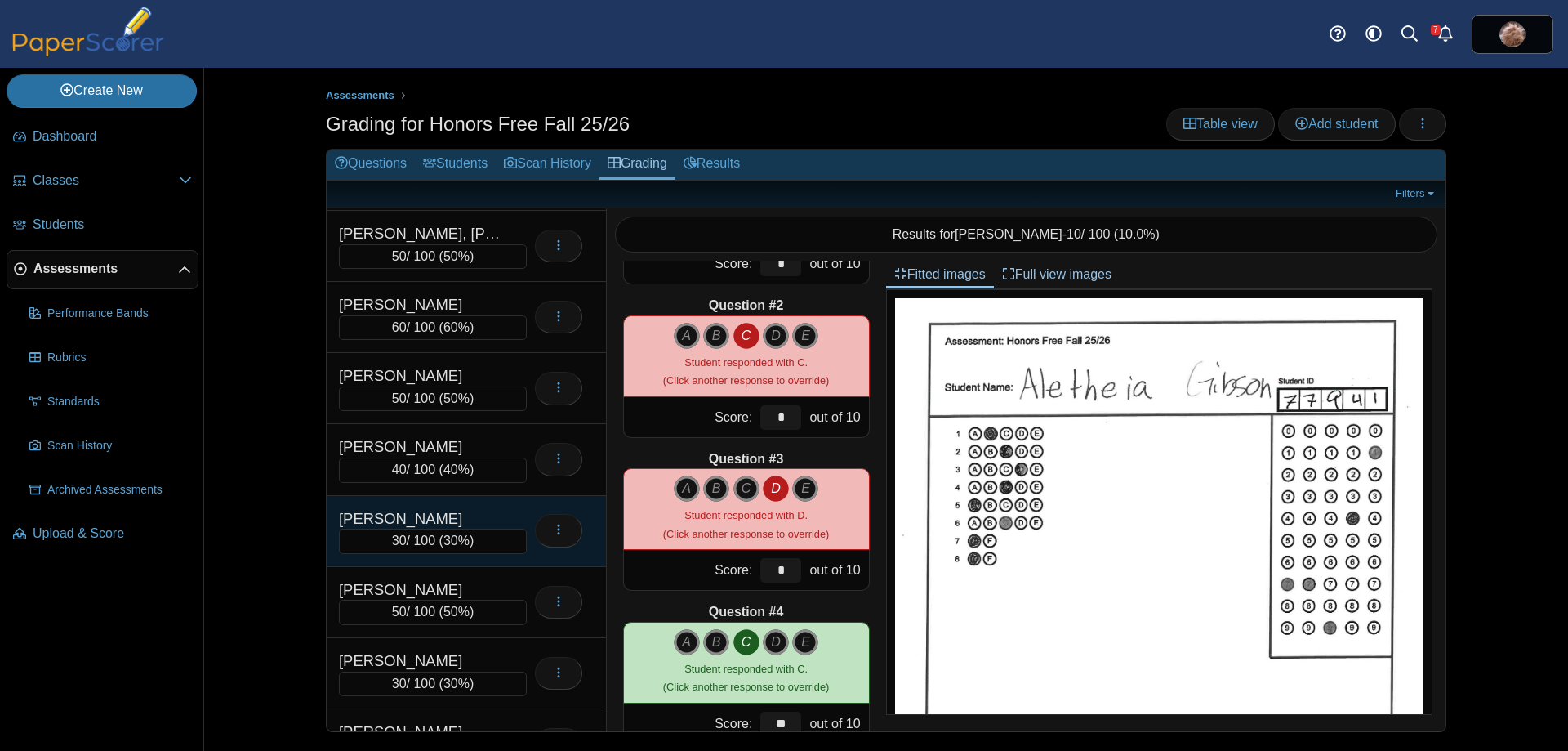
click at [450, 512] on div "[PERSON_NAME]" at bounding box center [421, 518] width 163 height 22
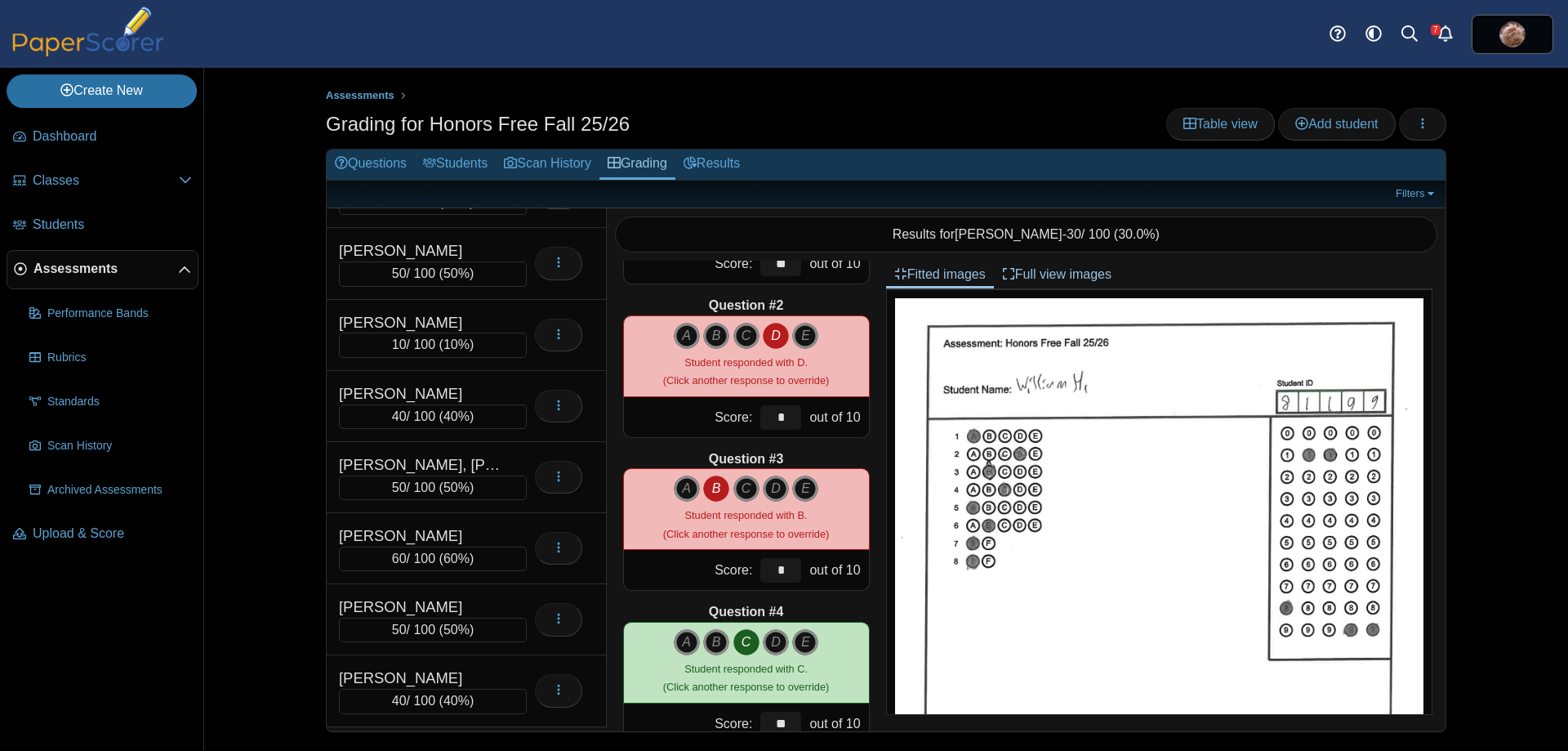
scroll to position [3165, 0]
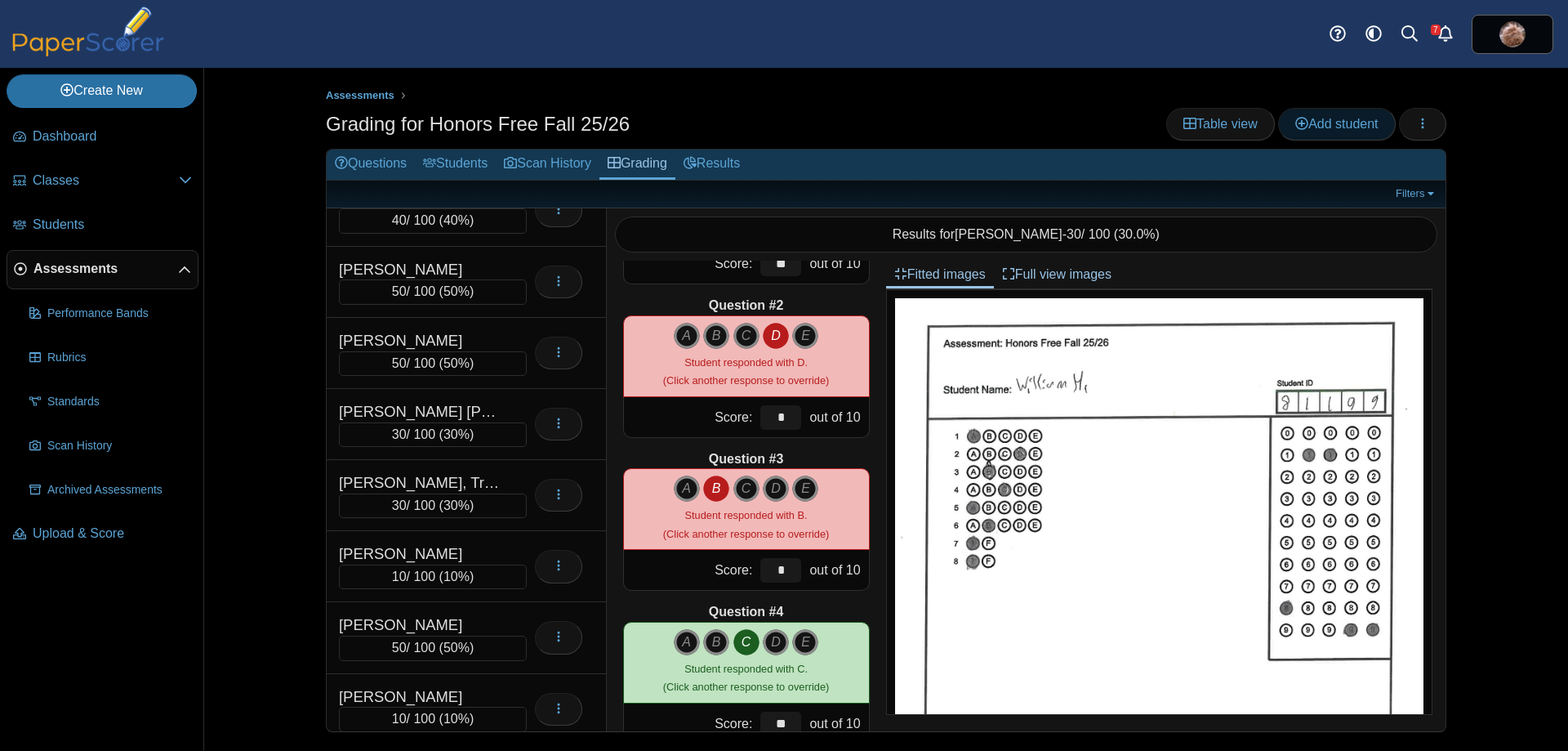
click at [1324, 126] on span "Add student" at bounding box center [1337, 123] width 83 height 14
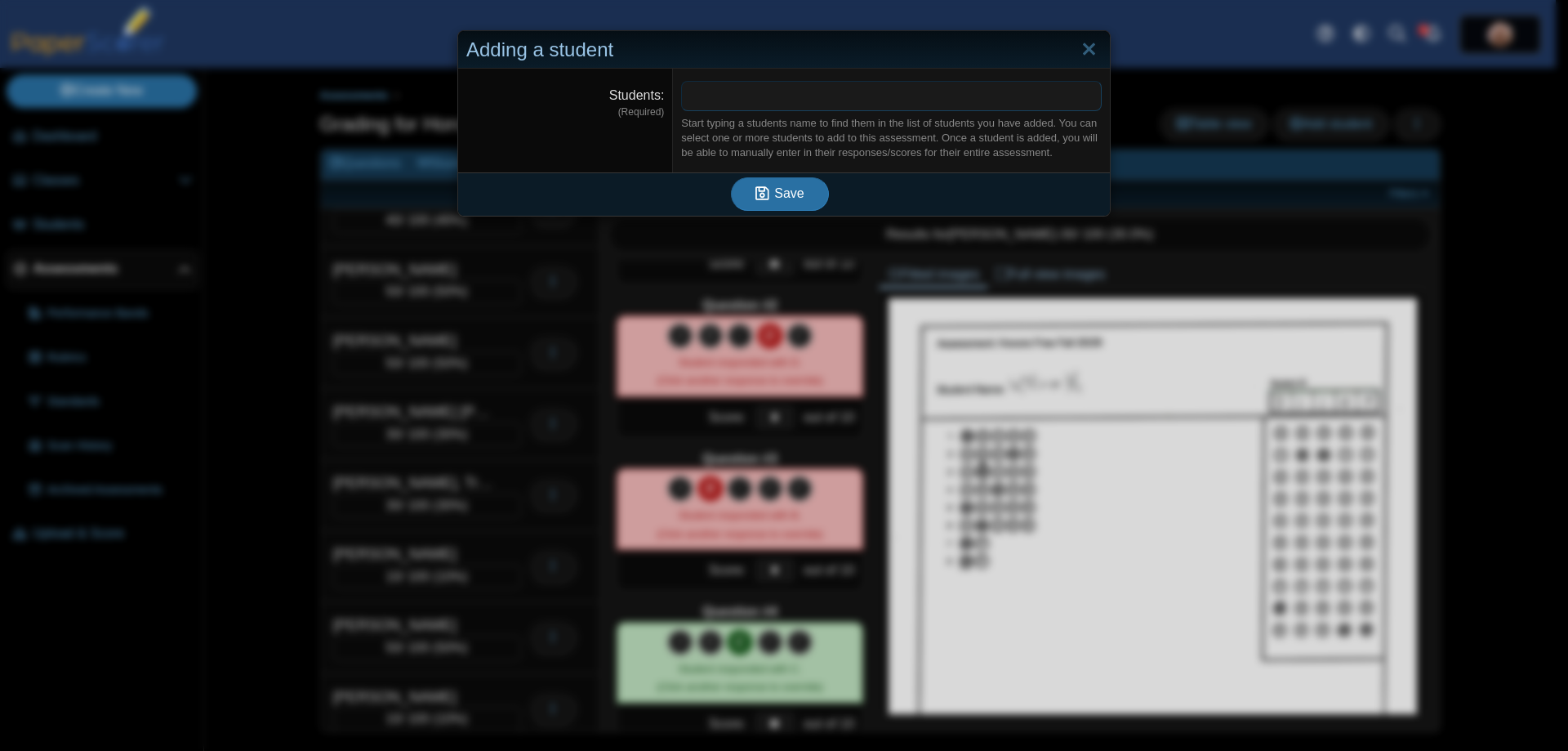
click at [715, 100] on span at bounding box center [891, 96] width 419 height 28
click at [1088, 47] on link "Close" at bounding box center [1089, 50] width 25 height 28
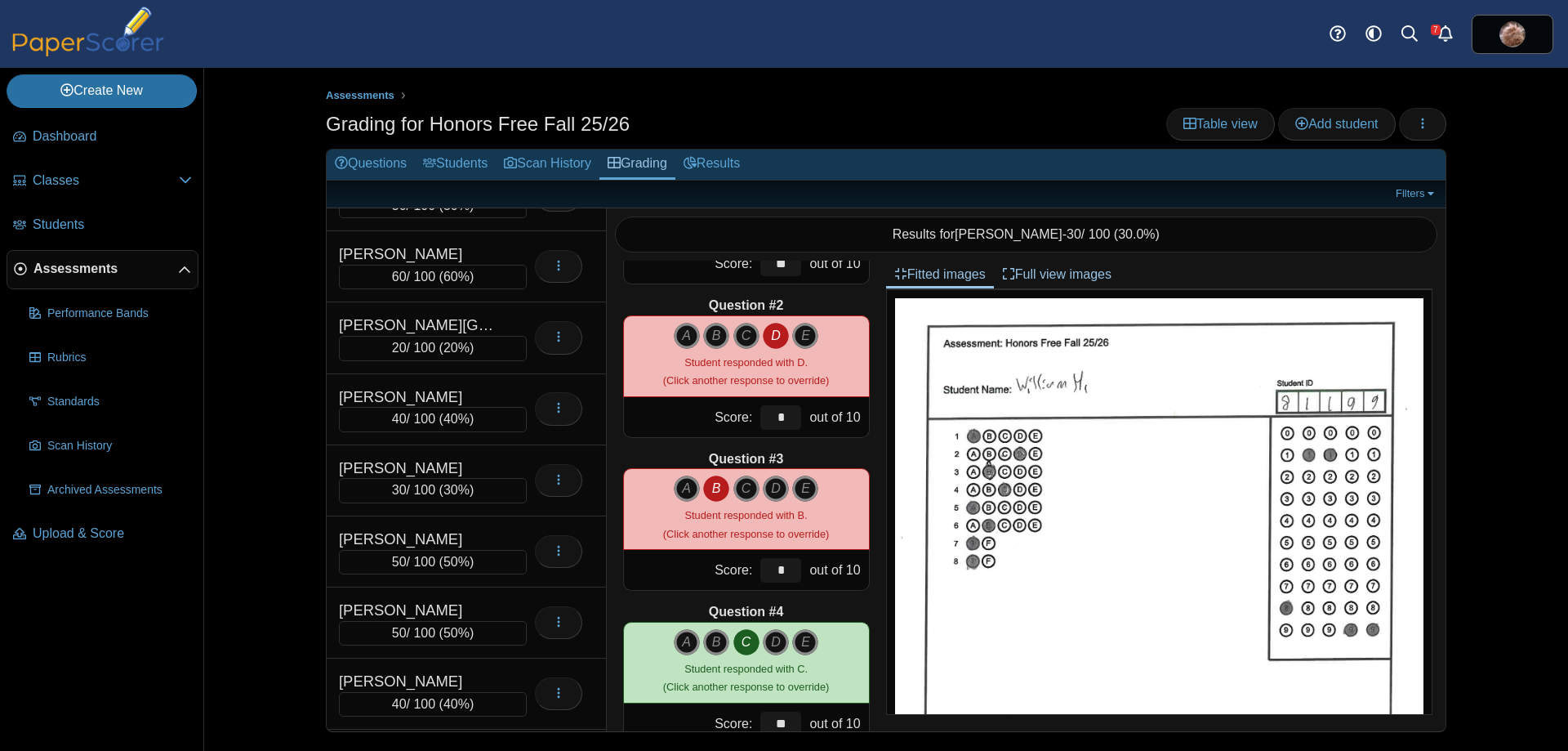
scroll to position [6650, 0]
